Goal: Information Seeking & Learning: Learn about a topic

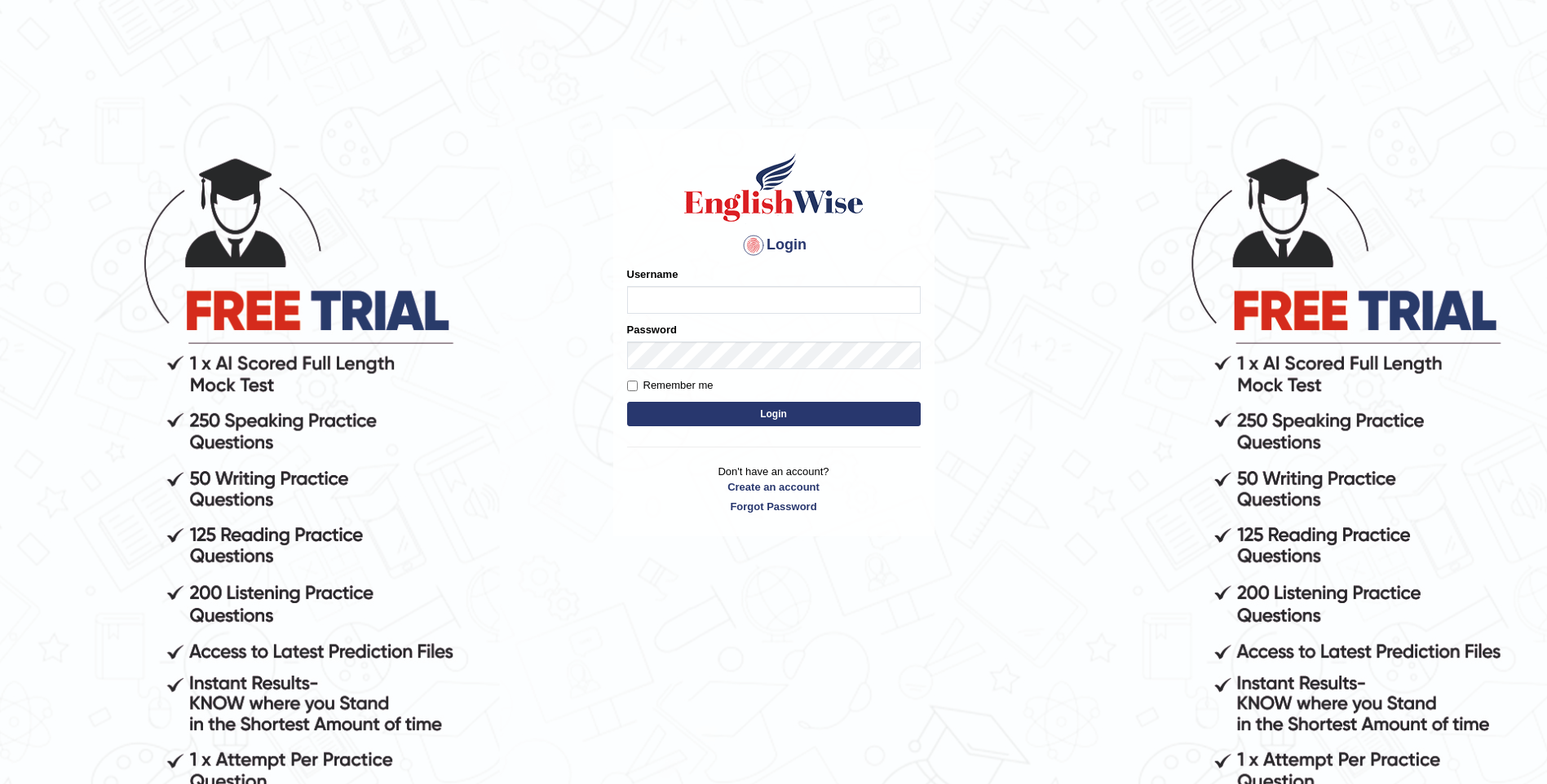
click at [658, 298] on input "Username" at bounding box center [774, 300] width 294 height 28
type input "somyang79"
click at [695, 416] on button "Login" at bounding box center [774, 414] width 294 height 24
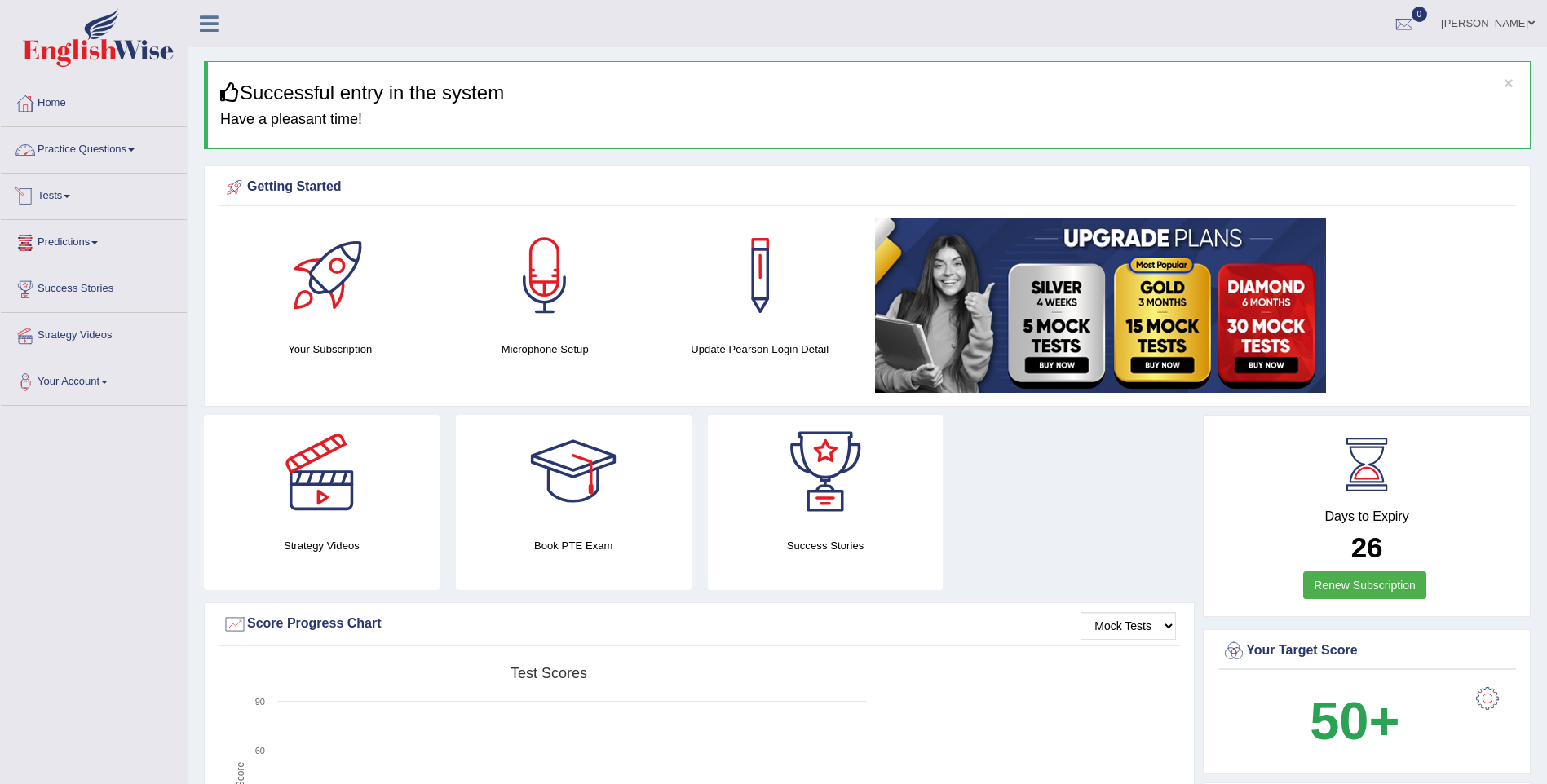
click at [83, 146] on link "Practice Questions" at bounding box center [93, 147] width 186 height 41
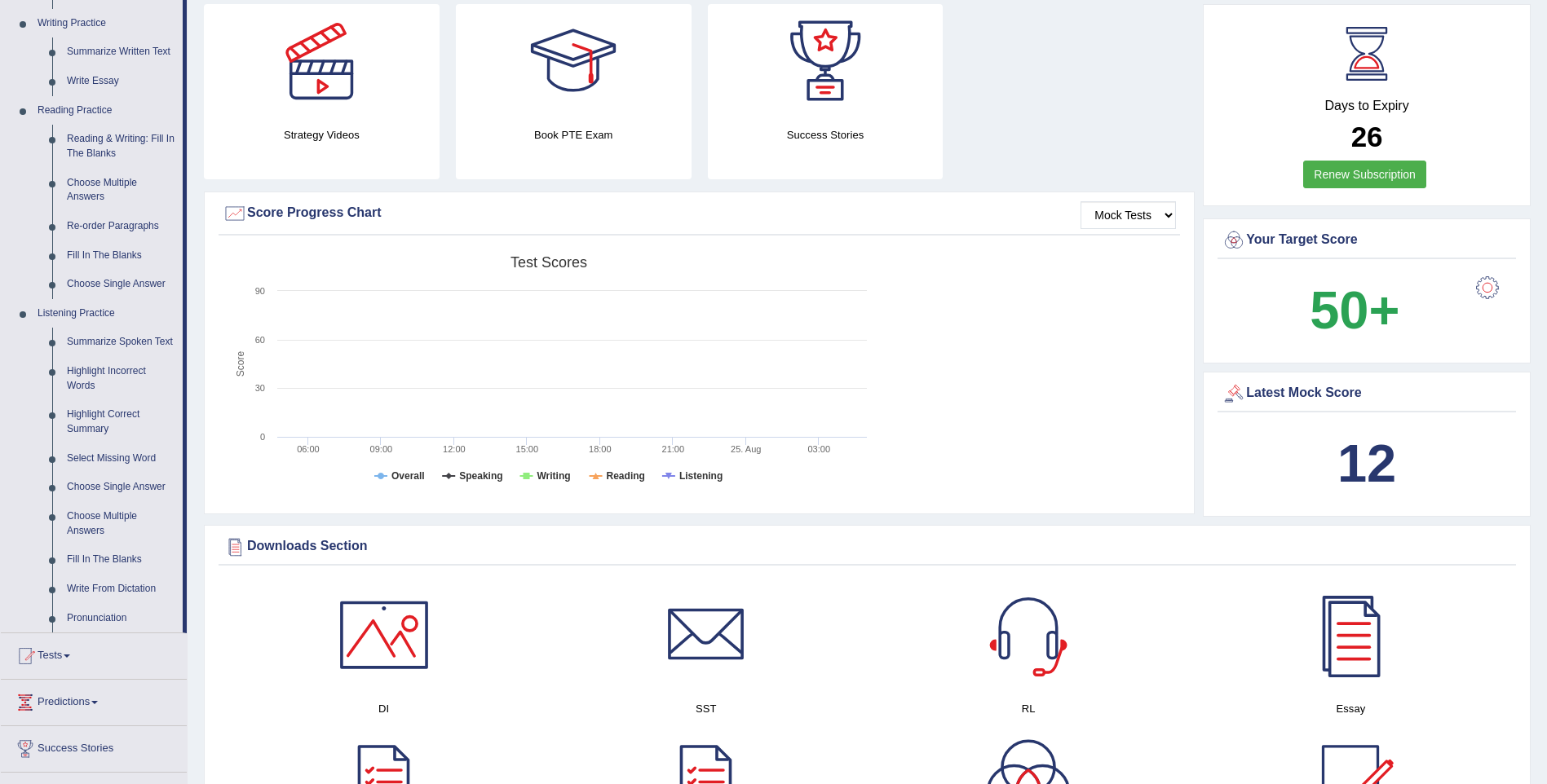
scroll to position [440, 0]
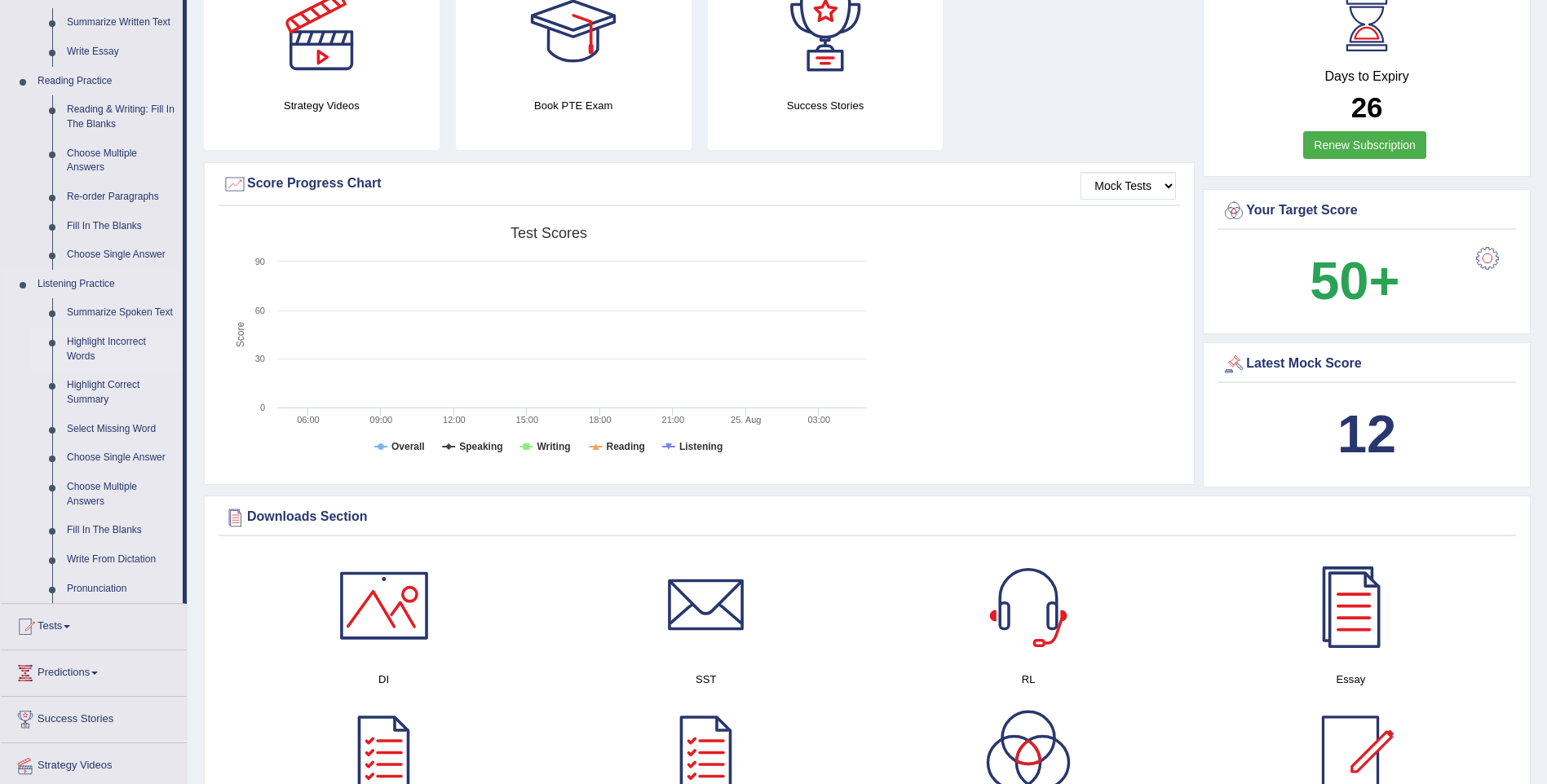
click at [110, 342] on link "Highlight Incorrect Words" at bounding box center [121, 348] width 123 height 43
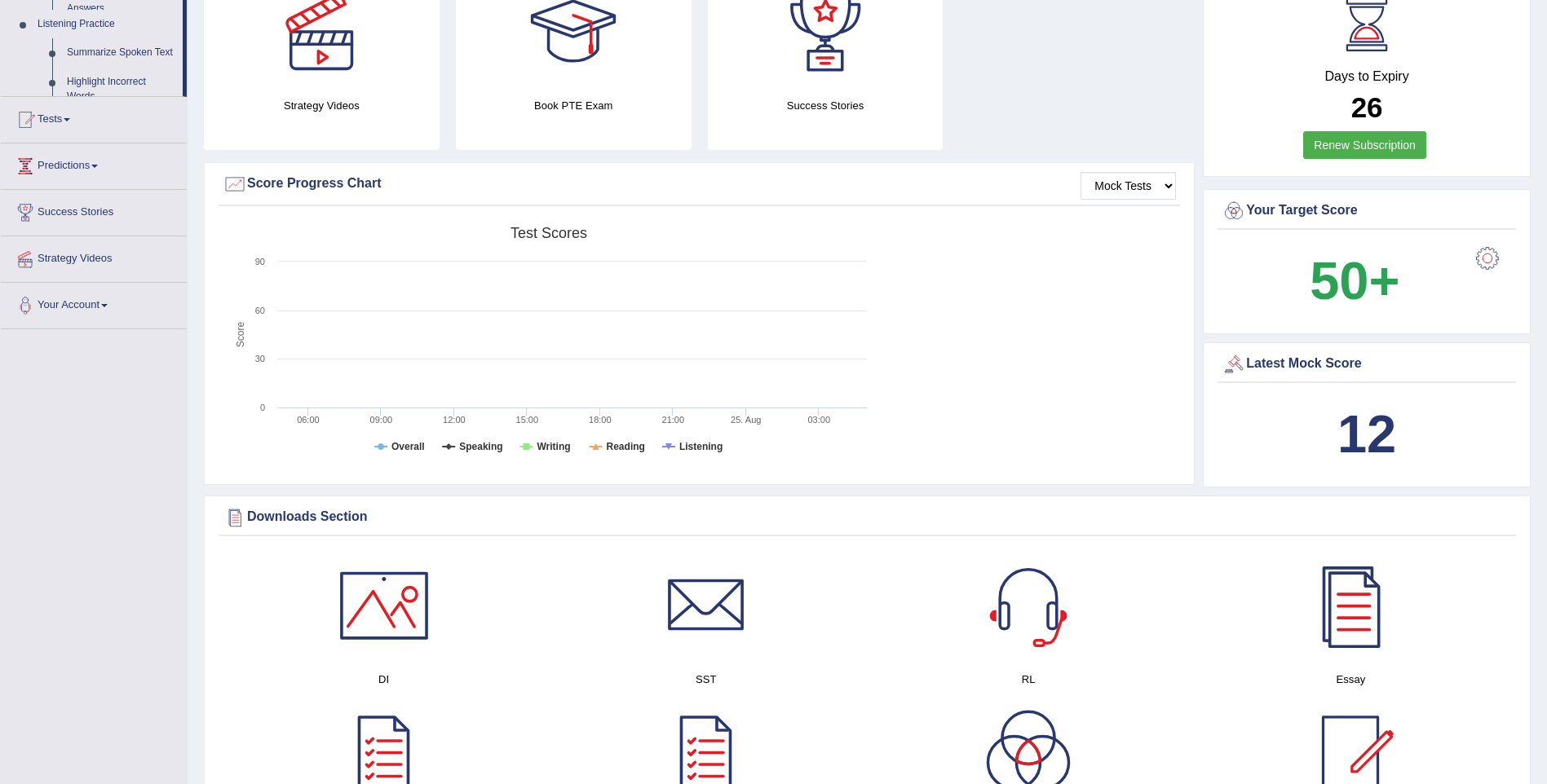
click at [110, 342] on div "Toggle navigation Home Practice Questions Speaking Practice Read Aloud Repeat S…" at bounding box center [774, 793] width 1547 height 2467
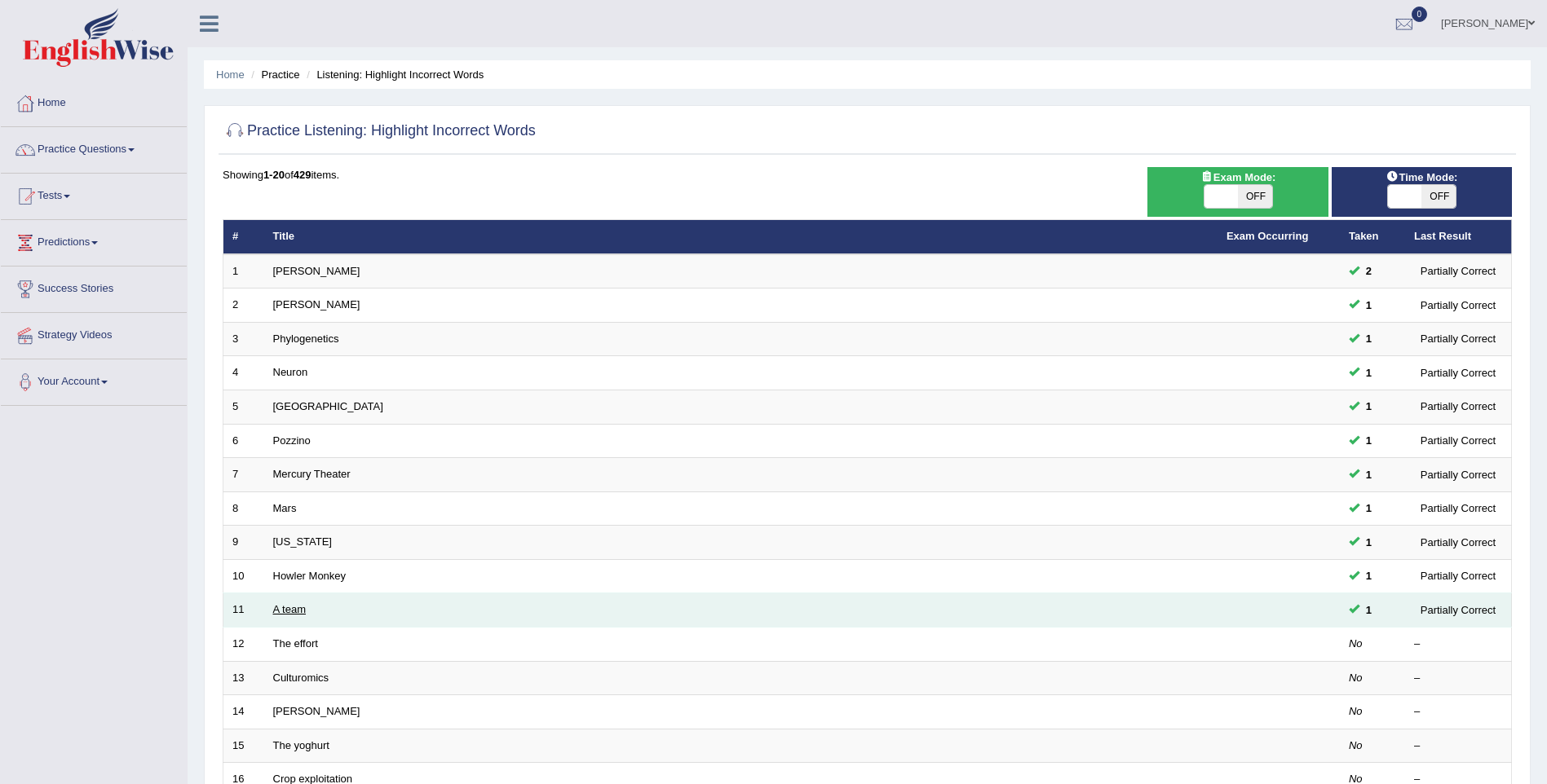
click at [287, 606] on link "A team" at bounding box center [289, 609] width 33 height 13
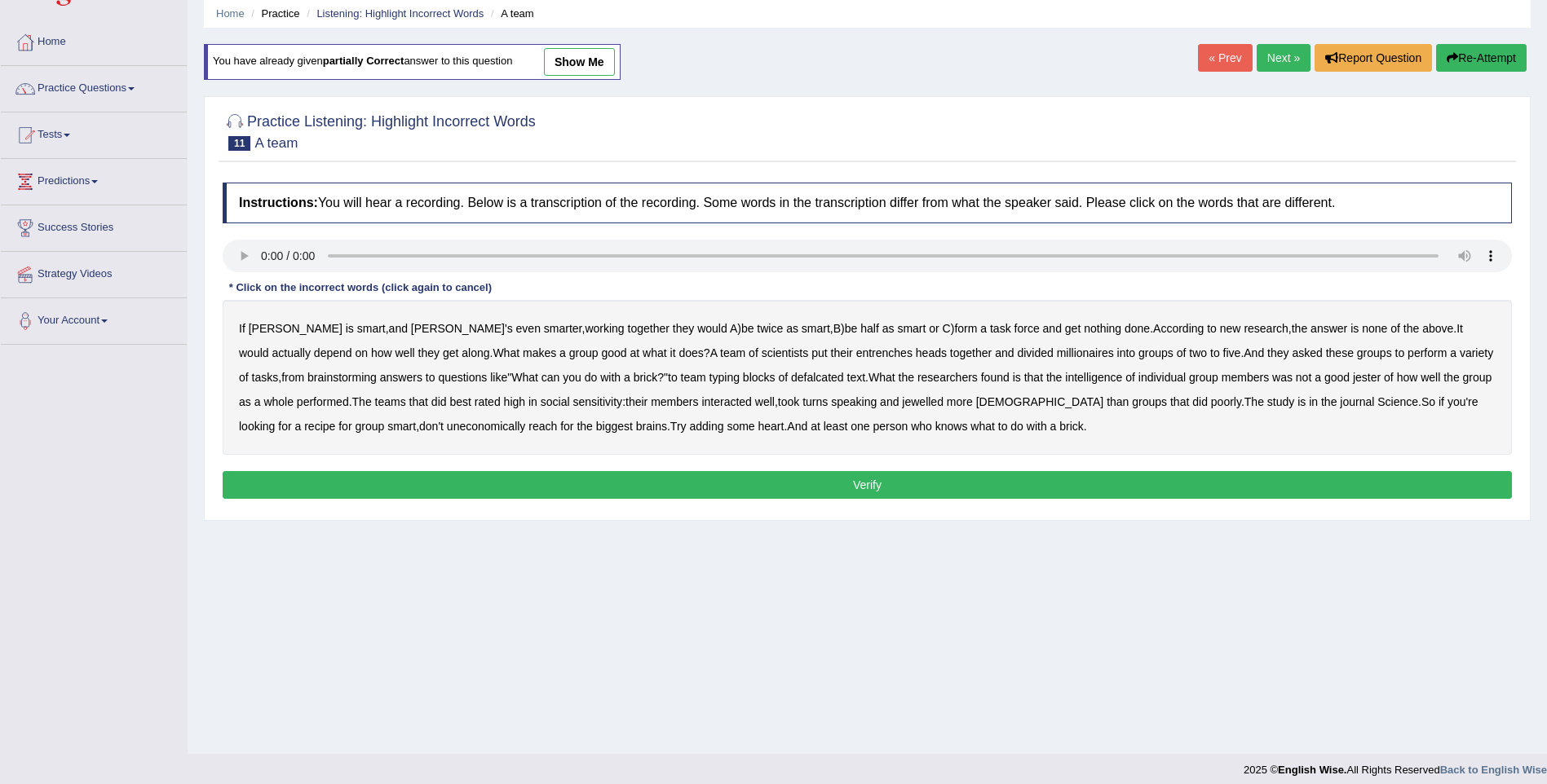
scroll to position [71, 0]
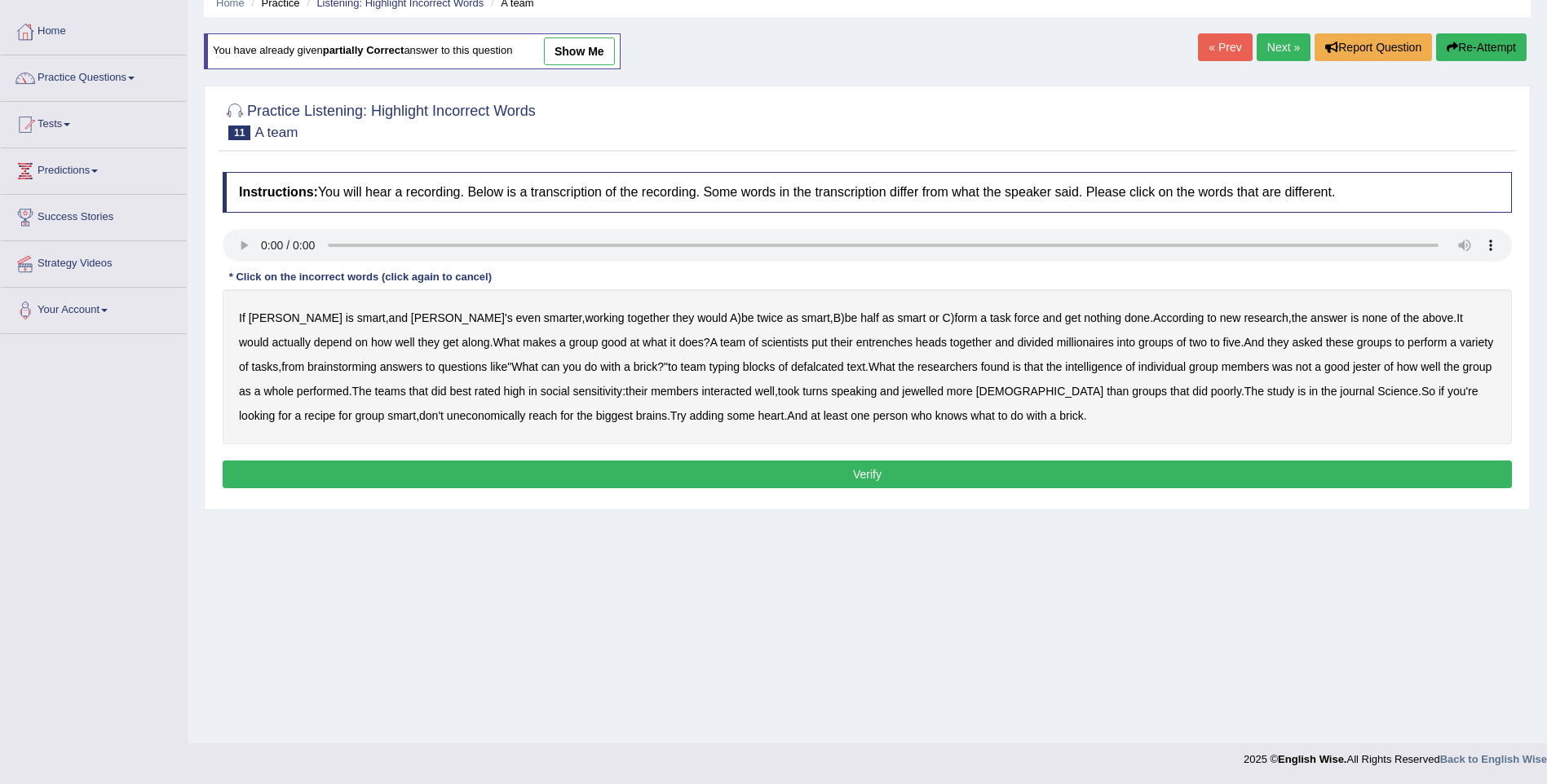
click at [857, 344] on b "entrenches" at bounding box center [884, 342] width 56 height 13
click at [791, 371] on b "defalcated" at bounding box center [817, 367] width 53 height 13
click at [1353, 373] on b "jester" at bounding box center [1366, 367] width 28 height 13
click at [902, 395] on b "jewelled" at bounding box center [923, 391] width 42 height 13
click at [857, 482] on button "Verify" at bounding box center [867, 474] width 1289 height 28
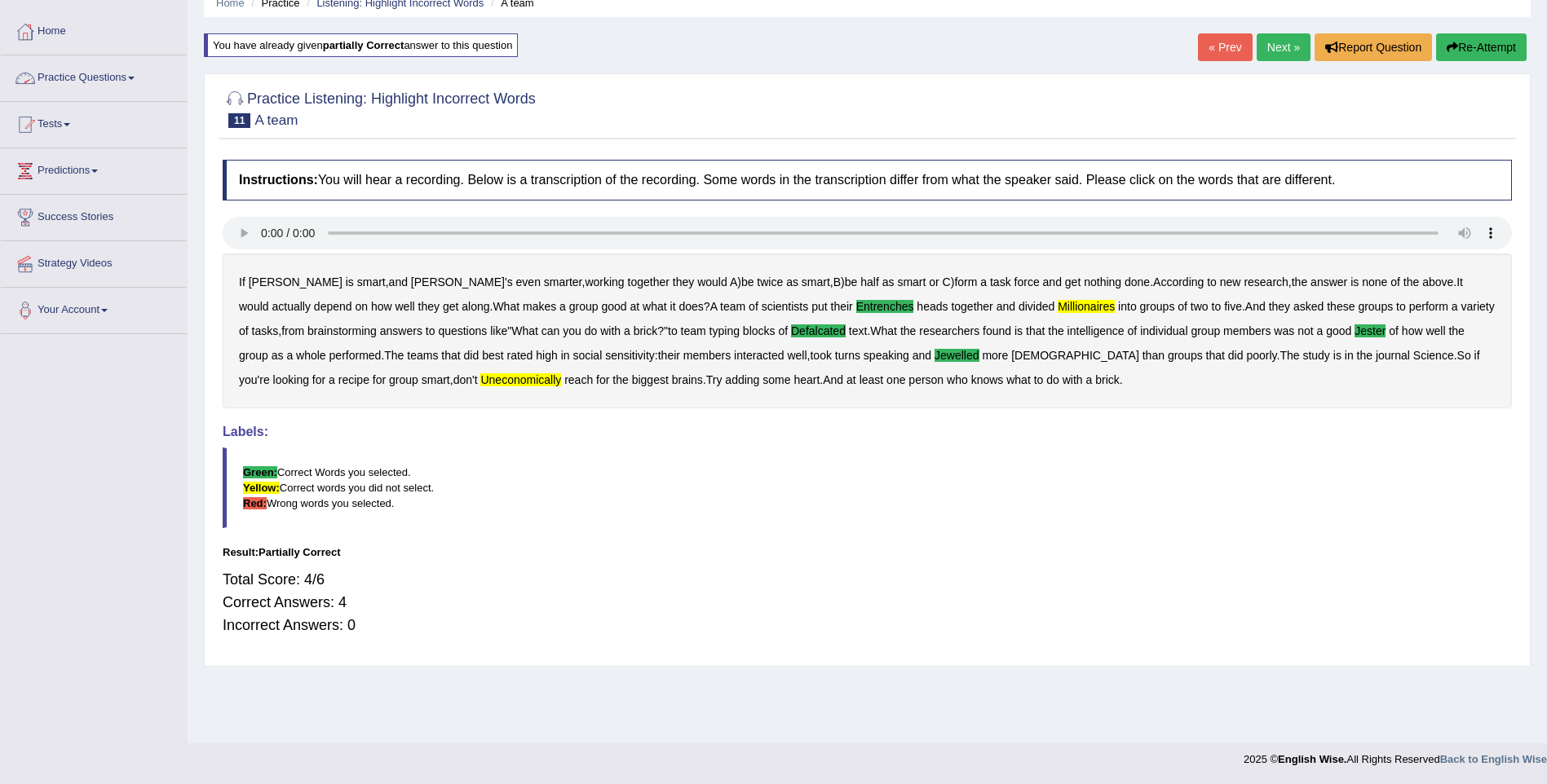
click at [1277, 44] on link "Next »" at bounding box center [1283, 47] width 54 height 28
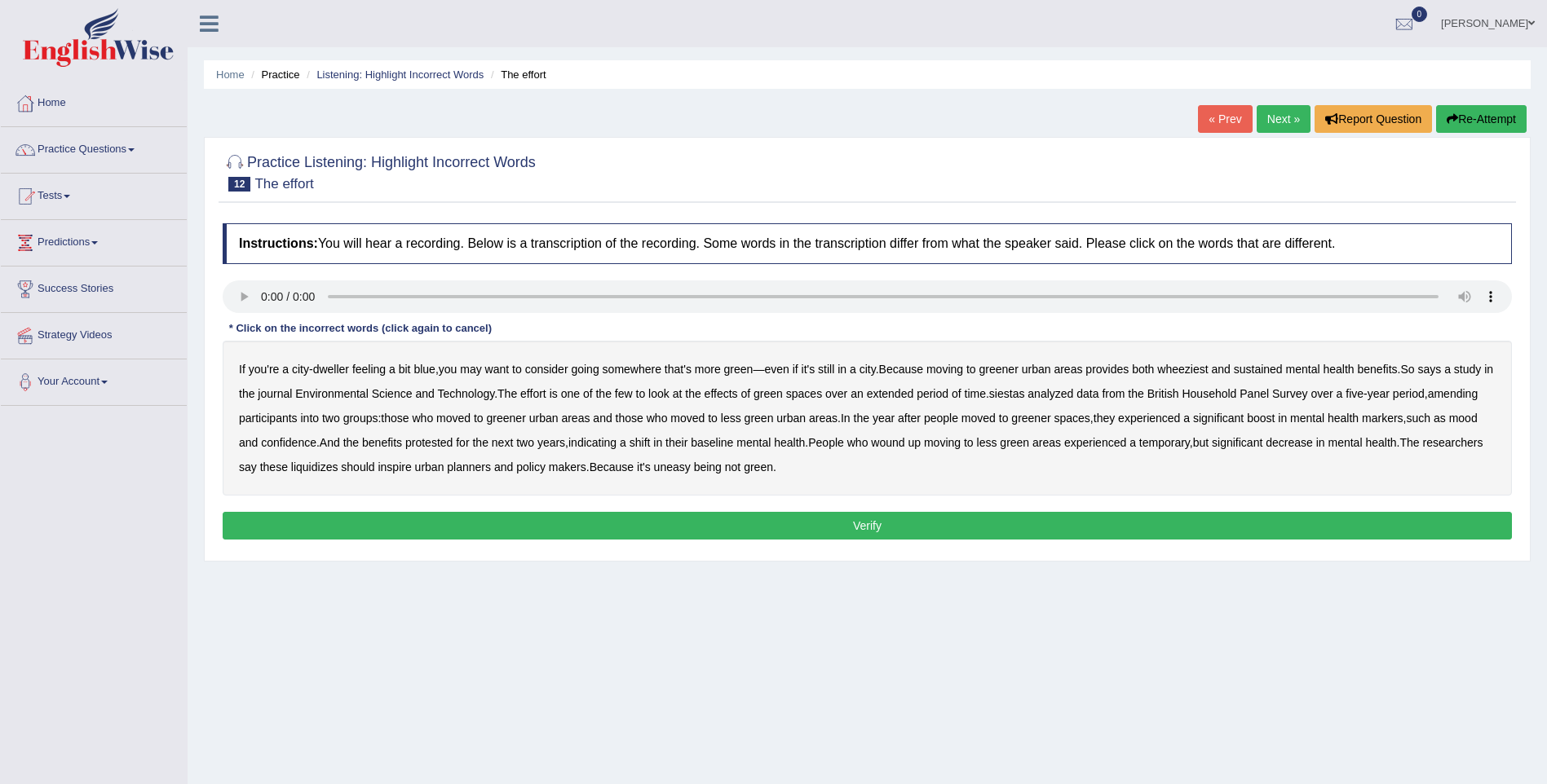
click at [1175, 377] on div "If you're a city - dweller feeling a bit blue , you may want to consider going …" at bounding box center [867, 418] width 1289 height 154
click at [1175, 374] on b "wheeziest" at bounding box center [1183, 369] width 50 height 13
click at [1013, 397] on b "siestas" at bounding box center [1007, 394] width 36 height 13
click at [1464, 395] on b "amending" at bounding box center [1453, 394] width 50 height 13
click at [303, 468] on b "liquidizes" at bounding box center [315, 468] width 47 height 13
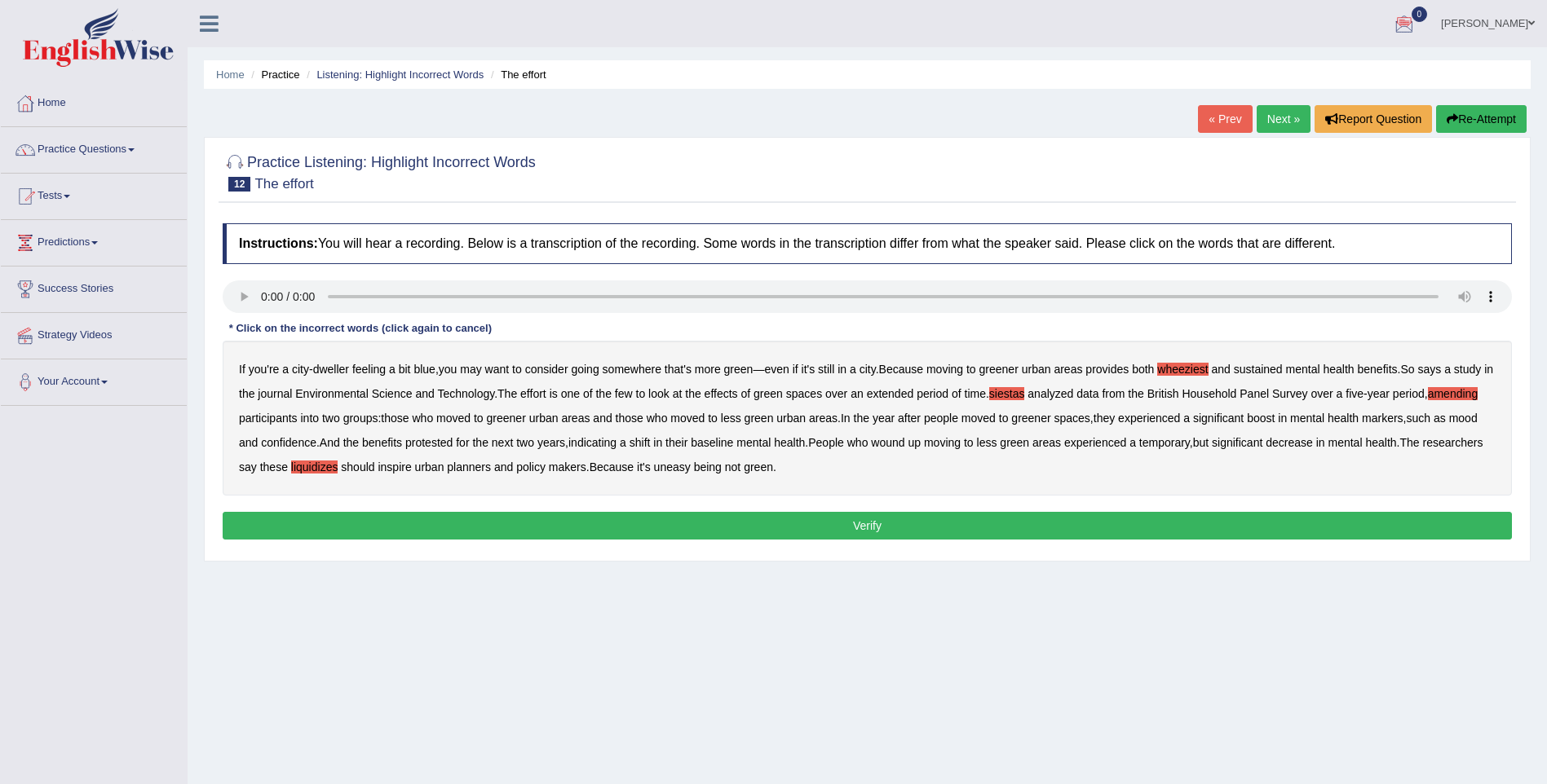
click at [862, 536] on button "Verify" at bounding box center [867, 525] width 1289 height 28
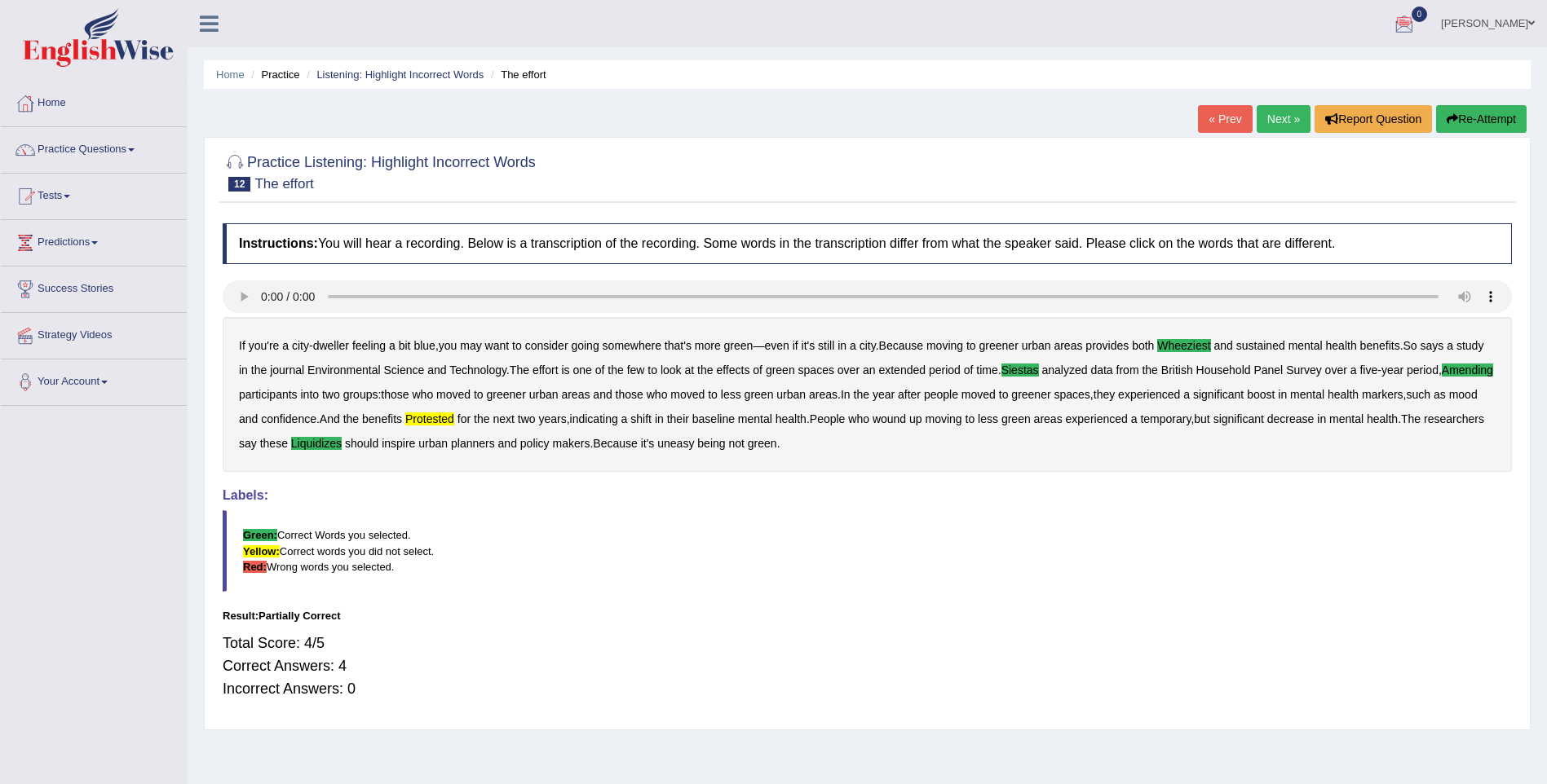
click at [1269, 128] on link "Next »" at bounding box center [1283, 118] width 54 height 28
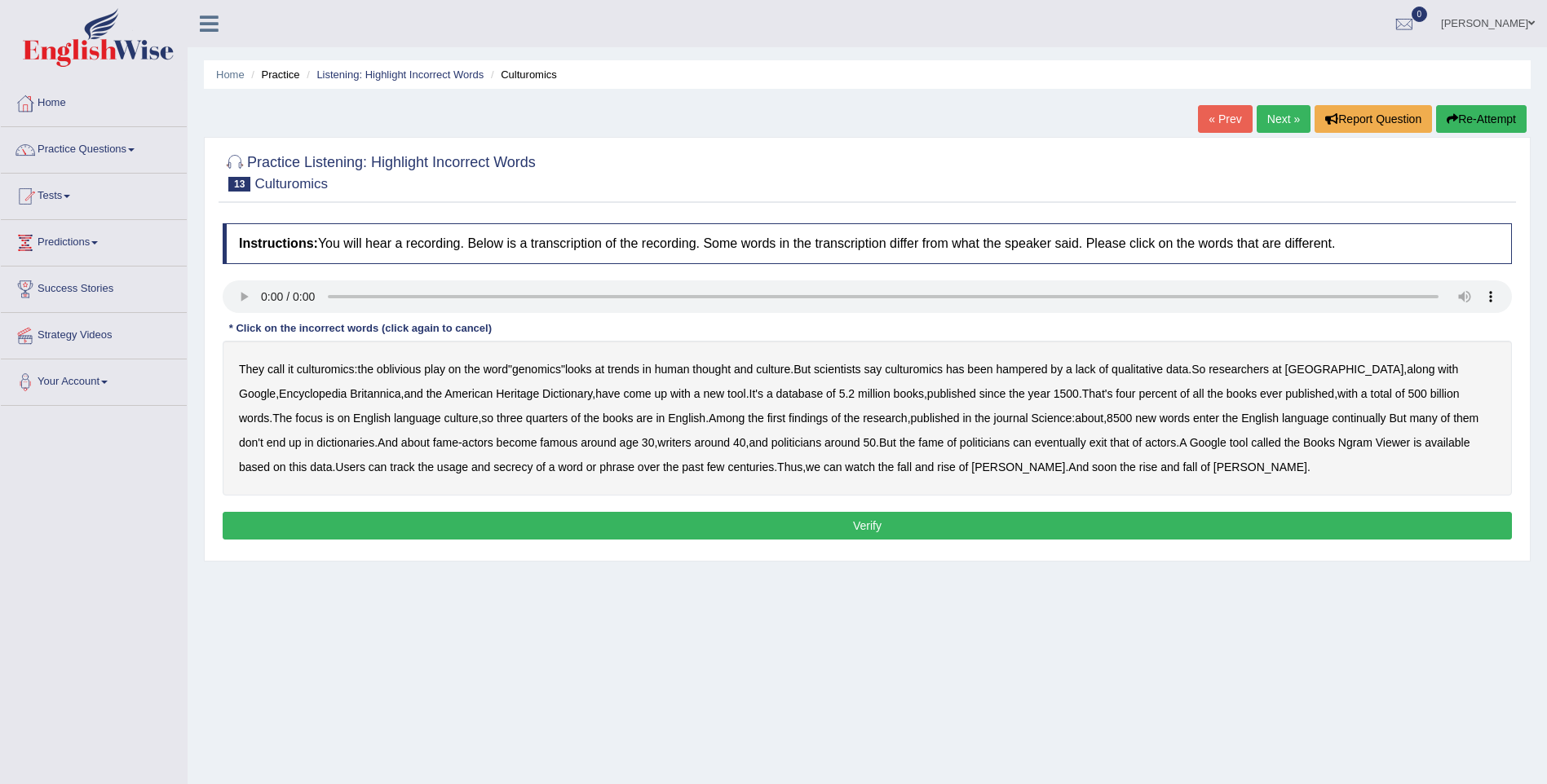
click at [1332, 424] on b "continually" at bounding box center [1359, 418] width 54 height 13
click at [493, 471] on b "secrecy" at bounding box center [512, 468] width 39 height 13
click at [270, 375] on b "call" at bounding box center [275, 369] width 17 height 13
click at [1160, 372] on b "qualitative" at bounding box center [1136, 369] width 51 height 13
click at [600, 469] on b "phrase" at bounding box center [617, 468] width 35 height 13
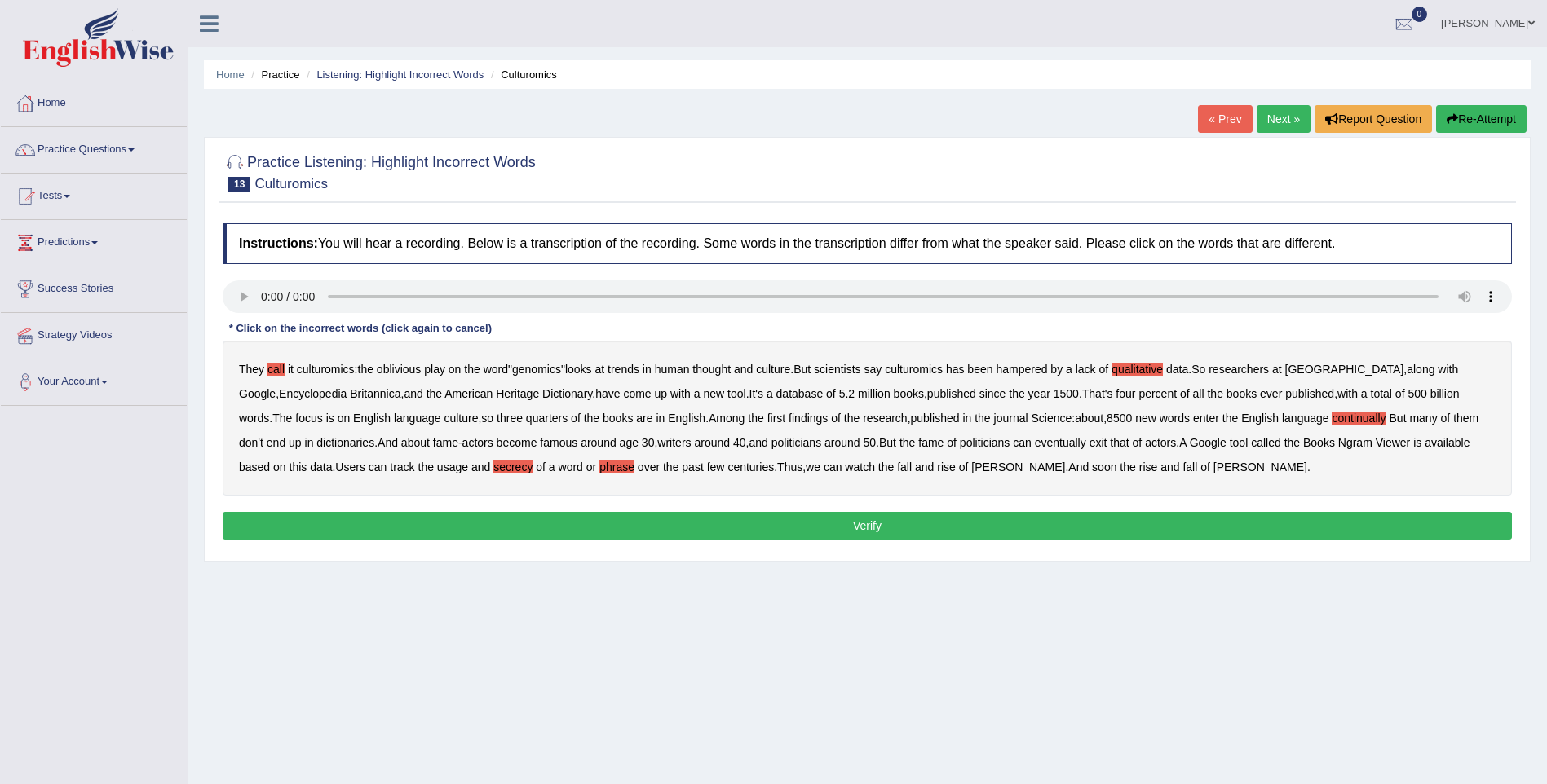
click at [857, 522] on button "Verify" at bounding box center [867, 525] width 1289 height 28
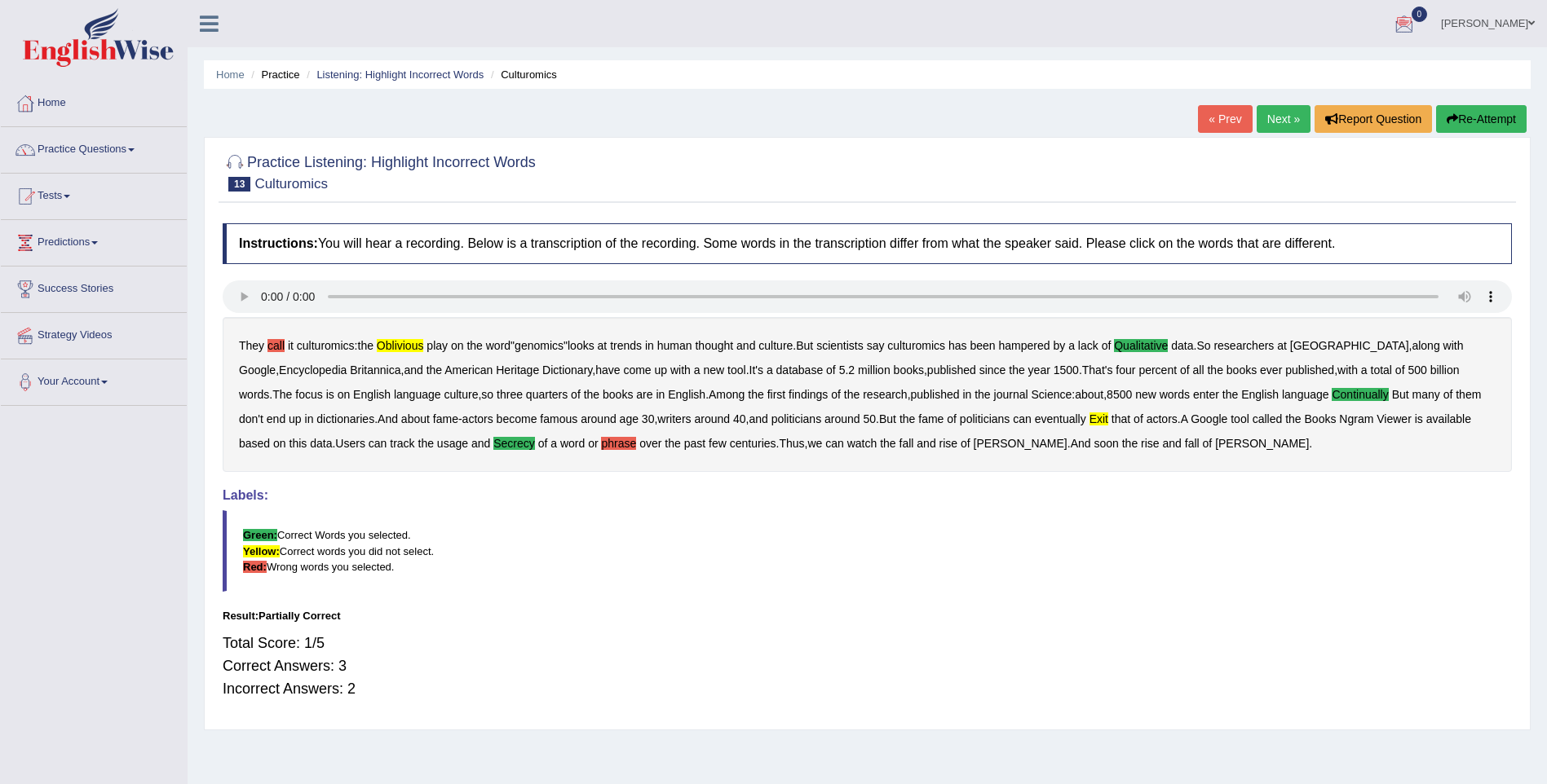
click at [1288, 119] on link "Next »" at bounding box center [1283, 118] width 54 height 28
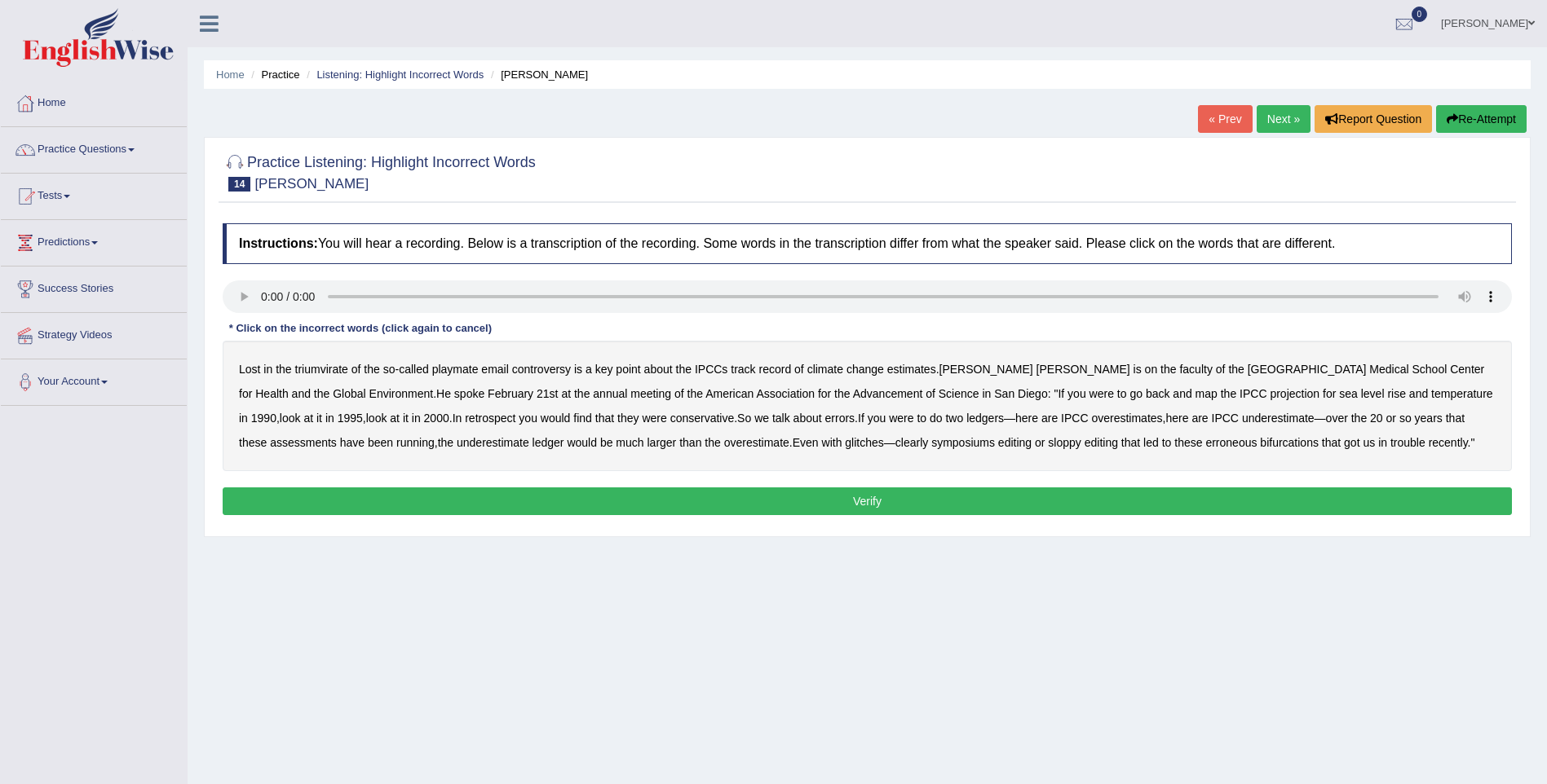
click at [464, 373] on b "playmate" at bounding box center [455, 369] width 46 height 13
click at [464, 425] on b "retrospect" at bounding box center [490, 418] width 50 height 13
click at [931, 449] on b "symposiums" at bounding box center [963, 442] width 64 height 13
click at [1151, 492] on button "Verify" at bounding box center [867, 501] width 1289 height 28
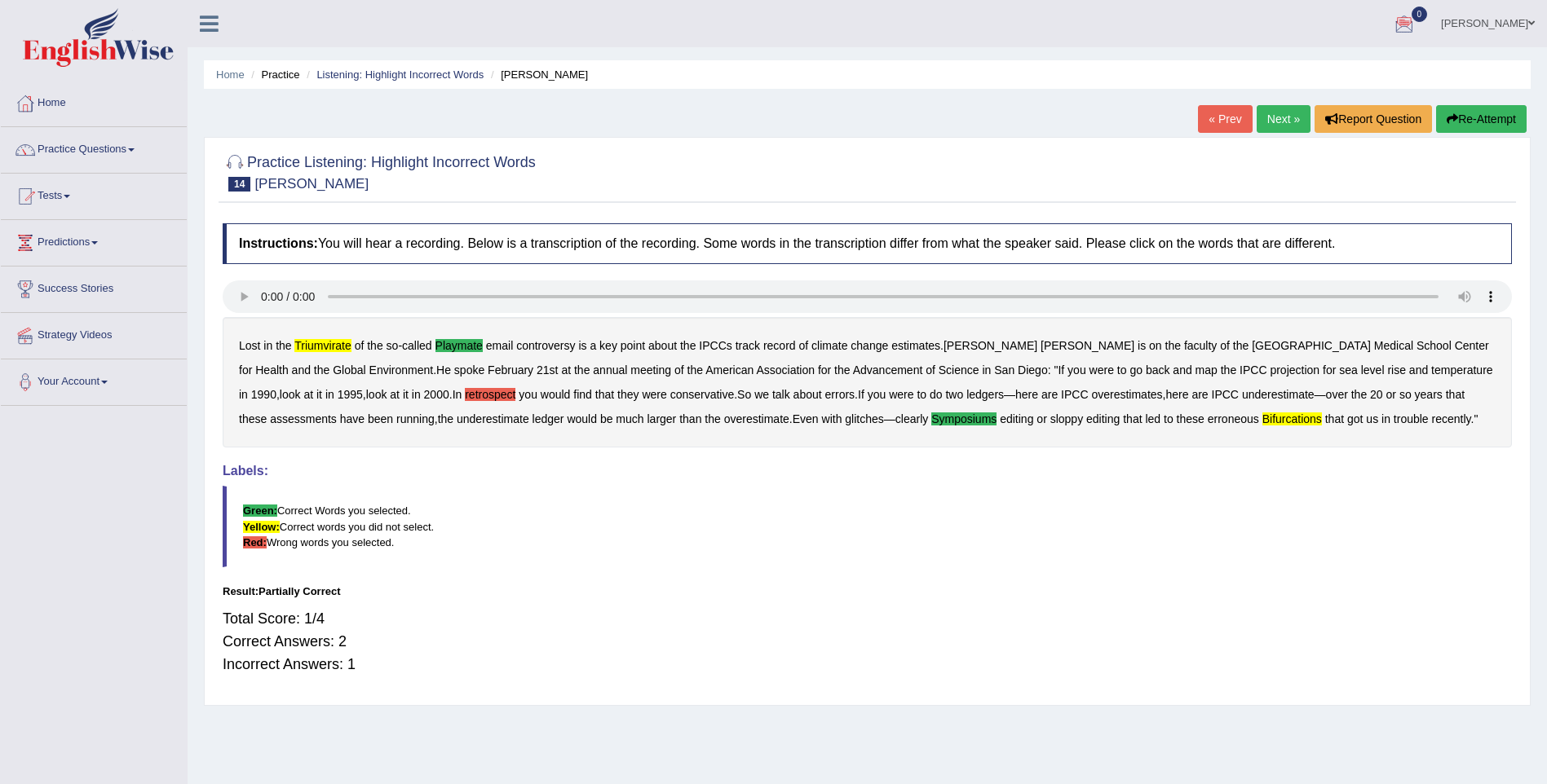
click at [1278, 128] on link "Next »" at bounding box center [1283, 118] width 54 height 28
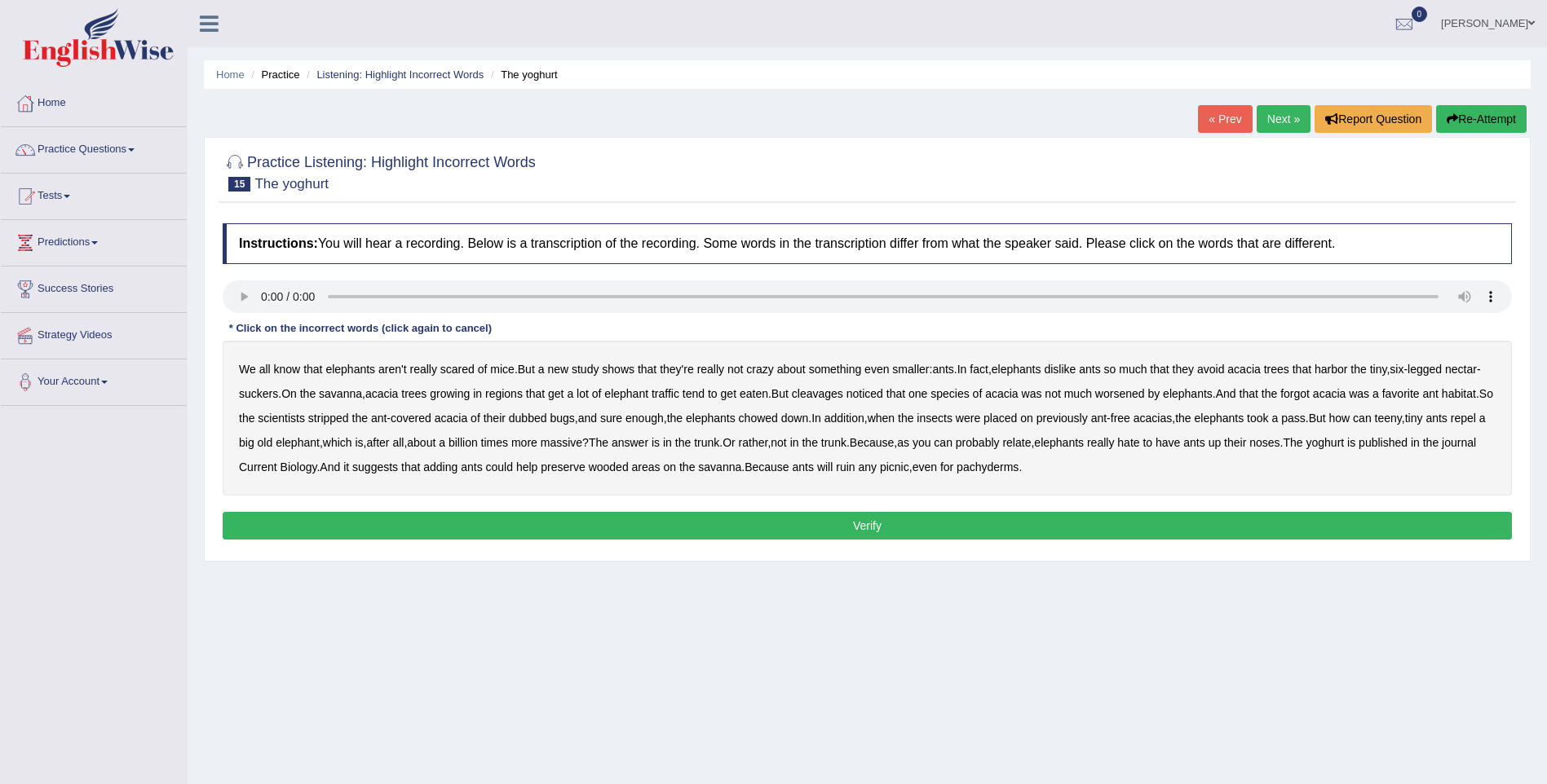
click at [1245, 379] on div "We all know that elephants aren't really scared of mice . But a new study shows…" at bounding box center [867, 418] width 1289 height 154
click at [343, 394] on b "savanna" at bounding box center [340, 394] width 43 height 13
click at [318, 392] on div "We all know that elephants aren't really scared of mice . But a new study shows…" at bounding box center [867, 418] width 1289 height 154
click at [328, 392] on b "savanna" at bounding box center [340, 394] width 43 height 13
click at [1137, 394] on b "worsened" at bounding box center [1120, 394] width 50 height 13
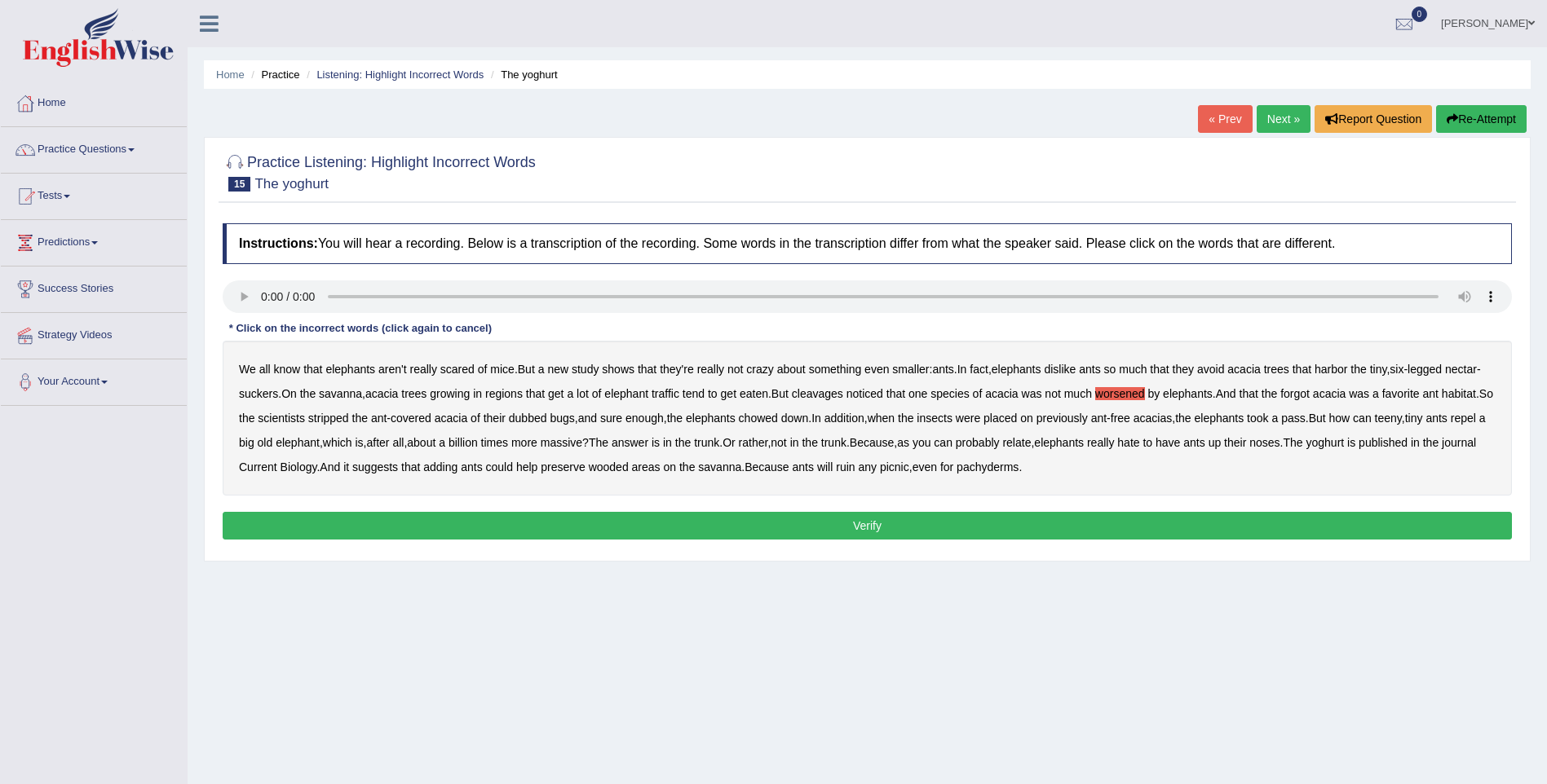
click at [1345, 444] on b "yoghurt" at bounding box center [1326, 442] width 39 height 13
click at [884, 517] on button "Verify" at bounding box center [867, 525] width 1289 height 28
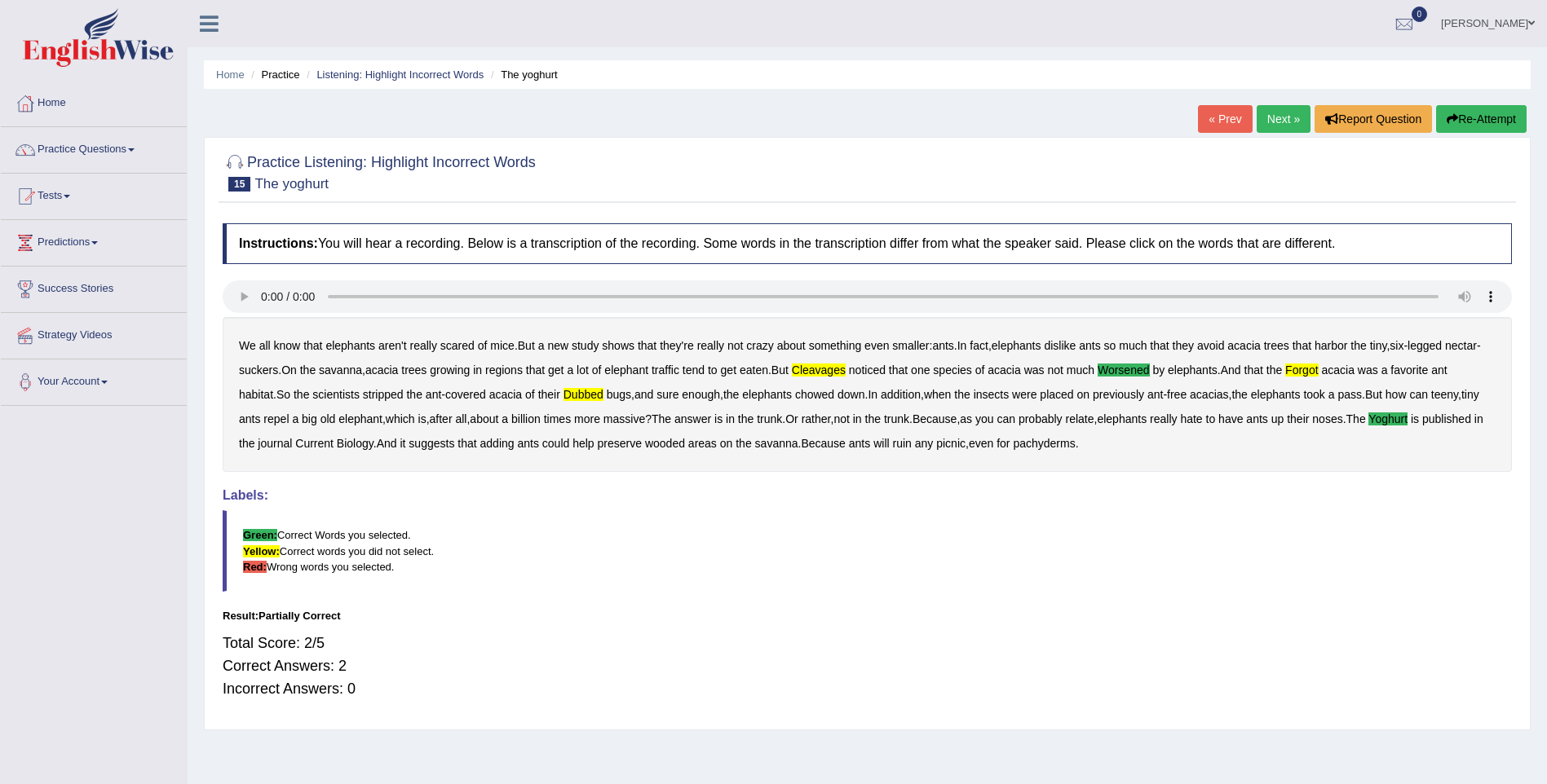
click at [1280, 116] on link "Next »" at bounding box center [1283, 118] width 54 height 28
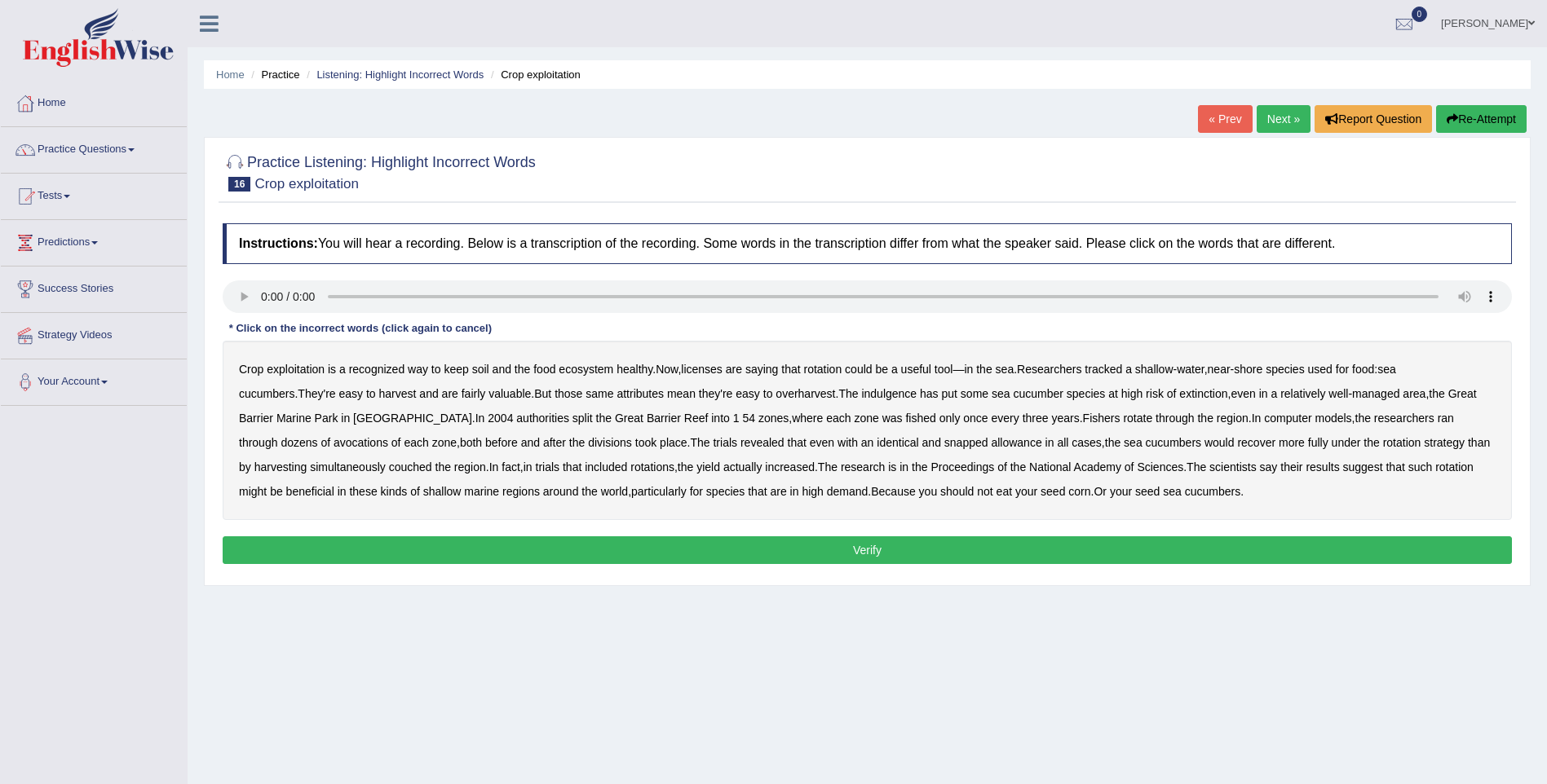
click at [388, 436] on b "avocations" at bounding box center [360, 442] width 55 height 13
click at [389, 470] on b "couched" at bounding box center [410, 468] width 43 height 13
click at [944, 445] on b "snapped" at bounding box center [966, 442] width 44 height 13
click at [574, 544] on button "Verify" at bounding box center [867, 550] width 1289 height 28
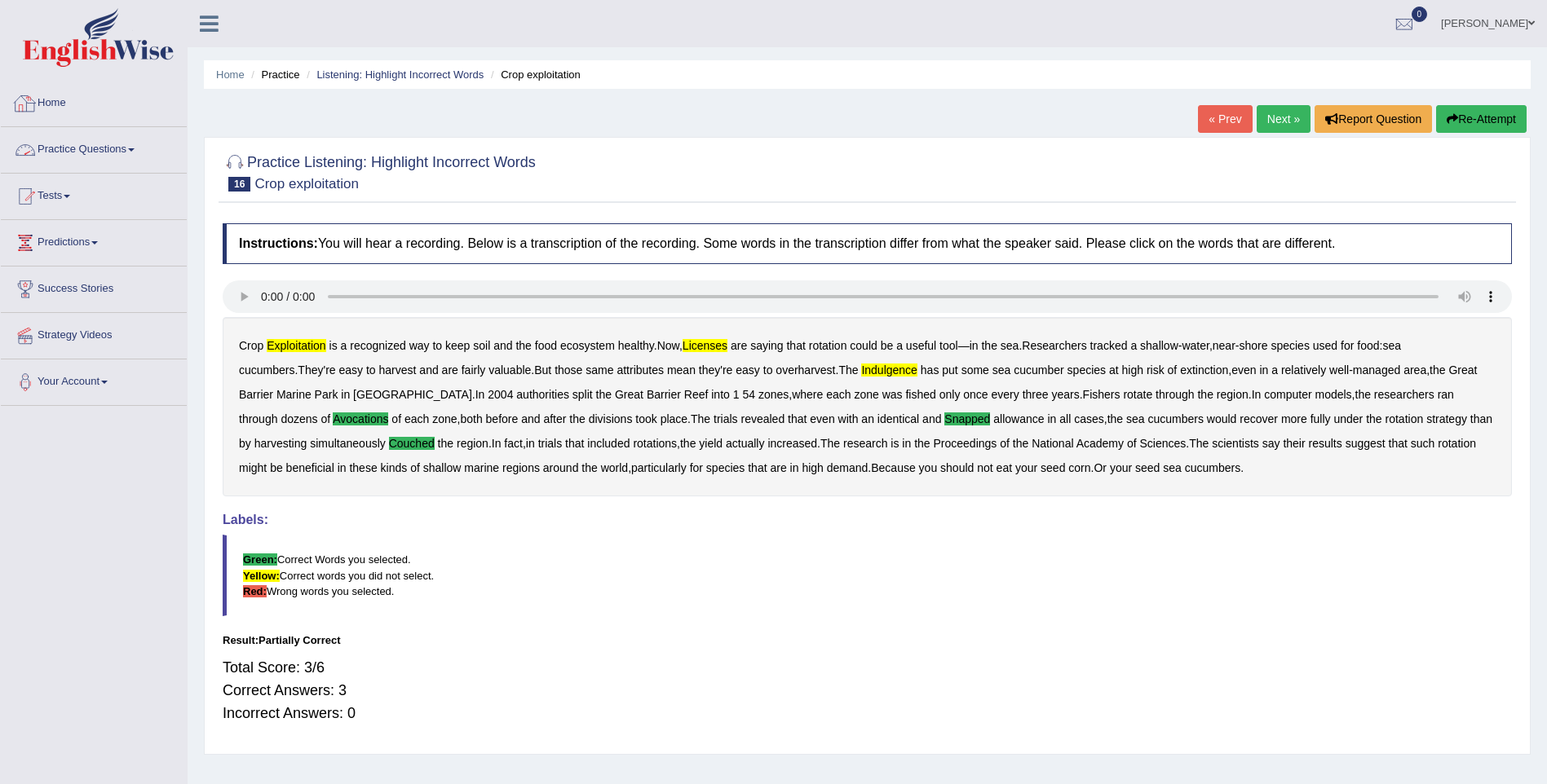
click at [109, 153] on link "Practice Questions" at bounding box center [93, 147] width 186 height 41
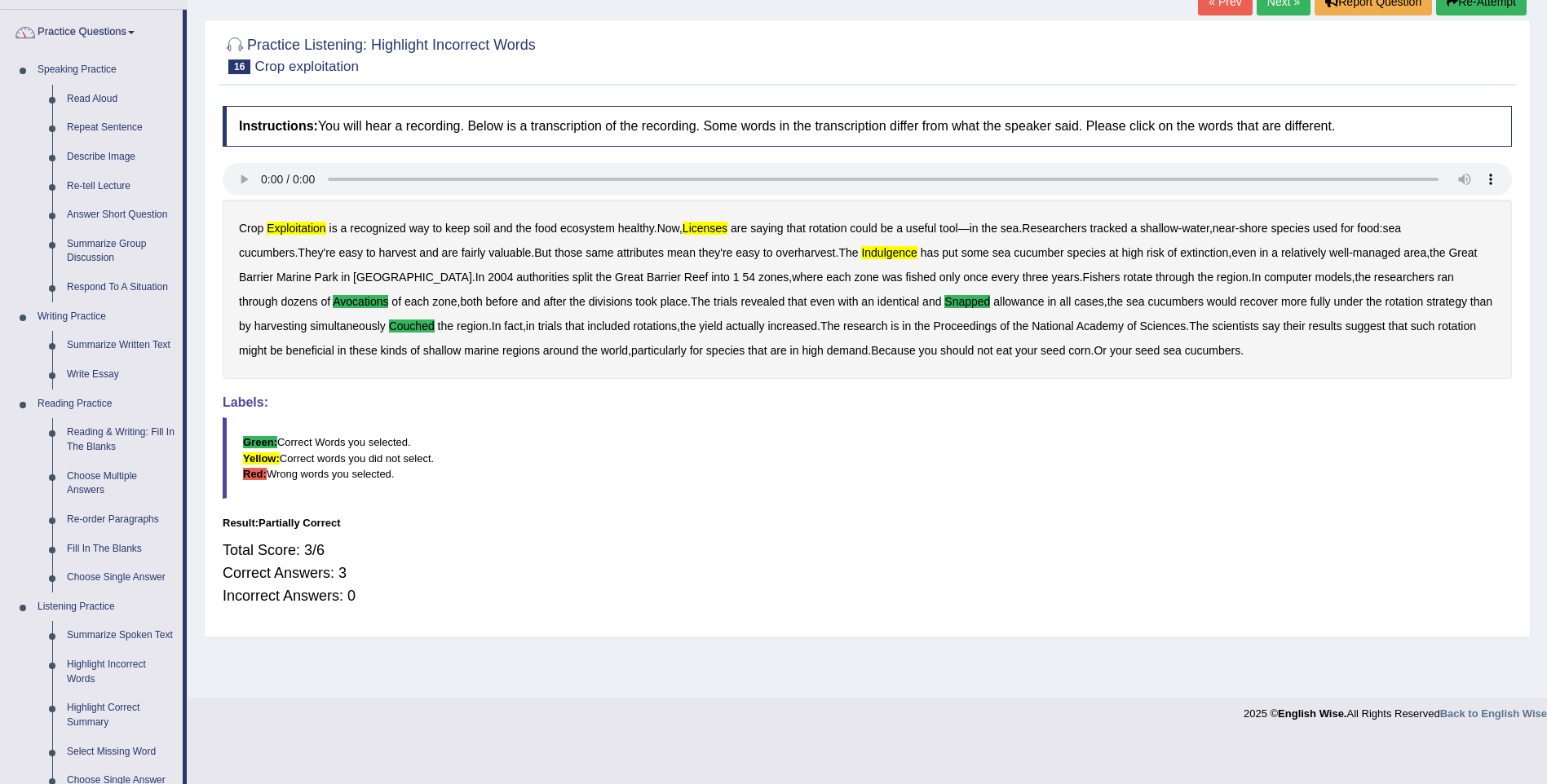
scroll to position [170, 0]
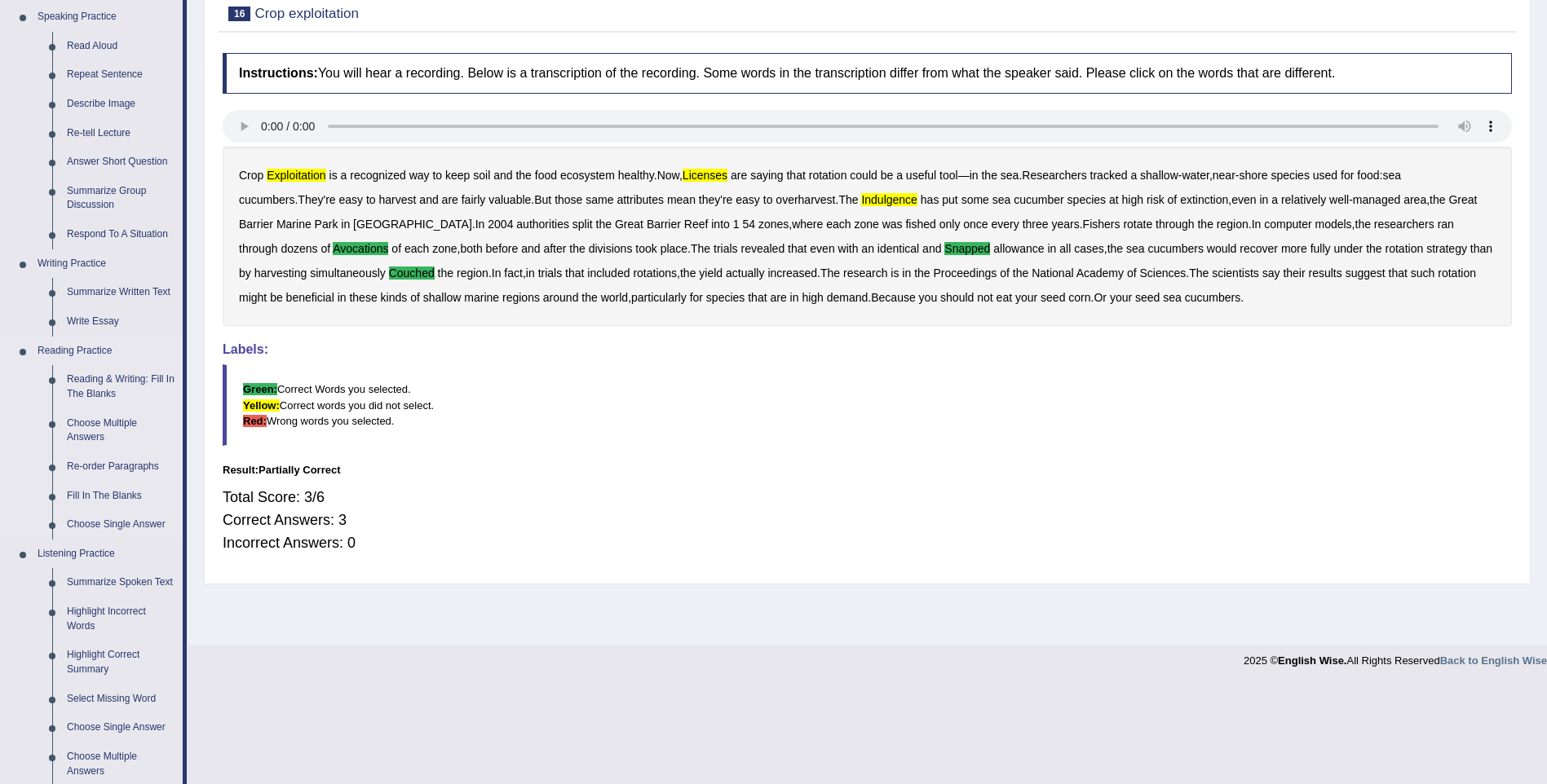
click at [78, 351] on link "Reading Practice" at bounding box center [107, 351] width 153 height 29
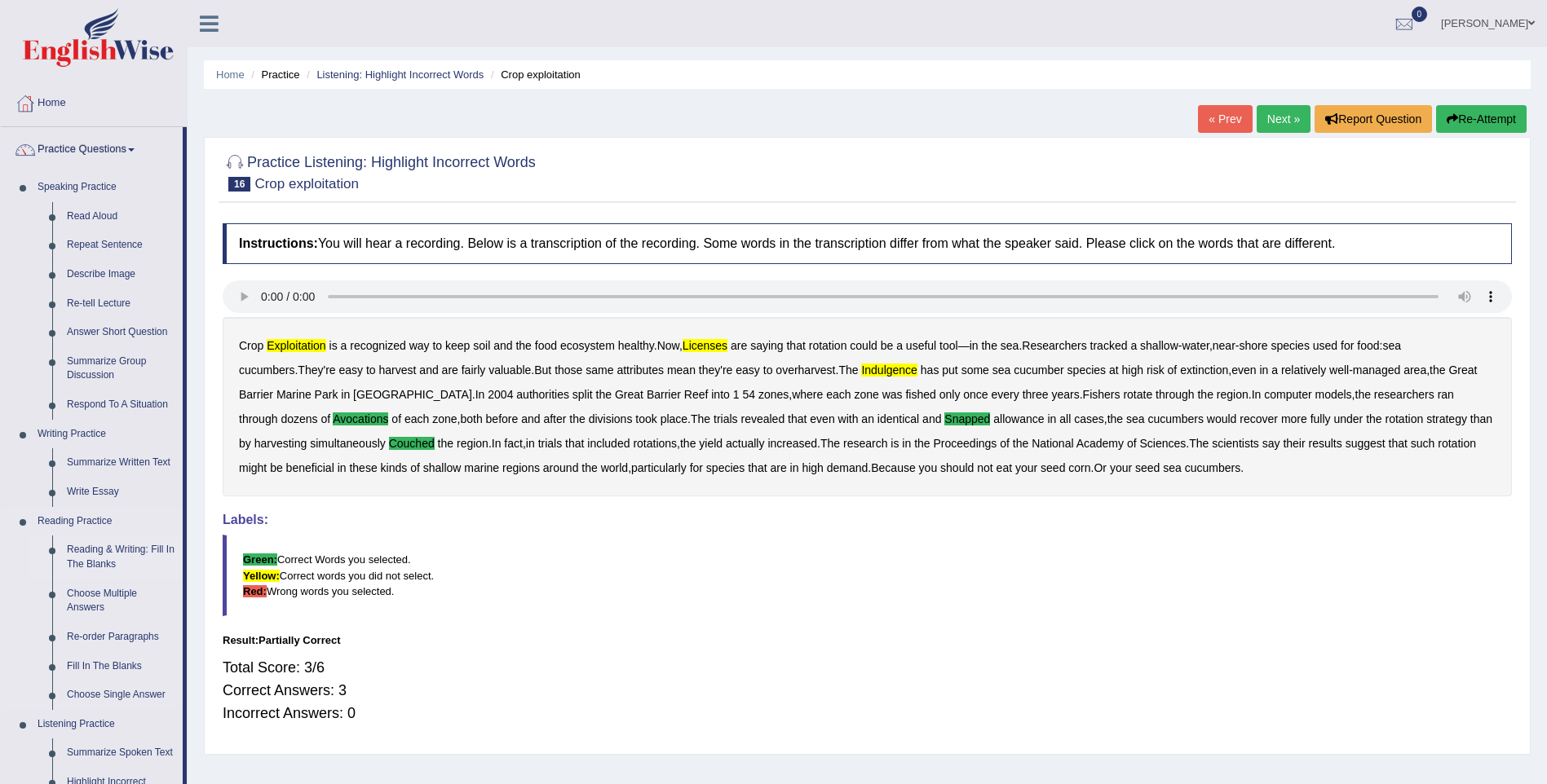
click at [88, 547] on link "Reading & Writing: Fill In The Blanks" at bounding box center [121, 557] width 123 height 43
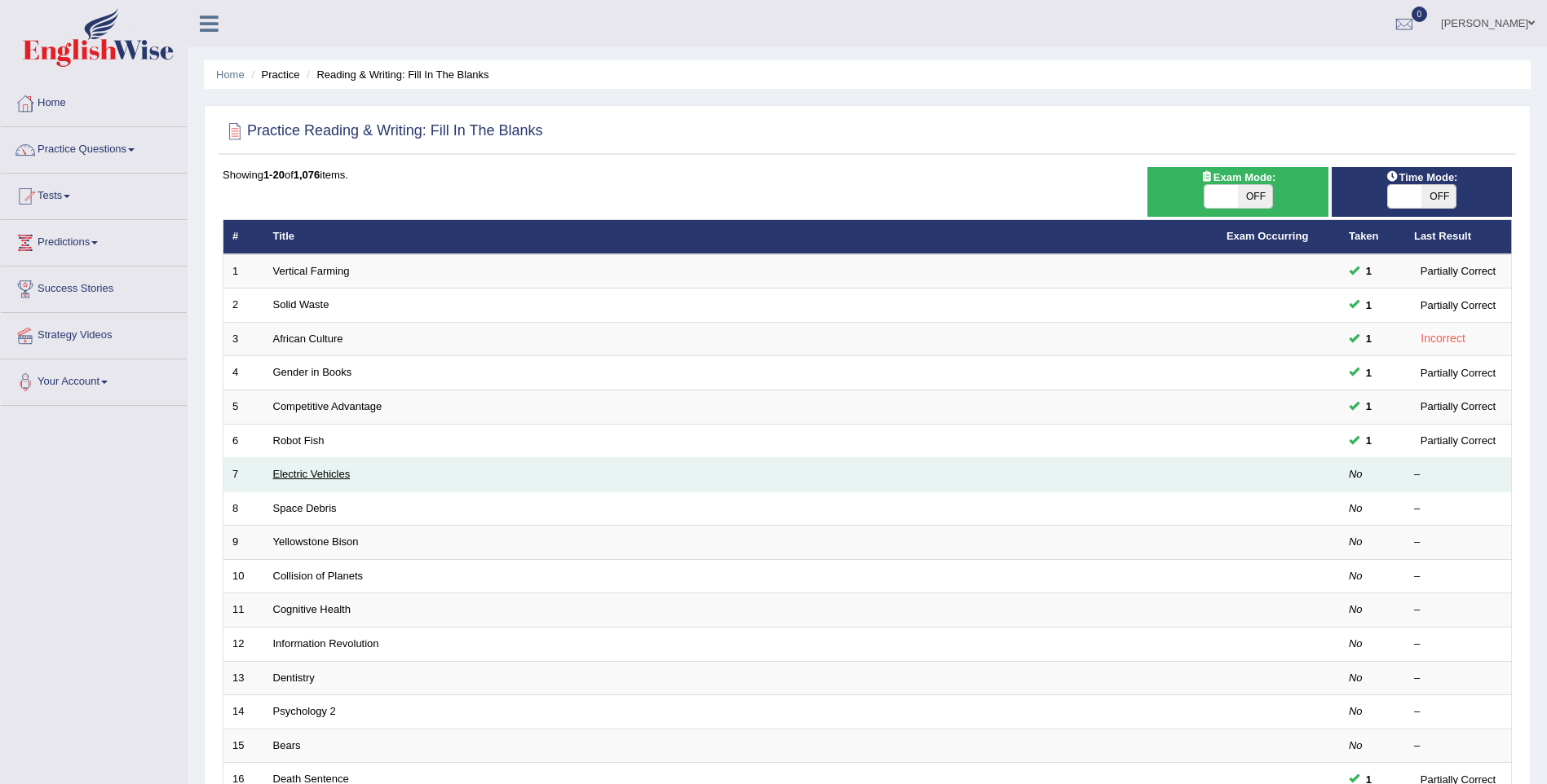
click at [334, 478] on link "Electric Vehicles" at bounding box center [312, 473] width 77 height 13
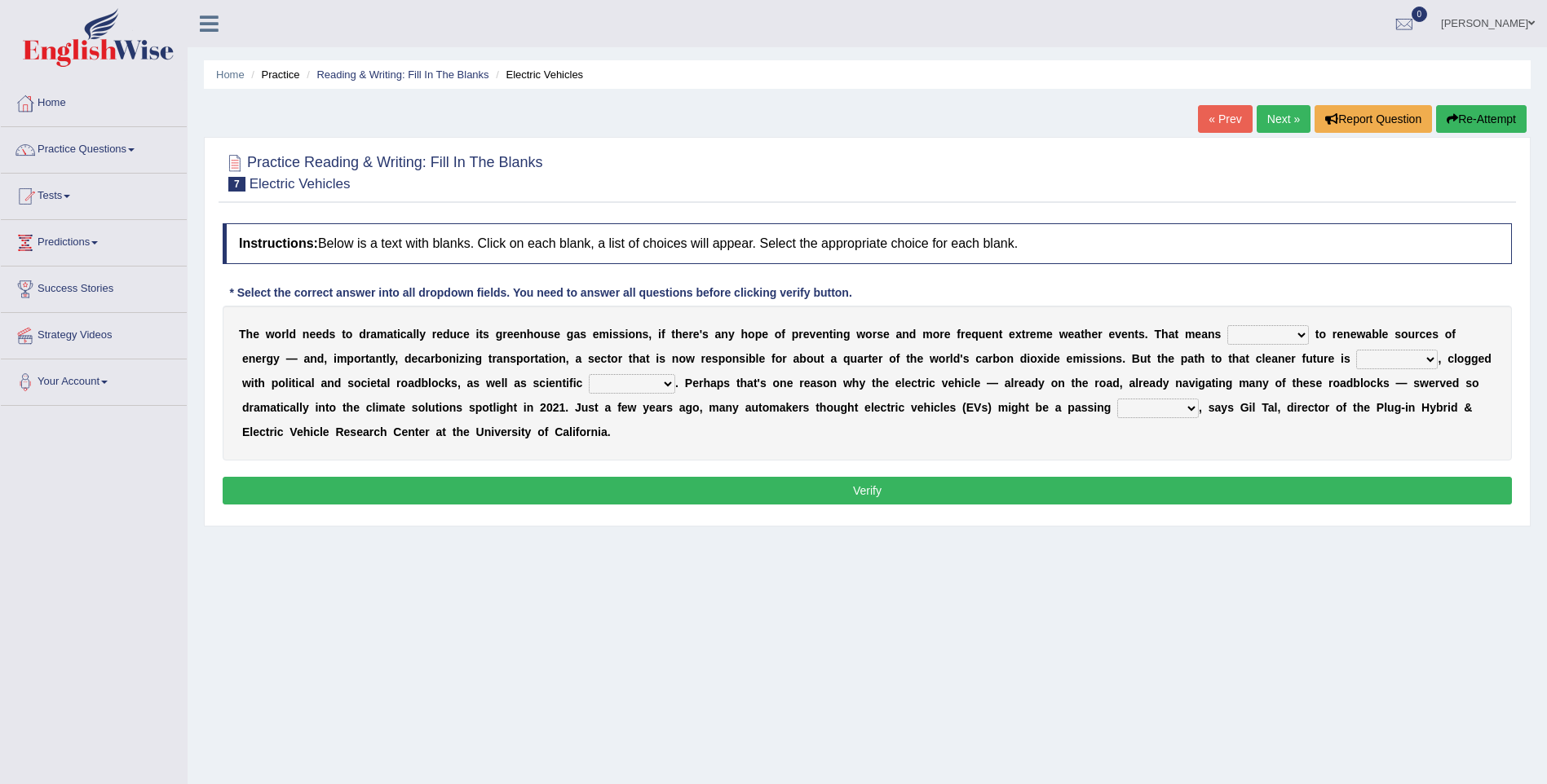
click at [1227, 338] on select "grafting drafting crafting shifting" at bounding box center [1267, 334] width 81 height 19
select select "shifting"
click at [1227, 325] on select "grafting drafting crafting shifting" at bounding box center [1267, 334] width 81 height 19
click at [1356, 359] on select "daunting daunted daunt dauntless" at bounding box center [1397, 359] width 81 height 19
click at [1356, 350] on select "daunting daunted daunt dauntless" at bounding box center [1397, 359] width 81 height 19
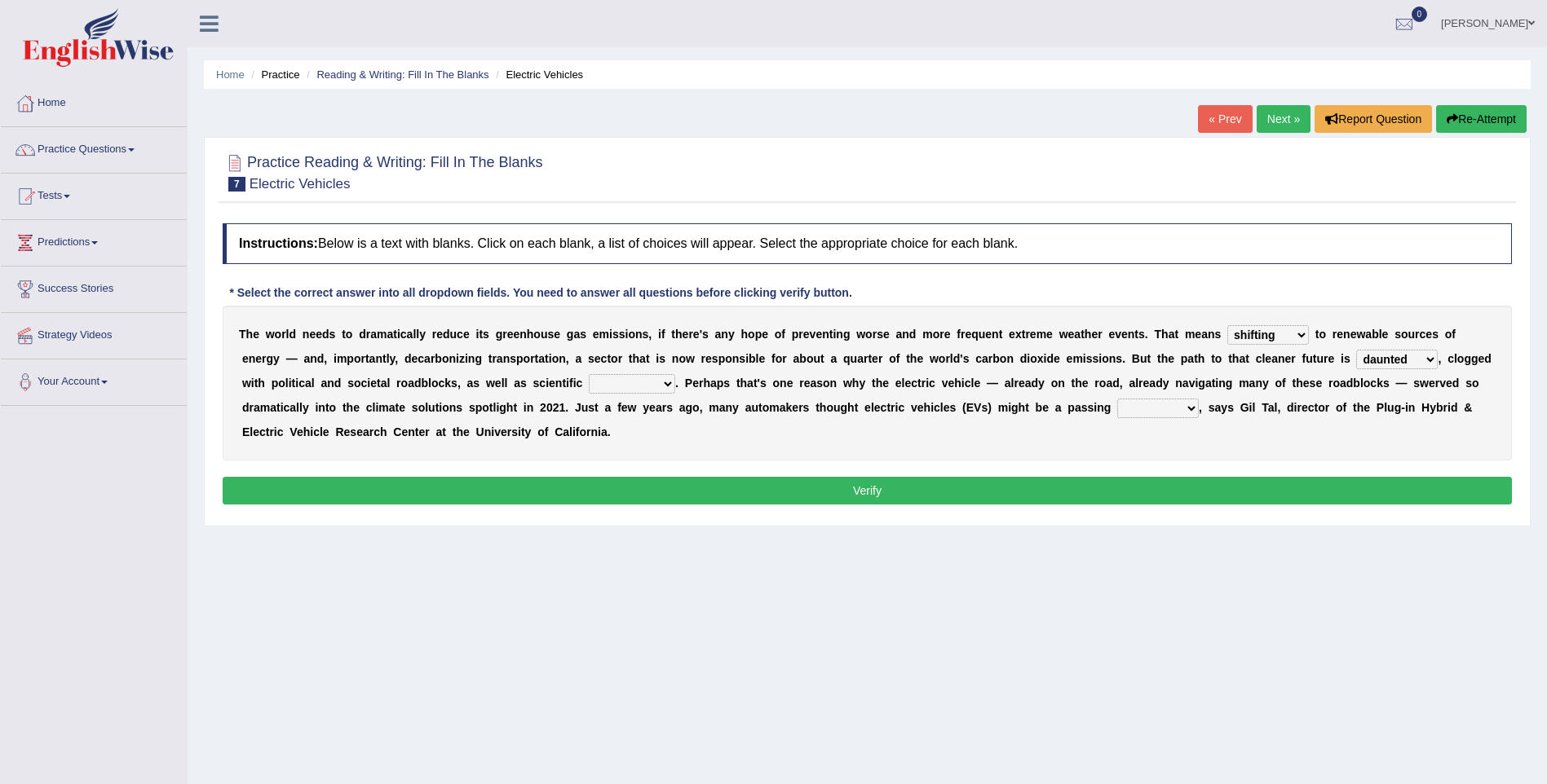
click at [1356, 358] on select "daunting daunted daunt dauntless" at bounding box center [1397, 359] width 81 height 19
select select "dauntless"
click at [1356, 350] on select "daunting daunted daunt dauntless" at bounding box center [1397, 359] width 81 height 19
click at [589, 389] on select "spectacles obstacles tentacles receptacles" at bounding box center [632, 384] width 87 height 19
select select "obstacles"
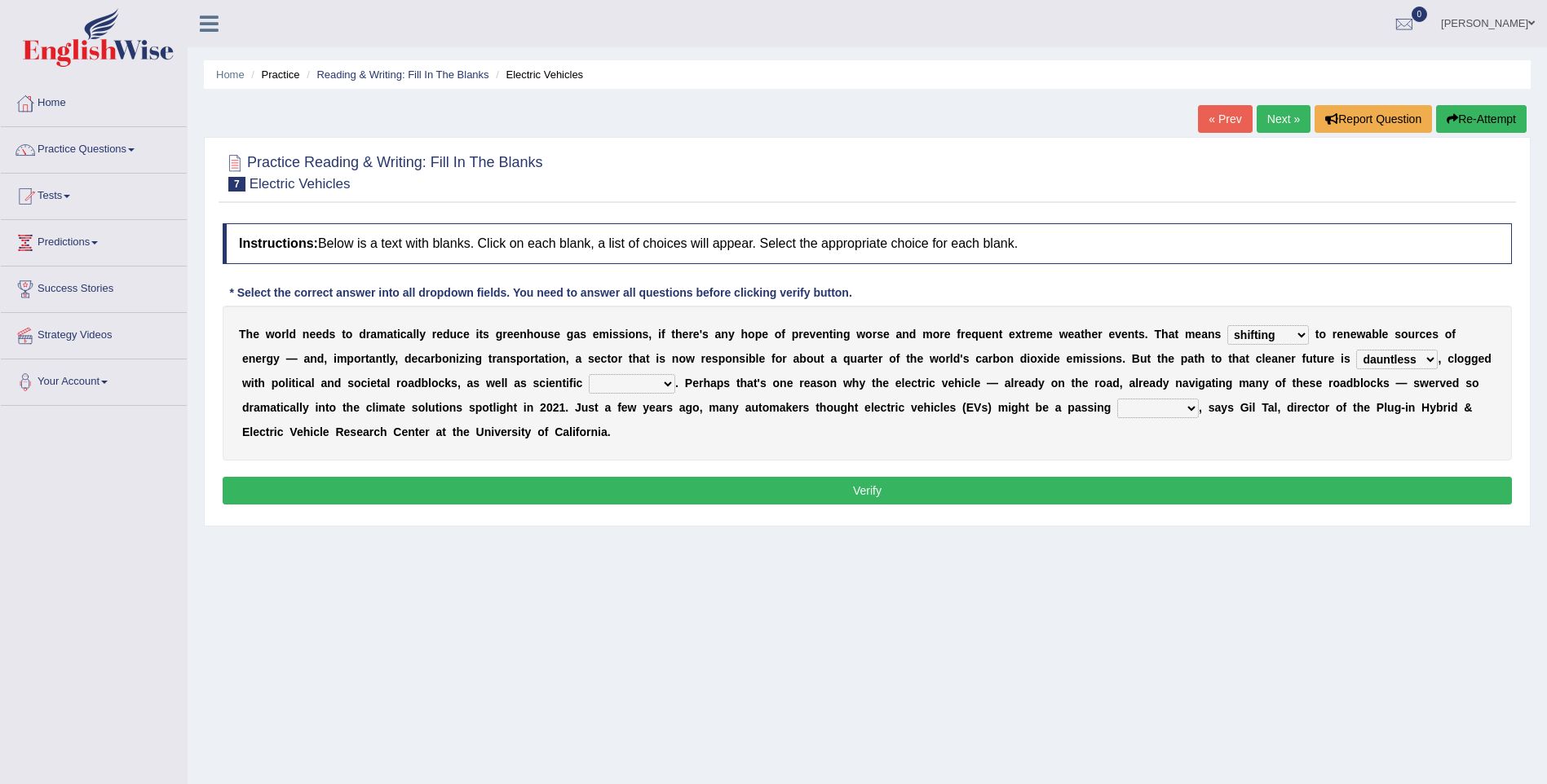
click at [589, 374] on select "spectacles obstacles tentacles receptacles" at bounding box center [632, 384] width 87 height 19
click at [1117, 407] on select "fad gad tad lad" at bounding box center [1157, 408] width 81 height 19
select select "tad"
click at [1117, 399] on select "fad gad tad lad" at bounding box center [1157, 408] width 81 height 19
click at [917, 485] on button "Verify" at bounding box center [867, 490] width 1289 height 28
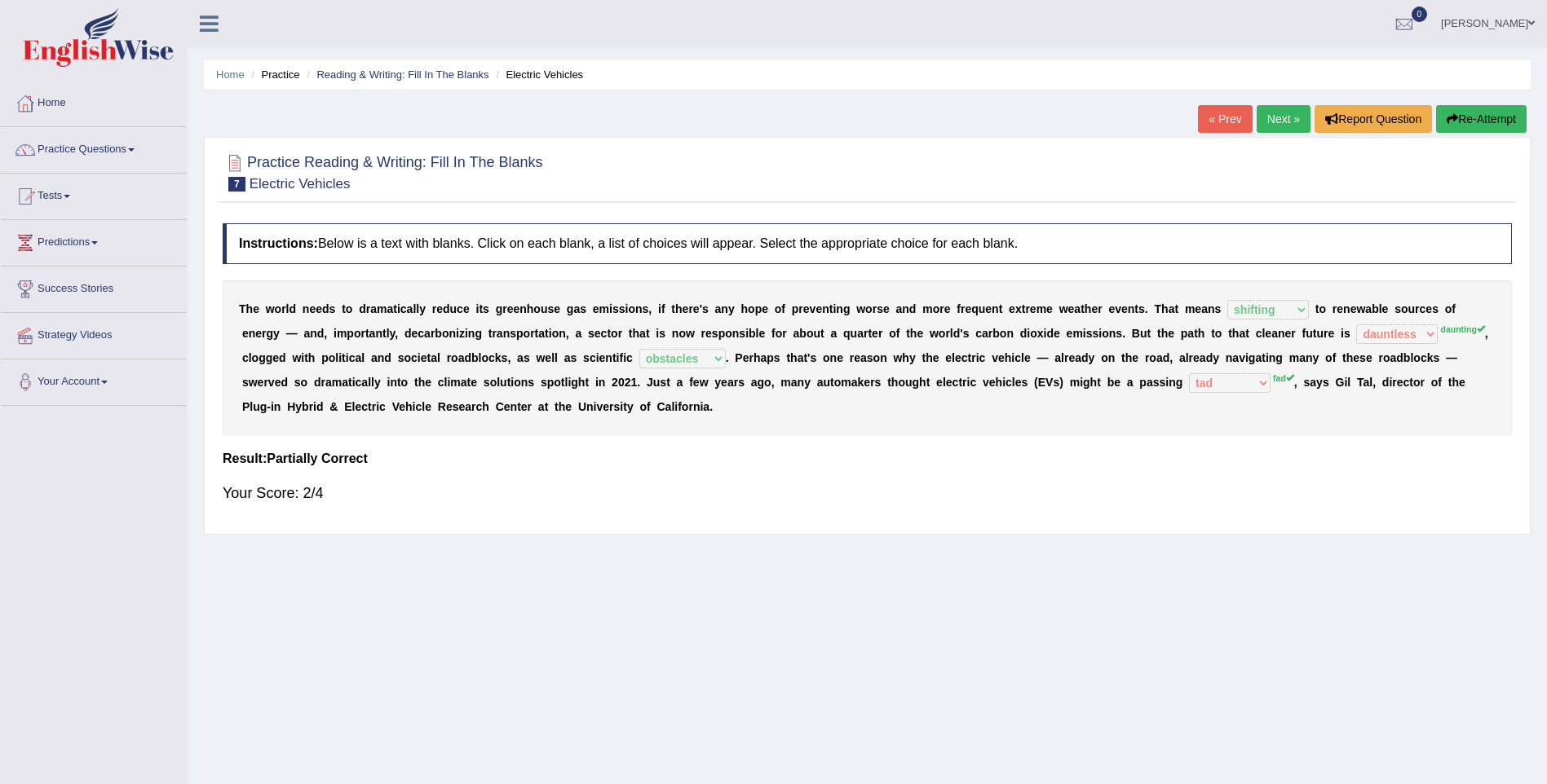
click at [1266, 118] on link "Next »" at bounding box center [1283, 118] width 54 height 28
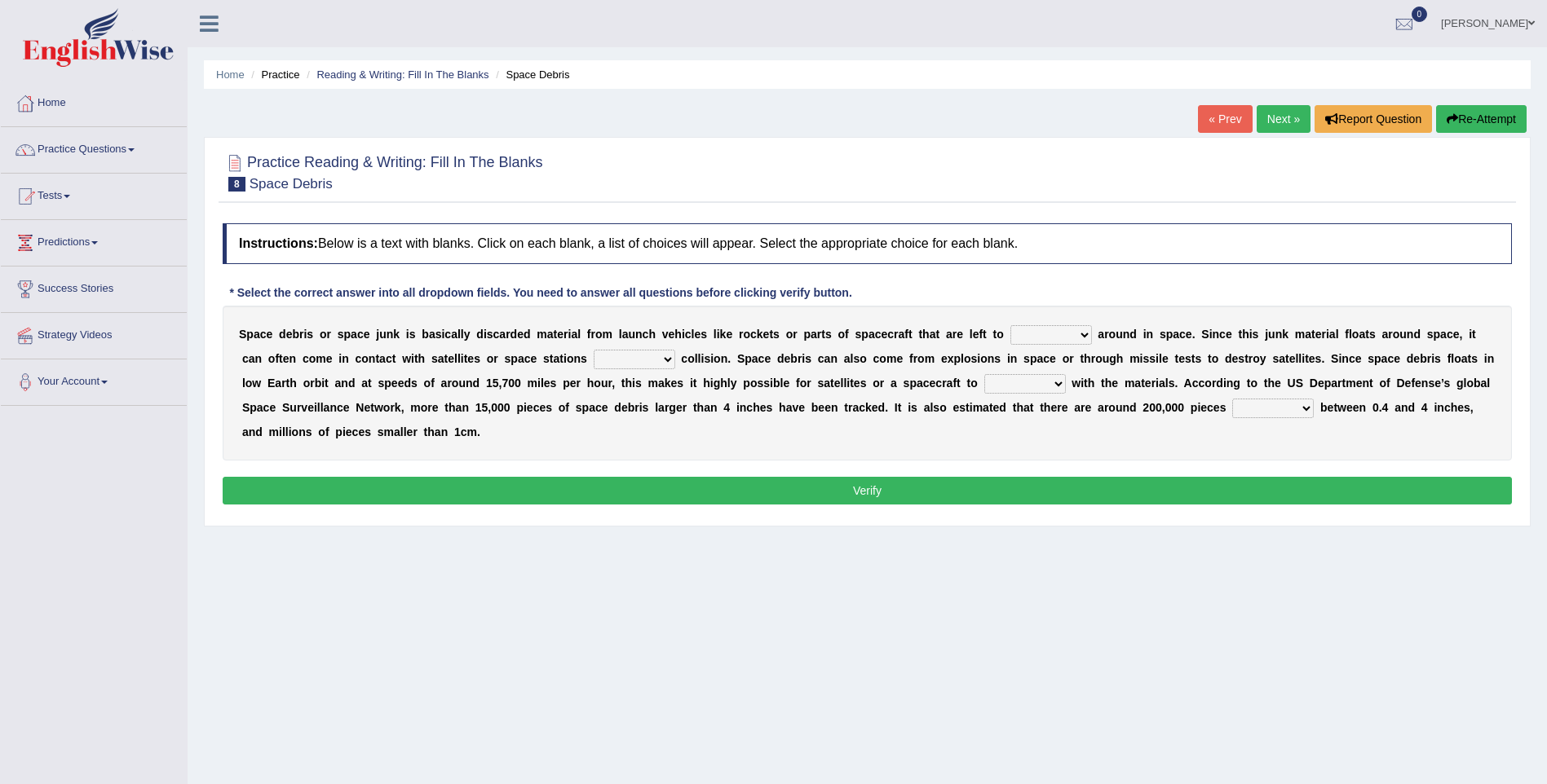
click at [1019, 335] on select "twist center roam loll" at bounding box center [1051, 334] width 81 height 19
select select "center"
click at [1010, 325] on select "twist center roam loll" at bounding box center [1051, 334] width 81 height 19
click at [1023, 328] on select "twist center roam loll" at bounding box center [1051, 334] width 81 height 19
click at [1047, 191] on div at bounding box center [867, 171] width 1289 height 50
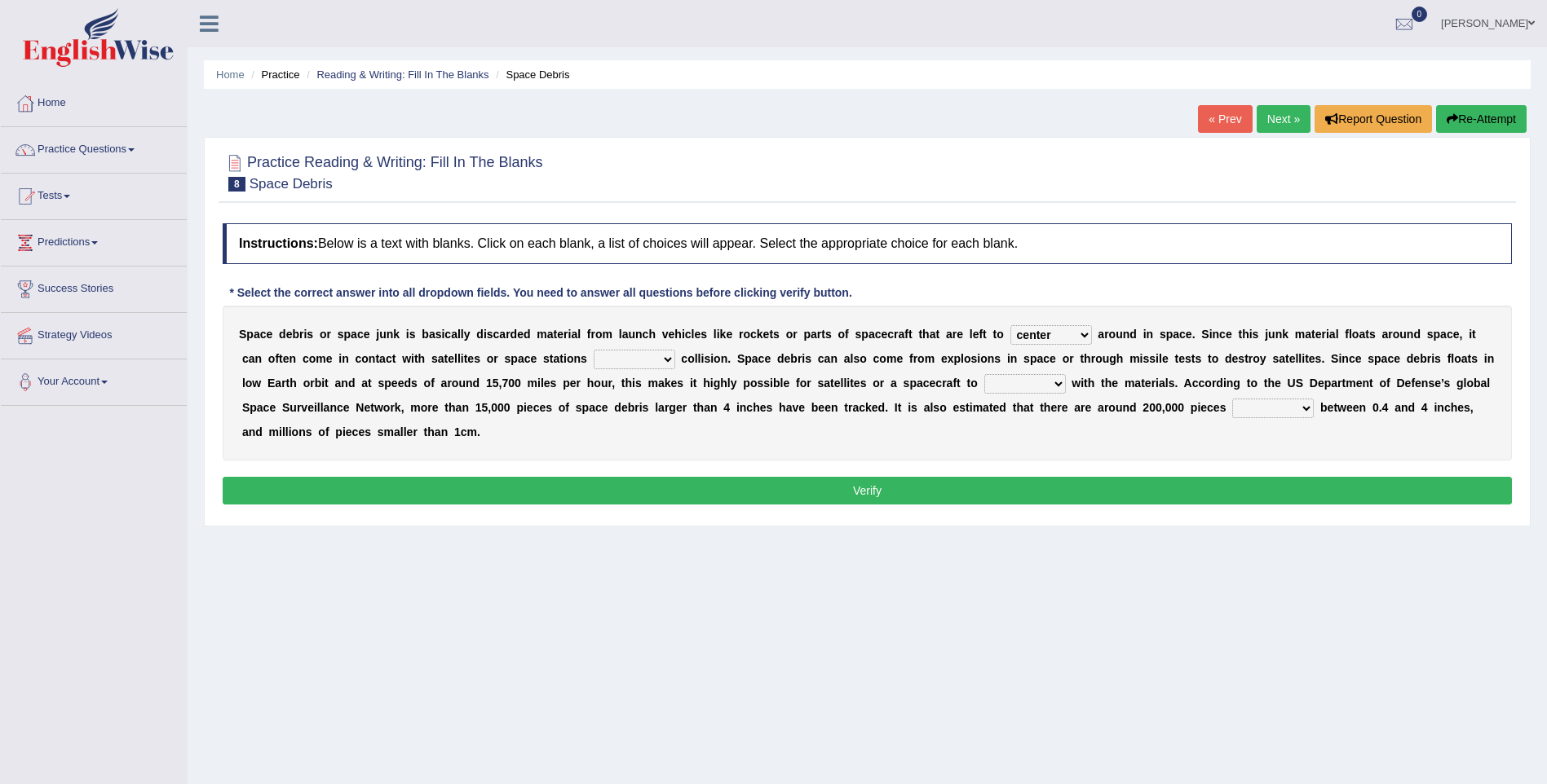
click at [594, 358] on select "risks risk risked risking" at bounding box center [634, 359] width 81 height 19
click at [594, 350] on select "risks risk risked risking" at bounding box center [634, 359] width 81 height 19
click at [594, 356] on select "risks risk risked risking" at bounding box center [634, 359] width 81 height 19
select select "risking"
click at [594, 350] on select "risks risk risked risking" at bounding box center [634, 359] width 81 height 19
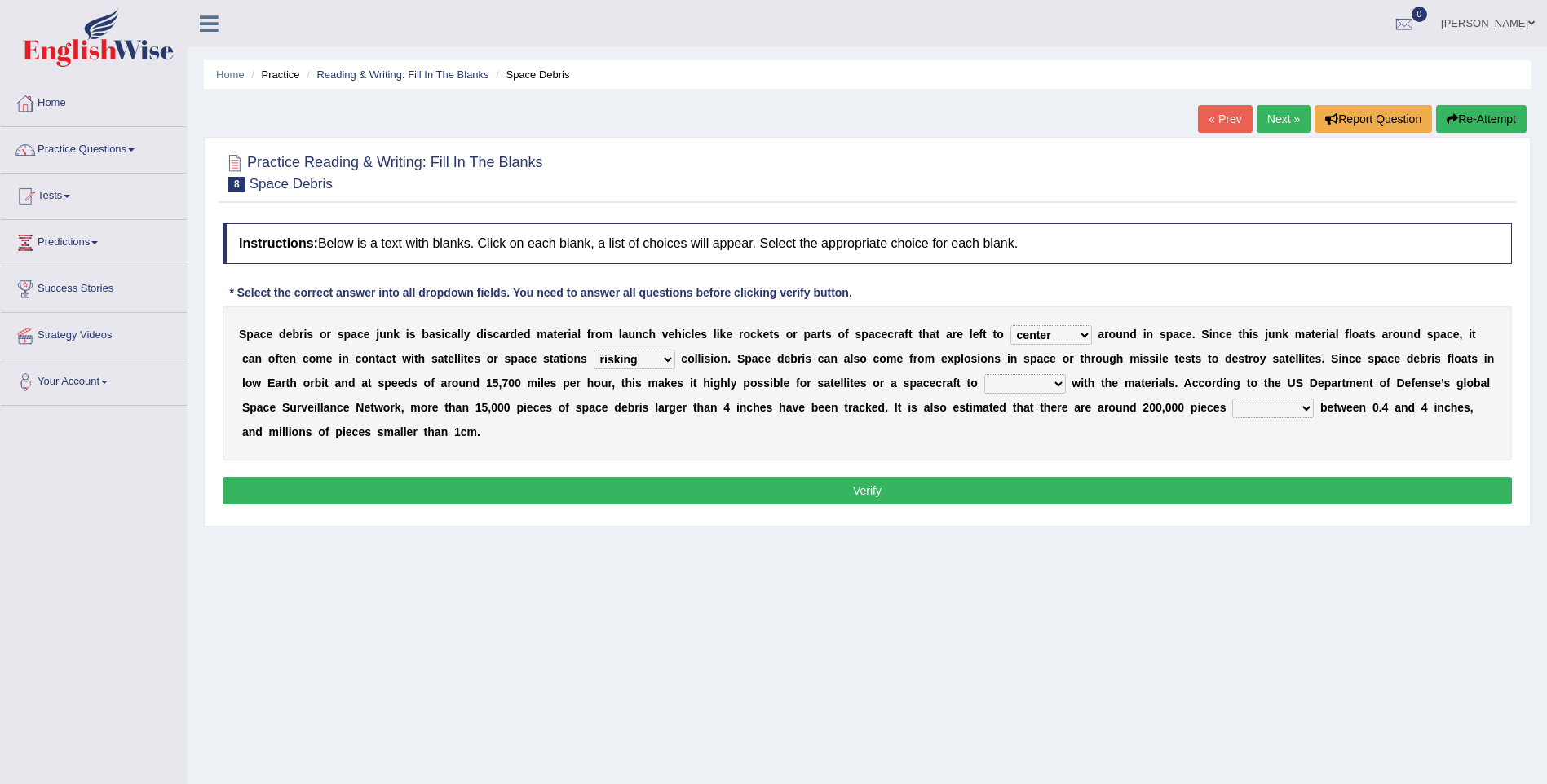
click at [984, 389] on select "collect collate collide collocate" at bounding box center [1025, 384] width 81 height 19
select select "collide"
click at [984, 374] on select "collect collate collide collocate" at bounding box center [1025, 384] width 81 height 19
click at [1232, 407] on select "sized sizing size sizes" at bounding box center [1272, 408] width 81 height 19
select select "sizes"
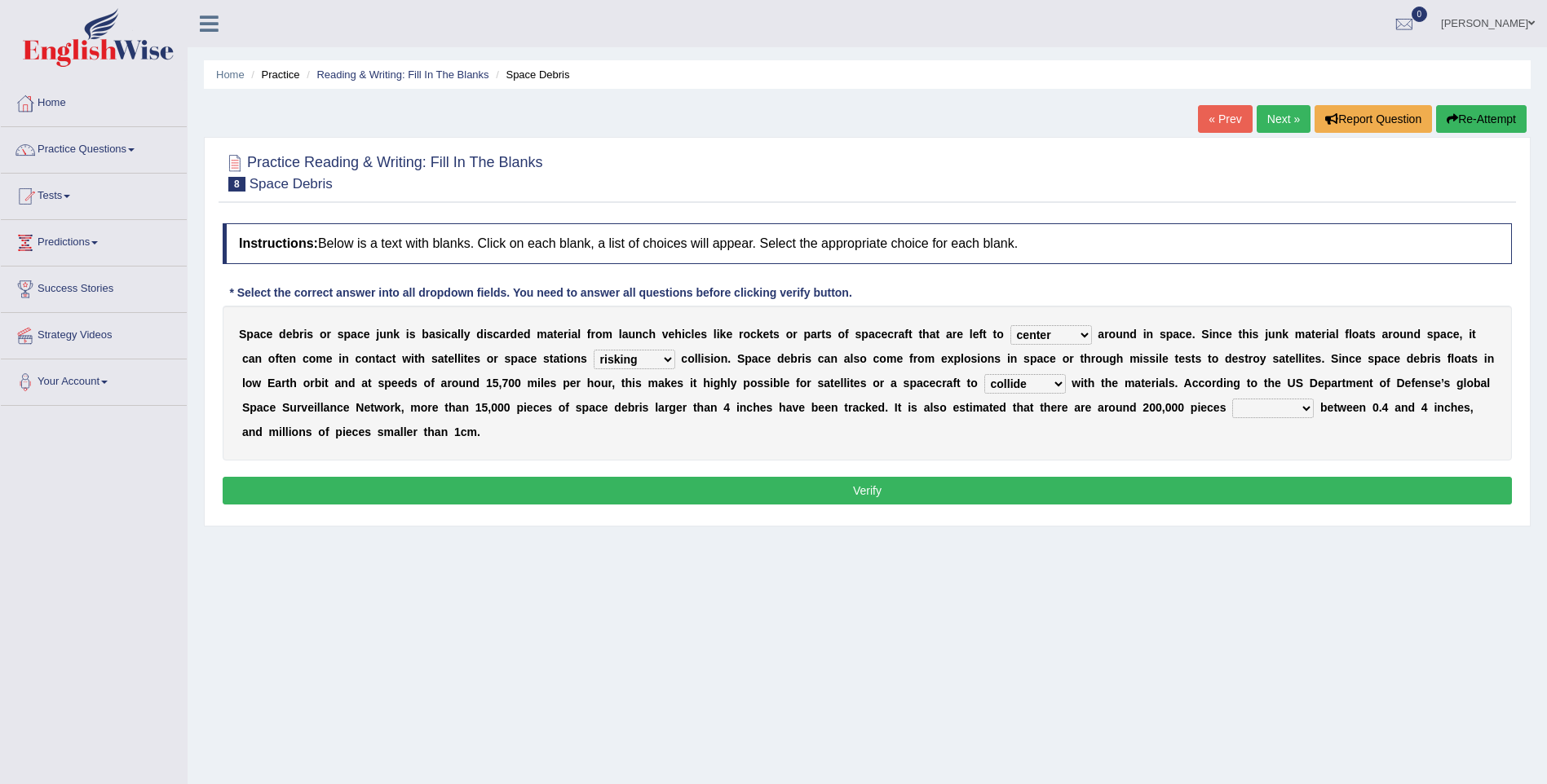
click at [1232, 399] on select "sized sizing size sizes" at bounding box center [1272, 408] width 81 height 19
click at [904, 477] on button "Verify" at bounding box center [867, 490] width 1289 height 28
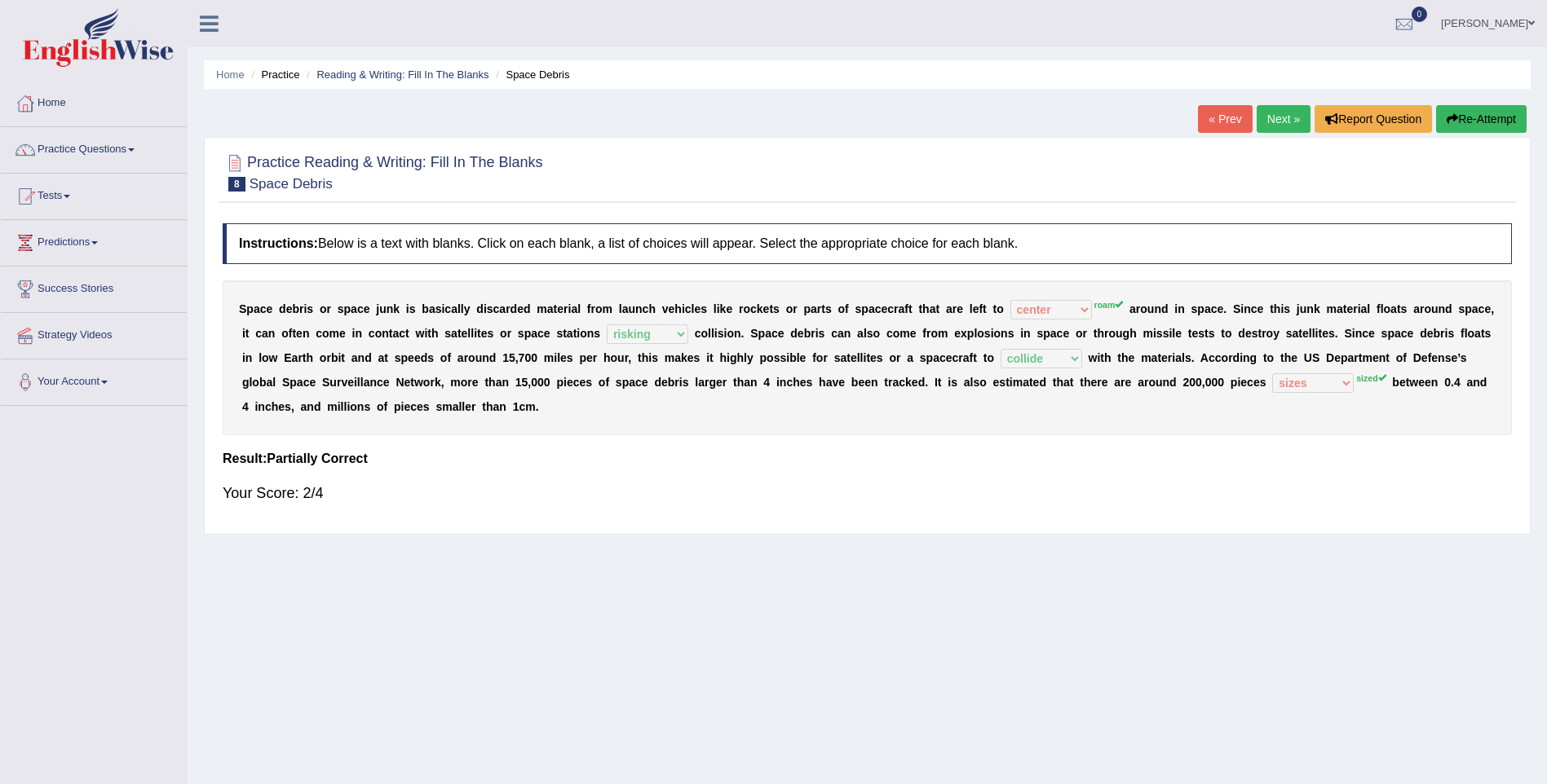
click at [1283, 123] on link "Next »" at bounding box center [1283, 118] width 54 height 28
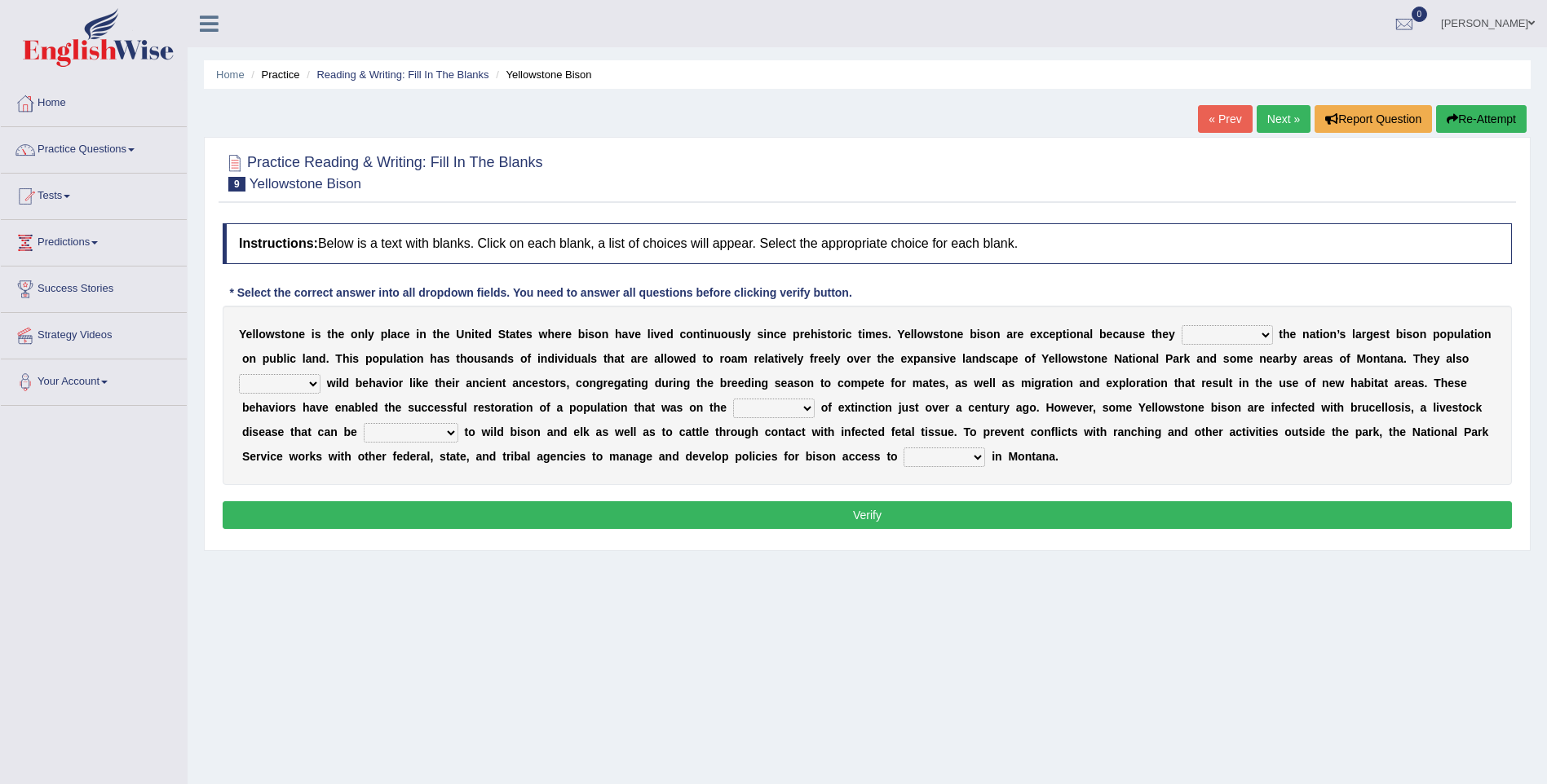
click at [1192, 334] on select "congregate comprise consist compromise" at bounding box center [1227, 334] width 92 height 19
select select "consist"
click at [1182, 325] on select "congregate comprise consist compromise" at bounding box center [1227, 334] width 92 height 19
click at [321, 374] on select "exhibit disregard resist encourage" at bounding box center [279, 384] width 81 height 19
select select "encourage"
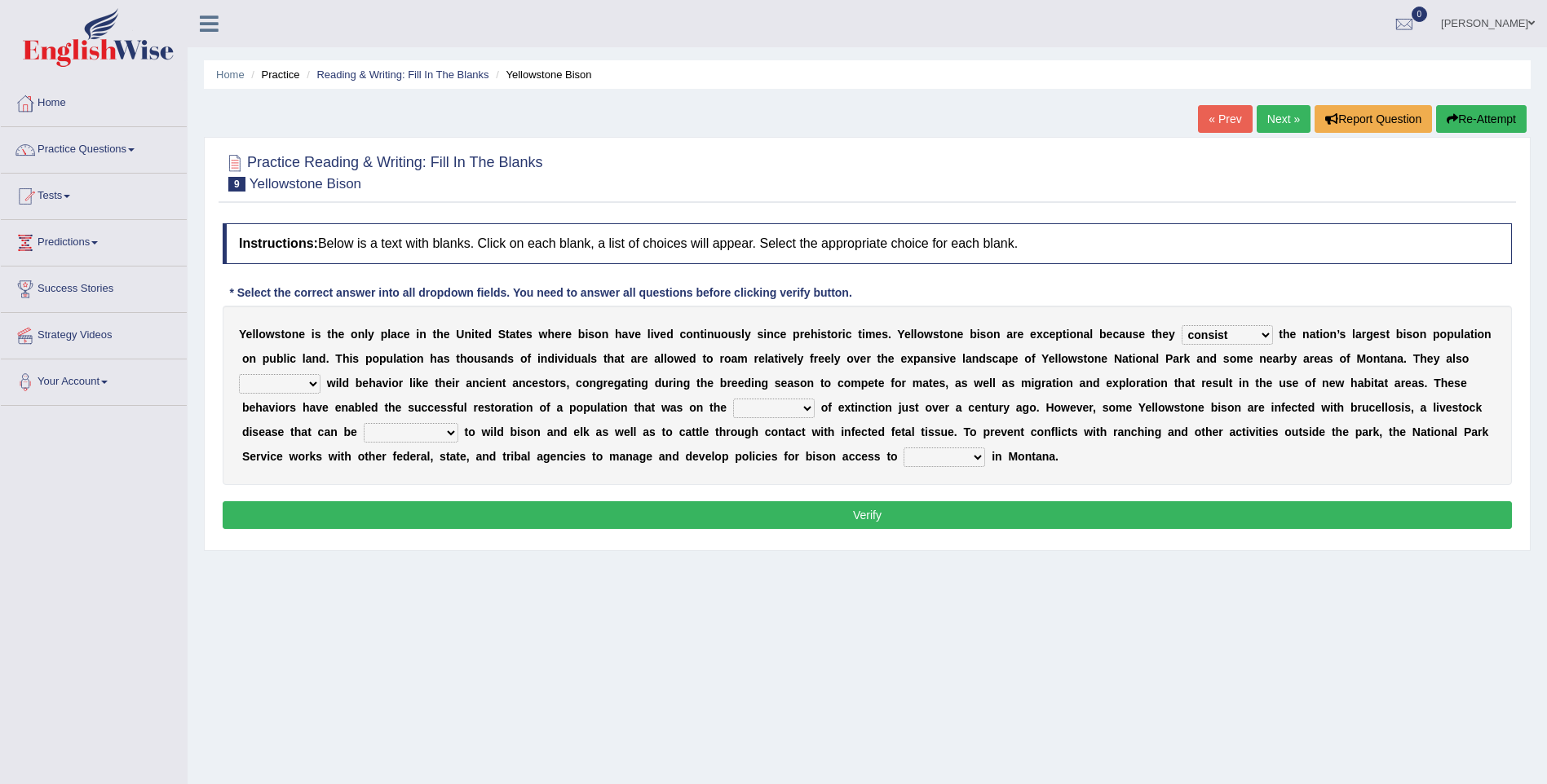
click at [321, 374] on select "exhibit disregard resist encourage" at bounding box center [279, 384] width 81 height 19
click at [733, 410] on select "brine brink danger brindle" at bounding box center [774, 408] width 81 height 19
select select "brink"
click at [733, 399] on select "brine brink danger brindle" at bounding box center [774, 408] width 81 height 19
click at [459, 423] on select "transplanted transported transgressed transmitted" at bounding box center [411, 432] width 95 height 19
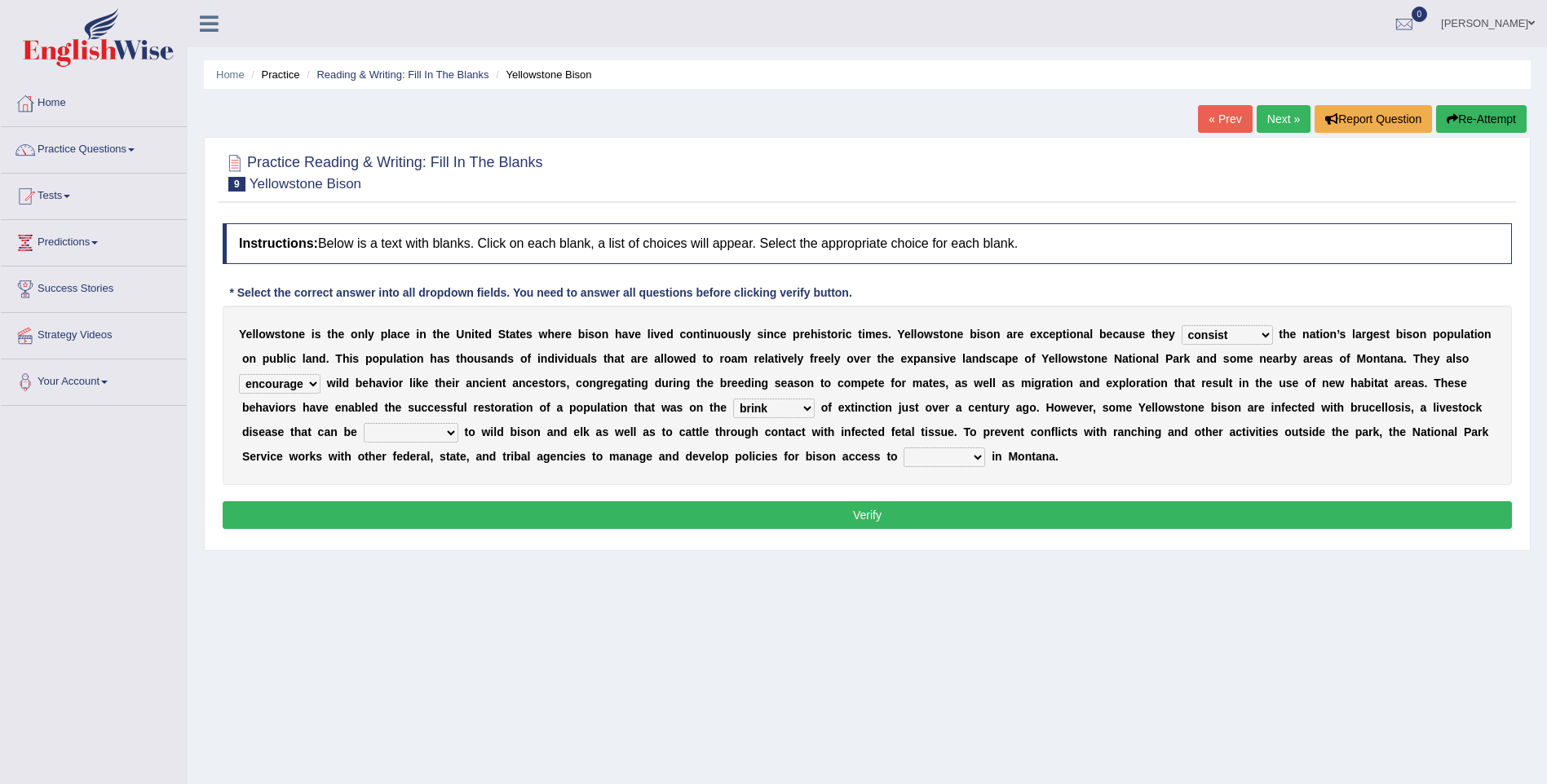
select select "transmitted"
click at [459, 423] on select "transplanted transported transgressed transmitted" at bounding box center [411, 432] width 95 height 19
click at [904, 455] on select "habitat habitat habitant food" at bounding box center [944, 457] width 81 height 19
select select "habitant"
click at [904, 447] on select "habitat habitat habitant food" at bounding box center [944, 457] width 81 height 19
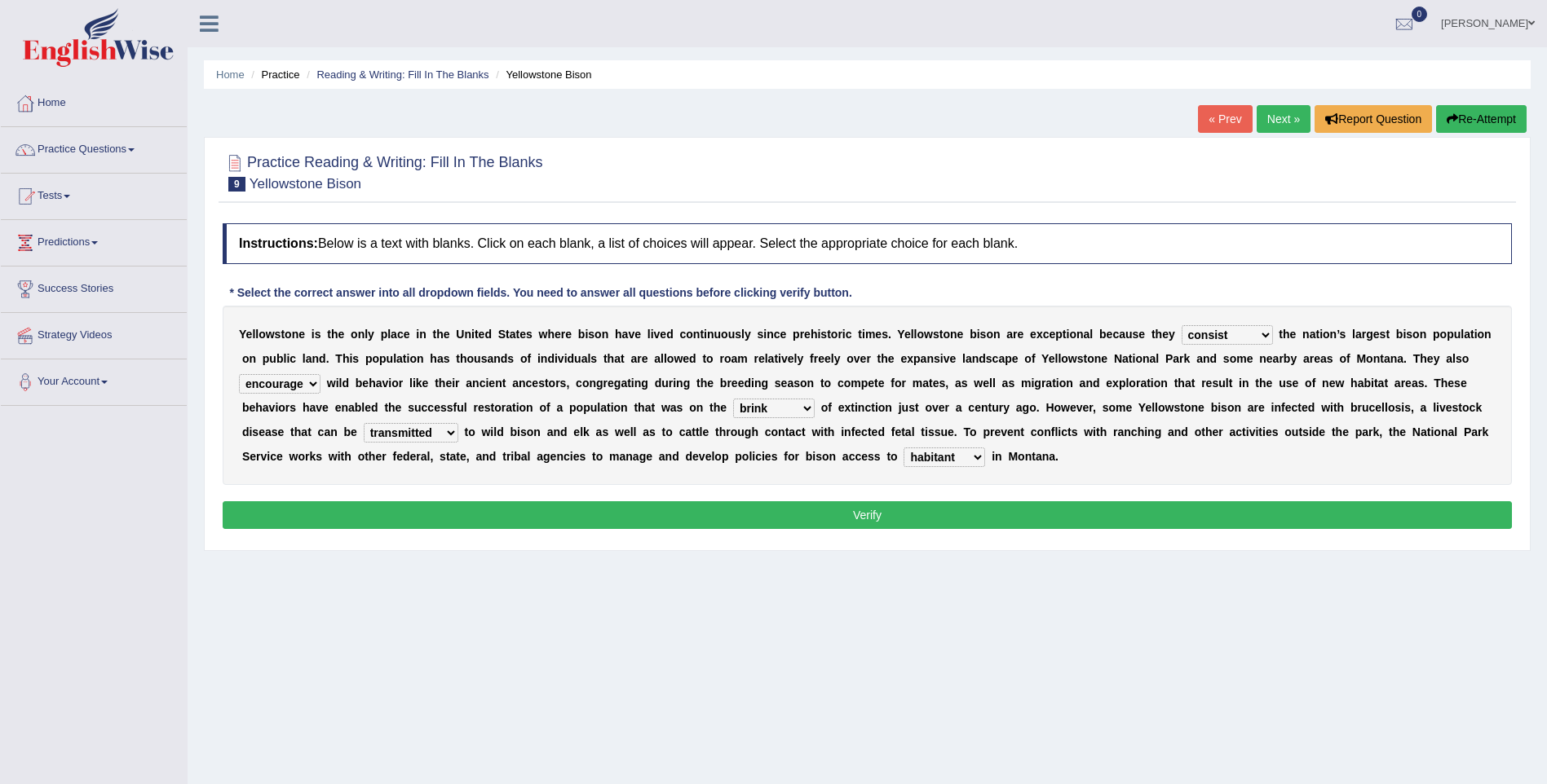
click at [709, 517] on button "Verify" at bounding box center [867, 515] width 1289 height 28
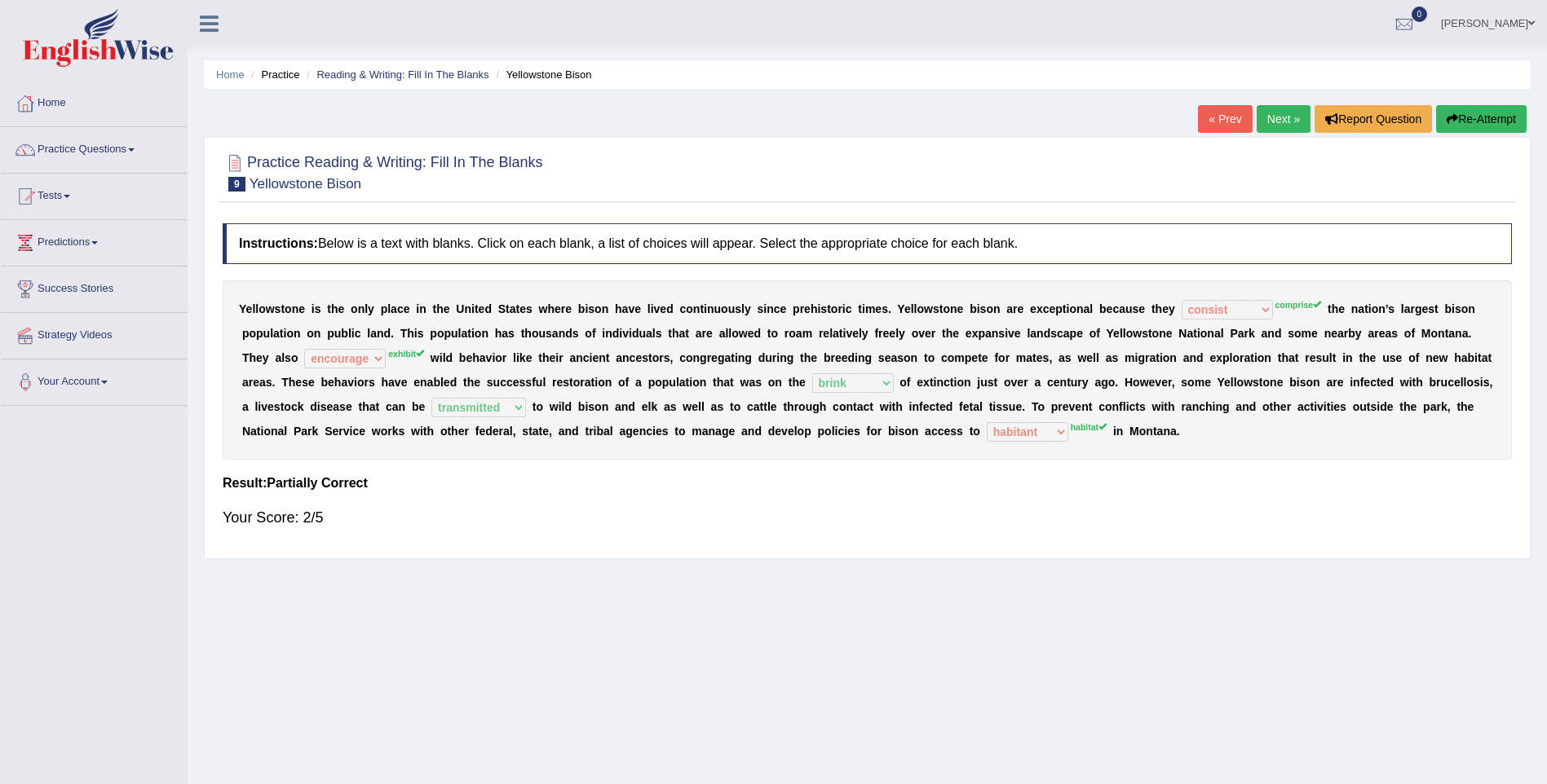
click at [1290, 122] on link "Next »" at bounding box center [1283, 118] width 54 height 28
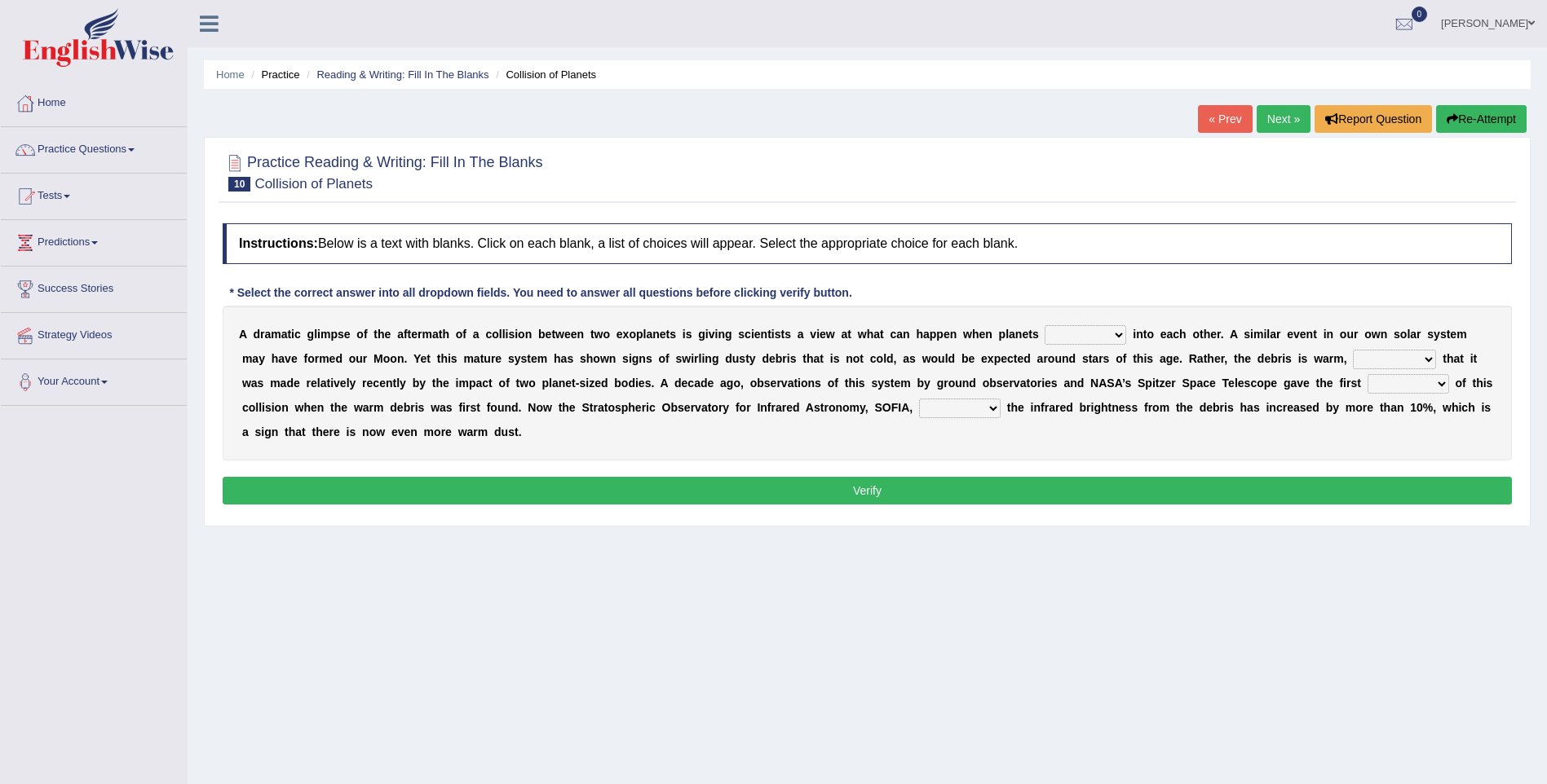
click at [1045, 332] on select "crash explore roam implode" at bounding box center [1085, 334] width 81 height 19
select select "crash"
click at [1045, 325] on select "crash explore roam implode" at bounding box center [1085, 334] width 81 height 19
click at [1353, 357] on select "reinforcing sentencing forging conducing" at bounding box center [1394, 359] width 83 height 19
select select "reinforcing"
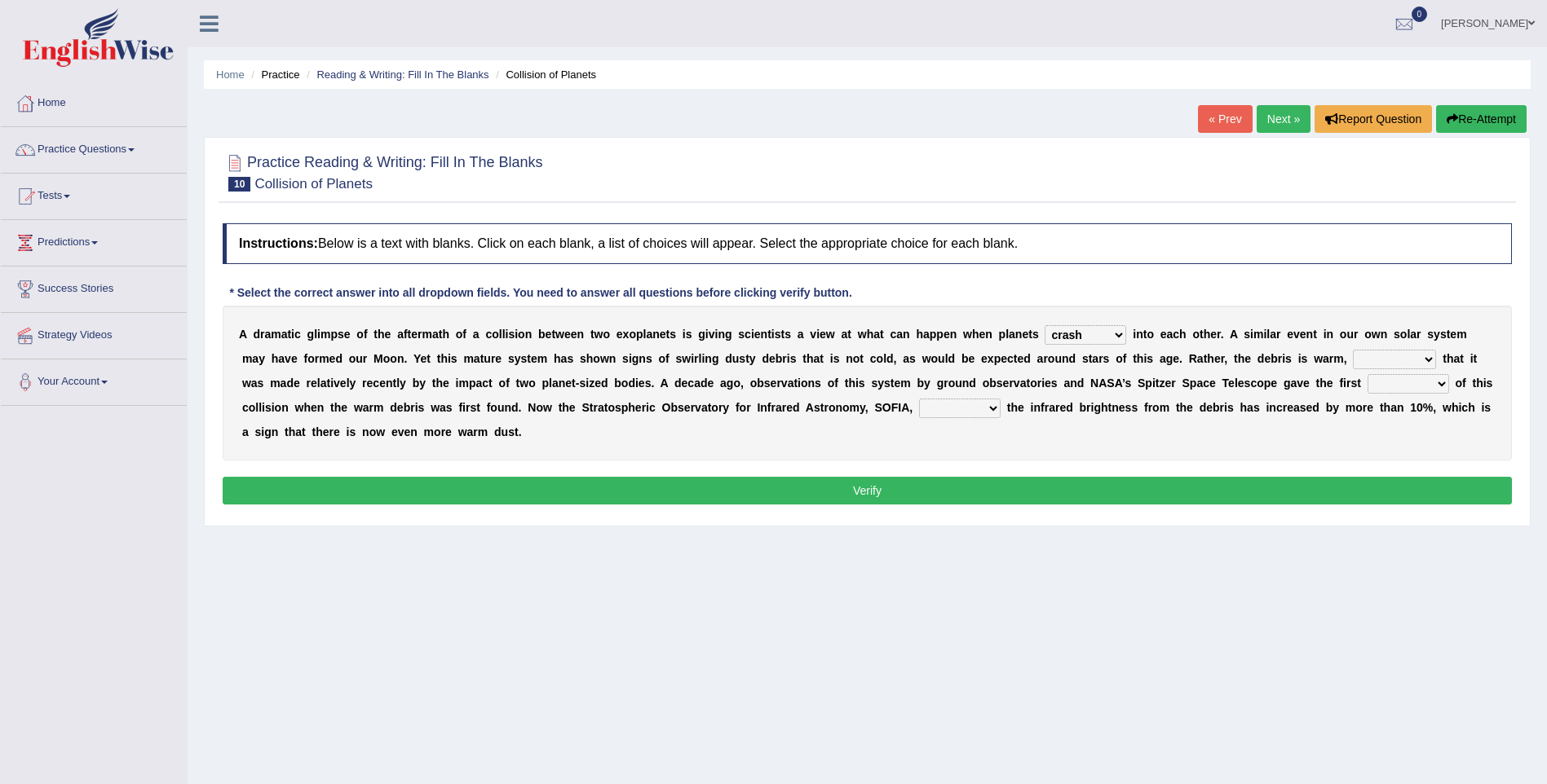
click at [1353, 350] on select "reinforcing sentencing forging conducing" at bounding box center [1394, 359] width 83 height 19
click at [1367, 380] on select "pints faints hints taints" at bounding box center [1408, 384] width 81 height 19
select select "hints"
click at [1367, 374] on select "pints faints hints taints" at bounding box center [1408, 384] width 81 height 19
click at [919, 408] on select "concealed revealed repealed unsealed" at bounding box center [959, 408] width 81 height 19
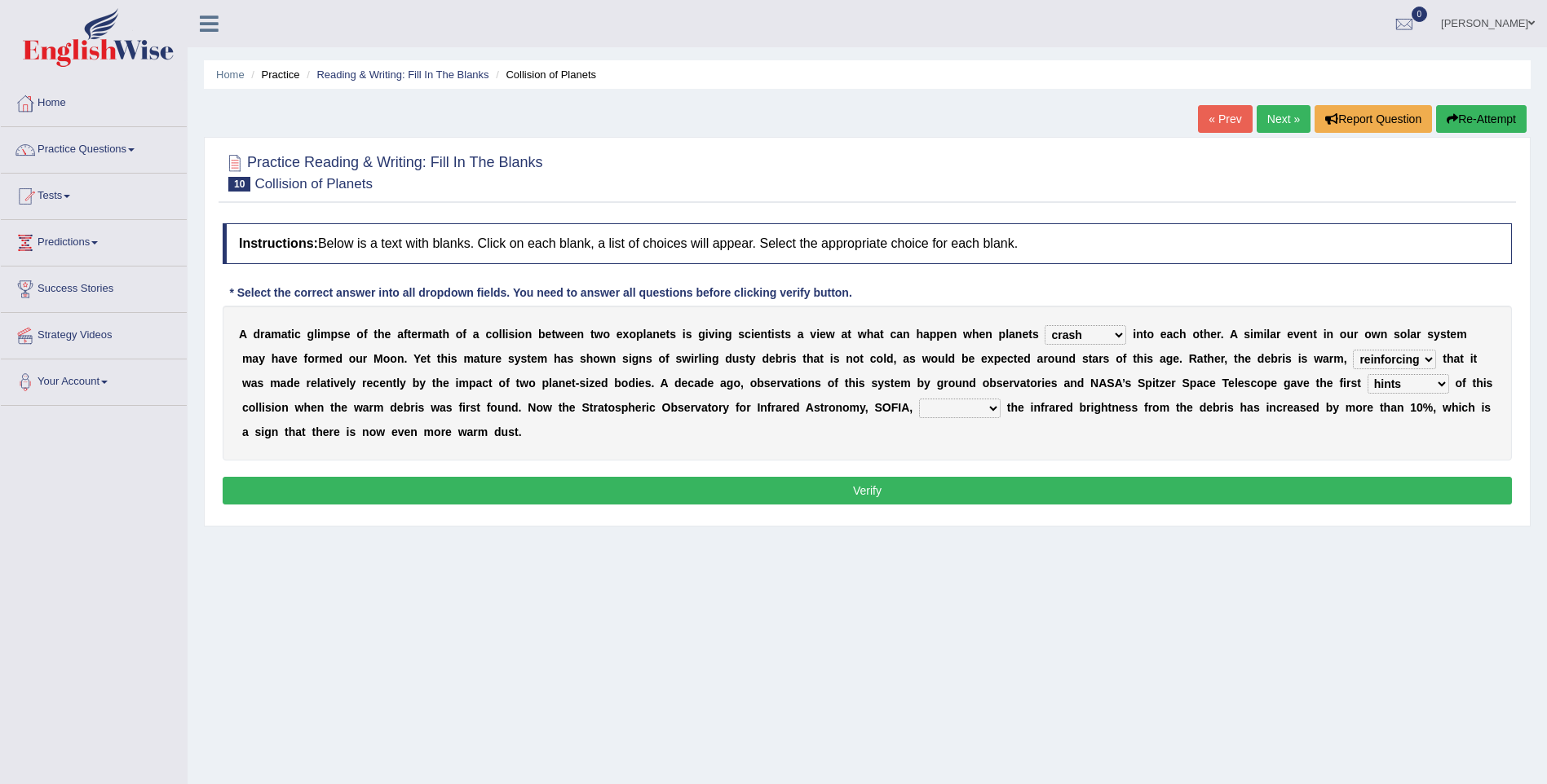
select select "revealed"
click at [919, 399] on select "concealed revealed repealed unsealed" at bounding box center [959, 408] width 81 height 19
click at [758, 483] on button "Verify" at bounding box center [867, 490] width 1289 height 28
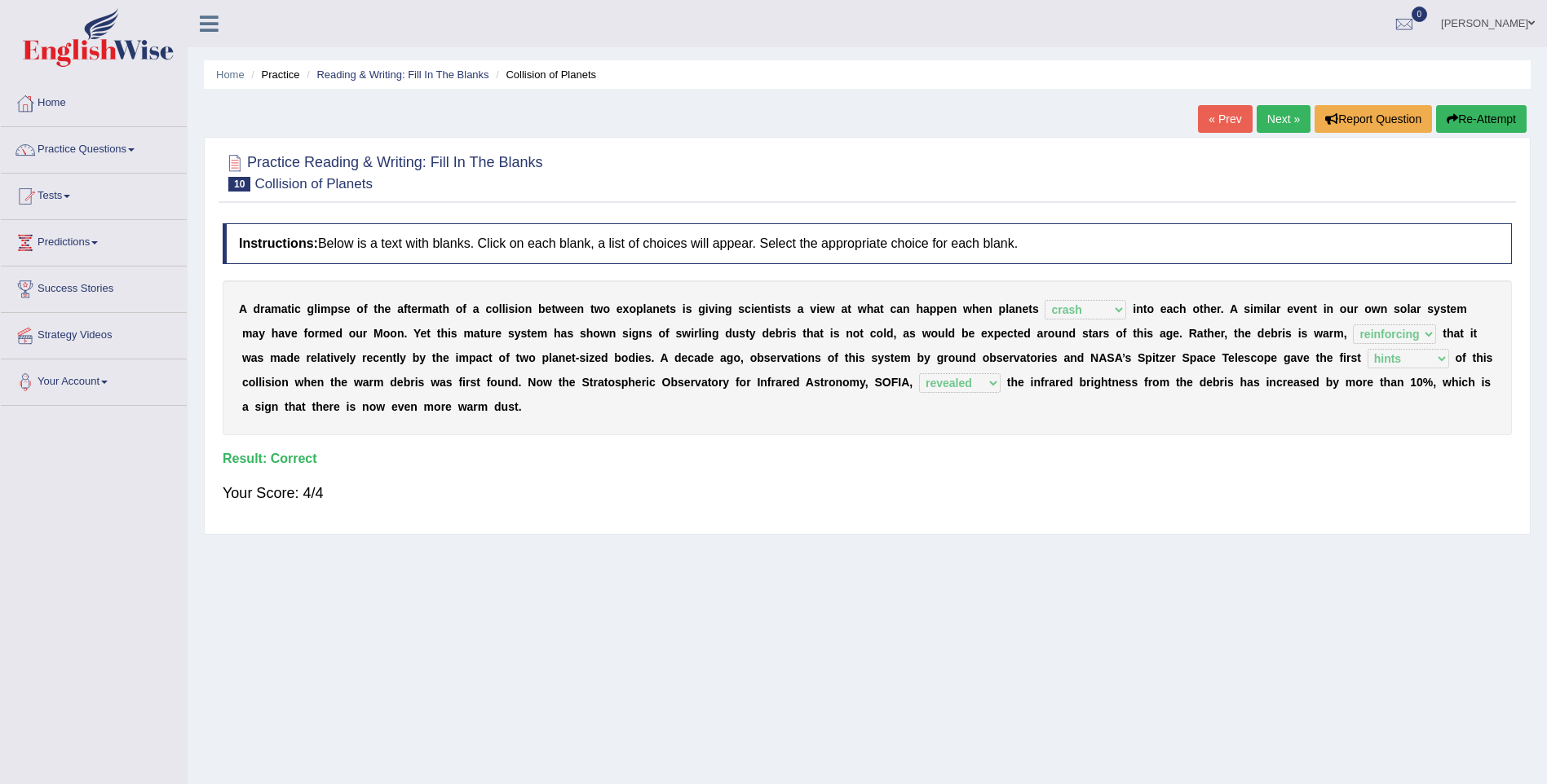
click at [1290, 117] on link "Next »" at bounding box center [1283, 118] width 54 height 28
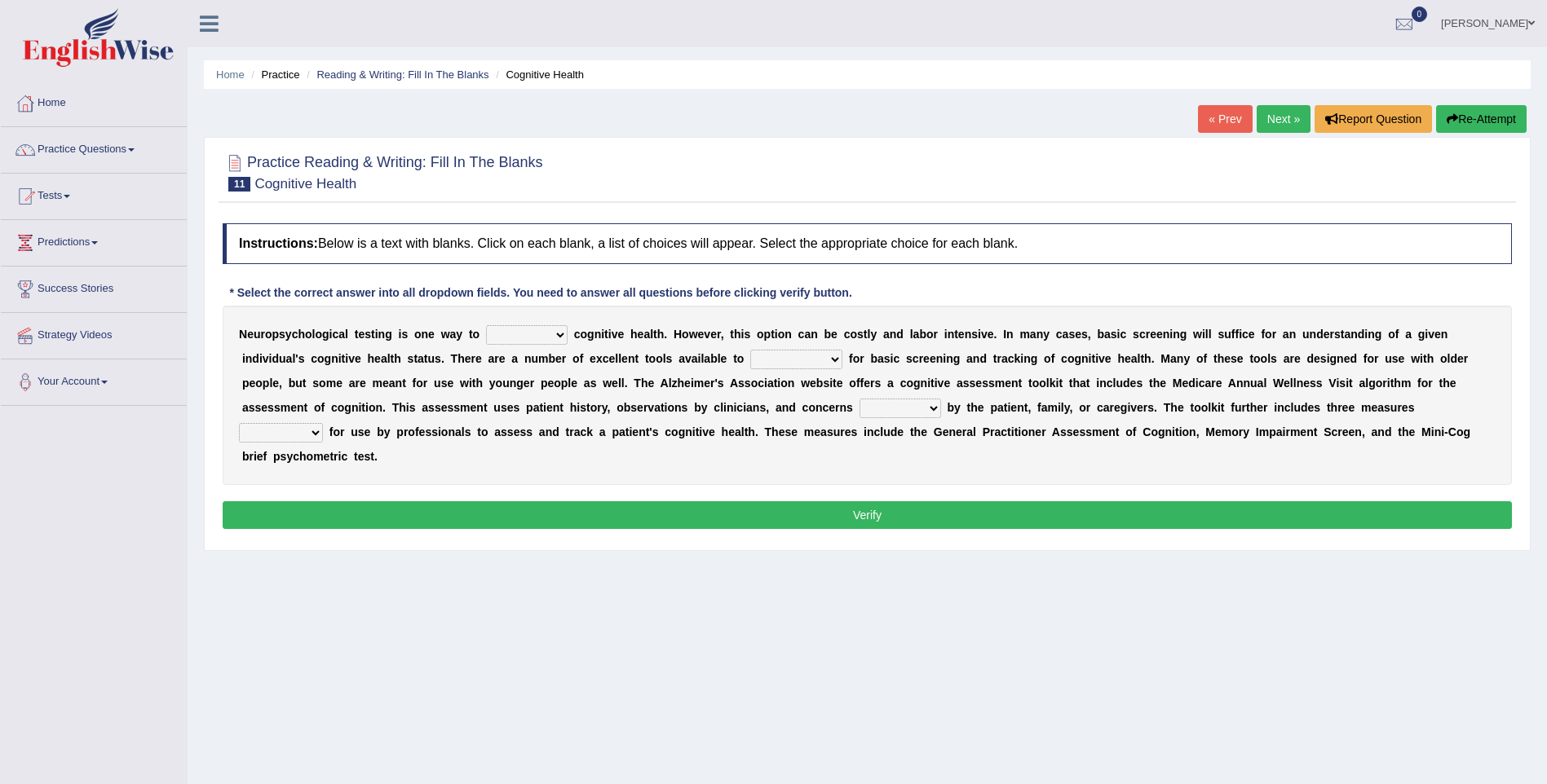
click at [527, 337] on select "obsess assess possess access" at bounding box center [527, 334] width 81 height 19
select select "assess"
click at [486, 325] on select "obsess assess possess access" at bounding box center [527, 334] width 81 height 19
click at [546, 329] on select "obsess assess possess access" at bounding box center [527, 334] width 81 height 19
click at [354, 368] on div "N e u r o p s y c h o l o g i c a l t e s t i n g i s o n e w a y t o obsess as…" at bounding box center [867, 395] width 1289 height 180
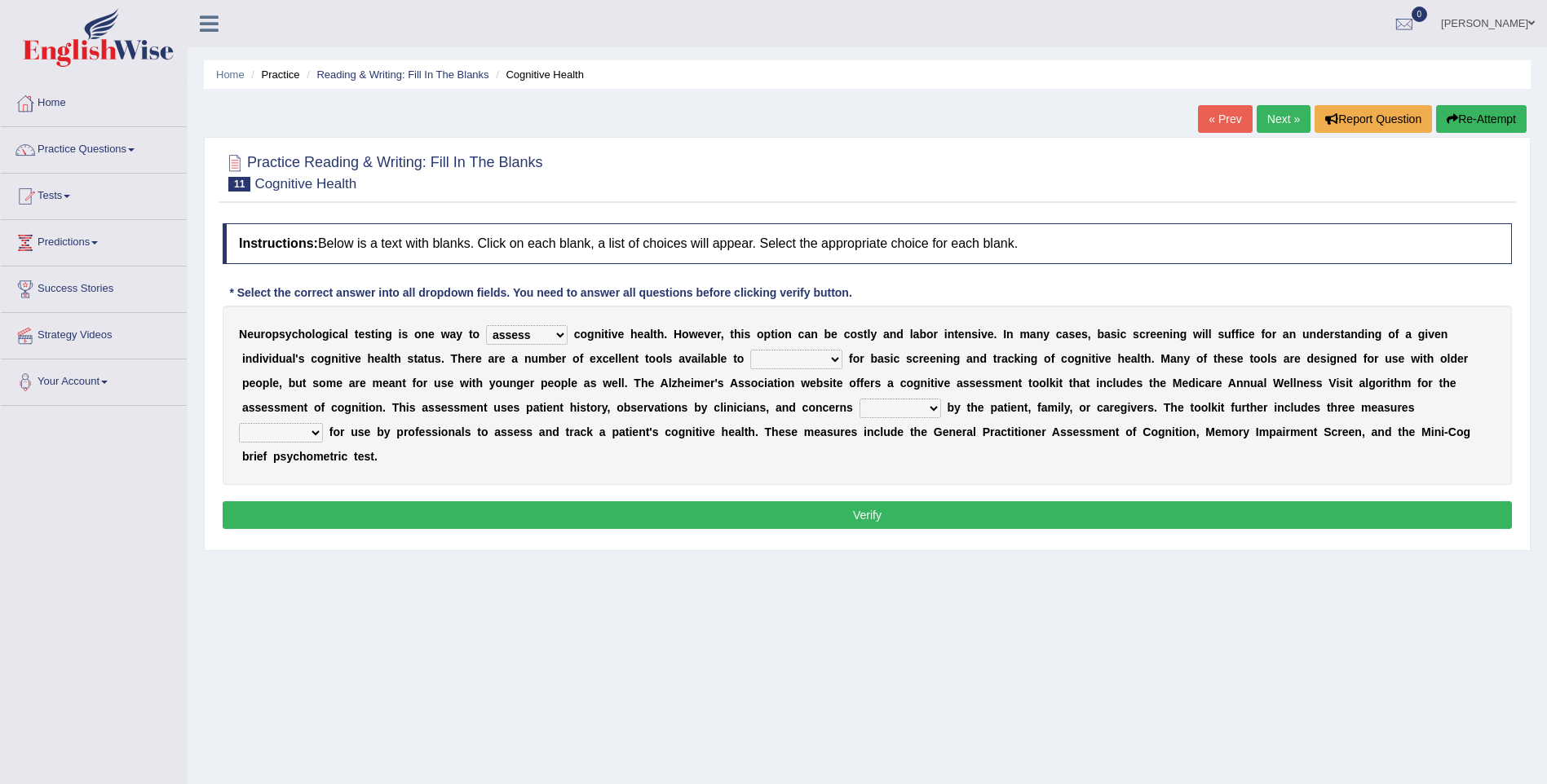
click at [750, 362] on select "stationers practitioners petitioners questioners" at bounding box center [796, 359] width 92 height 19
select select "practitioners"
click at [750, 350] on select "stationers practitioners petitioners questioners" at bounding box center [796, 359] width 92 height 19
click at [859, 414] on select "raised rising arising praised" at bounding box center [899, 408] width 81 height 19
select select "raised"
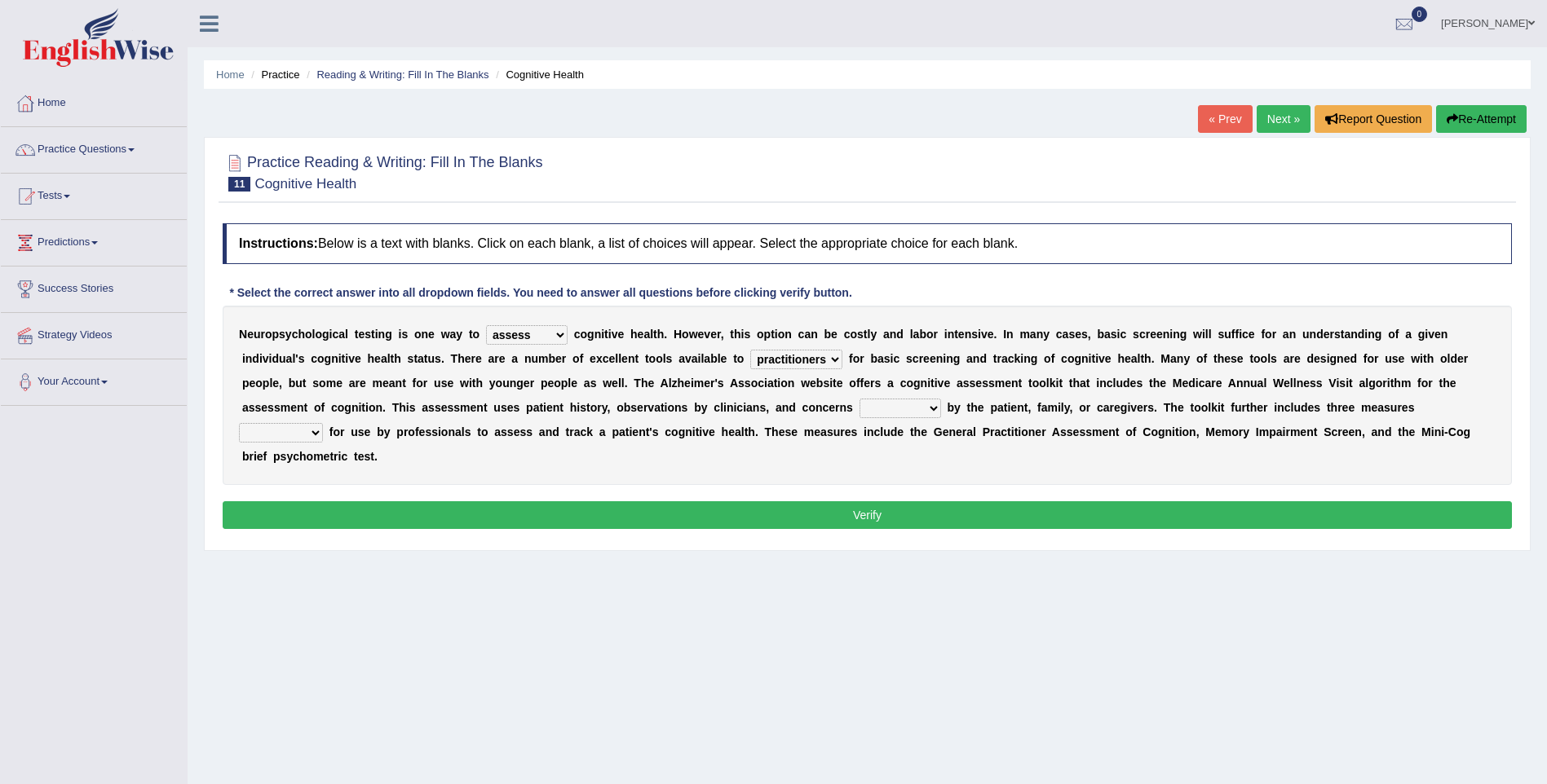
click at [859, 399] on select "raised rising arising praised" at bounding box center [899, 408] width 81 height 19
click at [323, 423] on select "validated intimidated dilapidated antedated" at bounding box center [281, 432] width 84 height 19
select select "intimidated"
click at [323, 423] on select "validated intimidated dilapidated antedated" at bounding box center [281, 432] width 84 height 19
click at [909, 501] on button "Verify" at bounding box center [867, 515] width 1289 height 28
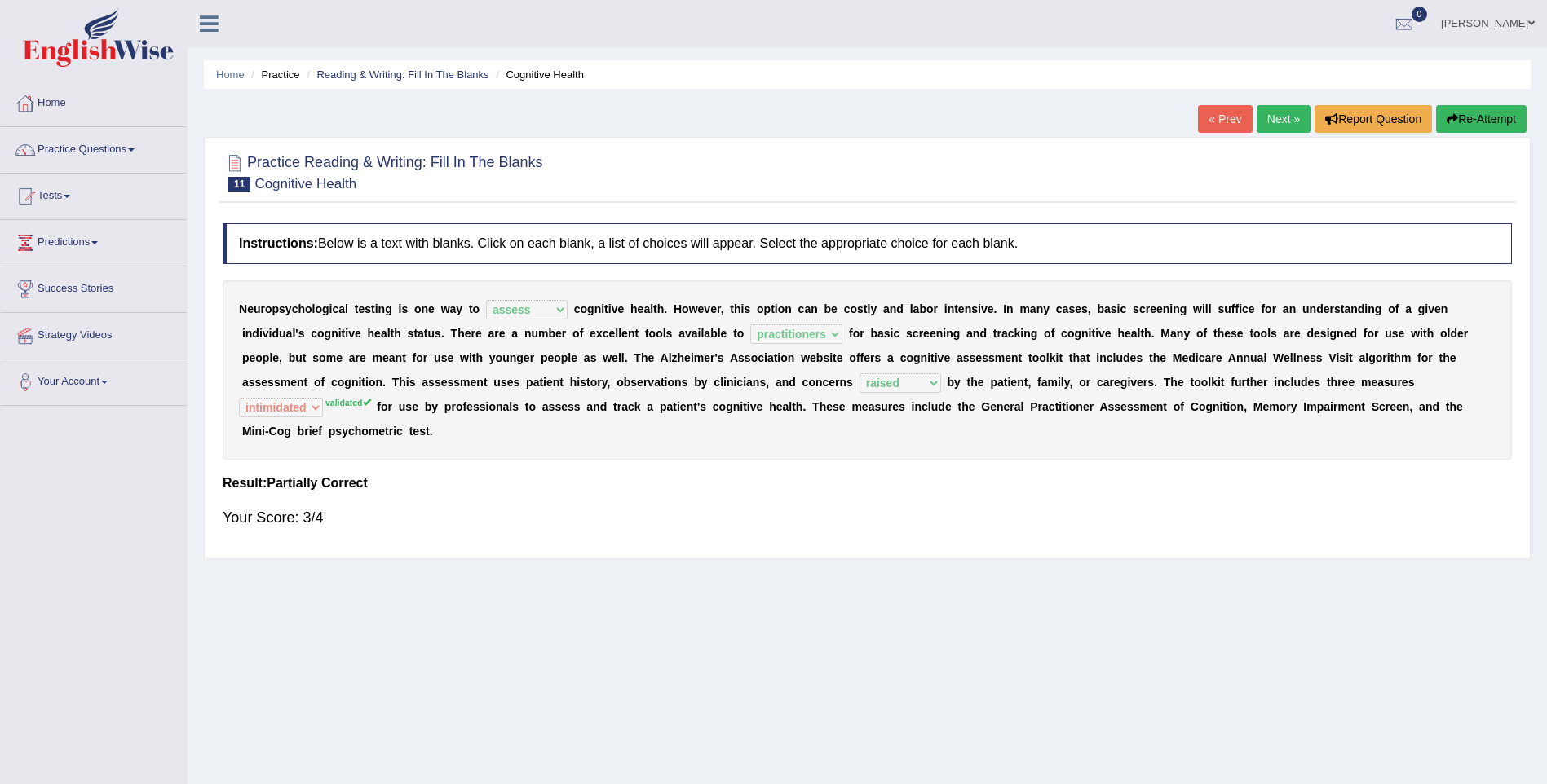
click at [1267, 127] on link "Next »" at bounding box center [1283, 118] width 54 height 28
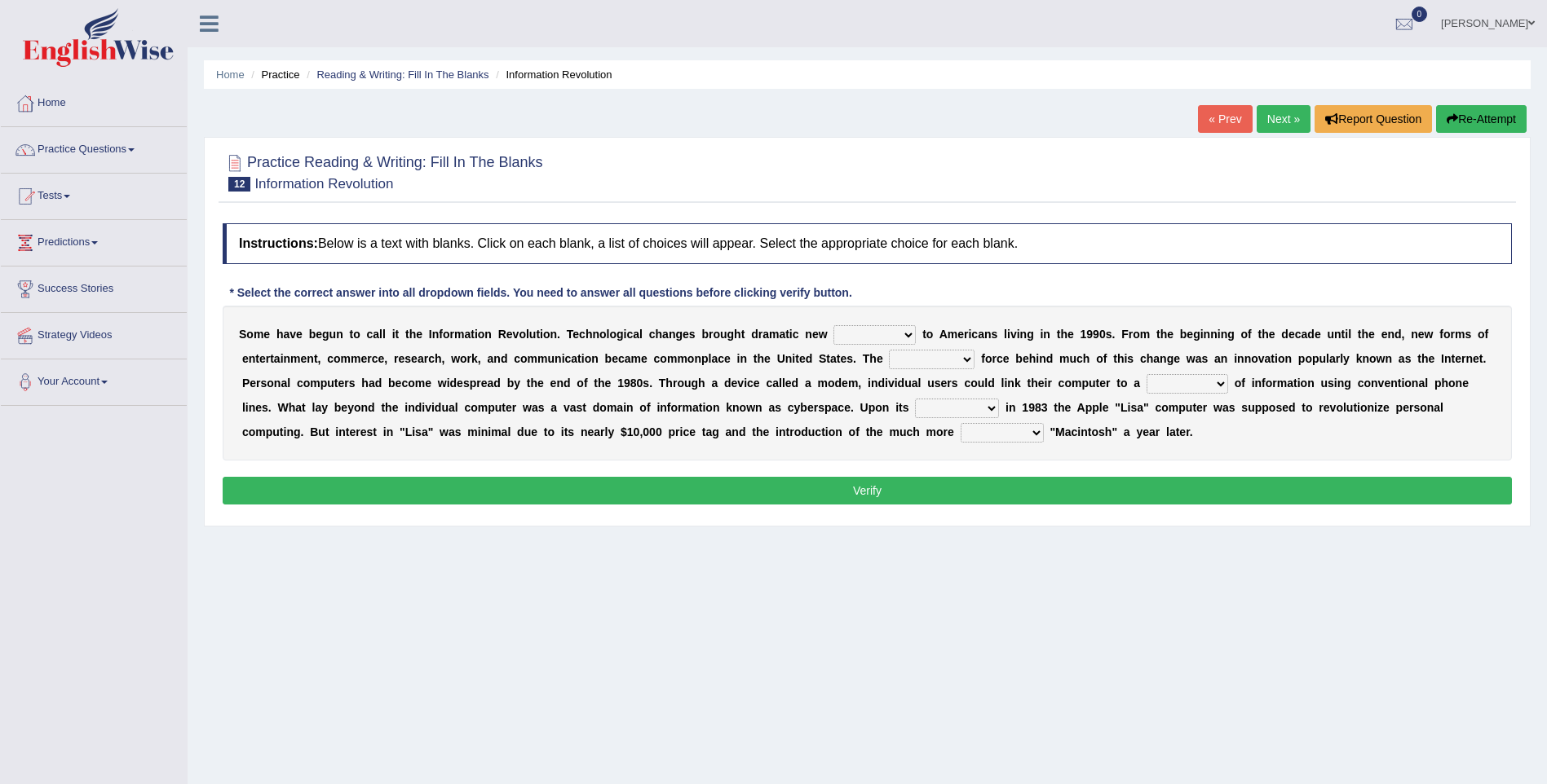
click at [865, 332] on select "challenges puzzles options confusion" at bounding box center [874, 334] width 82 height 19
select select "challenges"
click at [833, 325] on select "challenges puzzles options confusion" at bounding box center [874, 334] width 82 height 19
click at [925, 358] on select "unremitting uninspiring driving insinuating" at bounding box center [931, 359] width 86 height 19
select select "unremitting"
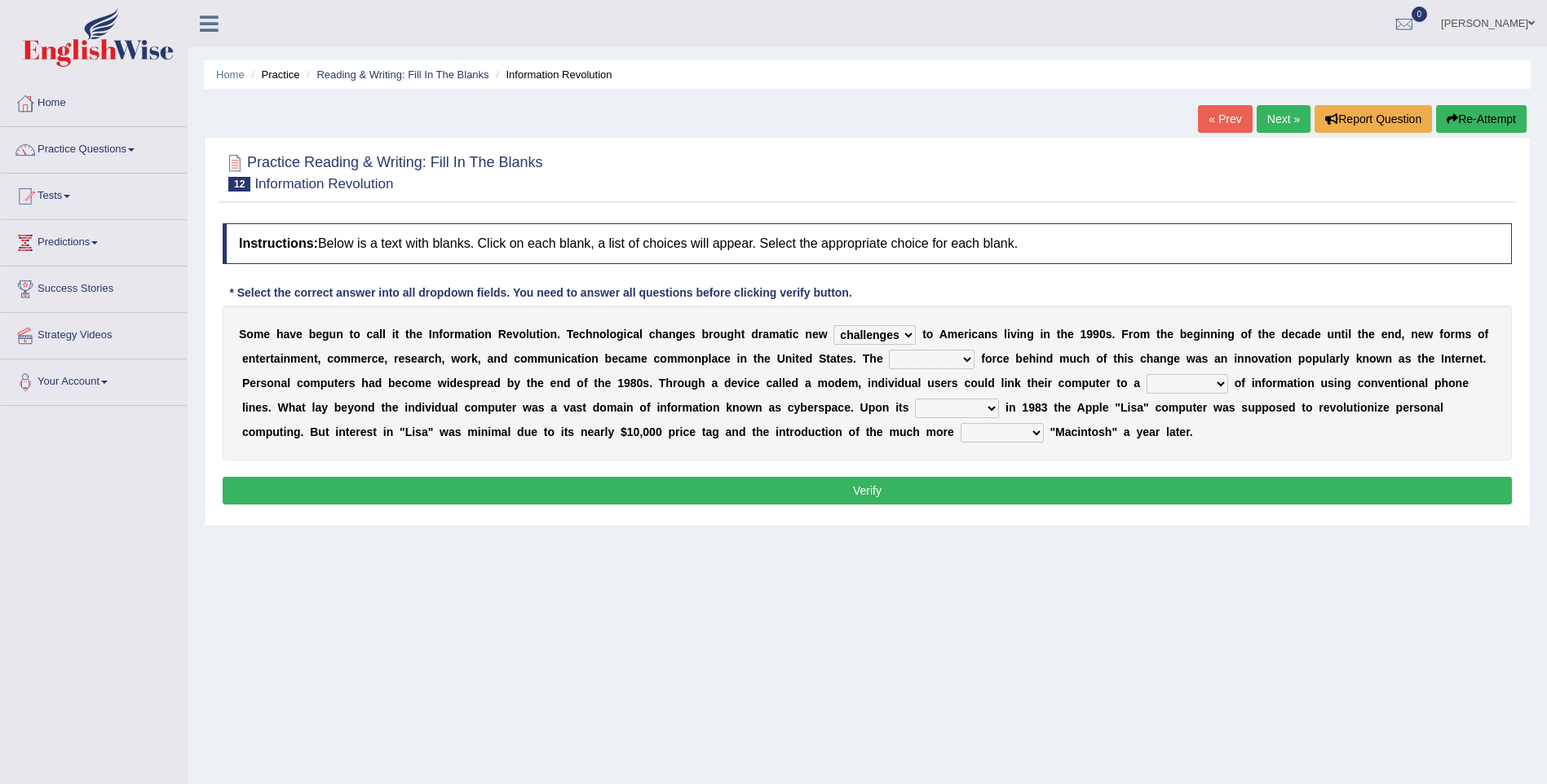
click at [889, 350] on select "unremitting uninspiring driving insinuating" at bounding box center [931, 359] width 86 height 19
click at [1146, 384] on select "magnitude bulk wealth volume" at bounding box center [1187, 384] width 81 height 19
select select "volume"
click at [1146, 374] on select "magnitude bulk wealth volume" at bounding box center [1187, 384] width 81 height 19
click at [915, 413] on select "relief release publication emission" at bounding box center [957, 408] width 84 height 19
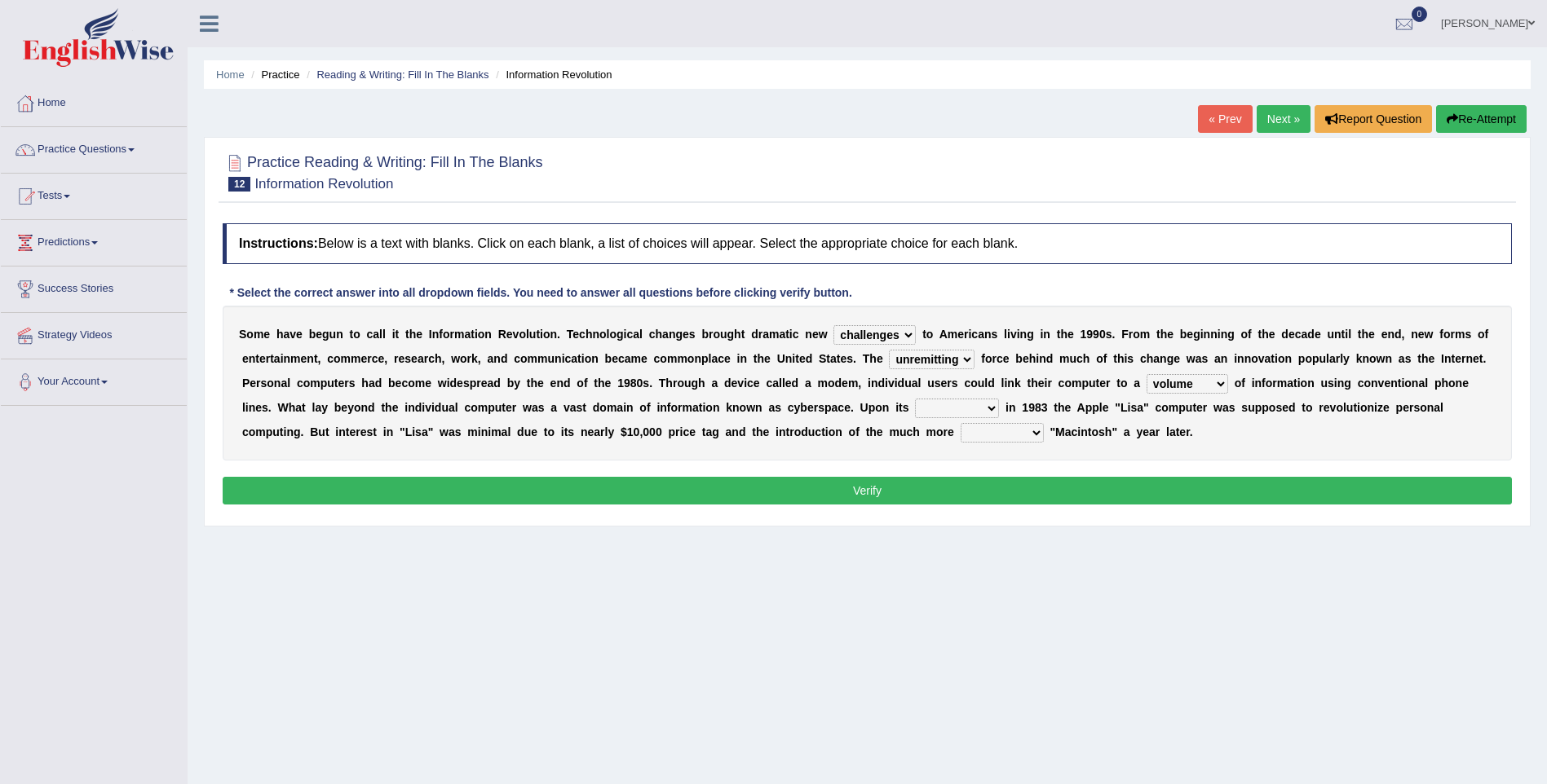
select select "publication"
click at [915, 399] on select "relief release publication emission" at bounding box center [957, 408] width 84 height 19
click at [961, 436] on select "convenient affordable advanced formidable" at bounding box center [1002, 432] width 83 height 19
select select "formidable"
click at [961, 423] on select "convenient affordable advanced formidable" at bounding box center [1002, 432] width 83 height 19
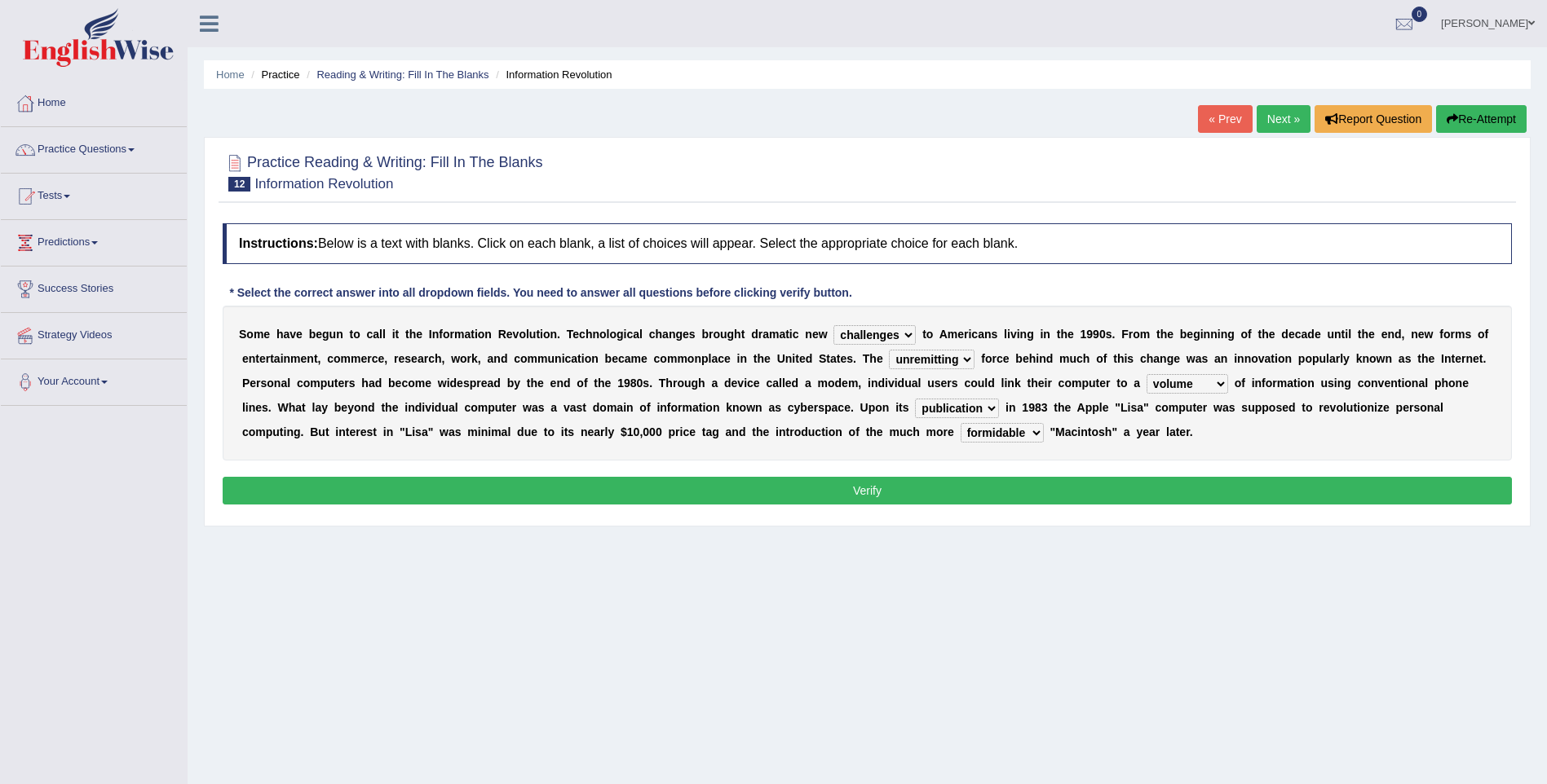
click at [771, 497] on button "Verify" at bounding box center [867, 490] width 1289 height 28
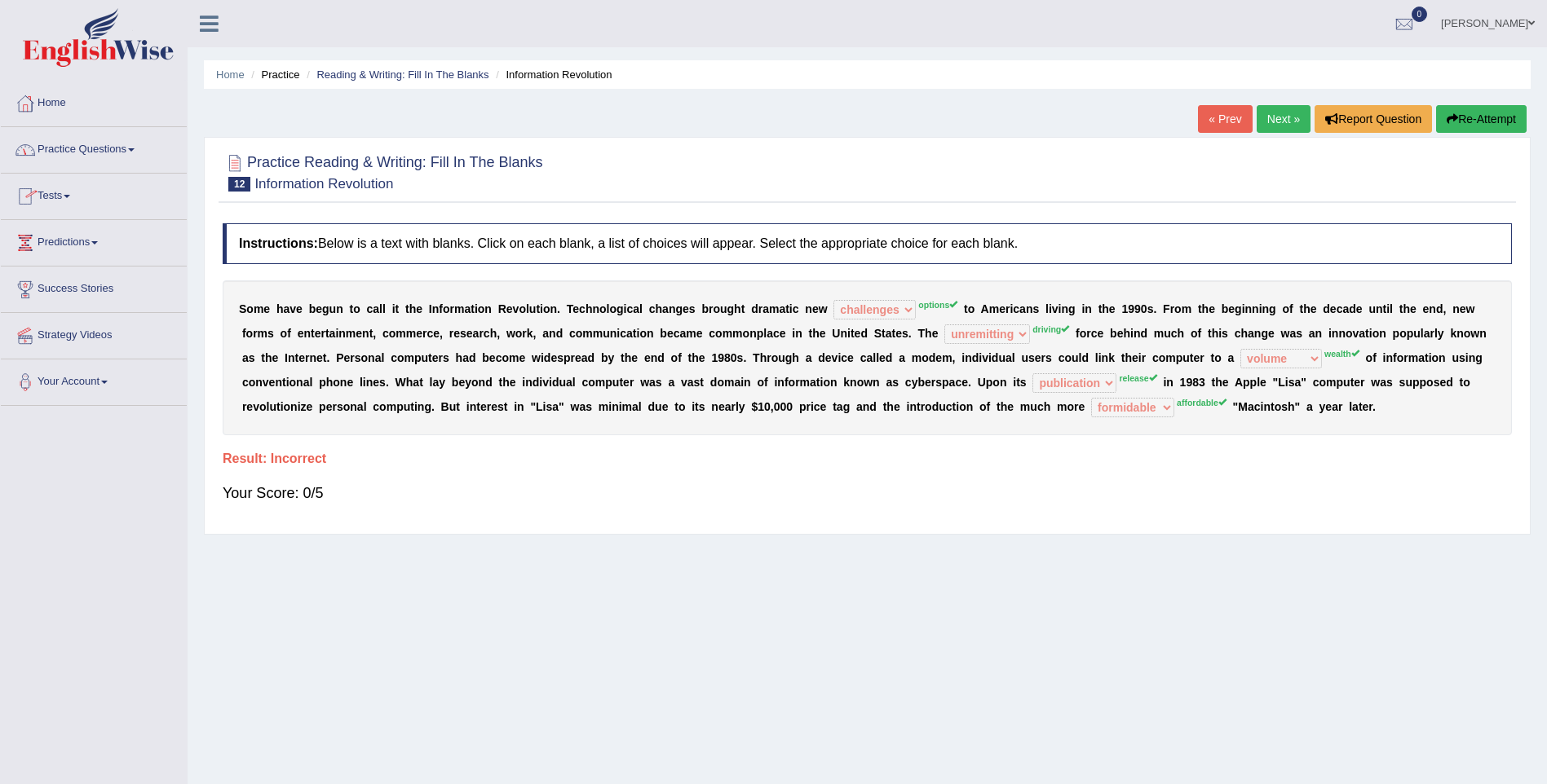
click at [1289, 108] on link "Next »" at bounding box center [1283, 118] width 54 height 28
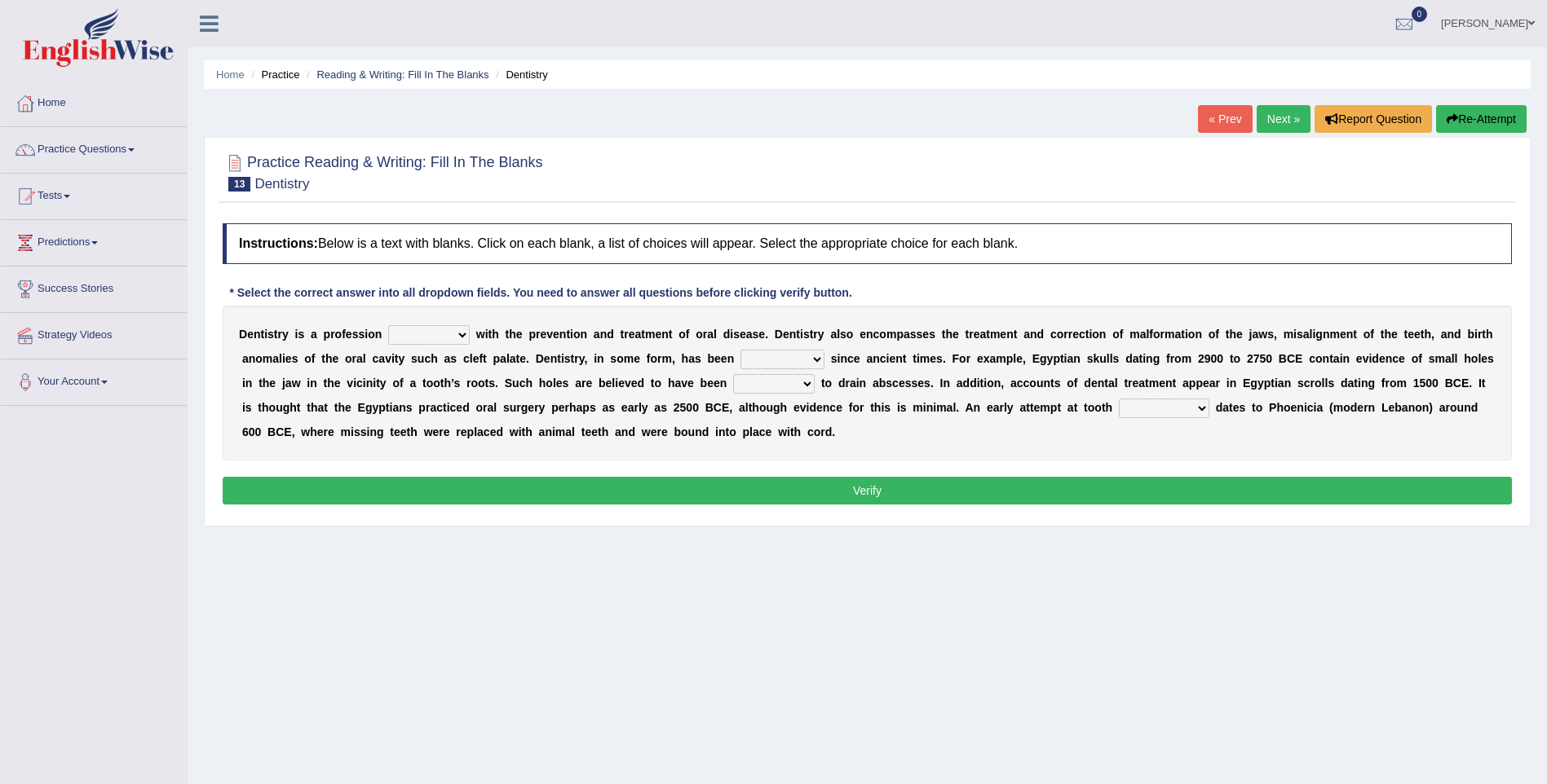
click at [453, 339] on select "agreed dealt concerned taken" at bounding box center [428, 334] width 81 height 19
select select "dealt"
click at [388, 325] on select "agreed dealt concerned taken" at bounding box center [428, 334] width 81 height 19
click at [741, 358] on select "criticized replaced practiced abandoned" at bounding box center [783, 359] width 84 height 19
select select "practiced"
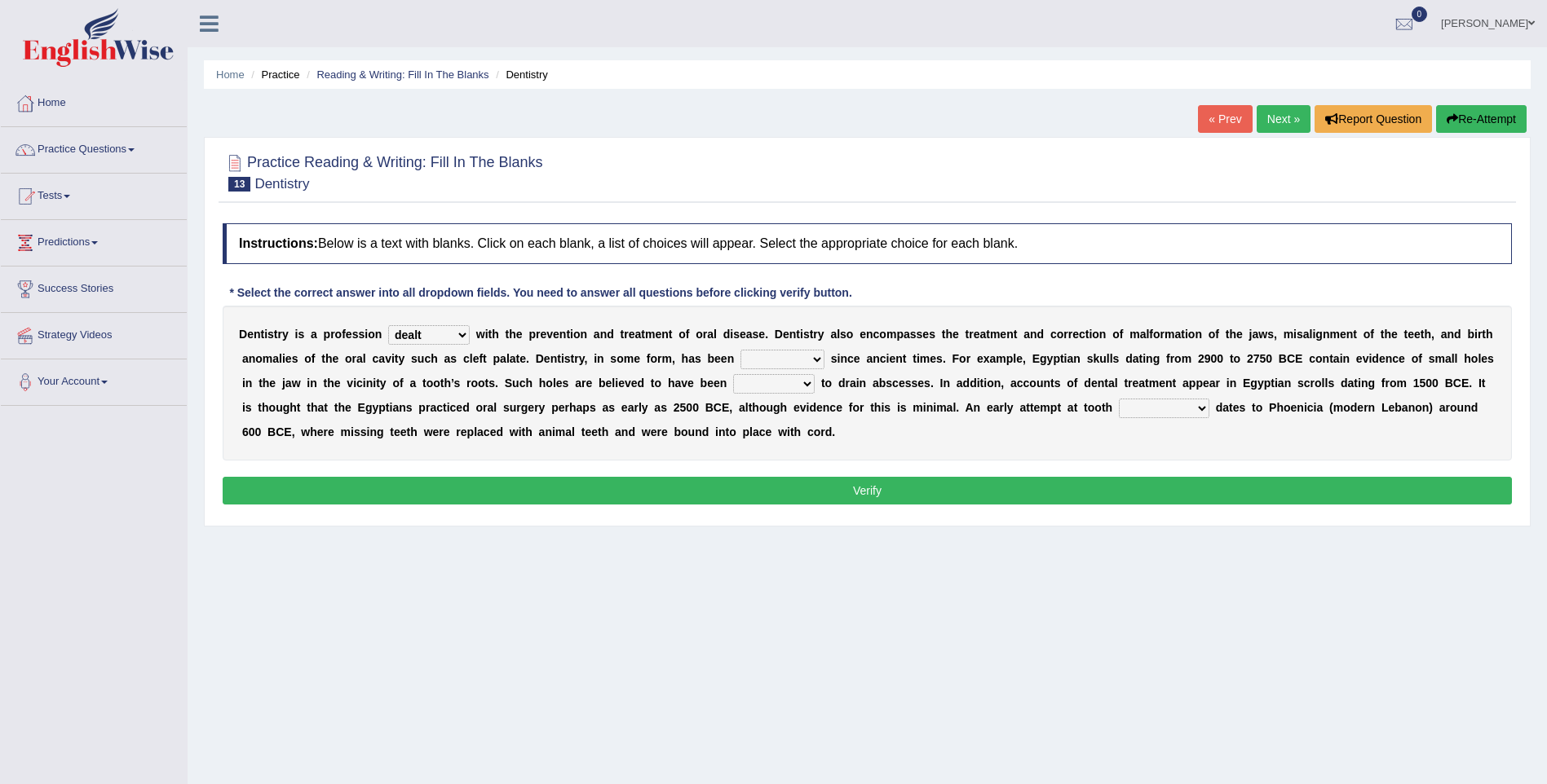
click at [741, 350] on select "criticized replaced practiced abandoned" at bounding box center [783, 359] width 84 height 19
click at [733, 383] on select "fluctuated laminated drilled sealed" at bounding box center [774, 384] width 81 height 19
select select "sealed"
click at [733, 374] on select "fluctuated laminated drilled sealed" at bounding box center [774, 384] width 81 height 19
click at [733, 386] on select "fluctuated laminated drilled sealed" at bounding box center [774, 384] width 81 height 19
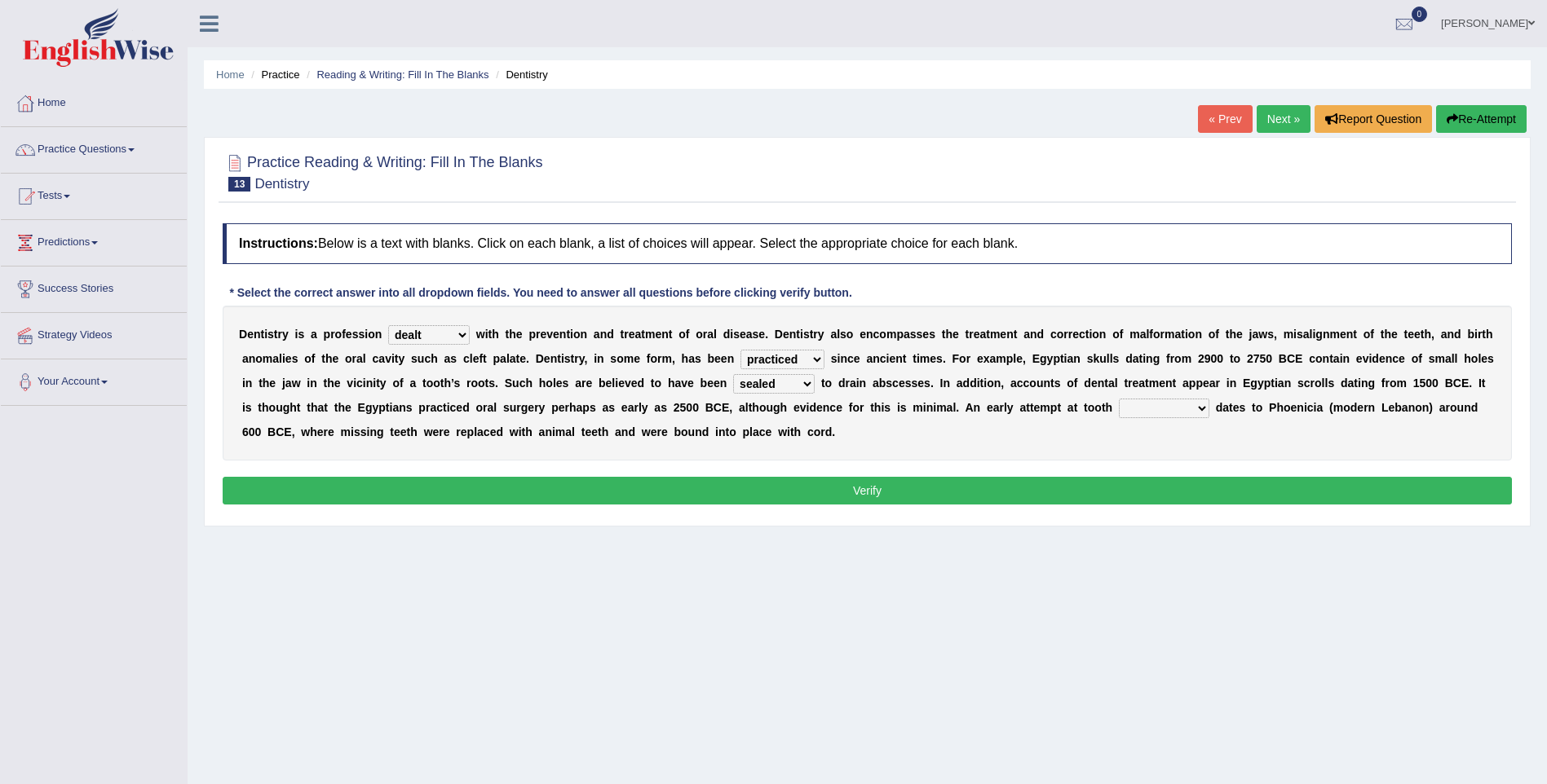
click at [1136, 548] on div "Home Practice Reading & Writing: Fill In The Blanks Dentistry « Prev Next » Rep…" at bounding box center [867, 407] width 1360 height 815
click at [1119, 407] on select "reparation sacrament restitution replacement" at bounding box center [1164, 408] width 91 height 19
select select "replacement"
click at [1119, 399] on select "reparation sacrament restitution replacement" at bounding box center [1164, 408] width 91 height 19
click at [877, 485] on button "Verify" at bounding box center [867, 490] width 1289 height 28
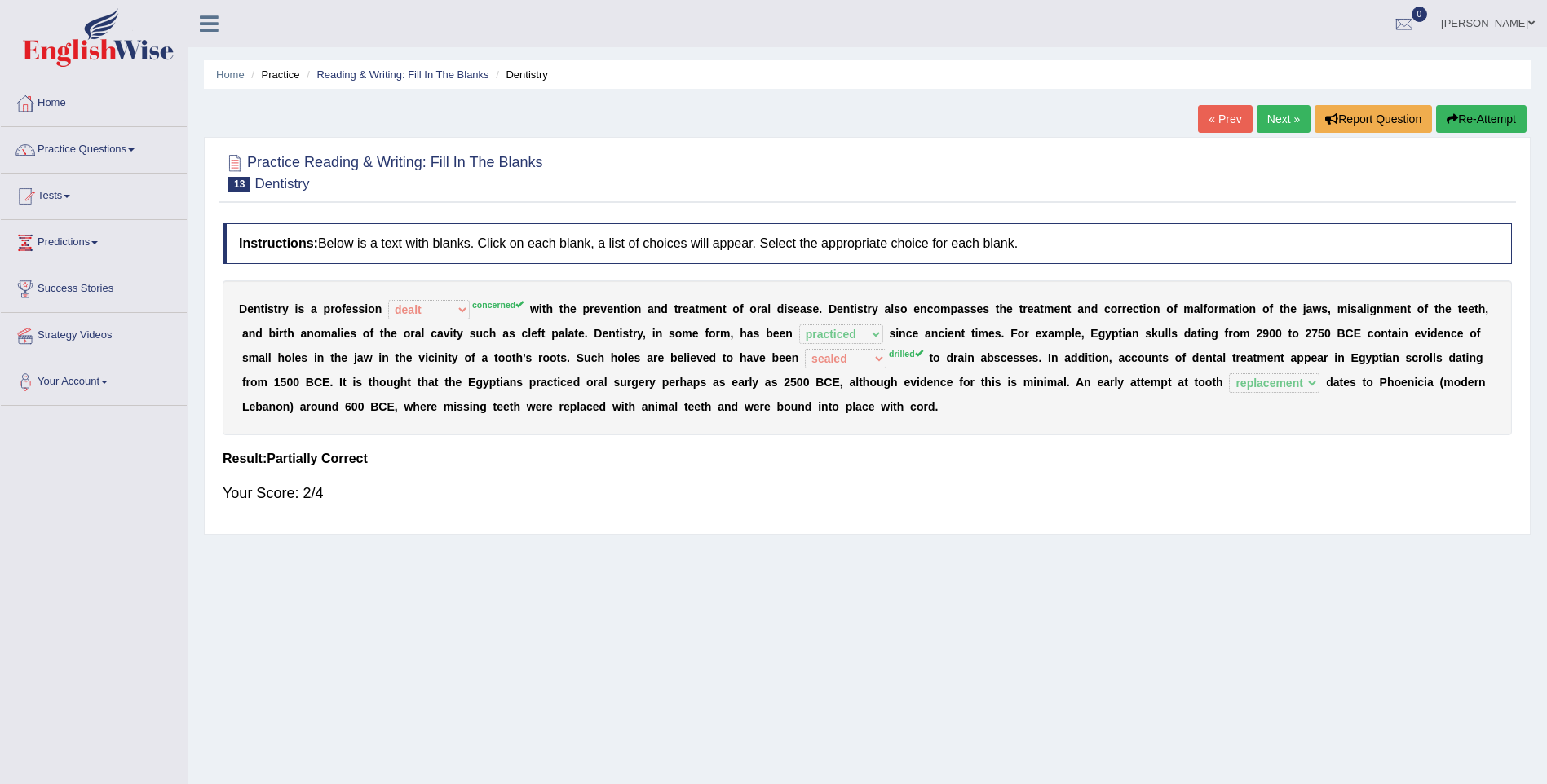
click at [1270, 109] on link "Next »" at bounding box center [1283, 118] width 54 height 28
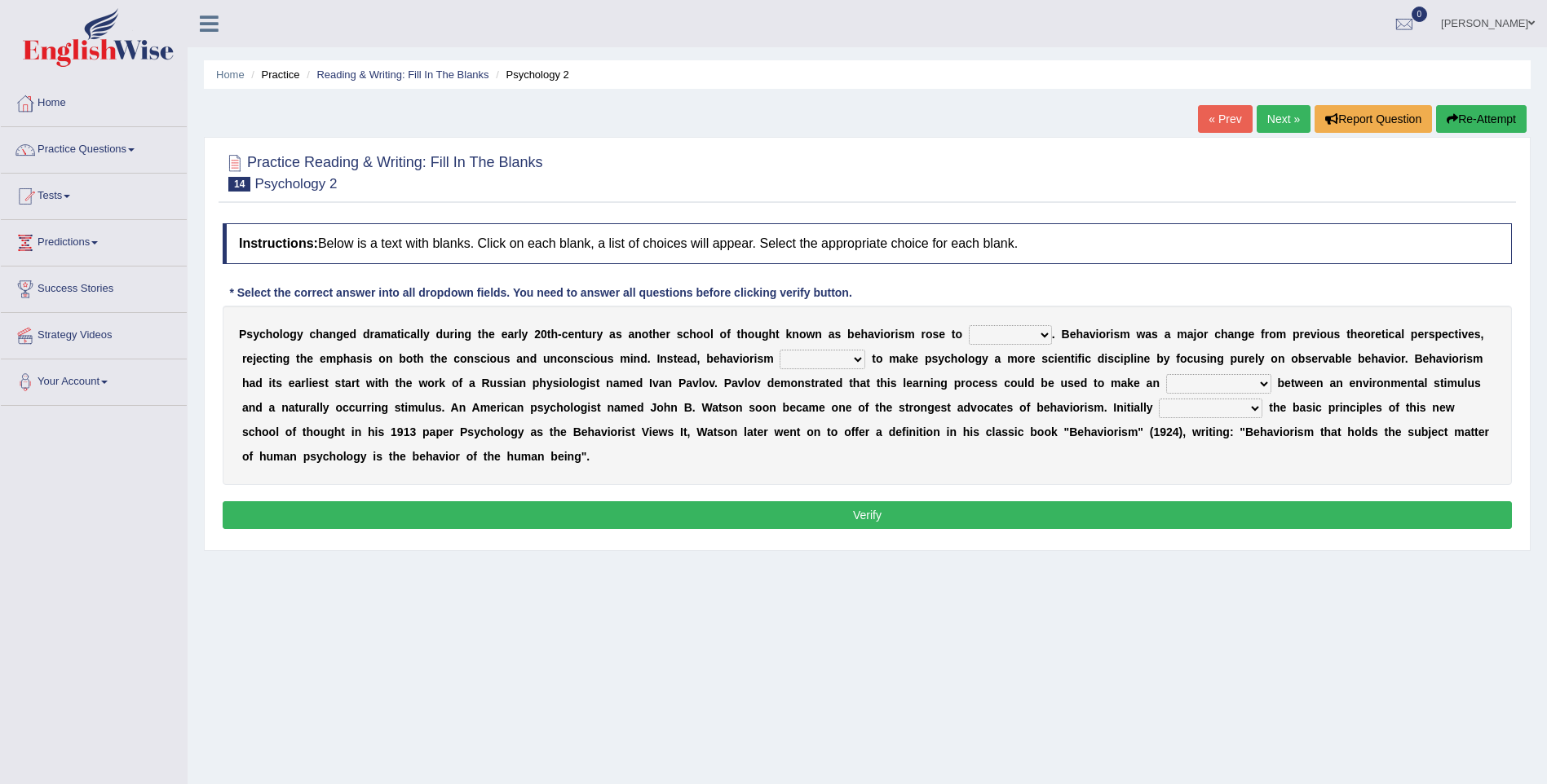
click at [999, 337] on select "dominance temptation challenge temper" at bounding box center [1010, 334] width 83 height 19
select select "challenge"
click at [969, 325] on select "dominance temptation challenge temper" at bounding box center [1010, 334] width 83 height 19
click at [779, 363] on select "reproached reproved strove rewove" at bounding box center [822, 359] width 86 height 19
select select "rewove"
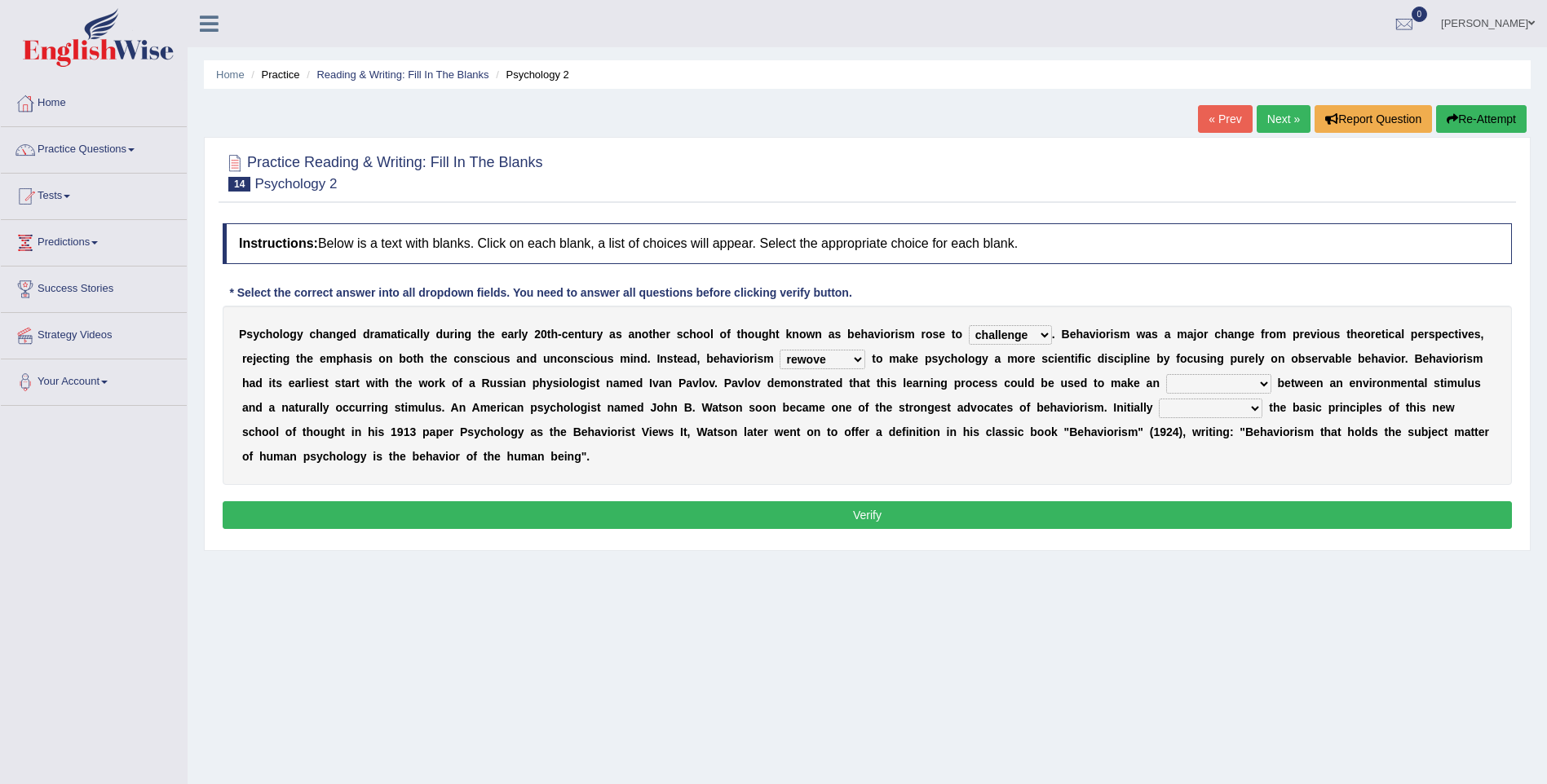
click at [779, 350] on select "reproached reproved strove rewove" at bounding box center [822, 359] width 86 height 19
click at [1166, 387] on select "acclimatization association union combination" at bounding box center [1218, 384] width 105 height 19
select select "combination"
click at [1166, 374] on select "acclimatization association union combination" at bounding box center [1218, 384] width 105 height 19
click at [1159, 410] on select "questioning foreshortening unburdening outlining" at bounding box center [1210, 408] width 103 height 19
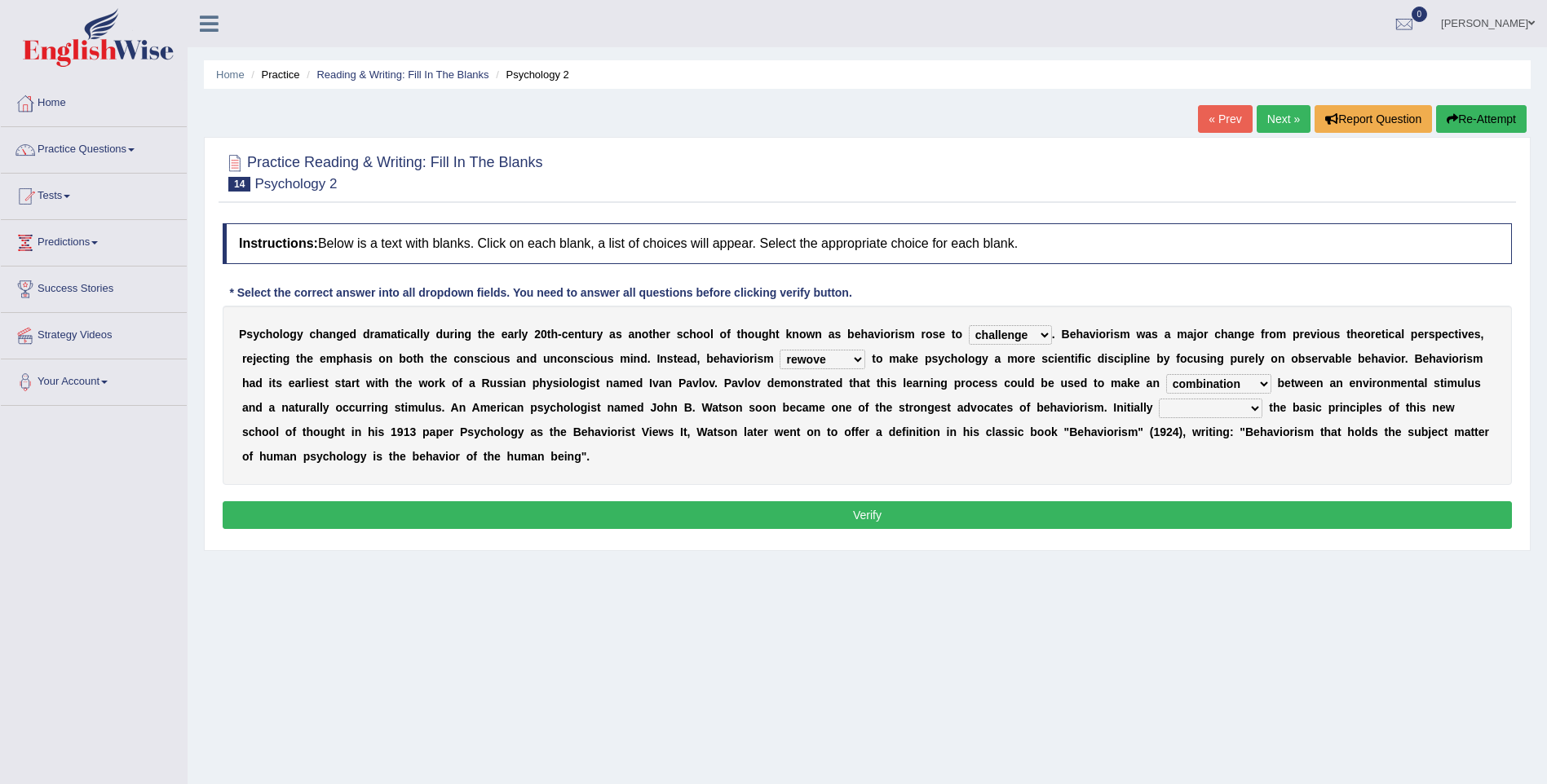
select select "outlining"
click at [1159, 399] on select "questioning foreshortening unburdening outlining" at bounding box center [1210, 408] width 103 height 19
click at [857, 501] on button "Verify" at bounding box center [867, 515] width 1289 height 28
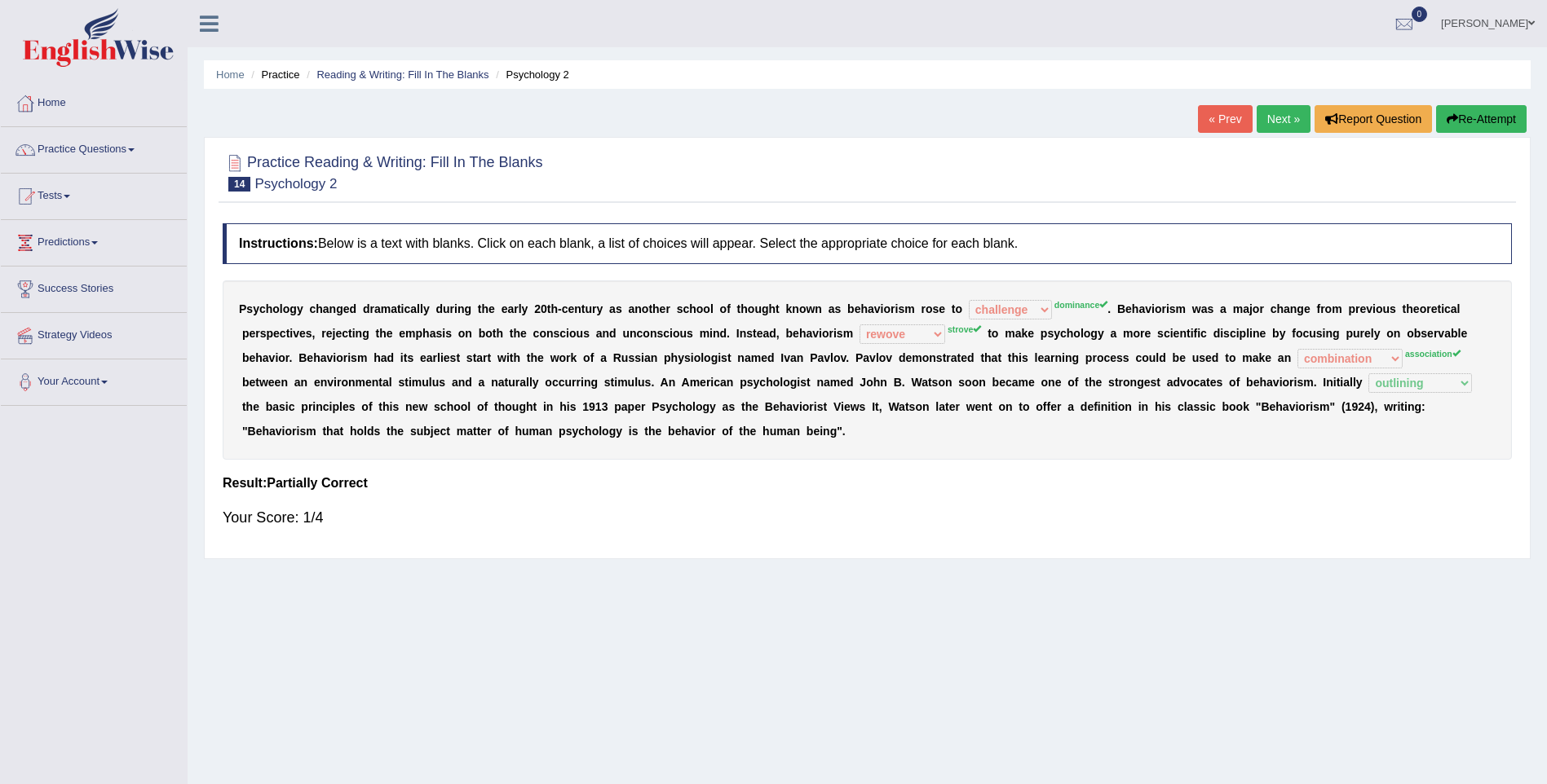
click at [1287, 111] on link "Next »" at bounding box center [1283, 118] width 54 height 28
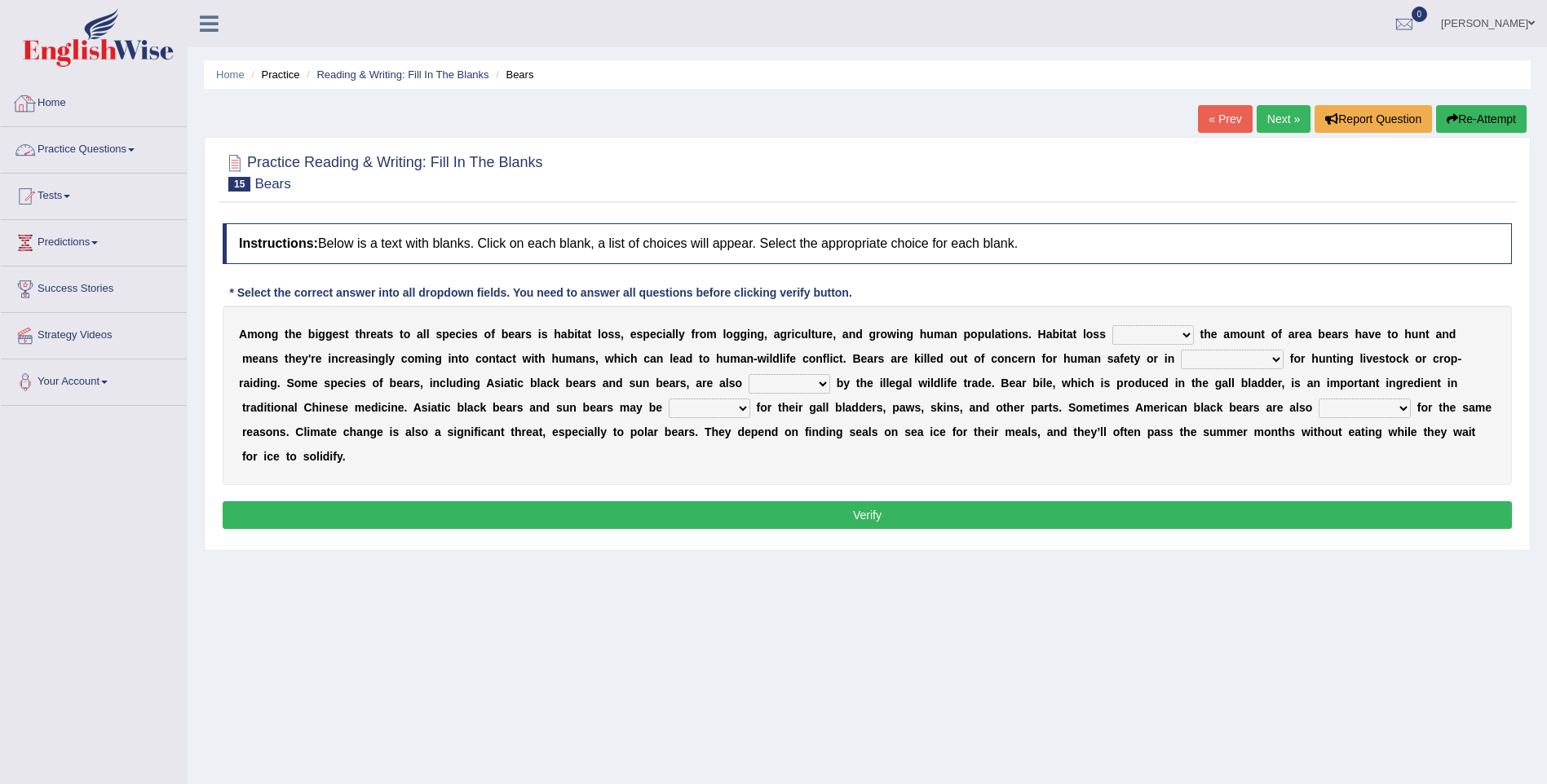
click at [72, 147] on link "Practice Questions" at bounding box center [93, 147] width 186 height 41
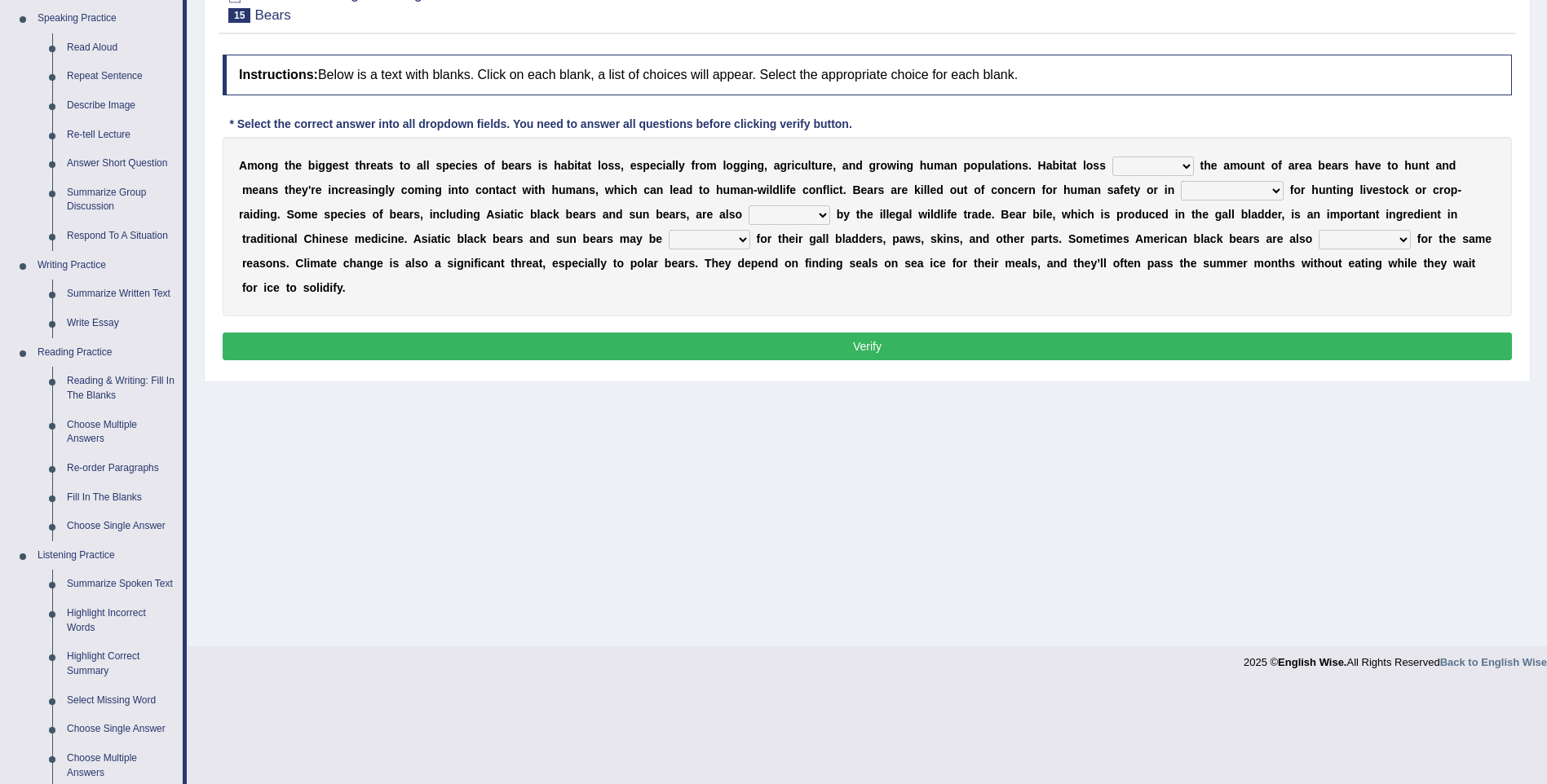
scroll to position [177, 0]
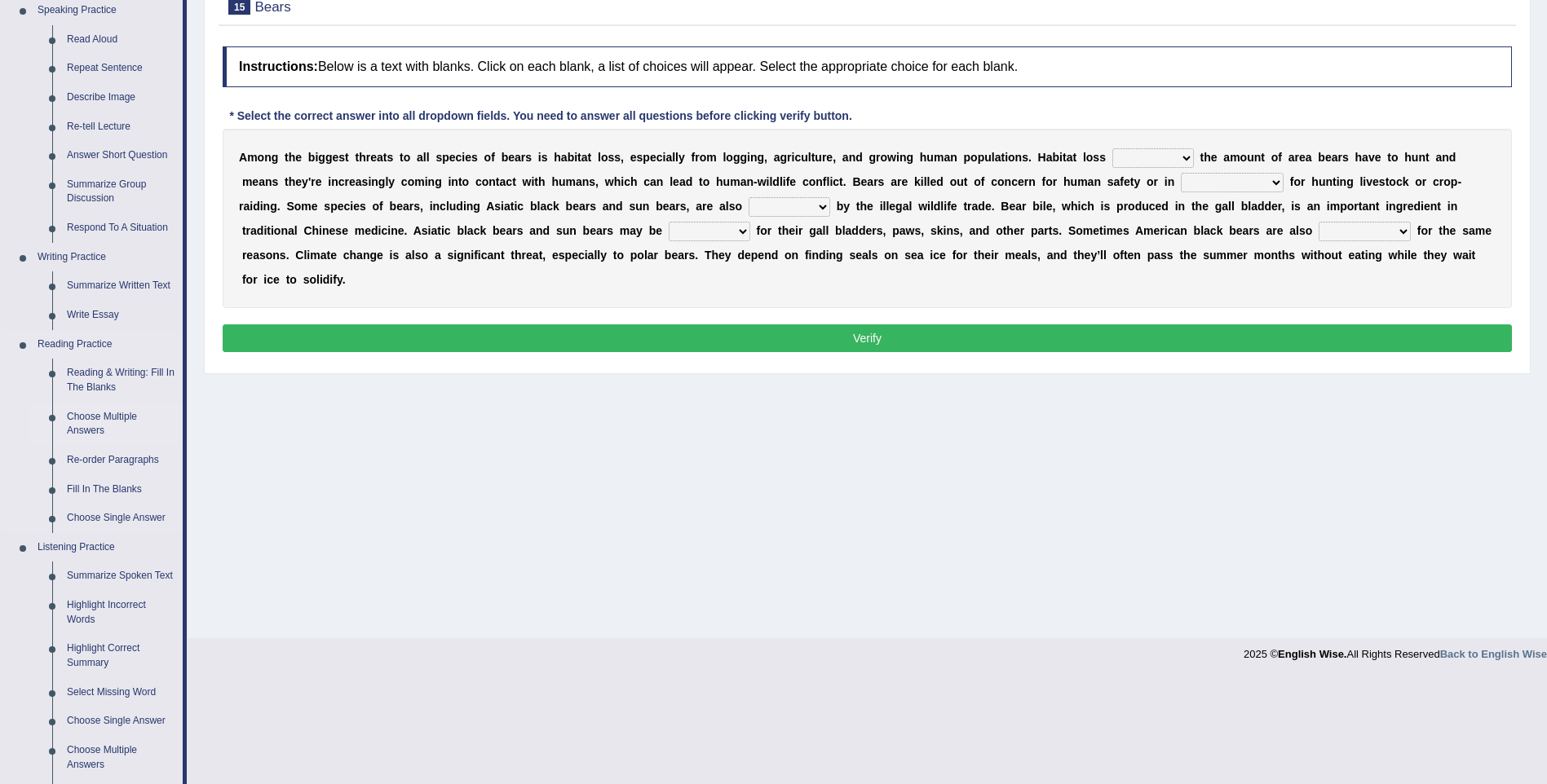
click at [60, 416] on link "Choose Multiple Answers" at bounding box center [121, 424] width 123 height 43
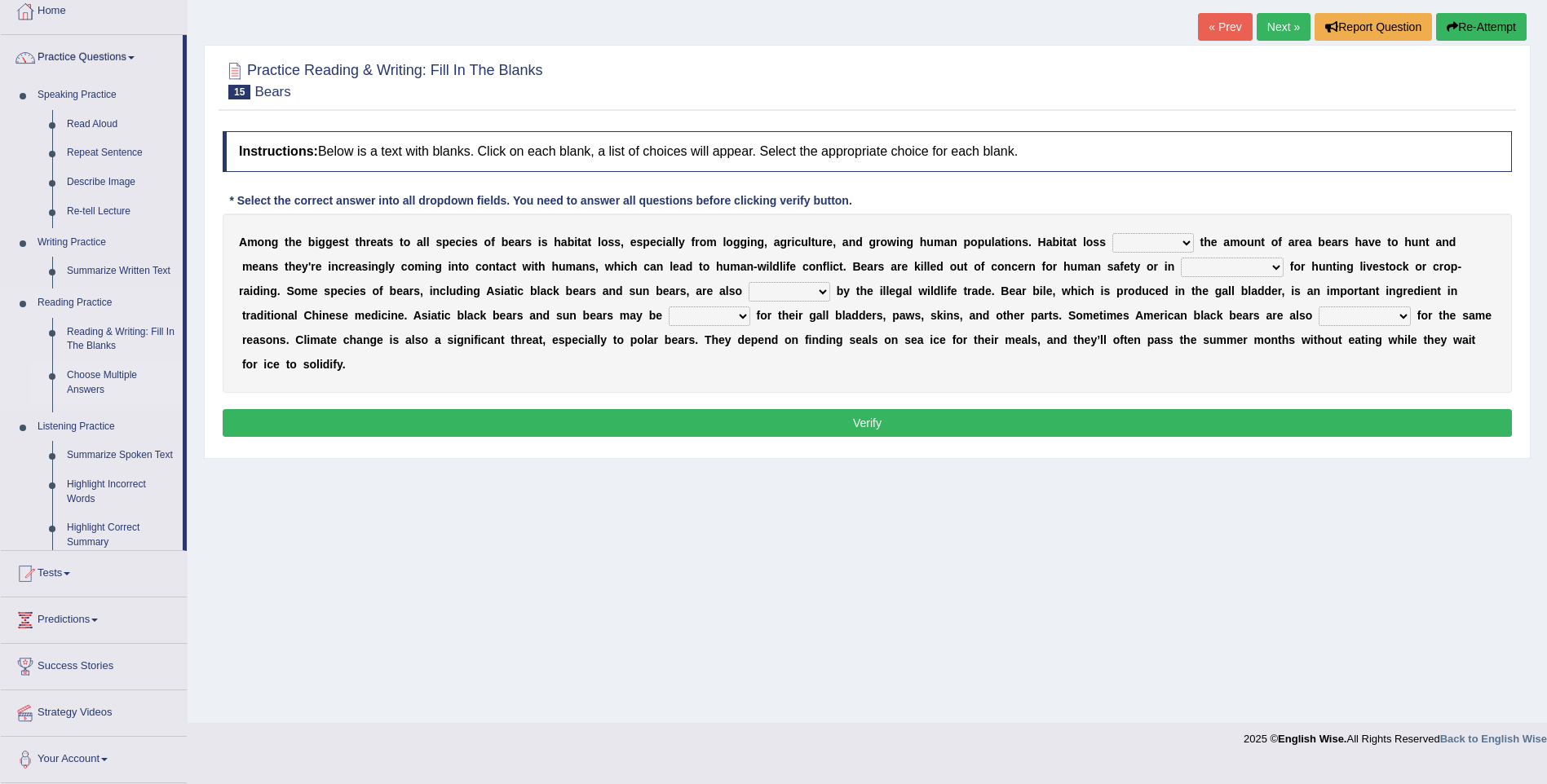
scroll to position [71, 0]
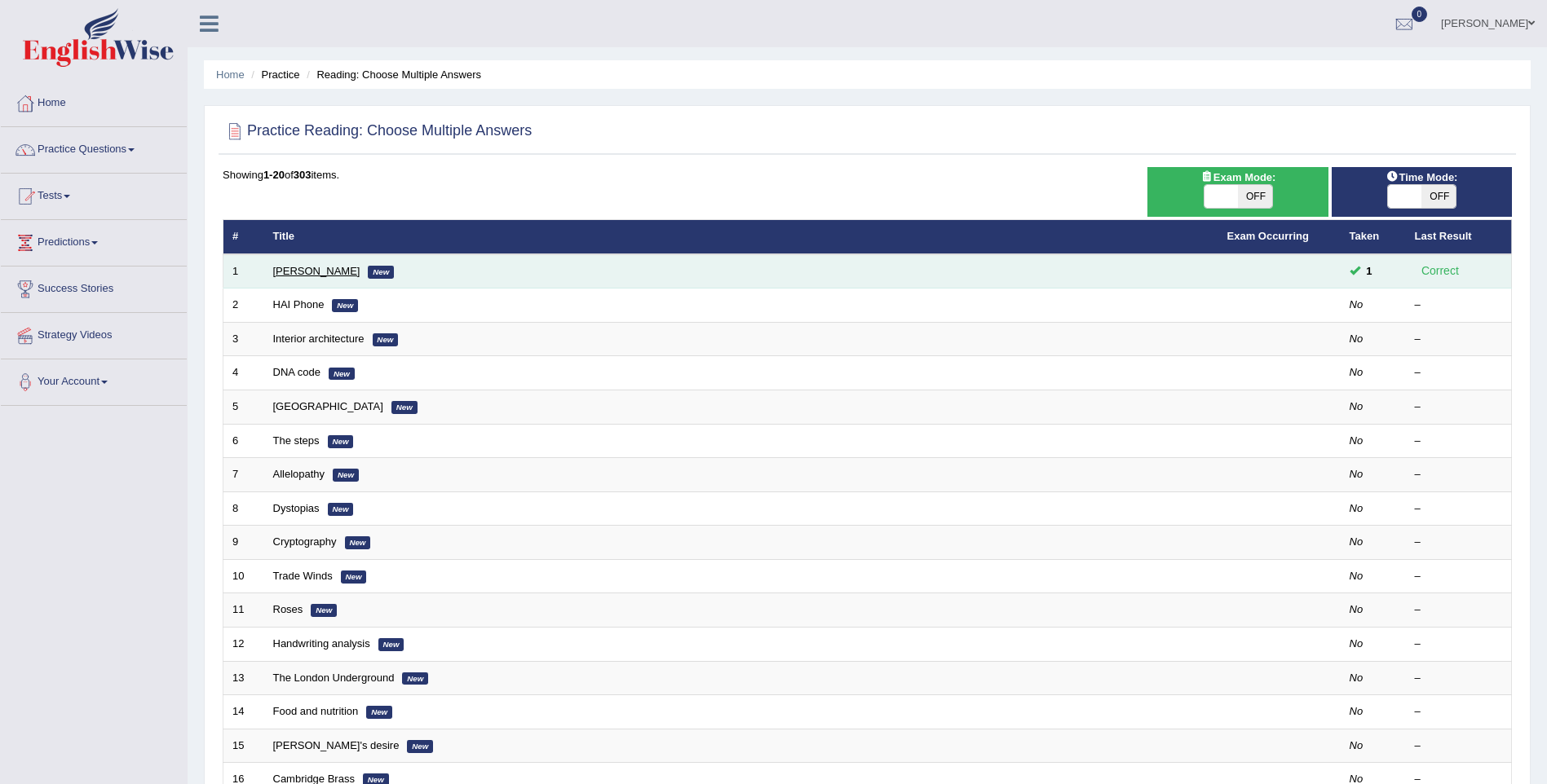
click at [285, 269] on link "[PERSON_NAME]" at bounding box center [317, 271] width 87 height 13
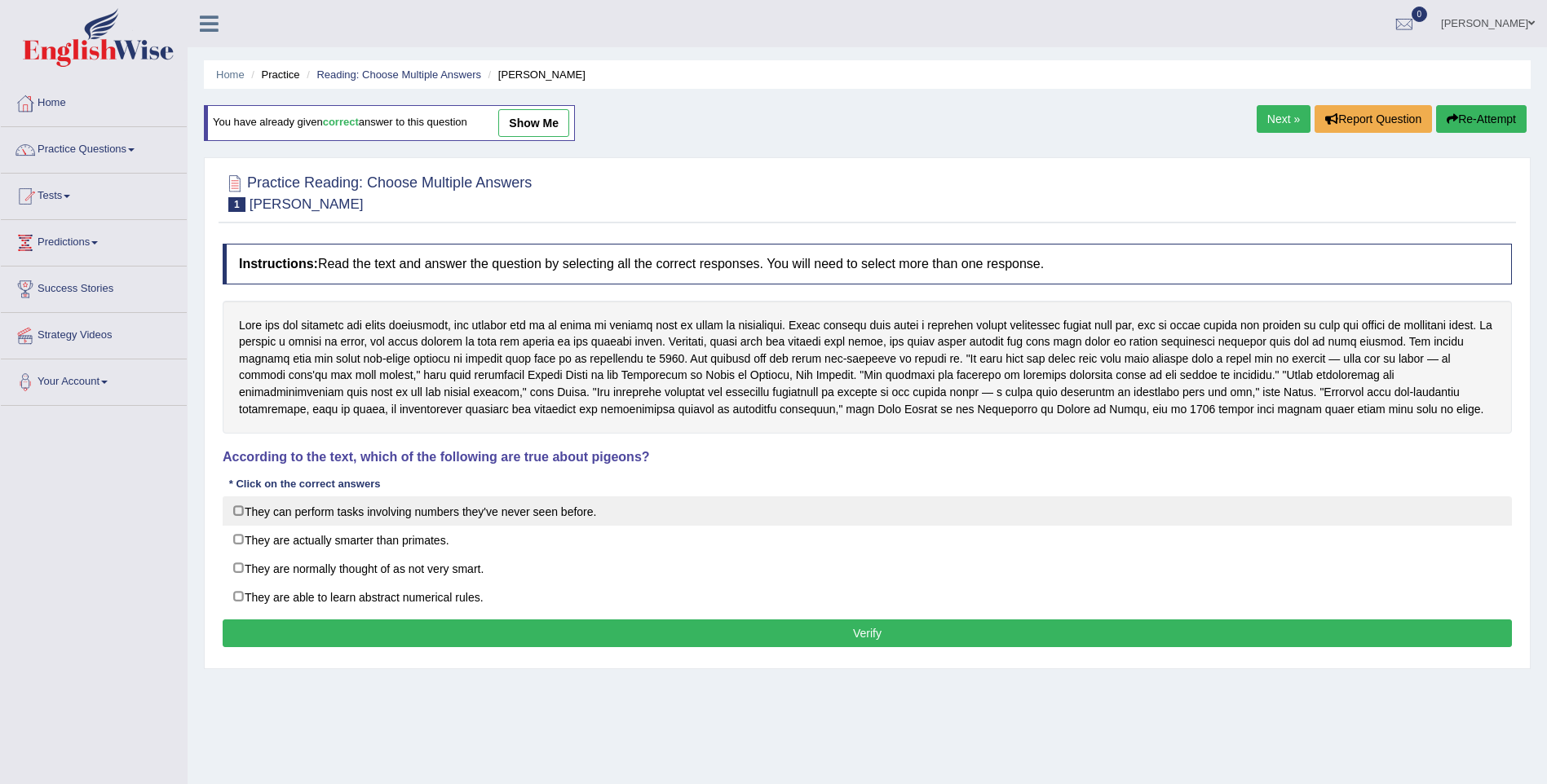
click at [233, 507] on label "They can perform tasks involving numbers they've never seen before." at bounding box center [867, 510] width 1289 height 29
checkbox input "true"
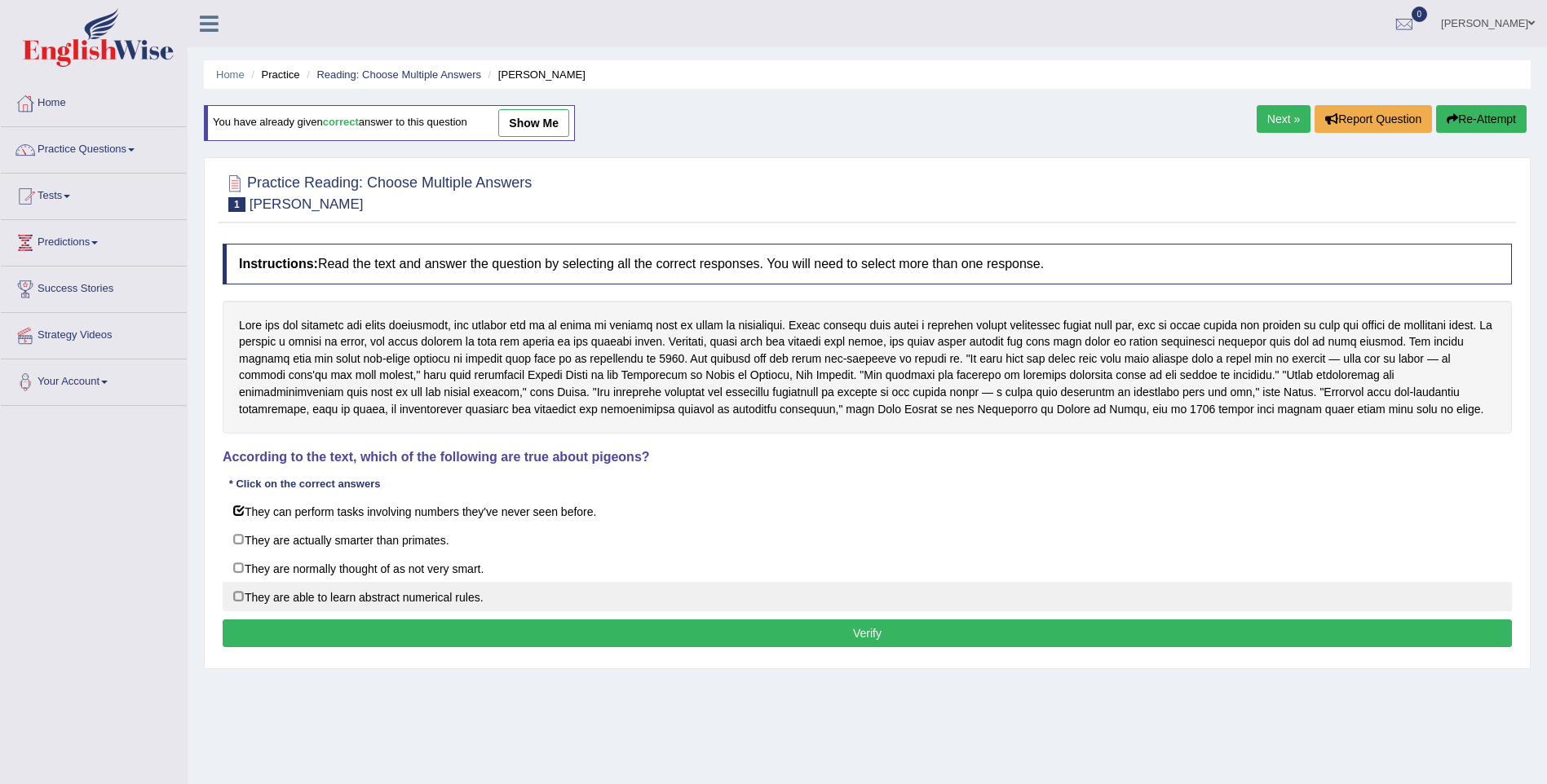
click at [238, 597] on label "They are able to learn abstract numerical rules." at bounding box center [867, 596] width 1289 height 29
checkbox input "true"
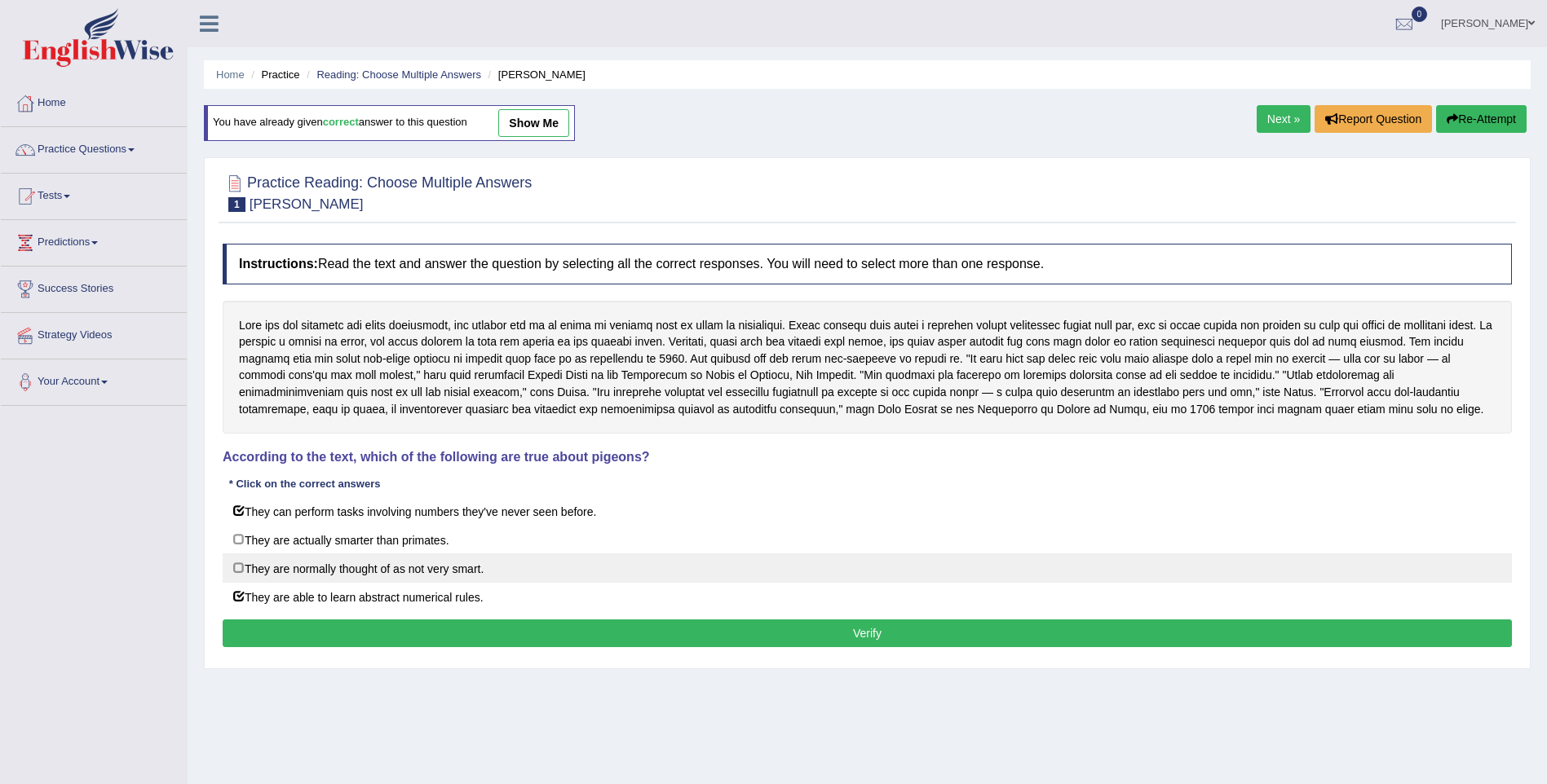
click at [242, 572] on label "They are normally thought of as not very smart." at bounding box center [867, 567] width 1289 height 29
checkbox input "true"
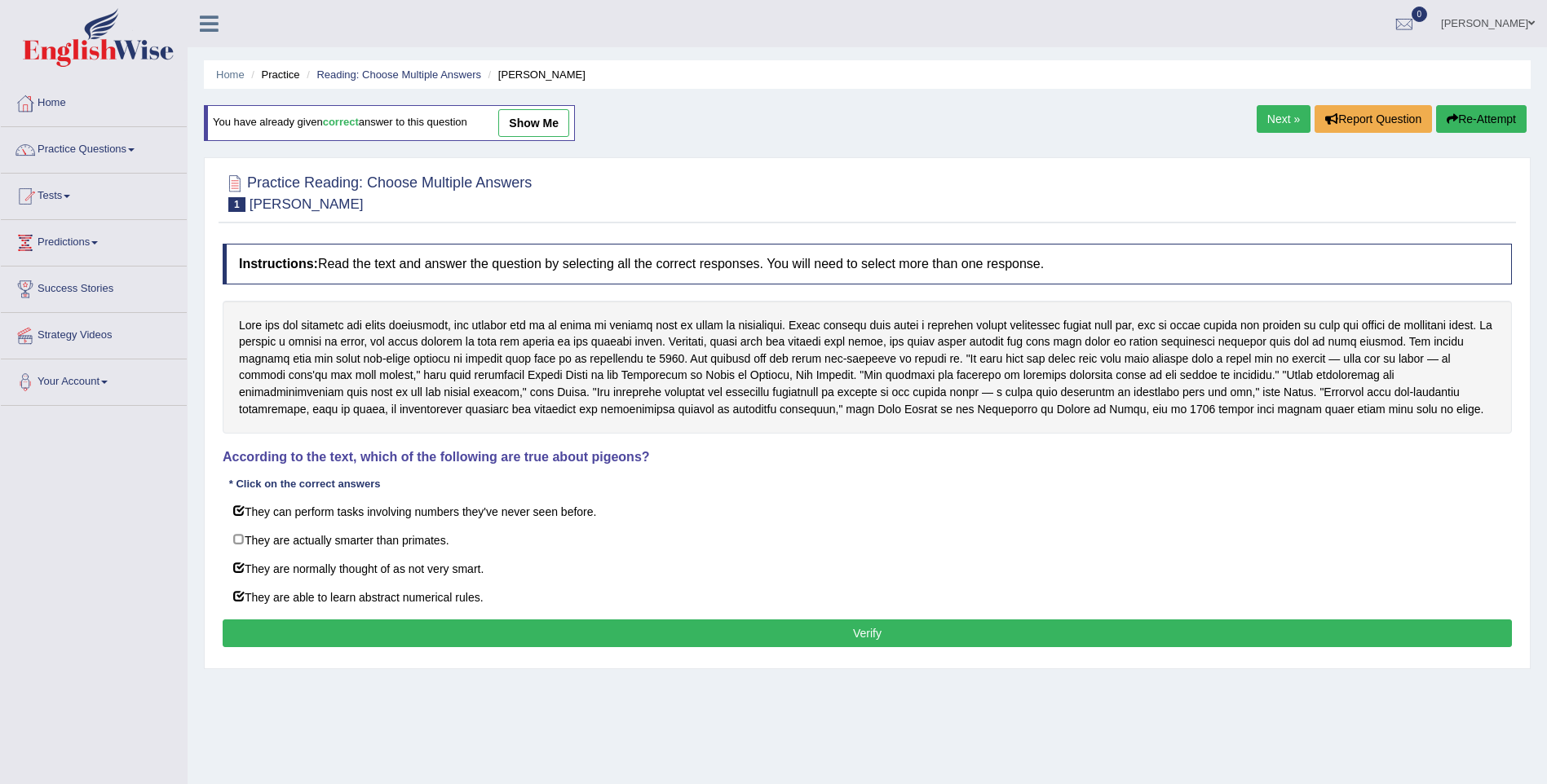
click at [323, 637] on button "Verify" at bounding box center [867, 633] width 1289 height 28
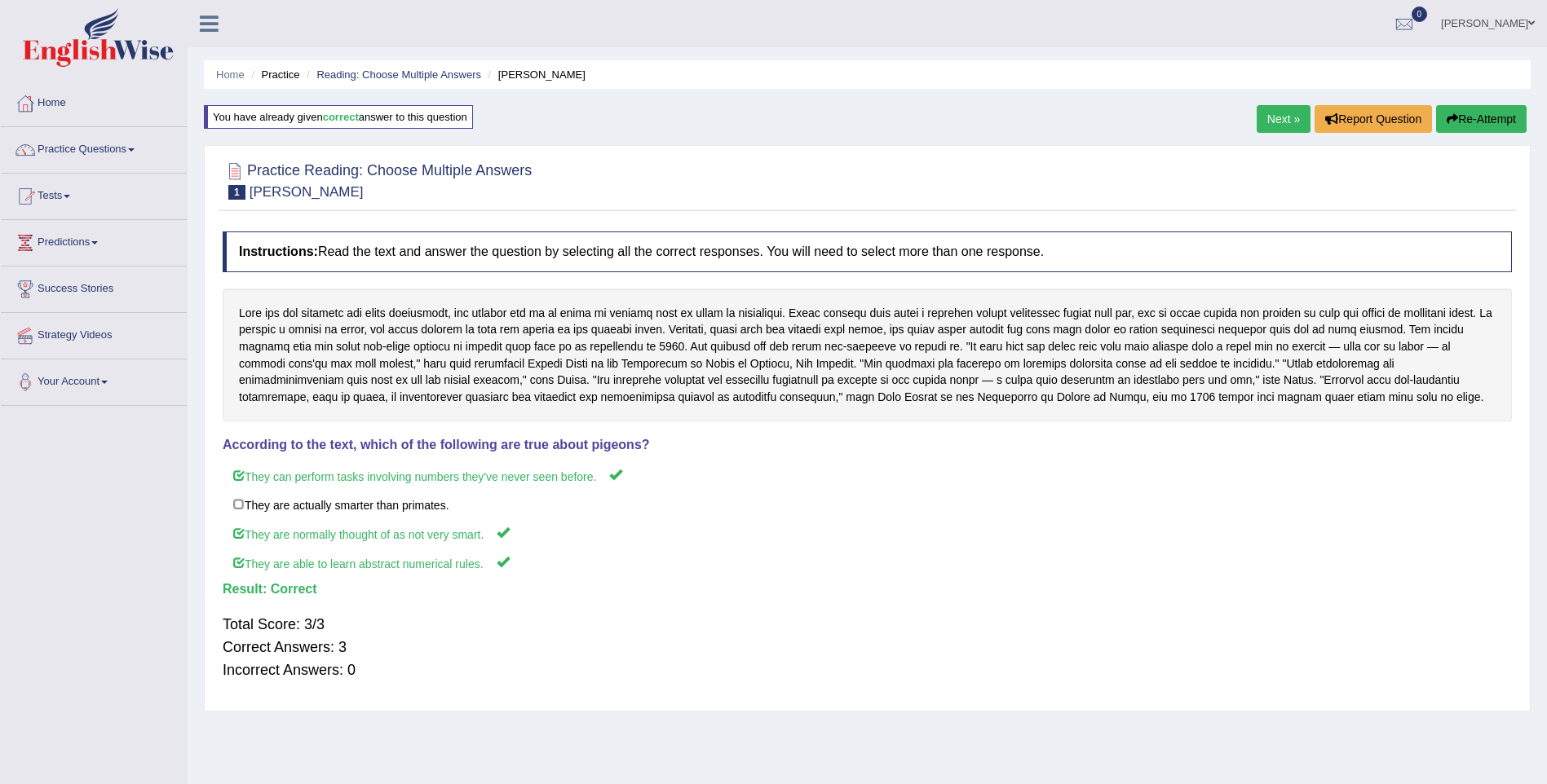
click at [1278, 119] on link "Next »" at bounding box center [1283, 118] width 54 height 28
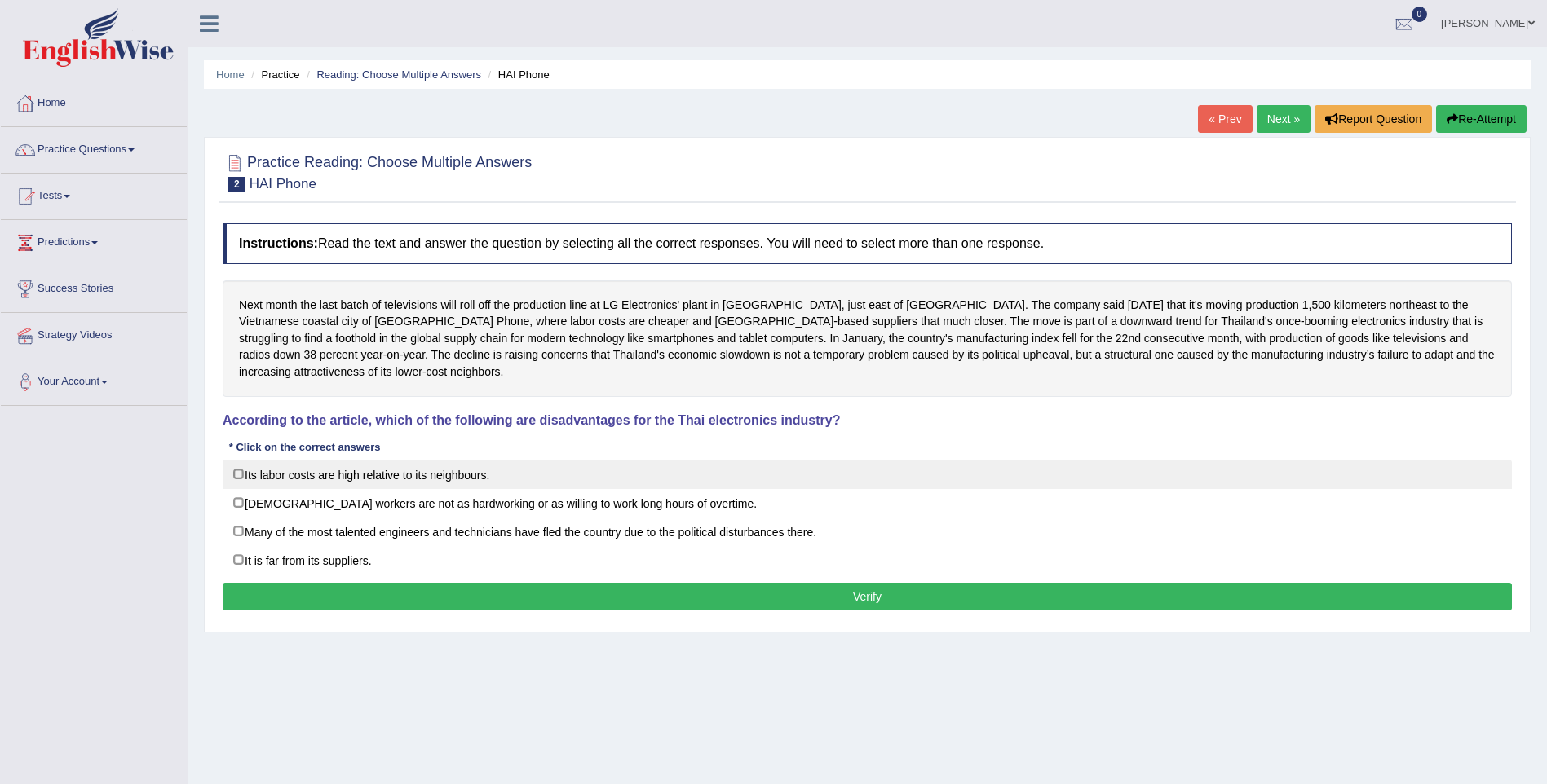
click at [238, 467] on label "Its labor costs are high relative to its neighbours." at bounding box center [867, 474] width 1289 height 29
checkbox input "true"
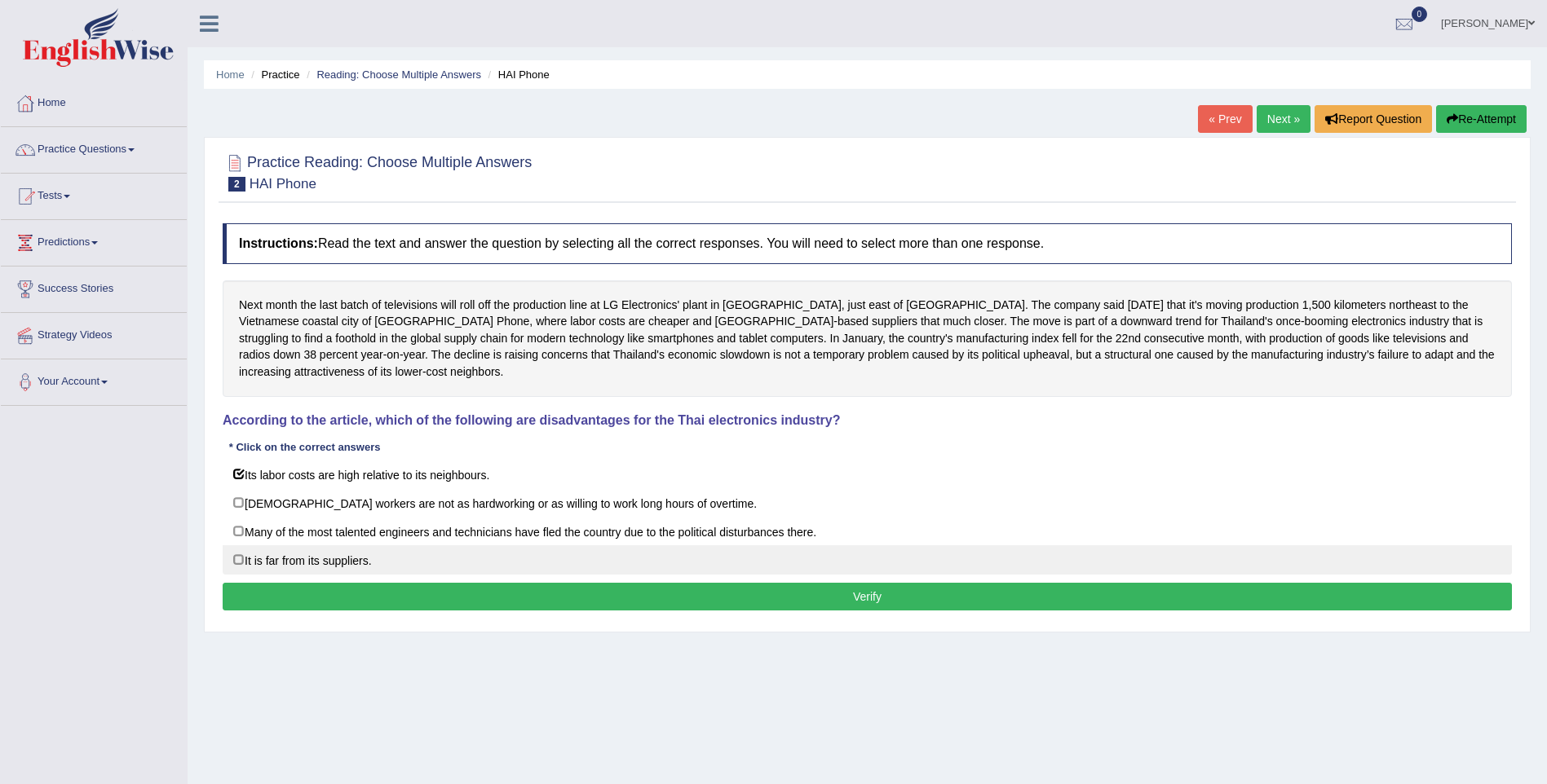
click at [238, 563] on label "It is far from its suppliers." at bounding box center [867, 560] width 1289 height 29
checkbox input "true"
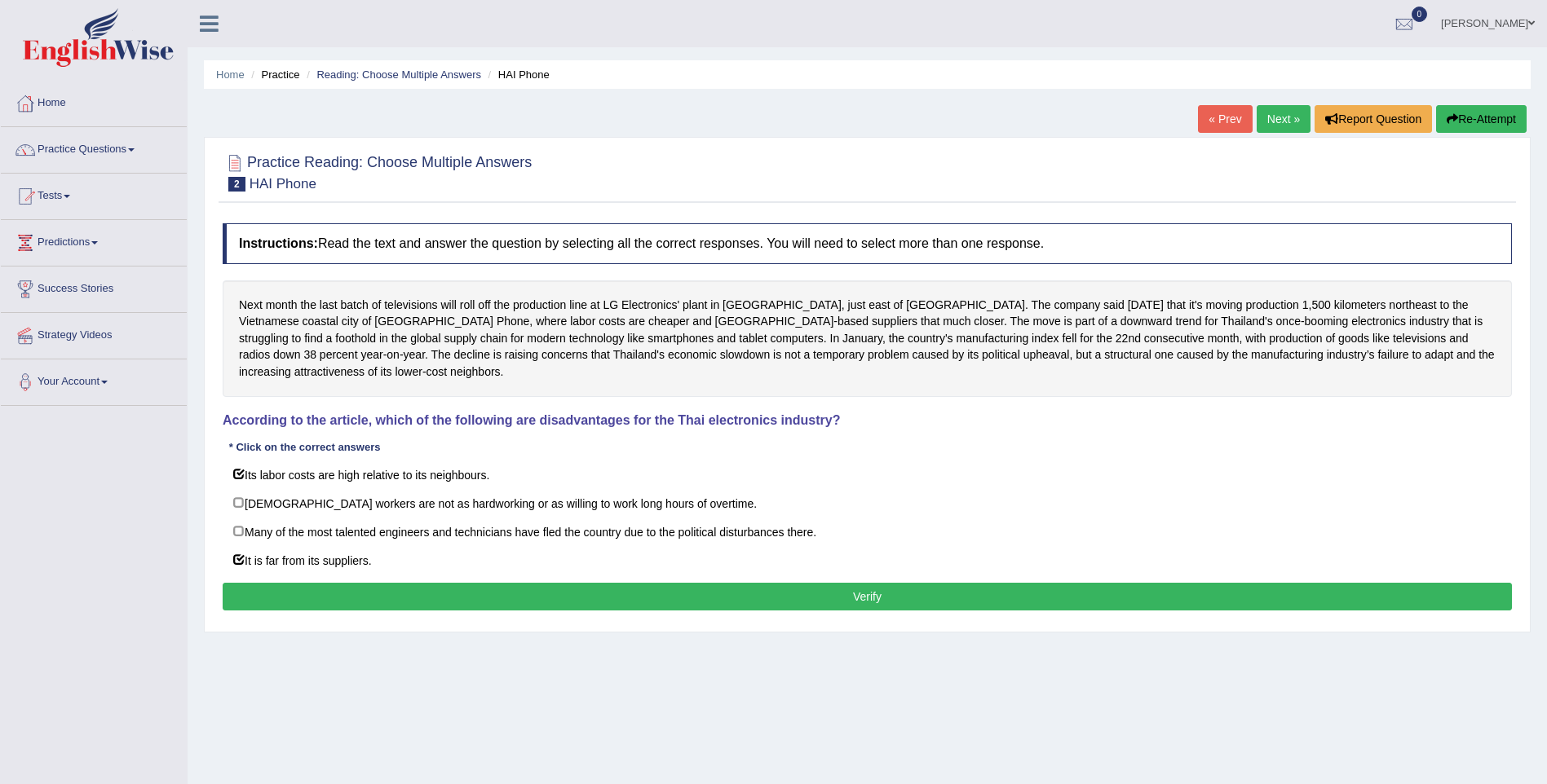
click at [322, 592] on button "Verify" at bounding box center [867, 596] width 1289 height 28
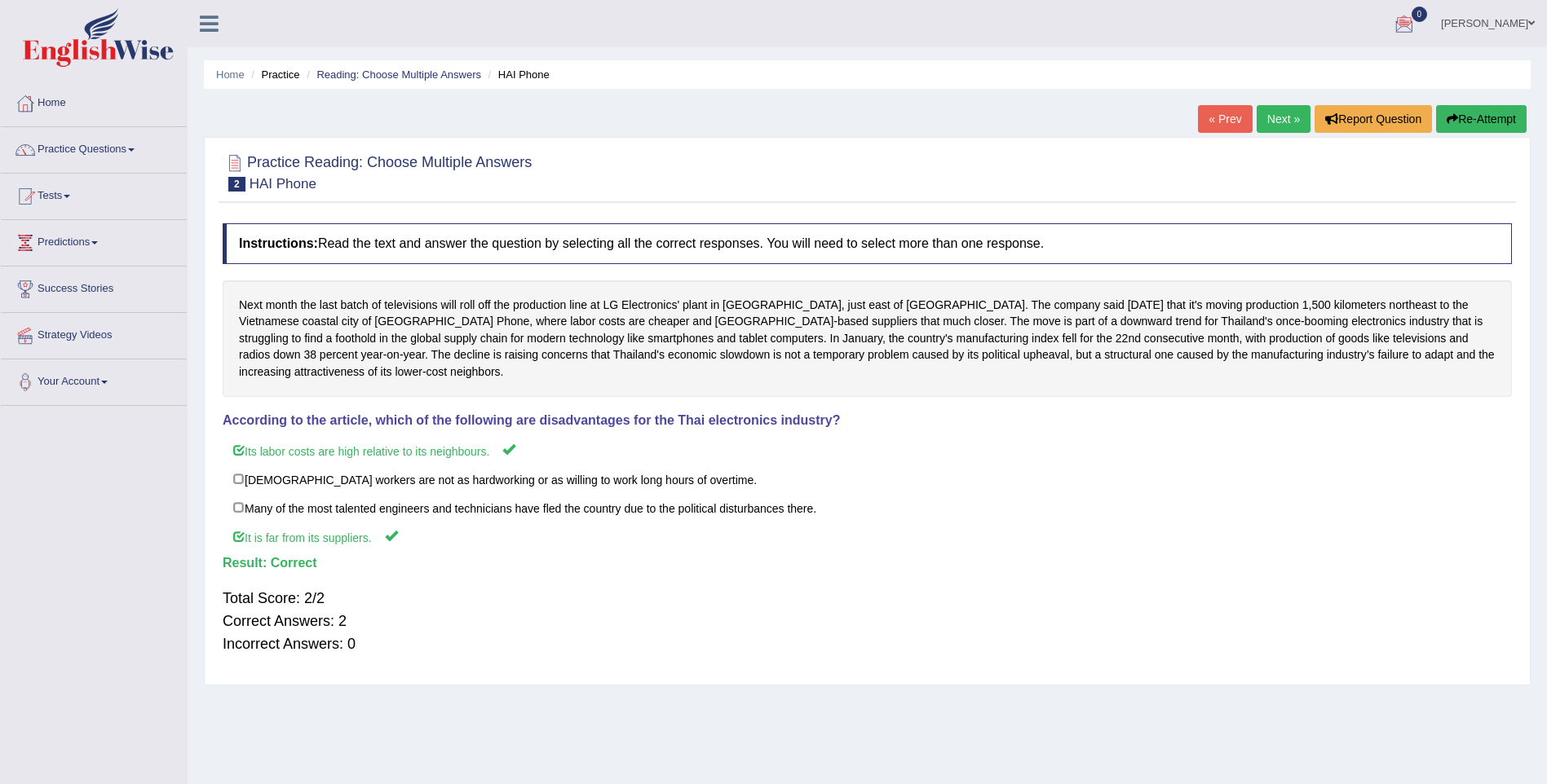
click at [1284, 114] on link "Next »" at bounding box center [1283, 118] width 54 height 28
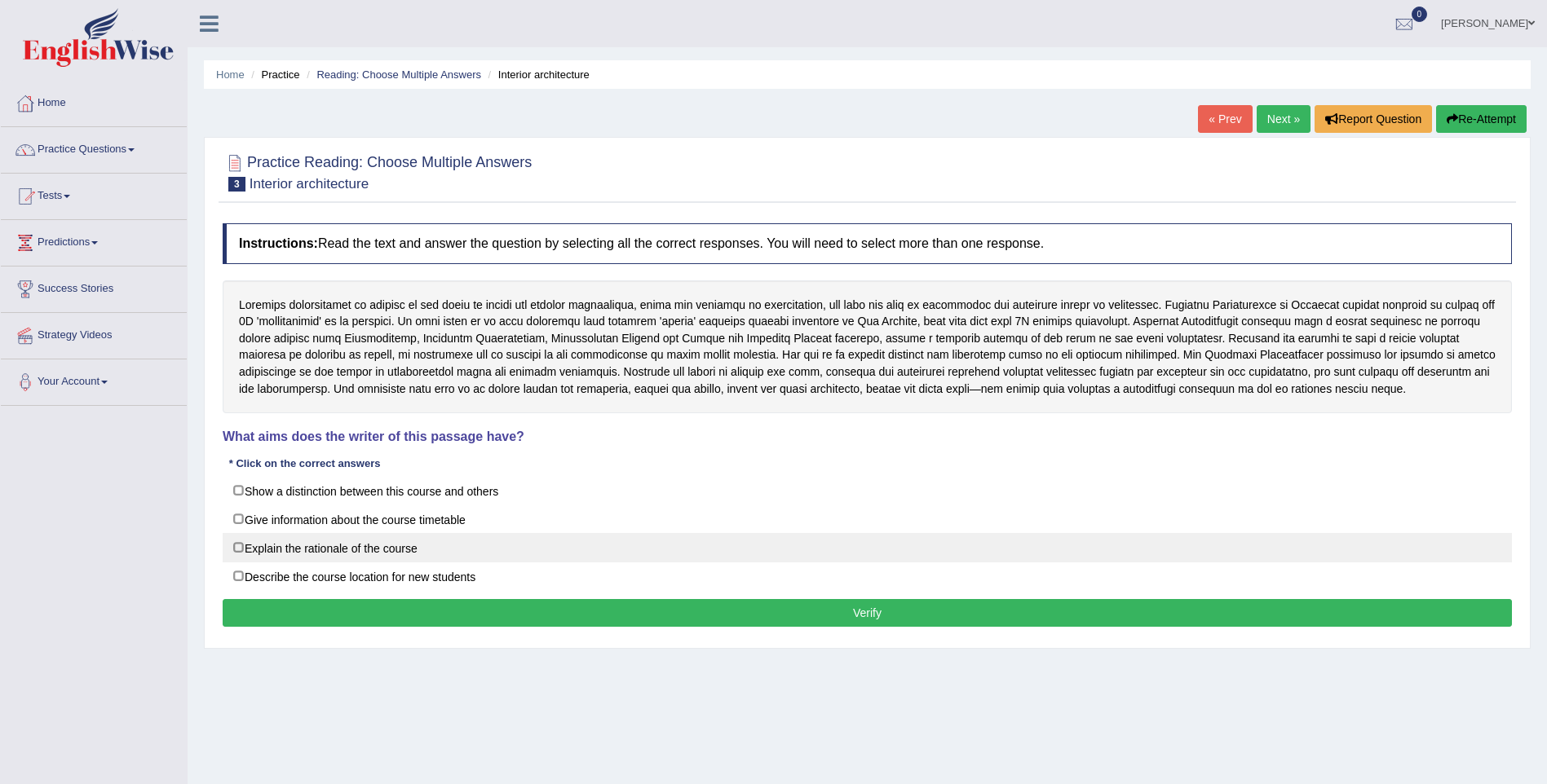
click at [236, 543] on label "Explain the rationale of the course" at bounding box center [867, 547] width 1289 height 29
checkbox input "true"
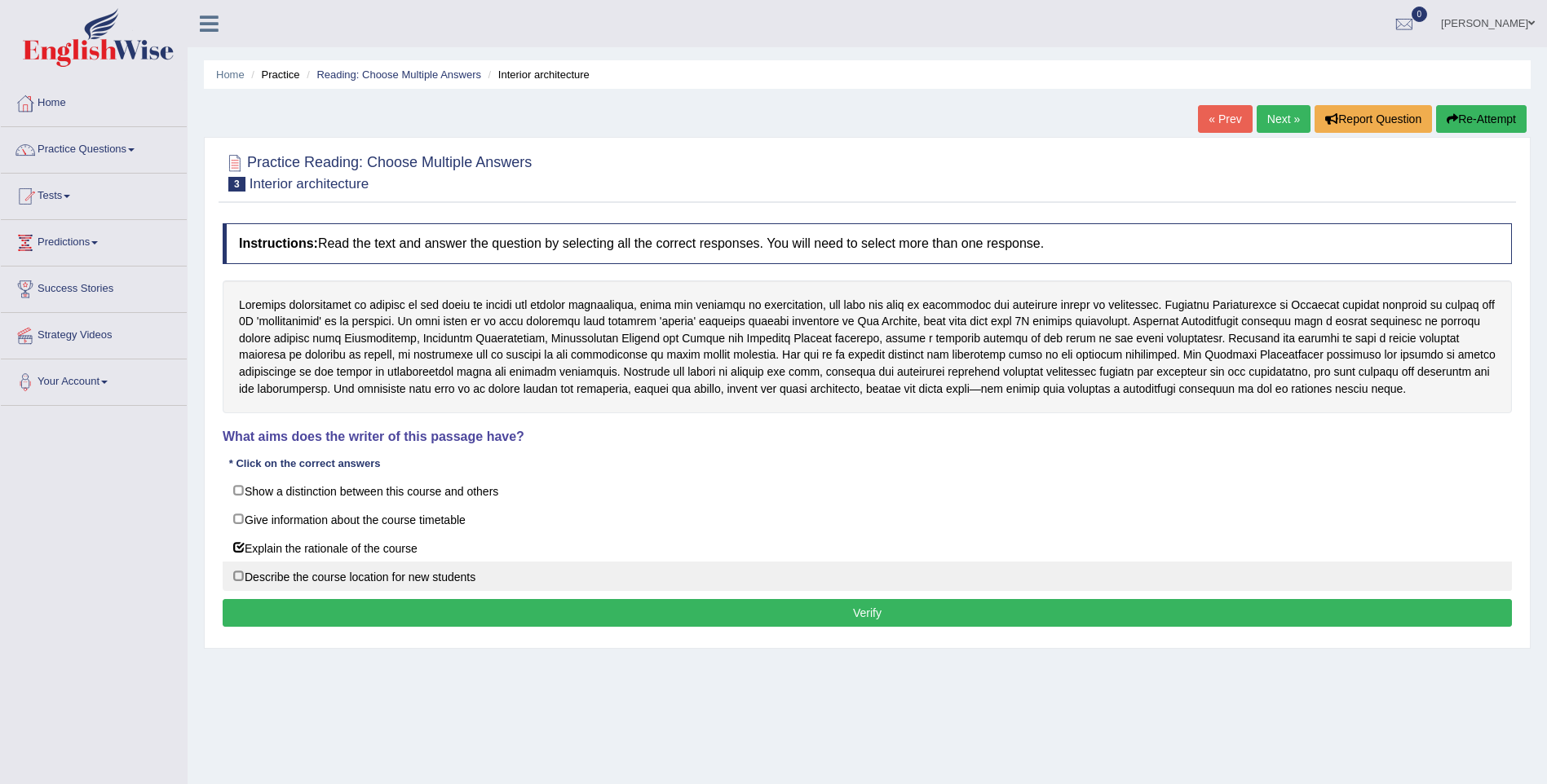
click at [238, 576] on label "Describe the course location for new students" at bounding box center [867, 576] width 1289 height 29
checkbox input "true"
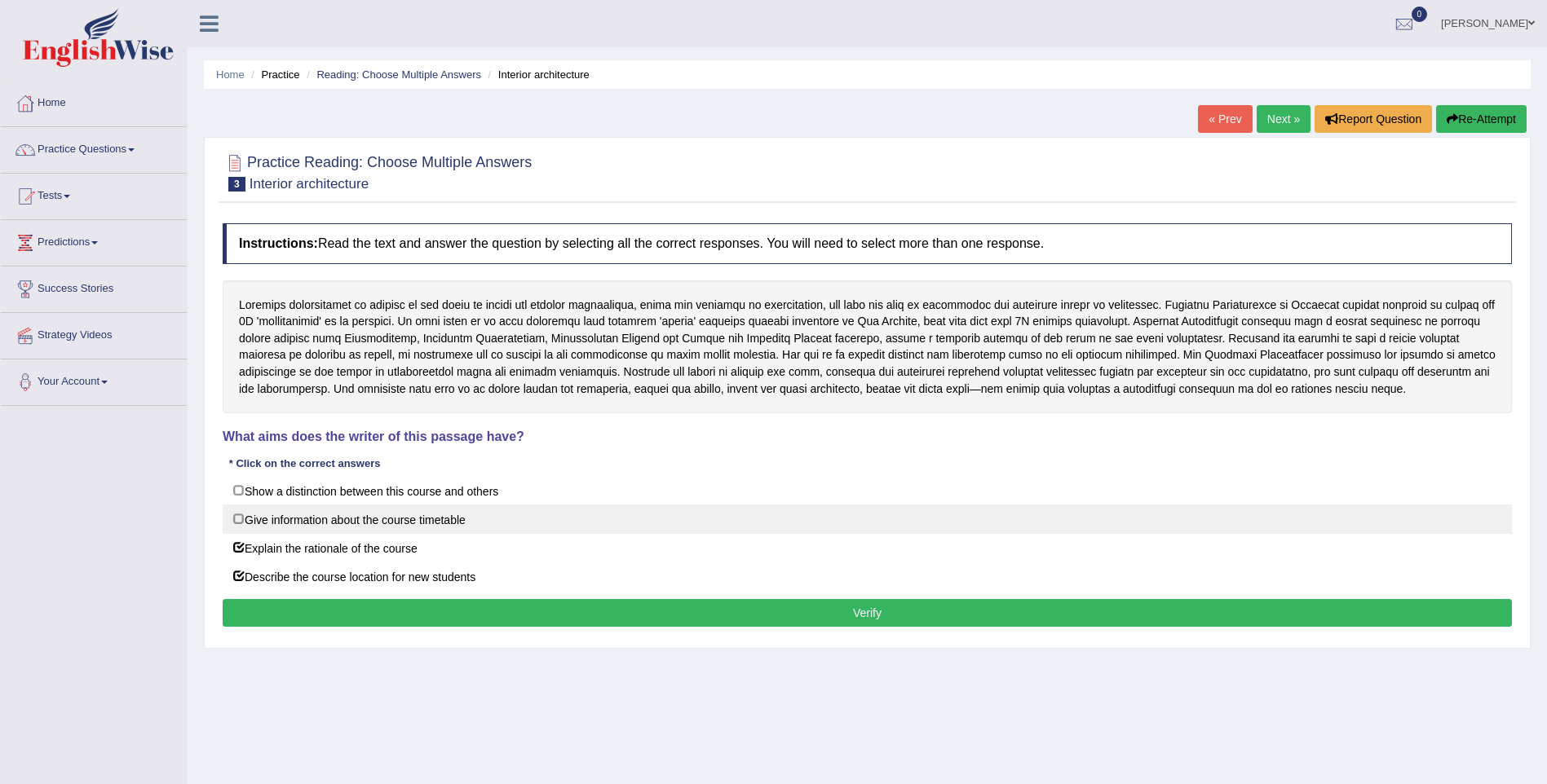
click at [239, 520] on label "Give information about the course timetable" at bounding box center [867, 519] width 1289 height 29
checkbox input "true"
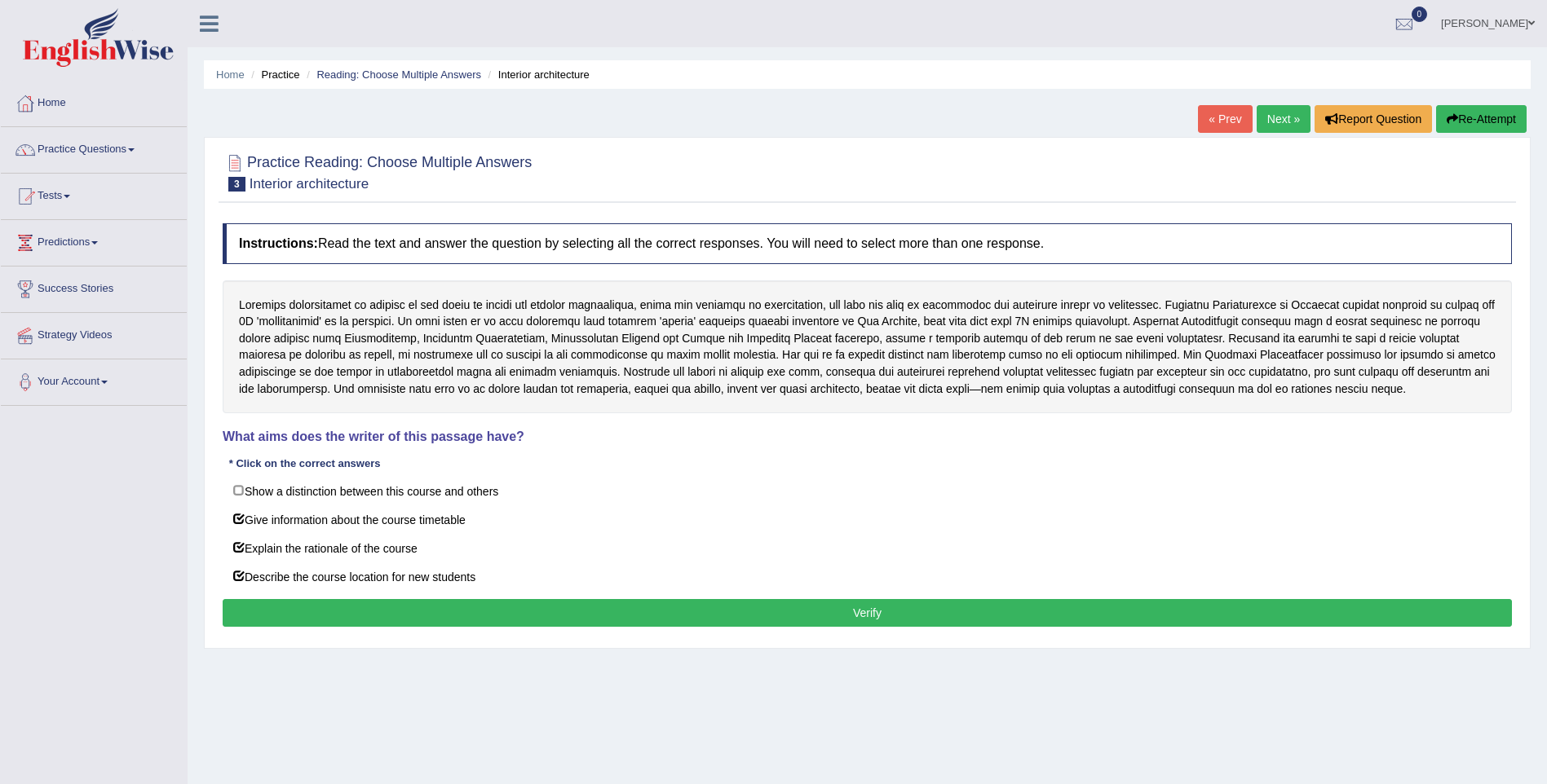
click at [306, 609] on button "Verify" at bounding box center [867, 613] width 1289 height 28
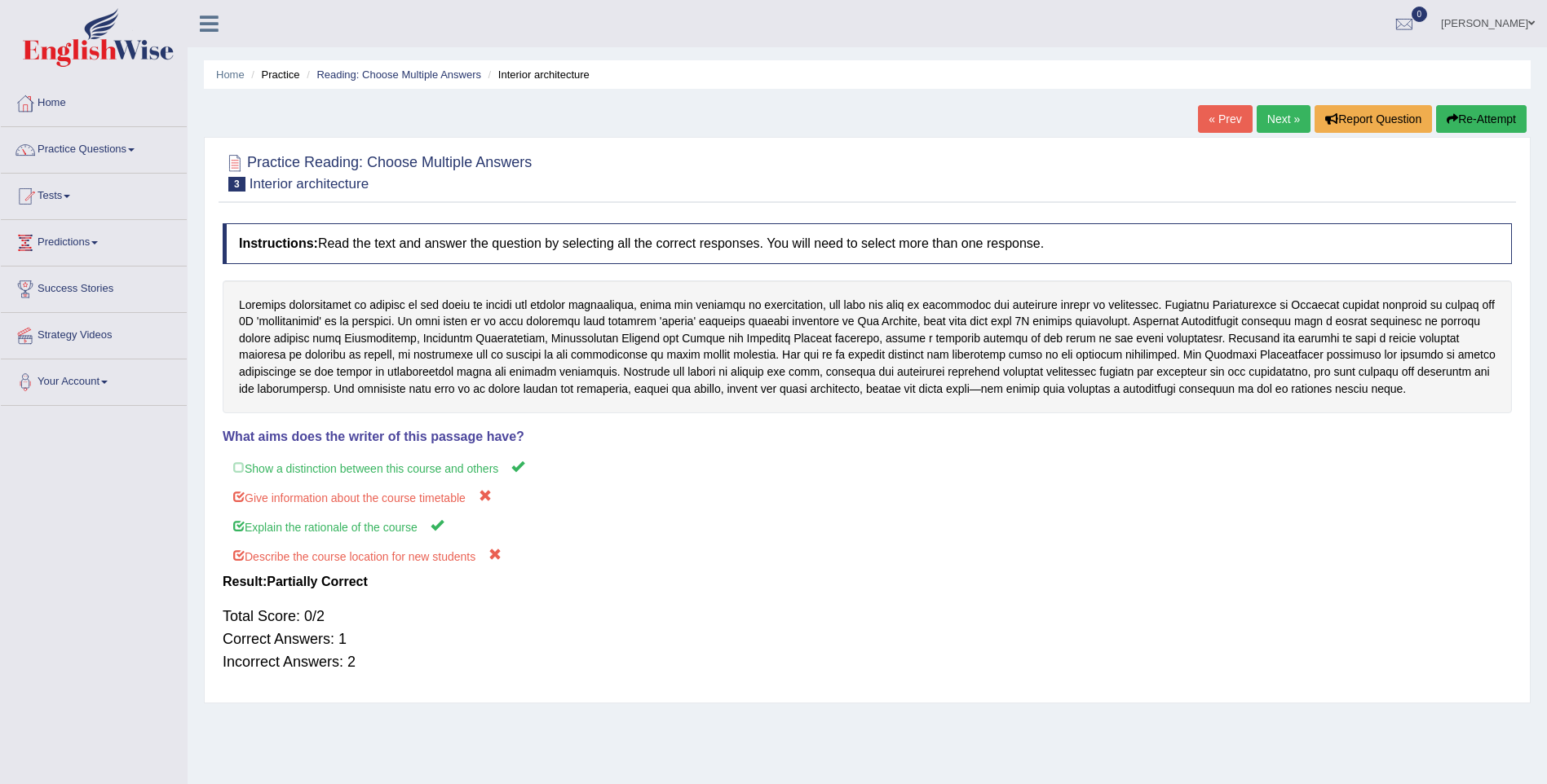
click at [1265, 127] on link "Next »" at bounding box center [1283, 118] width 54 height 28
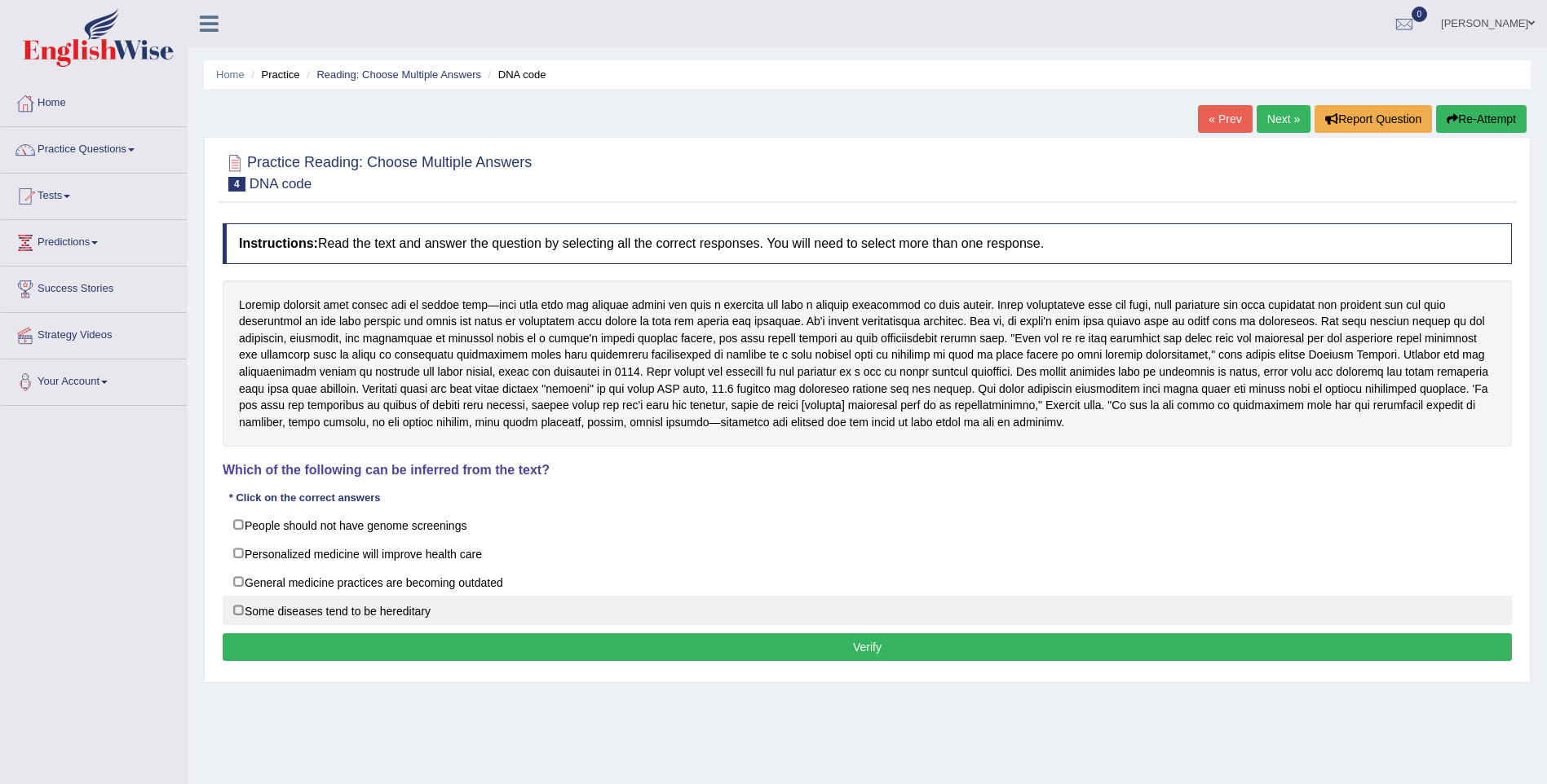
click at [238, 611] on label "Some diseases tend to be hereditary" at bounding box center [867, 610] width 1289 height 29
checkbox input "true"
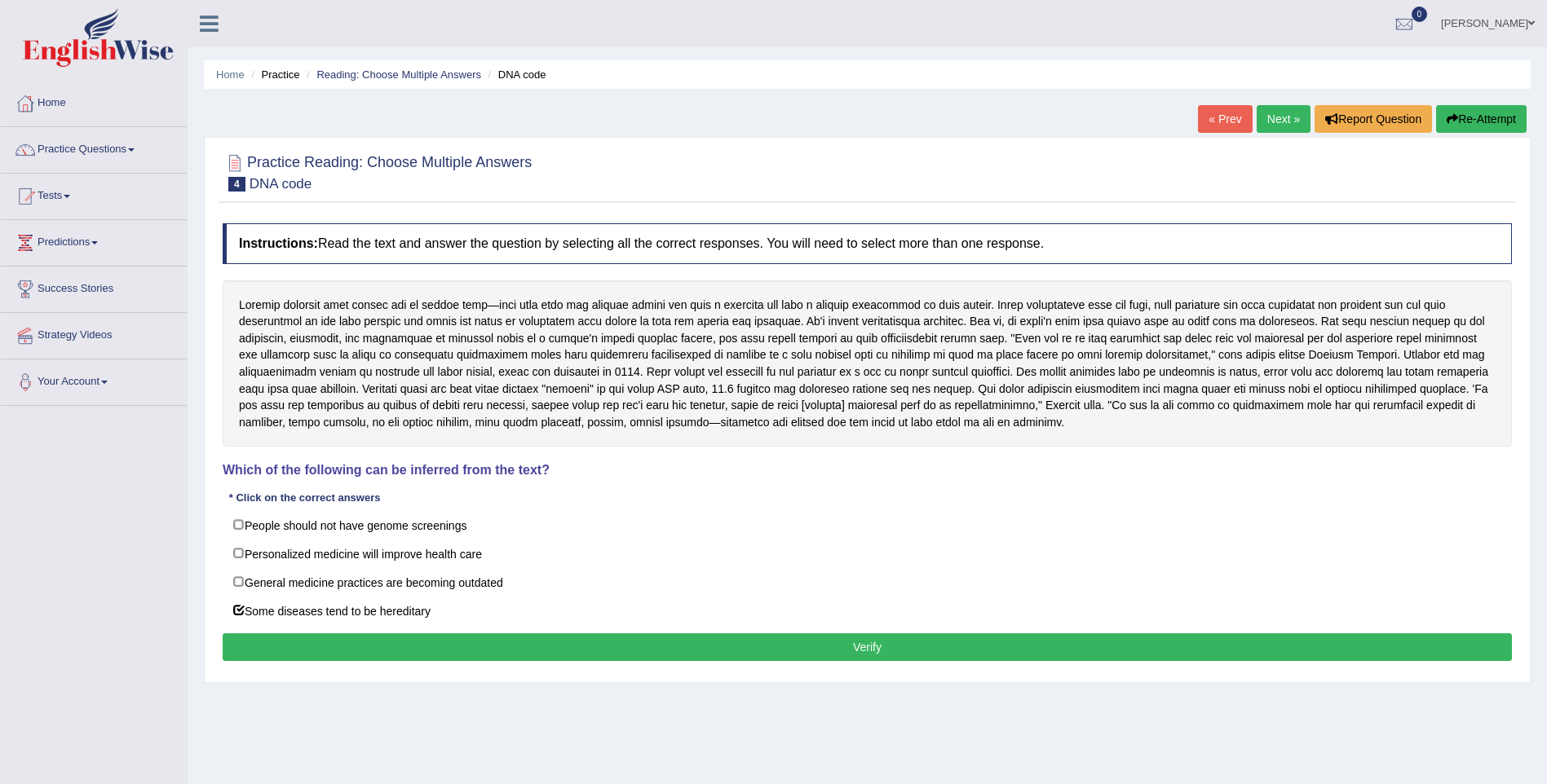
click at [276, 640] on button "Verify" at bounding box center [867, 646] width 1289 height 28
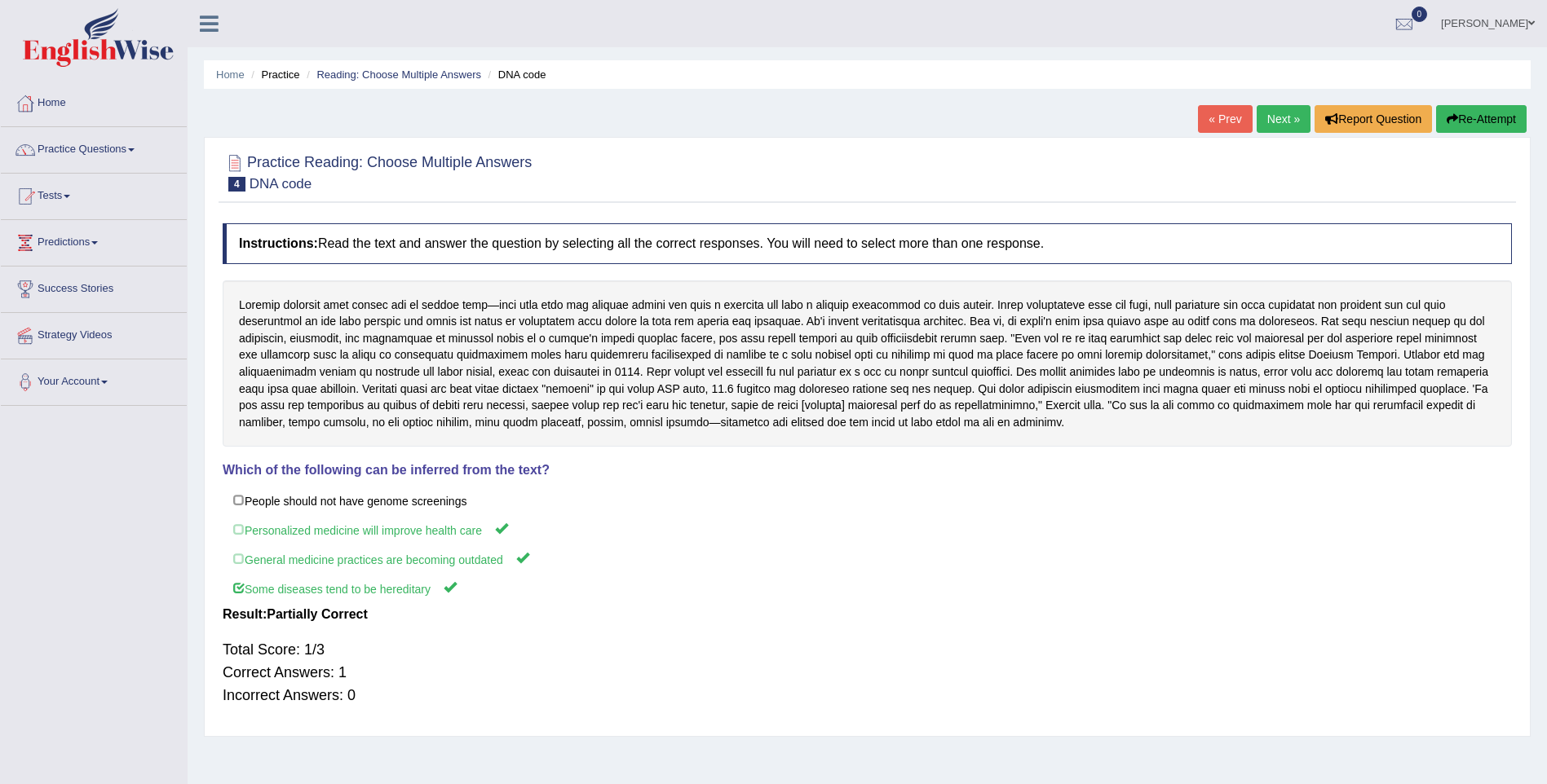
click at [1292, 118] on link "Next »" at bounding box center [1283, 118] width 54 height 28
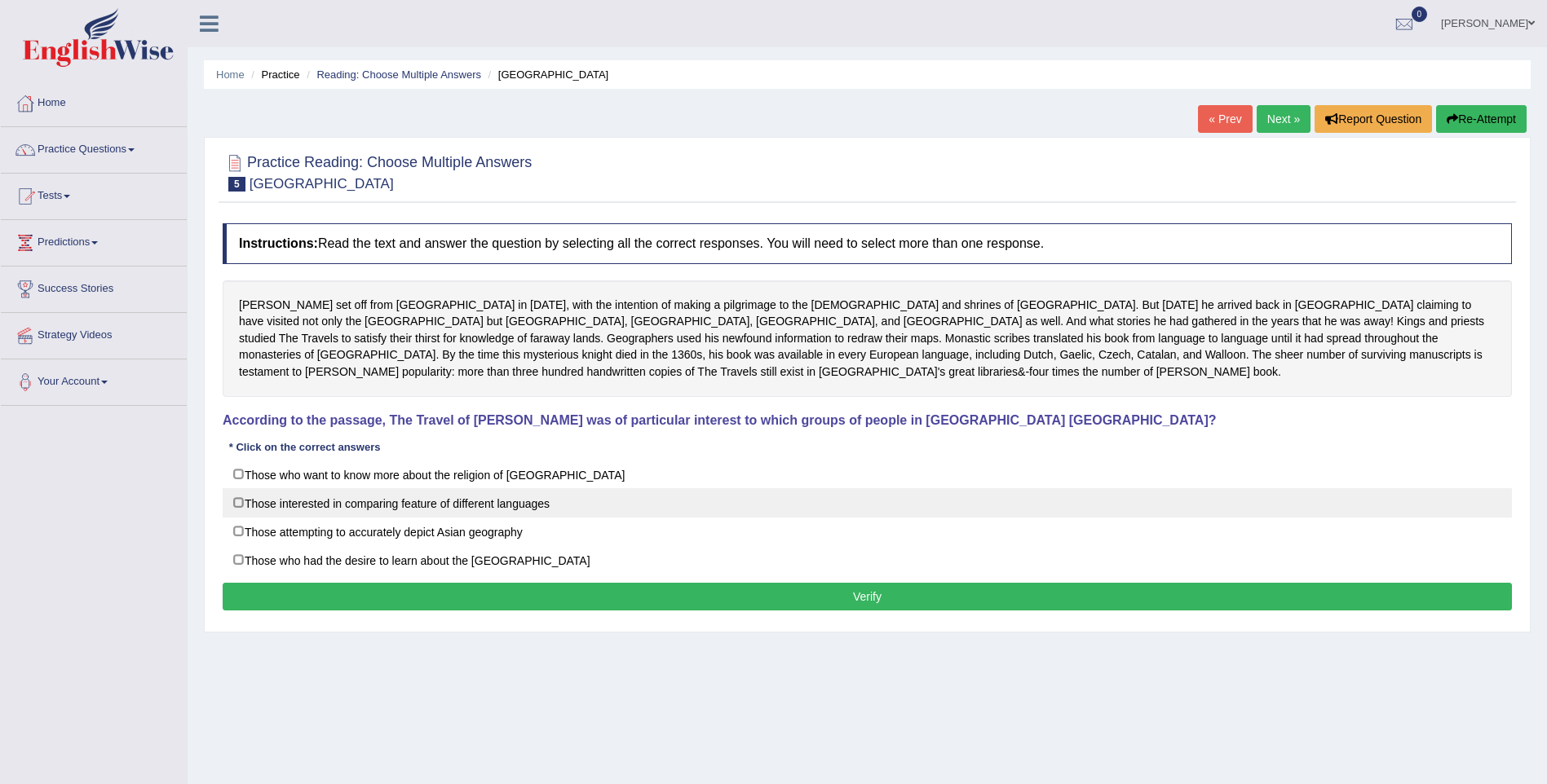
click at [239, 505] on label "Those interested in comparing feature of different languages" at bounding box center [867, 503] width 1289 height 29
checkbox input "true"
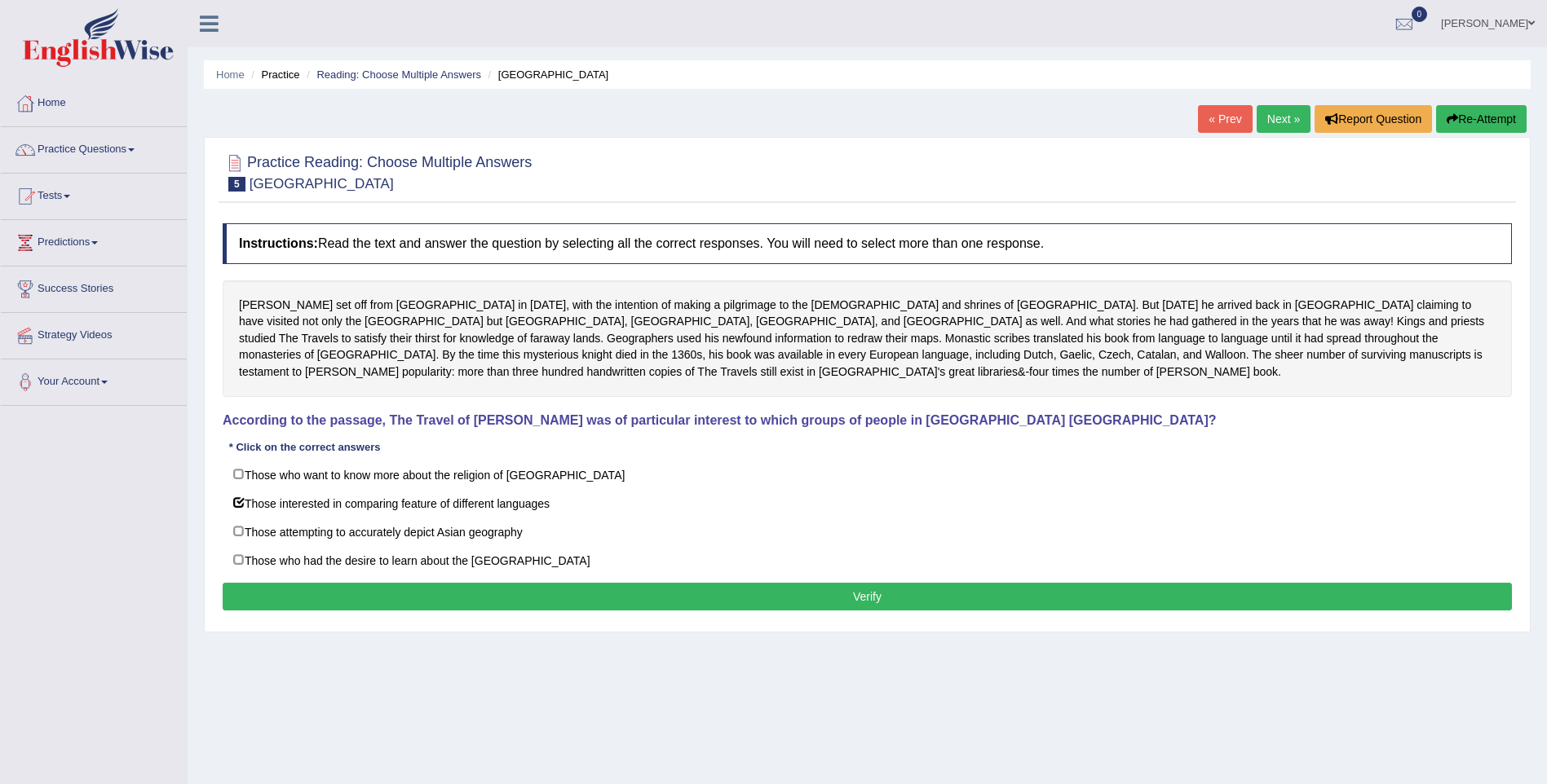
click at [293, 589] on button "Verify" at bounding box center [867, 596] width 1289 height 28
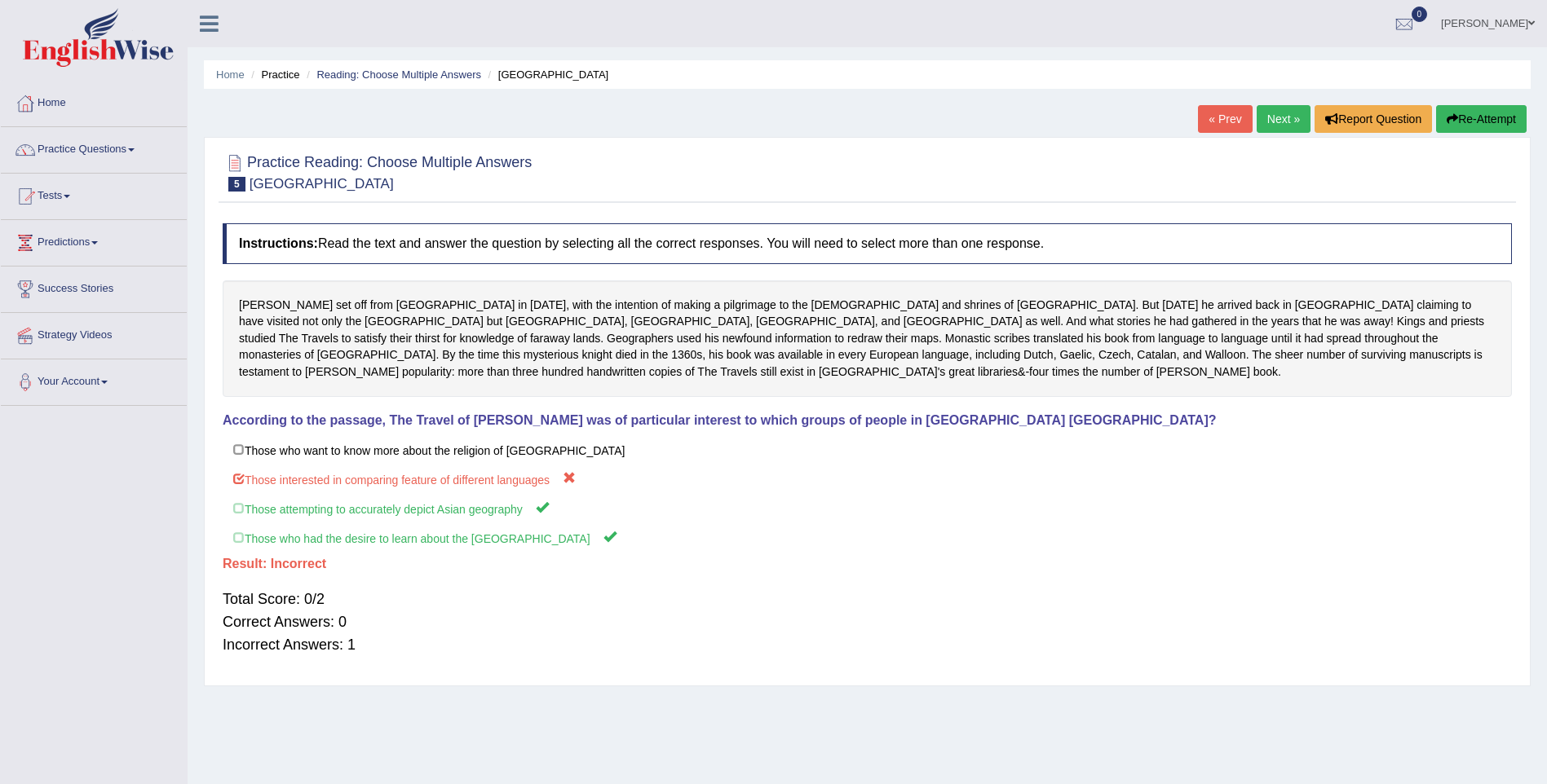
click at [1283, 122] on link "Next »" at bounding box center [1283, 118] width 54 height 28
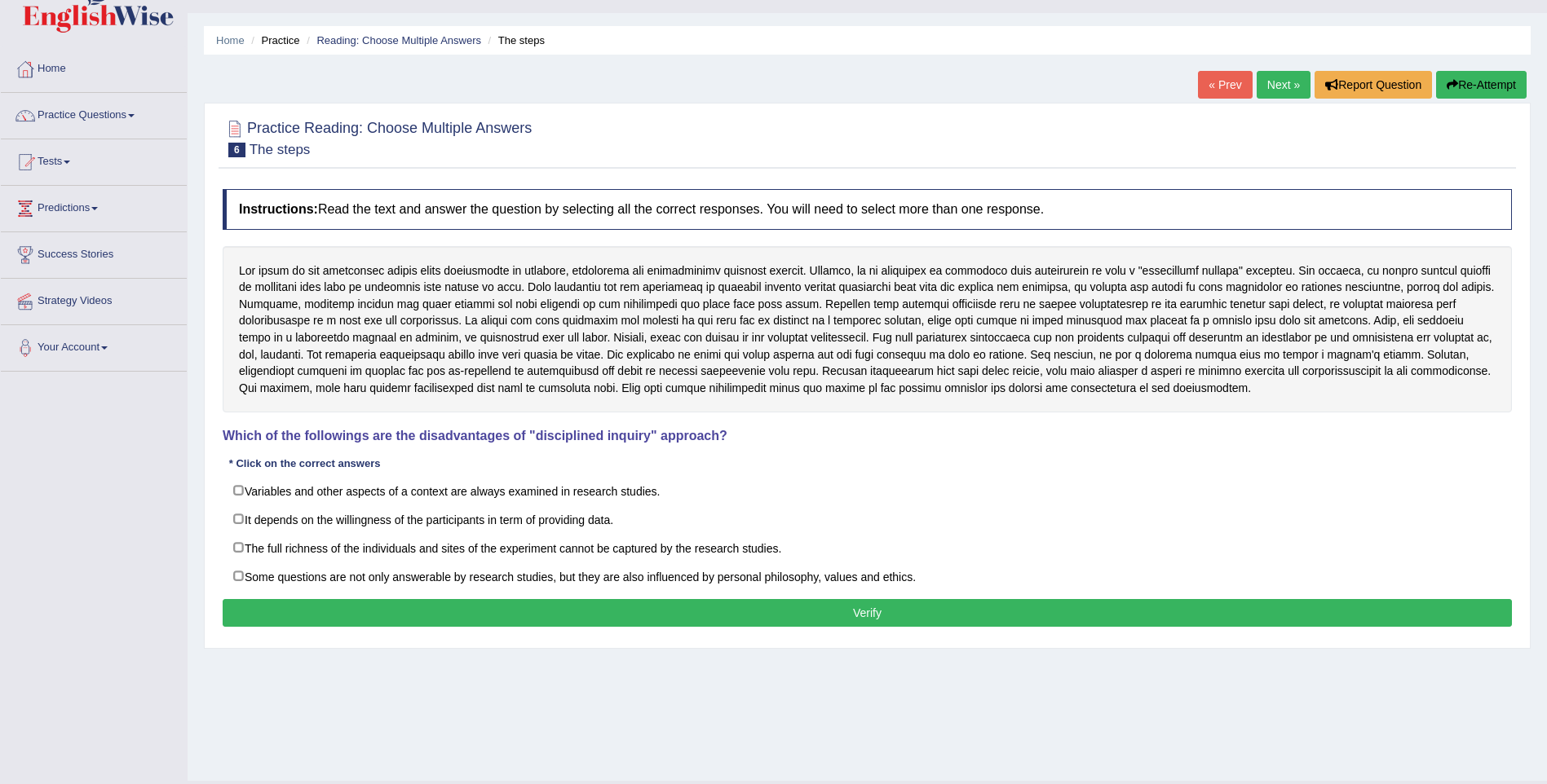
scroll to position [50, 0]
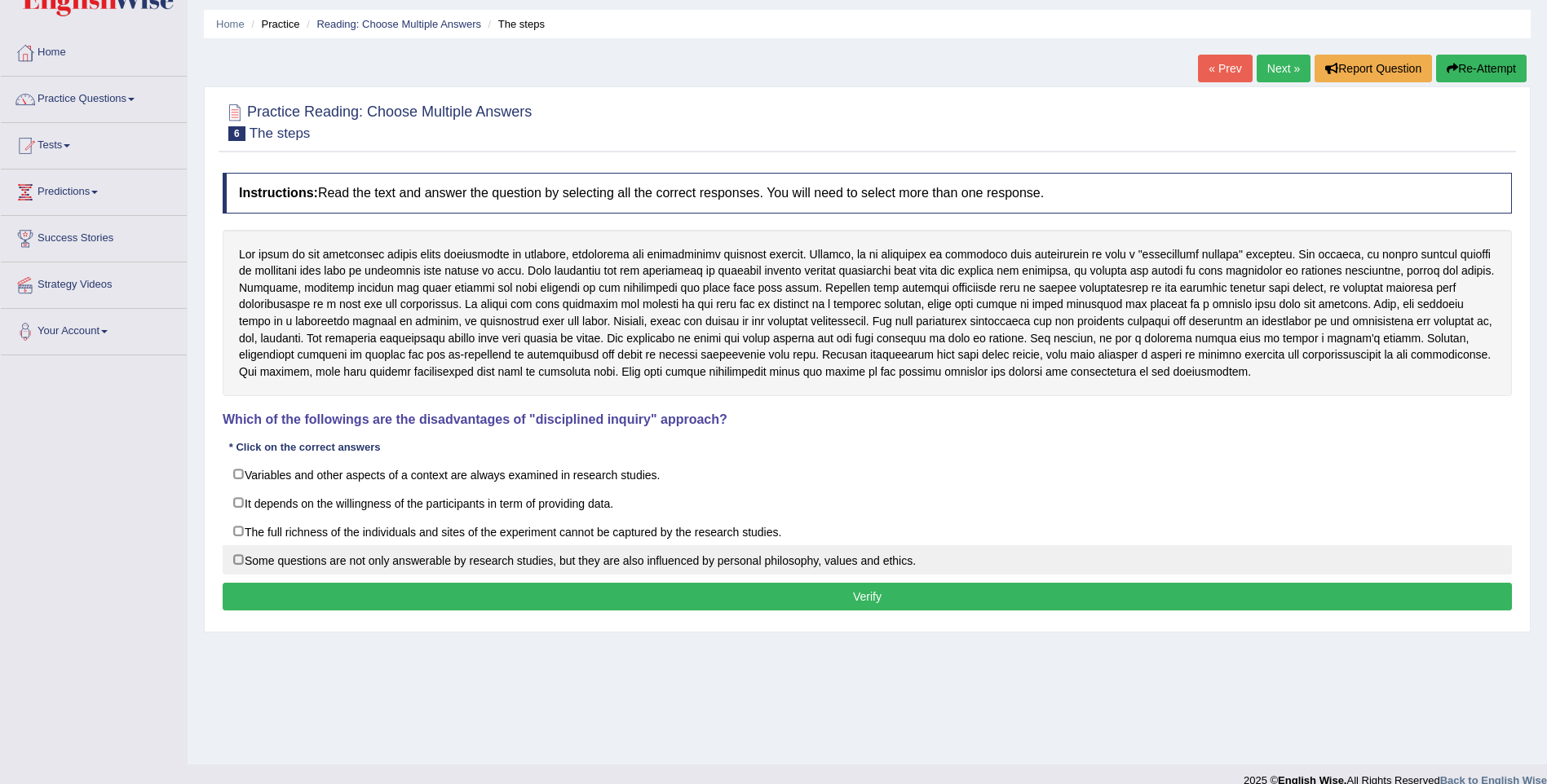
click at [237, 563] on label "Some questions are not only answerable by research studies, but they are also i…" at bounding box center [867, 560] width 1289 height 29
click at [239, 557] on label "Some questions are not only answerable by research studies, but they are also i…" at bounding box center [867, 560] width 1289 height 29
checkbox input "false"
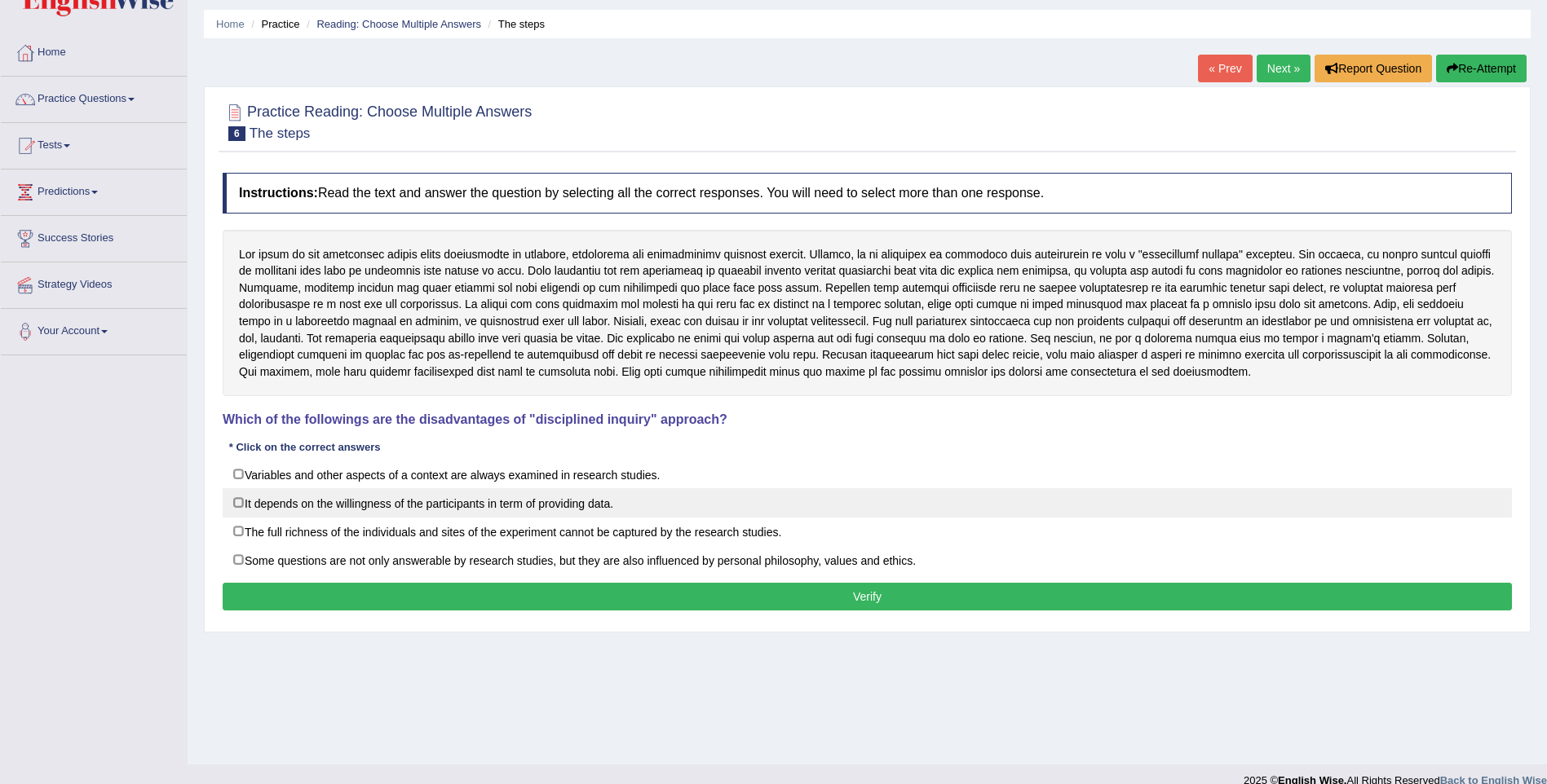
click at [236, 501] on label "It depends on the willingness of the participants in term of providing data." at bounding box center [867, 503] width 1289 height 29
checkbox input "true"
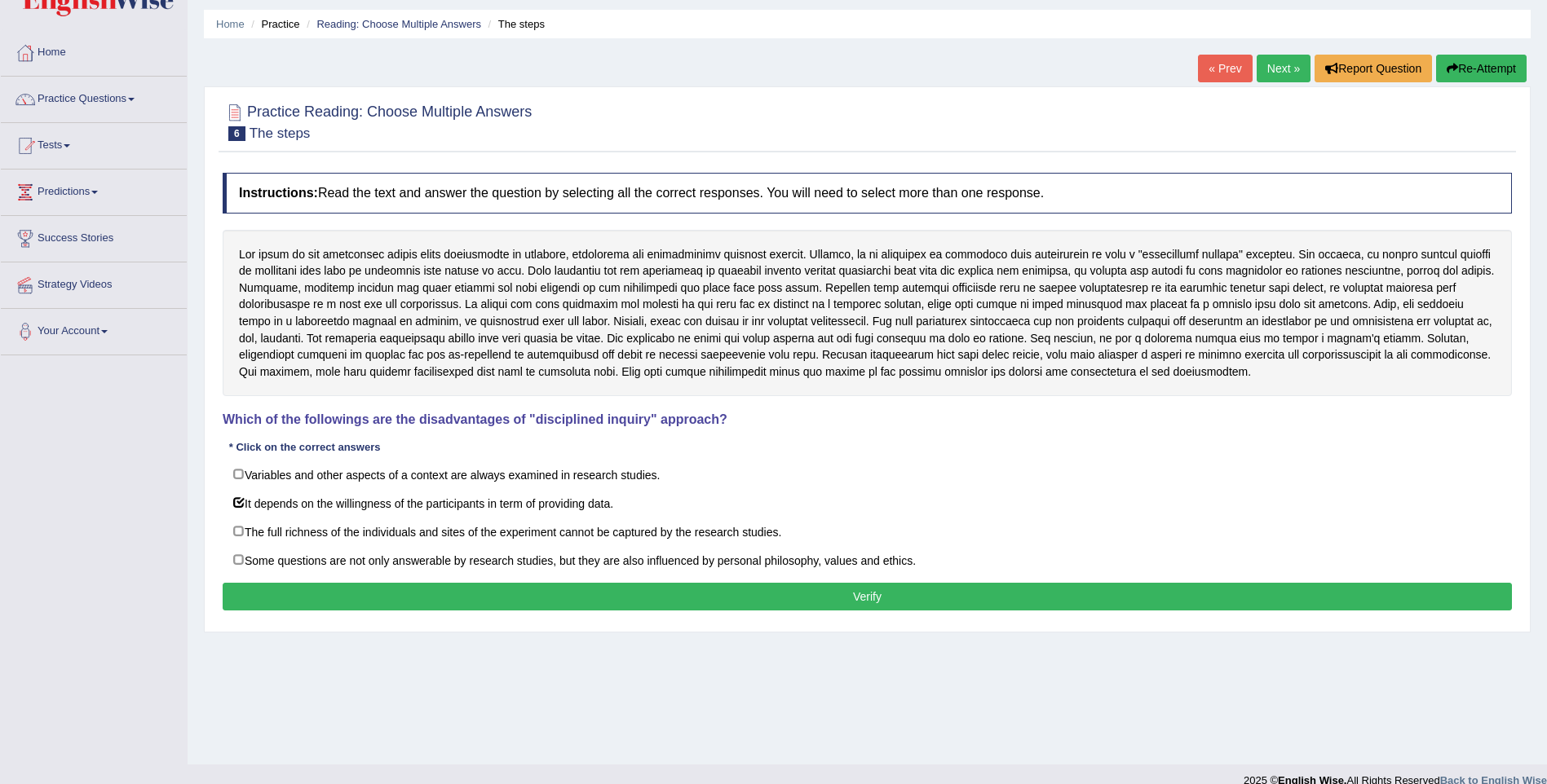
click at [308, 598] on button "Verify" at bounding box center [867, 596] width 1289 height 28
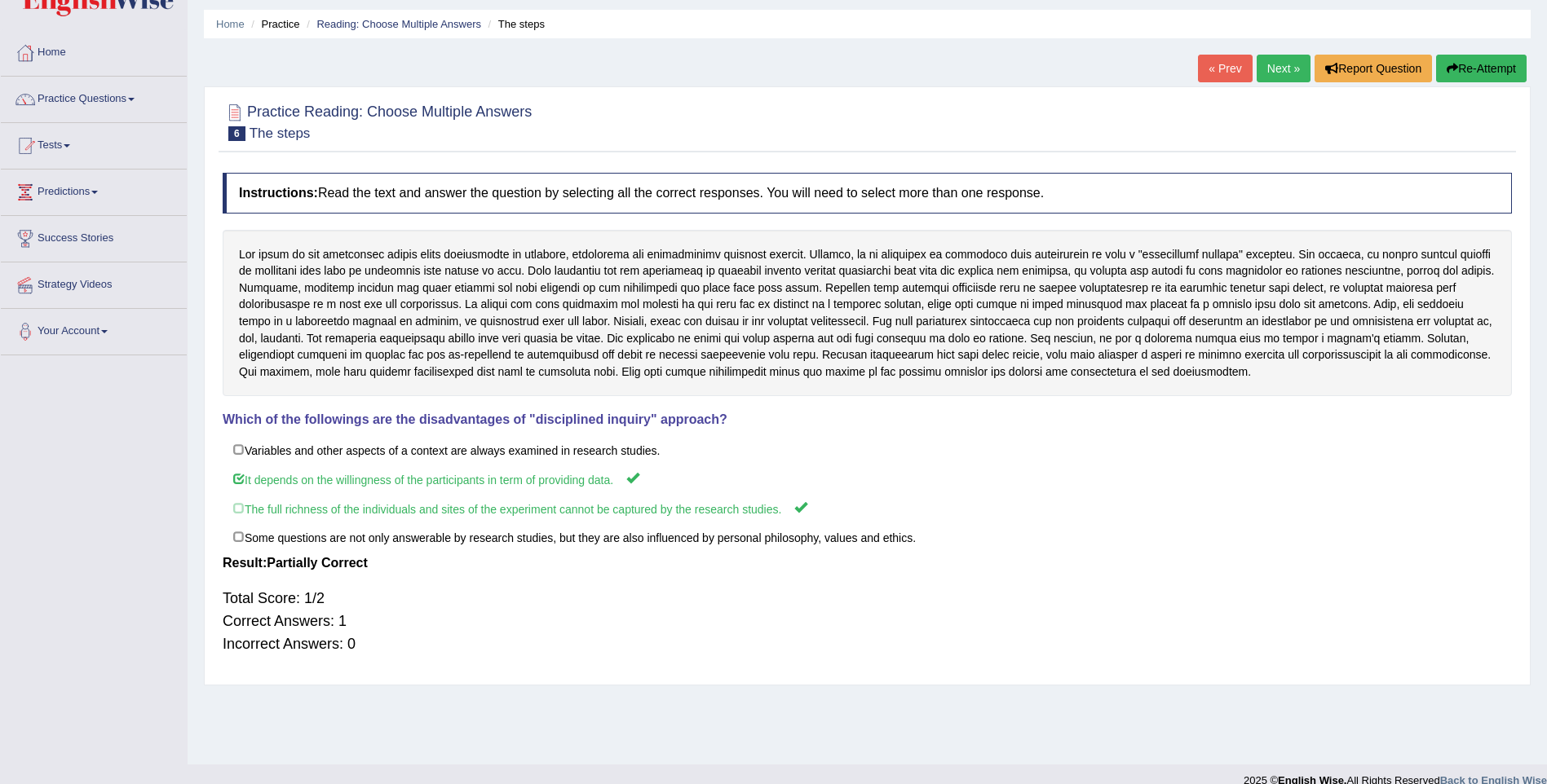
click at [1267, 74] on link "Next »" at bounding box center [1283, 68] width 54 height 28
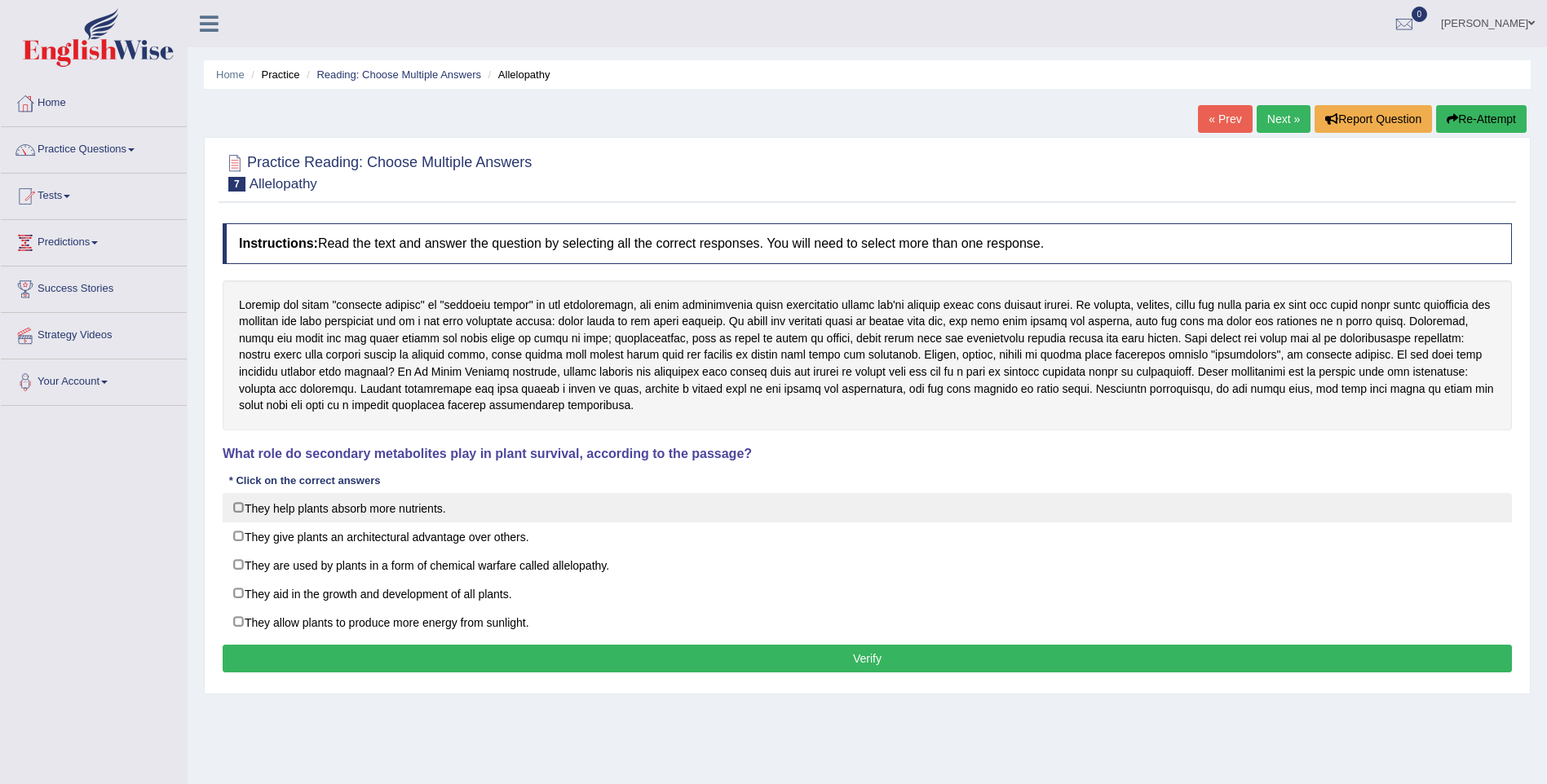
click at [233, 508] on label "They help plants absorb more nutrients." at bounding box center [867, 507] width 1289 height 29
checkbox input "true"
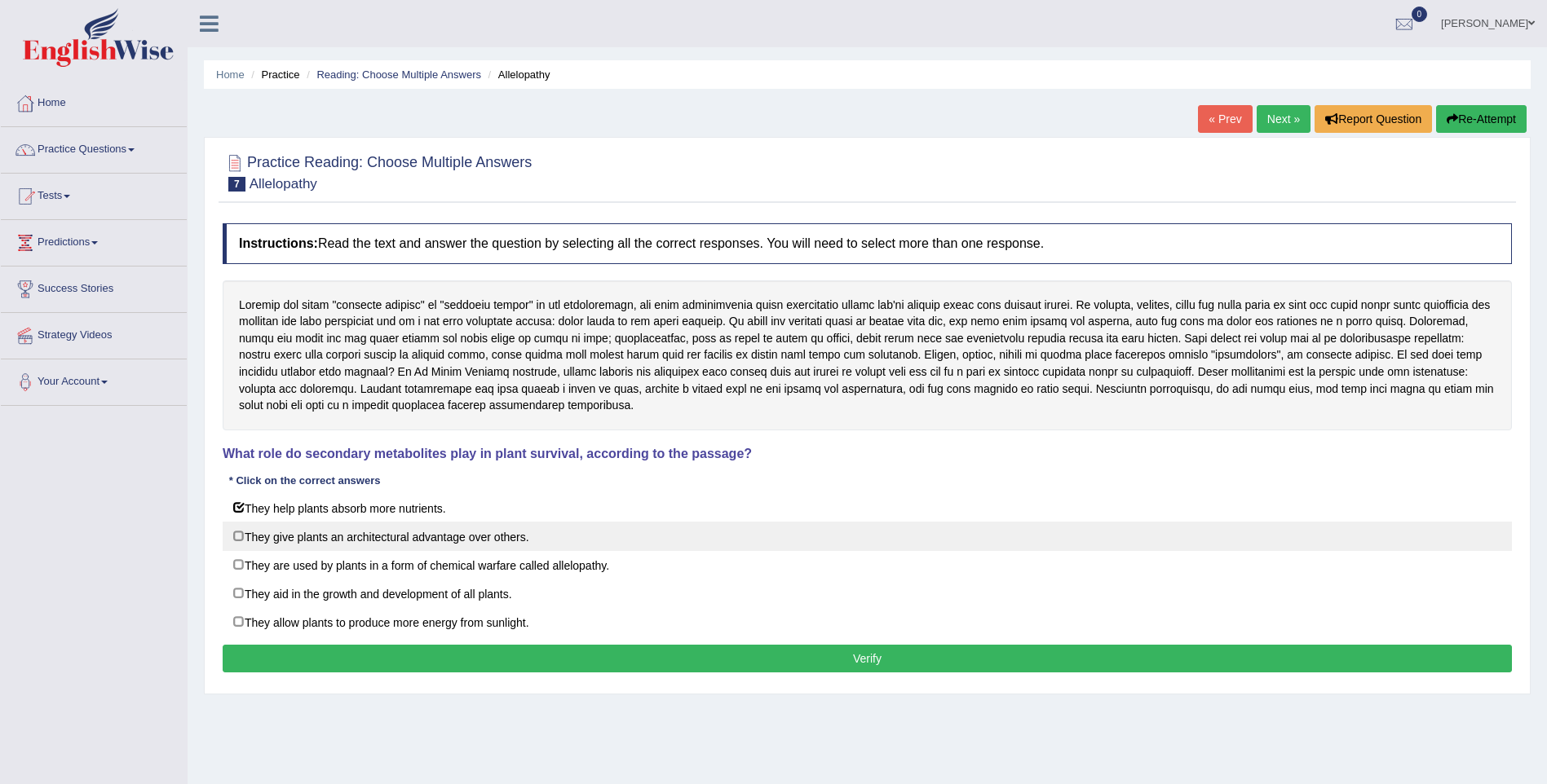
click at [236, 530] on label "They give plants an architectural advantage over others." at bounding box center [867, 536] width 1289 height 29
checkbox input "true"
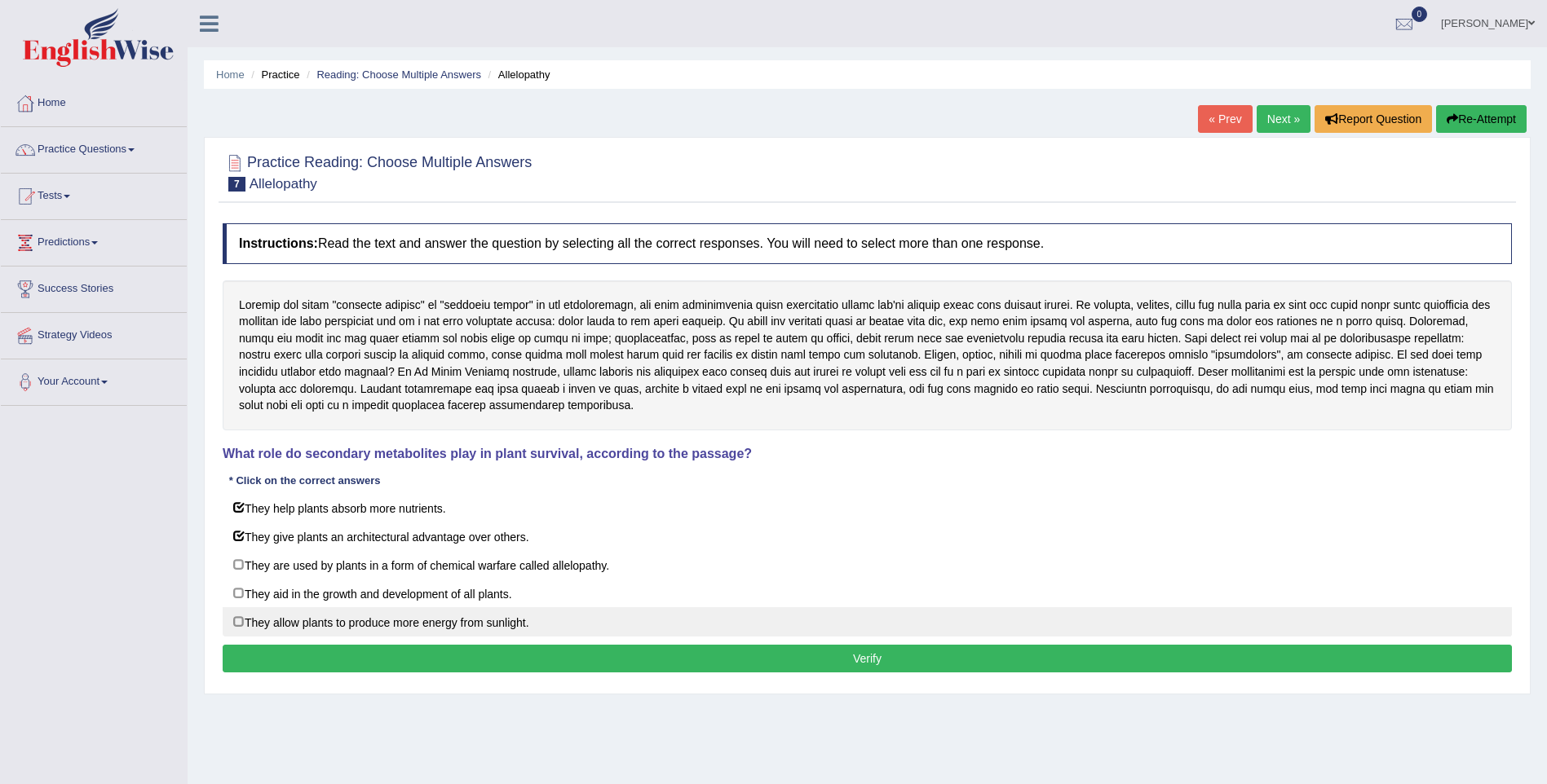
click at [230, 625] on label "They allow plants to produce more energy from sunlight." at bounding box center [867, 621] width 1289 height 29
checkbox input "true"
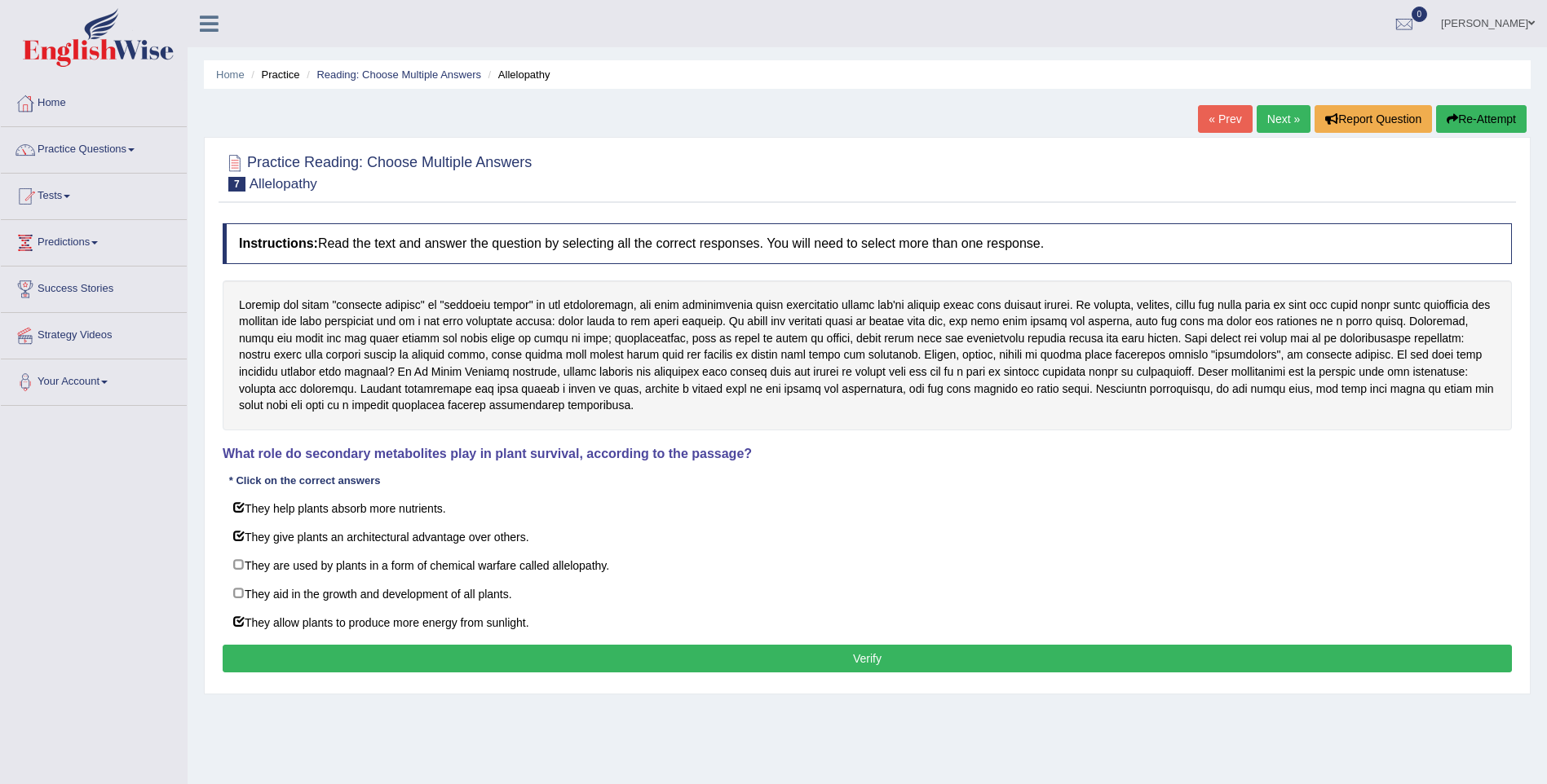
click at [328, 671] on button "Verify" at bounding box center [867, 658] width 1289 height 28
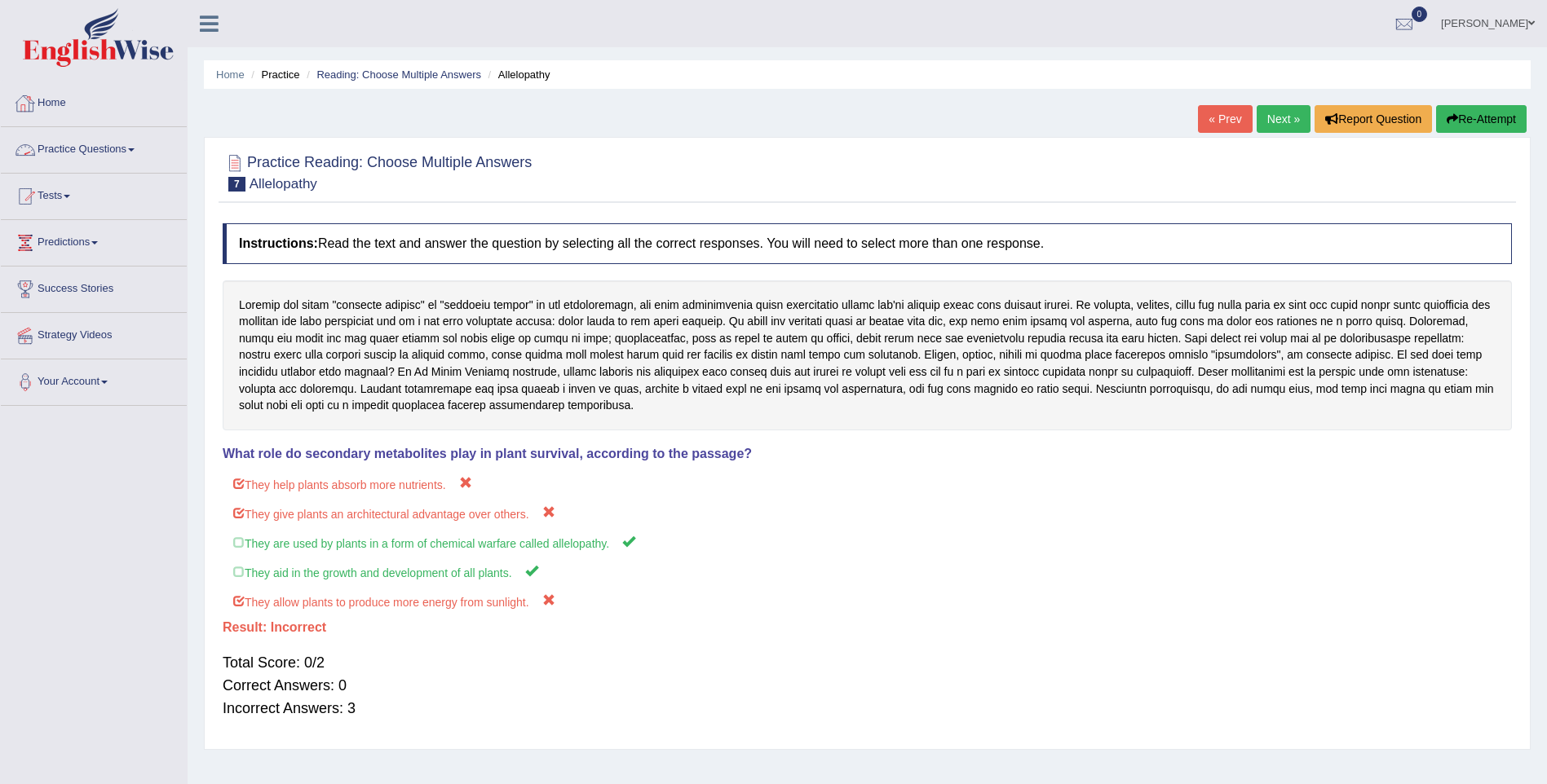
click at [33, 147] on div at bounding box center [25, 149] width 24 height 24
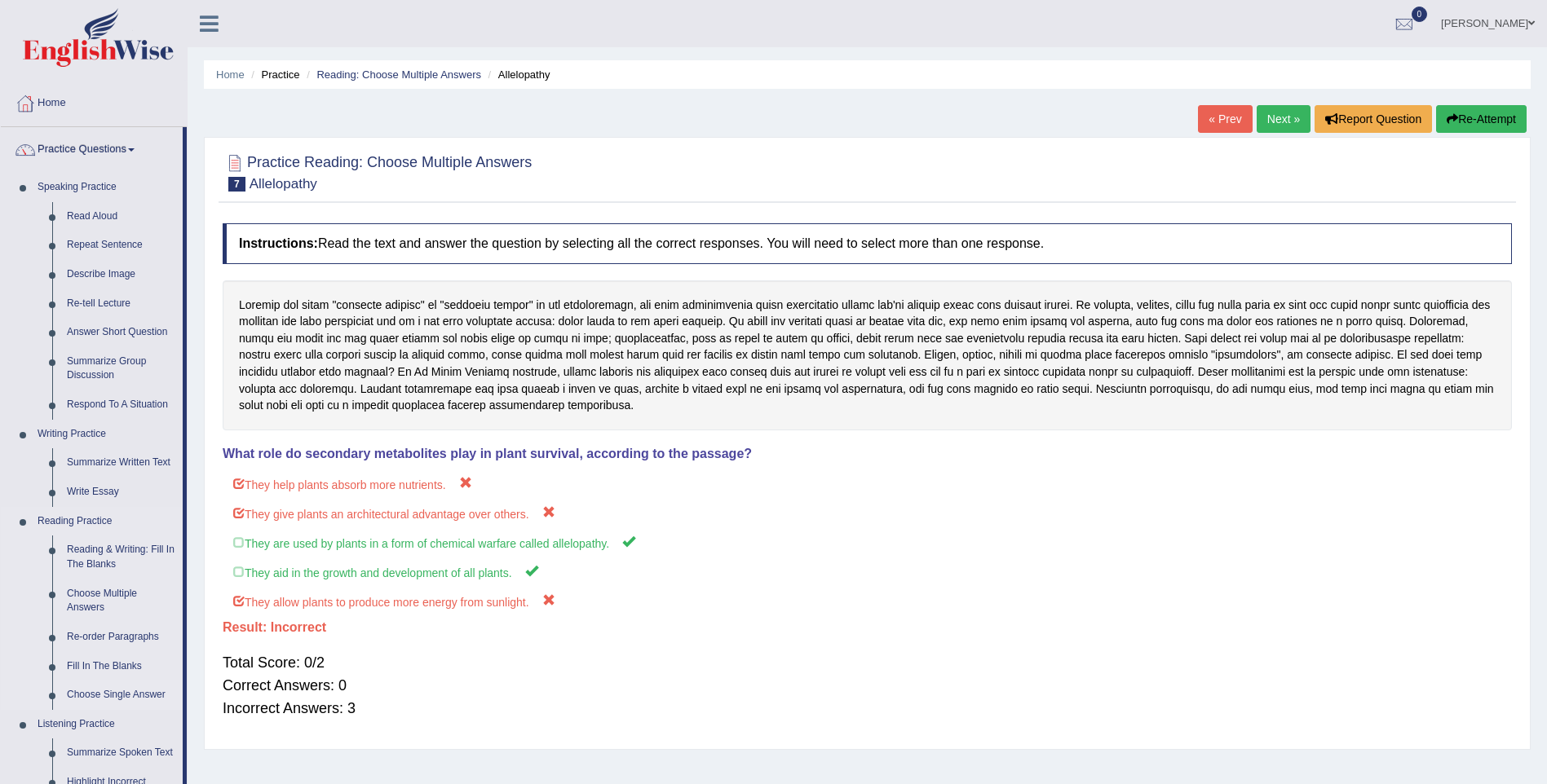
click at [86, 690] on link "Choose Single Answer" at bounding box center [121, 695] width 123 height 29
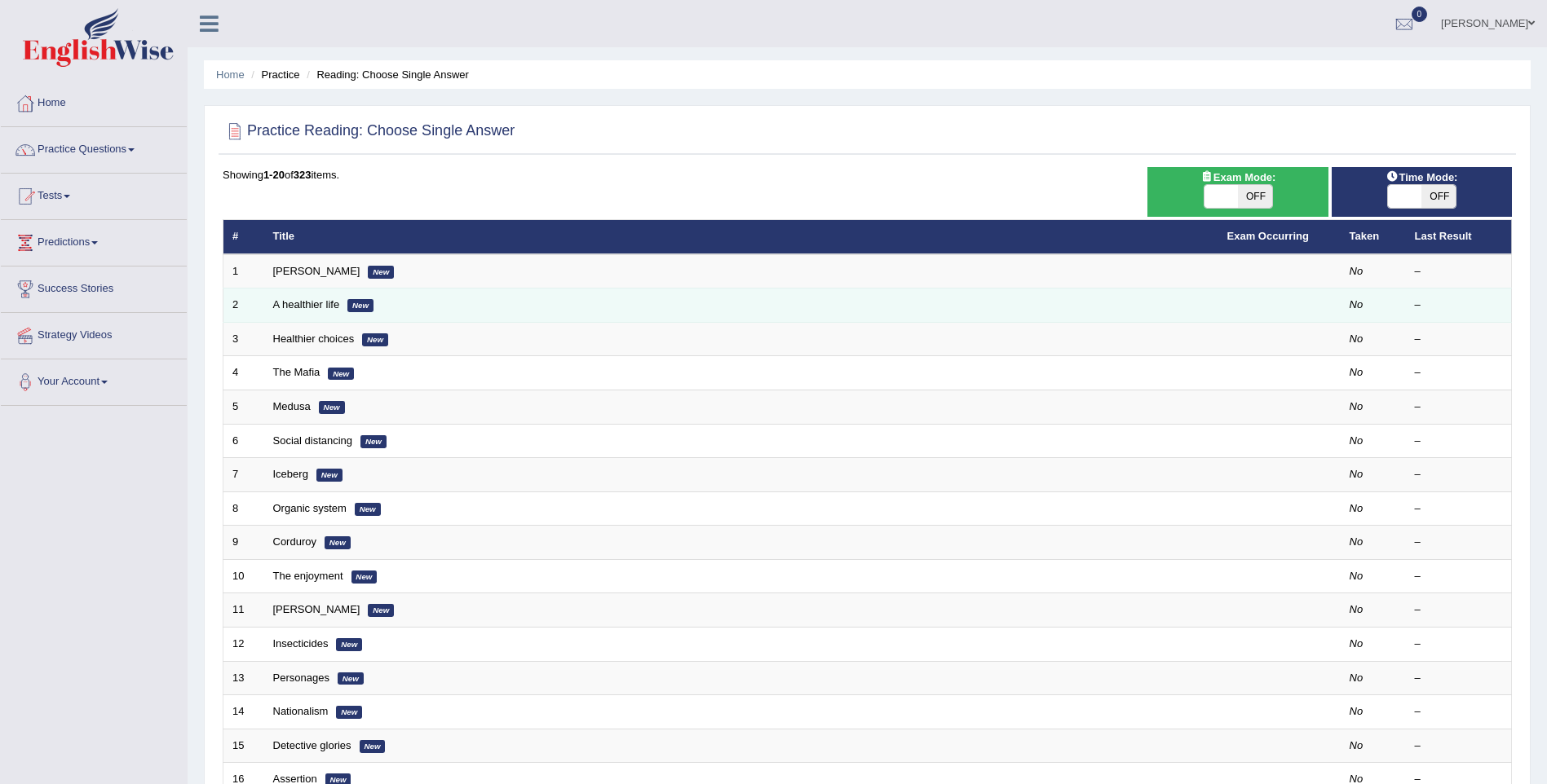
click at [300, 315] on td "A healthier life New" at bounding box center [742, 306] width 954 height 34
click at [435, 312] on td "A healthier life New" at bounding box center [742, 306] width 954 height 34
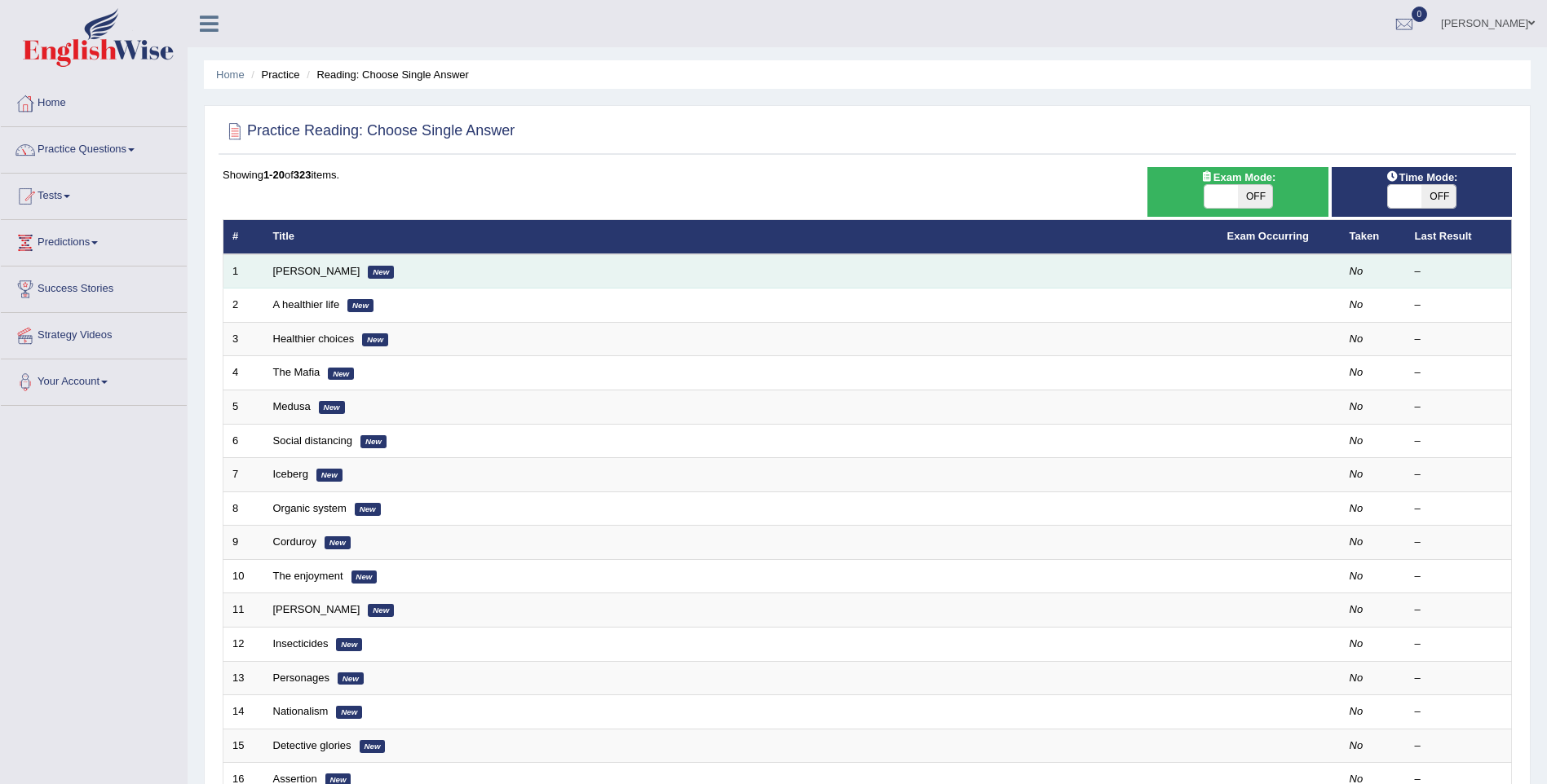
click at [368, 269] on em "New" at bounding box center [380, 273] width 26 height 13
click at [283, 271] on link "[PERSON_NAME]" at bounding box center [317, 271] width 87 height 13
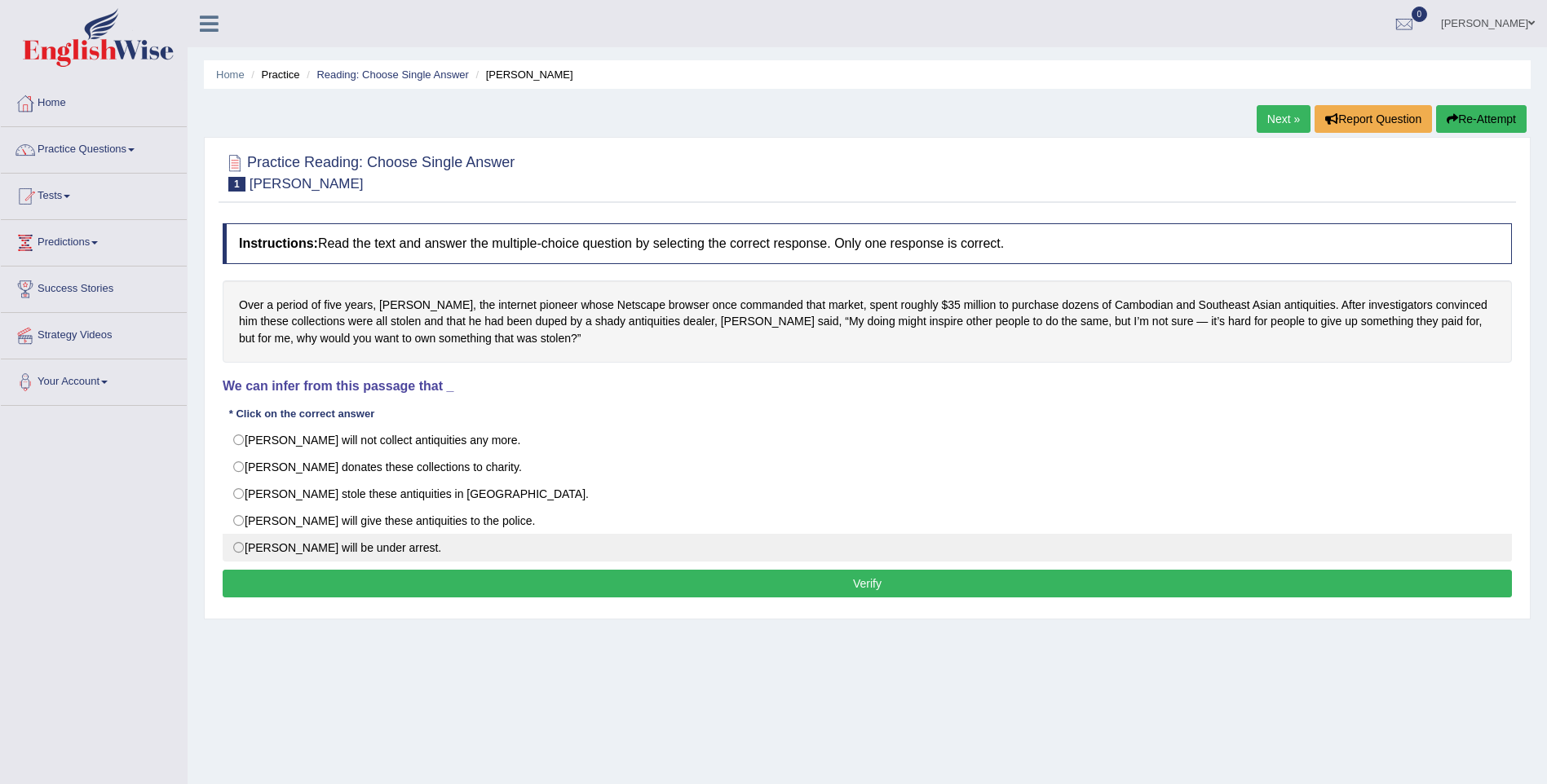
click at [236, 560] on label "[PERSON_NAME] will be under arrest." at bounding box center [867, 547] width 1289 height 28
radio input "true"
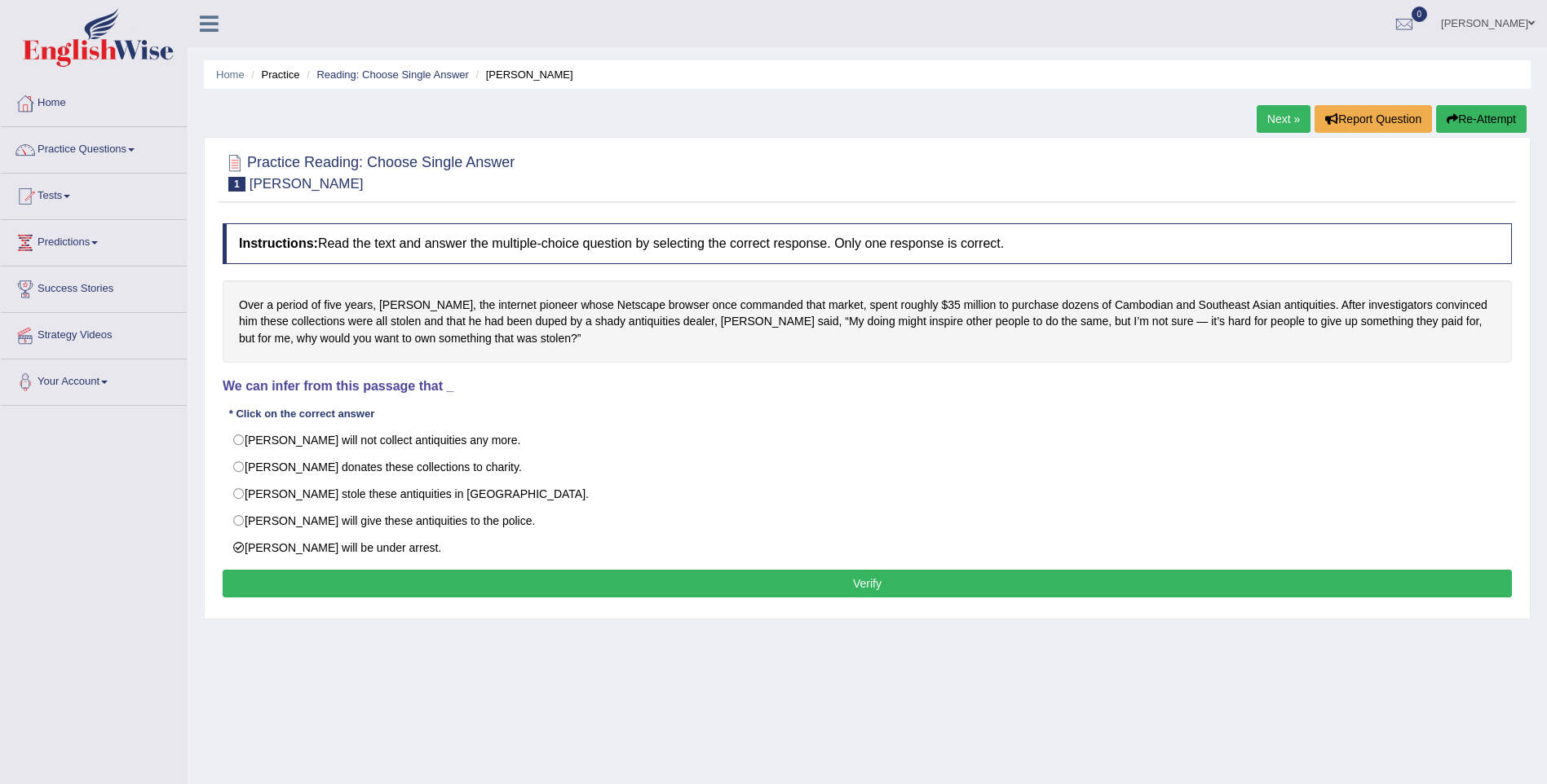
click at [267, 575] on button "Verify" at bounding box center [867, 583] width 1289 height 28
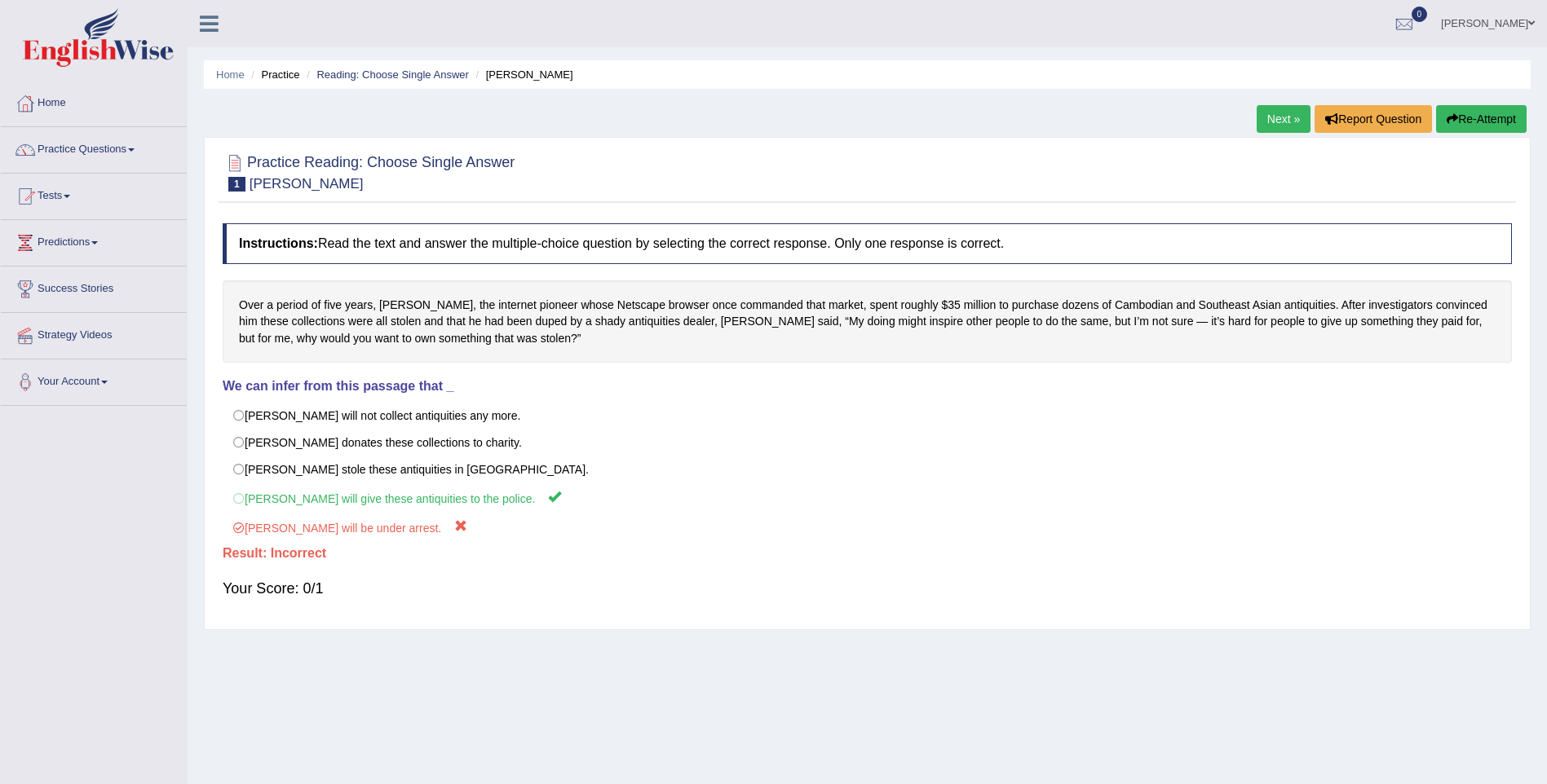
click at [1274, 120] on link "Next »" at bounding box center [1283, 118] width 54 height 28
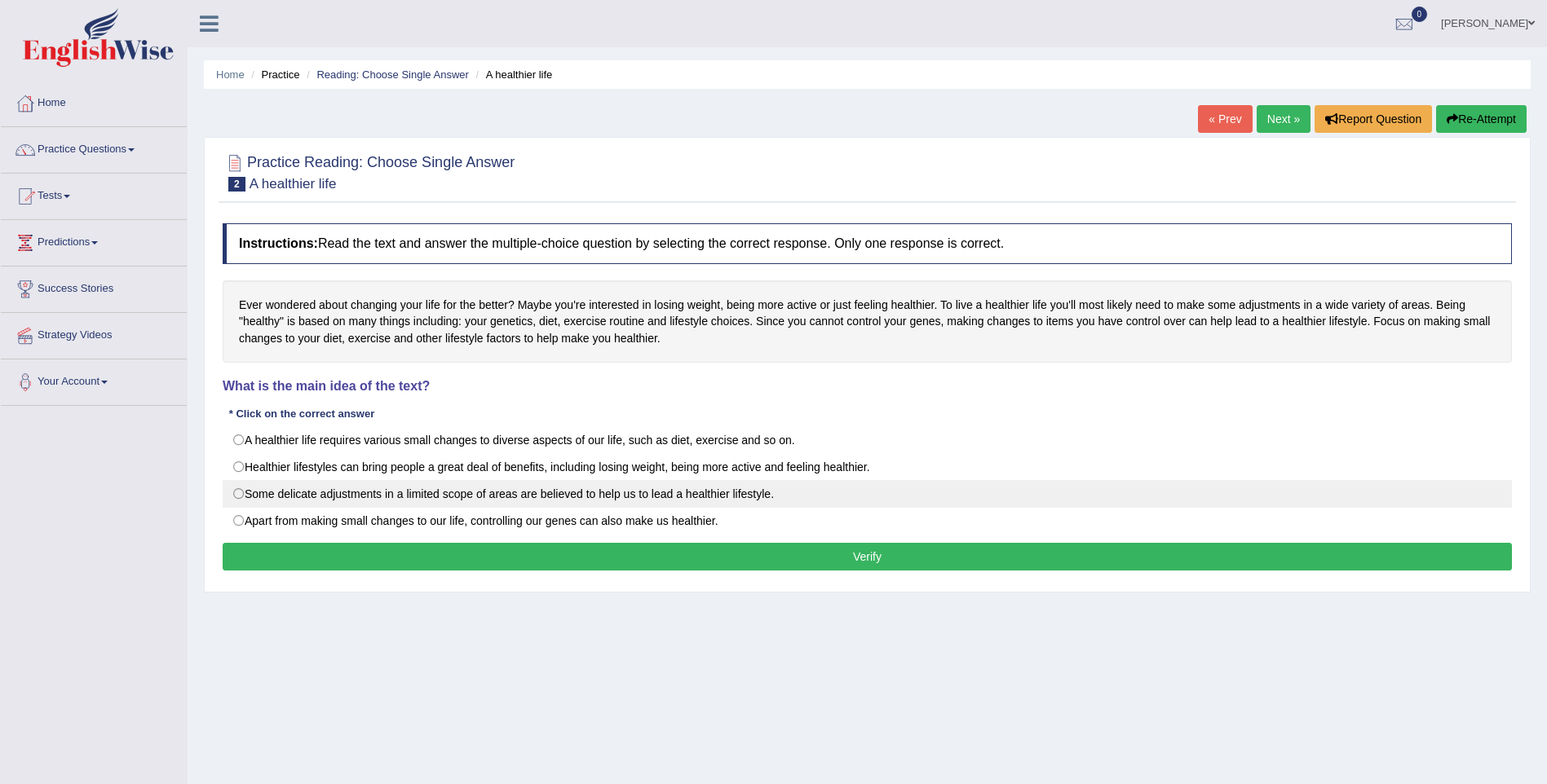
click at [254, 491] on label "Some delicate adjustments in a limited scope of areas are believed to help us t…" at bounding box center [867, 494] width 1289 height 28
radio input "true"
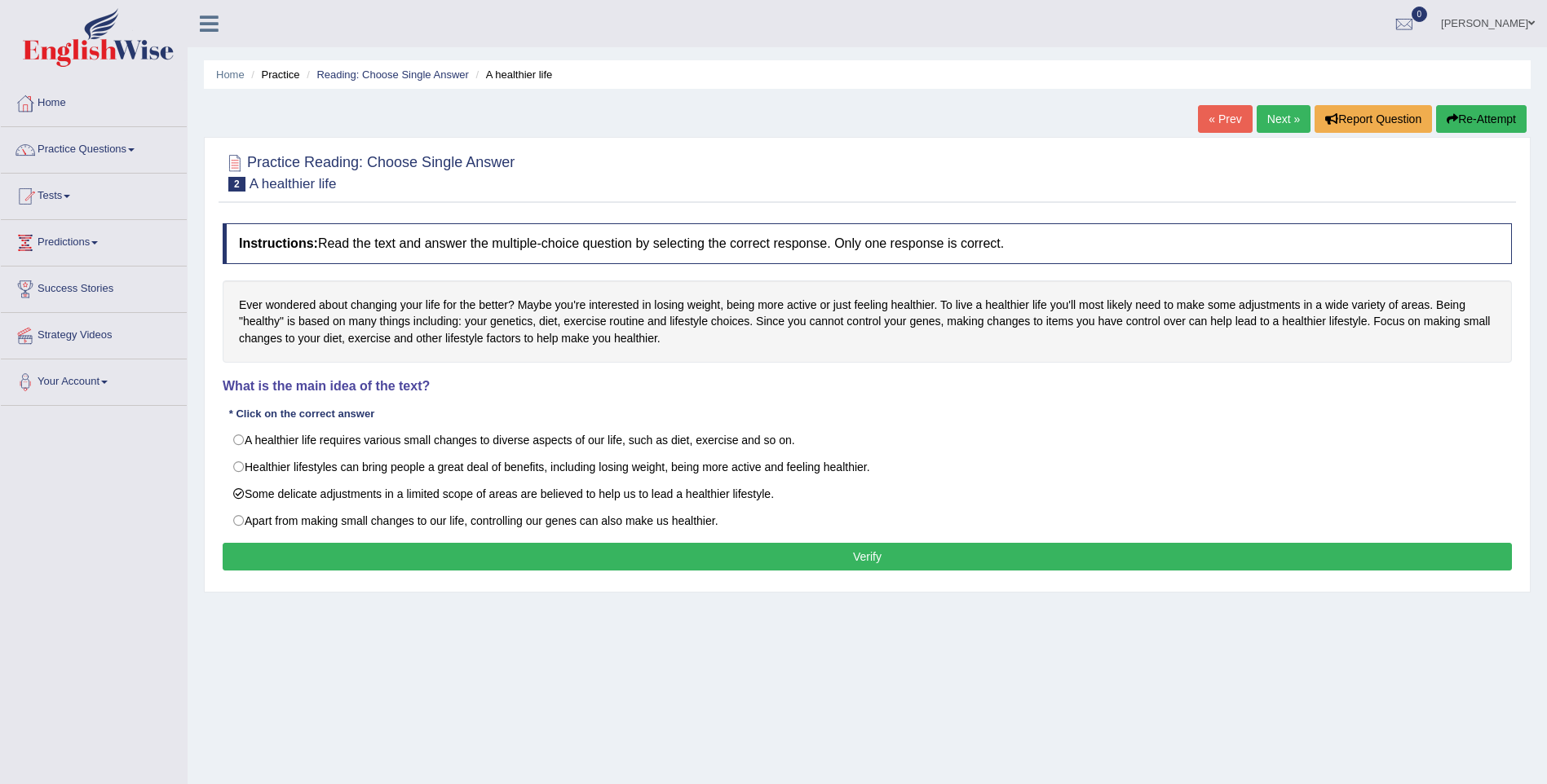
click at [310, 575] on div "Instructions: Read the text and answer the multiple-choice question by selectin…" at bounding box center [867, 399] width 1298 height 368
click at [310, 571] on button "Verify" at bounding box center [867, 557] width 1289 height 28
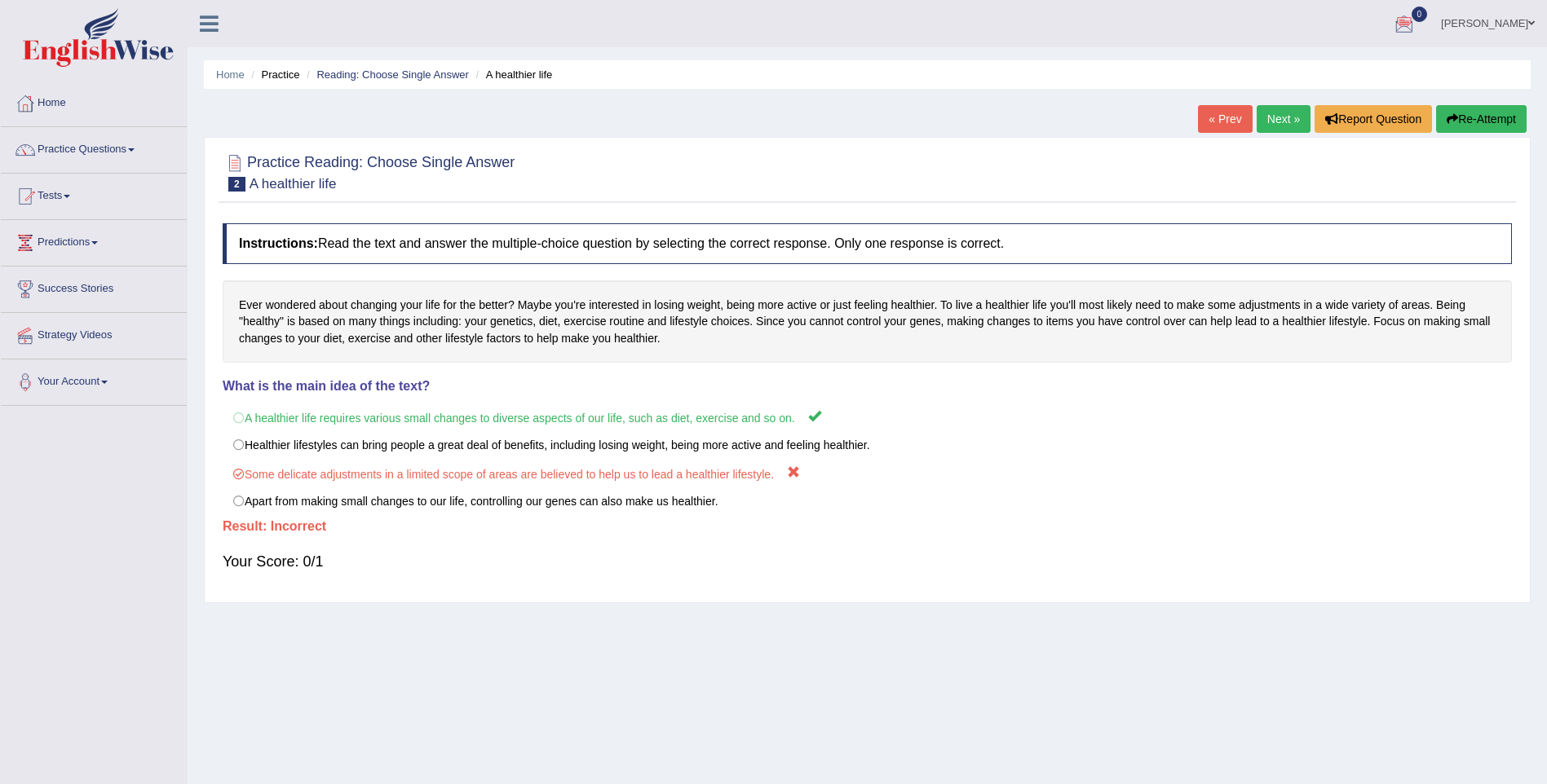
click at [1295, 126] on link "Next »" at bounding box center [1283, 118] width 54 height 28
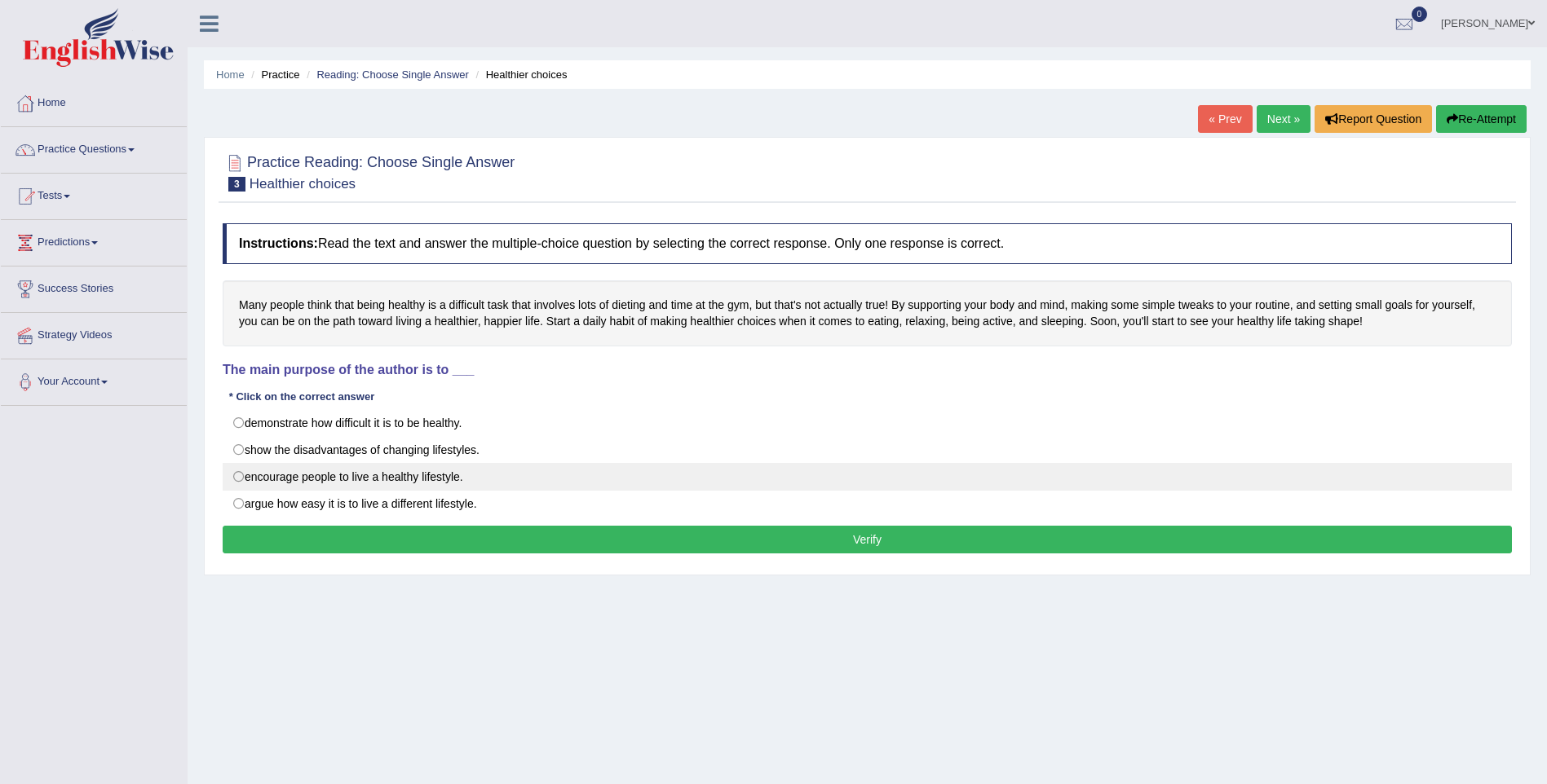
click at [240, 484] on label "encourage people to live a healthy lifestyle." at bounding box center [867, 477] width 1289 height 28
radio input "true"
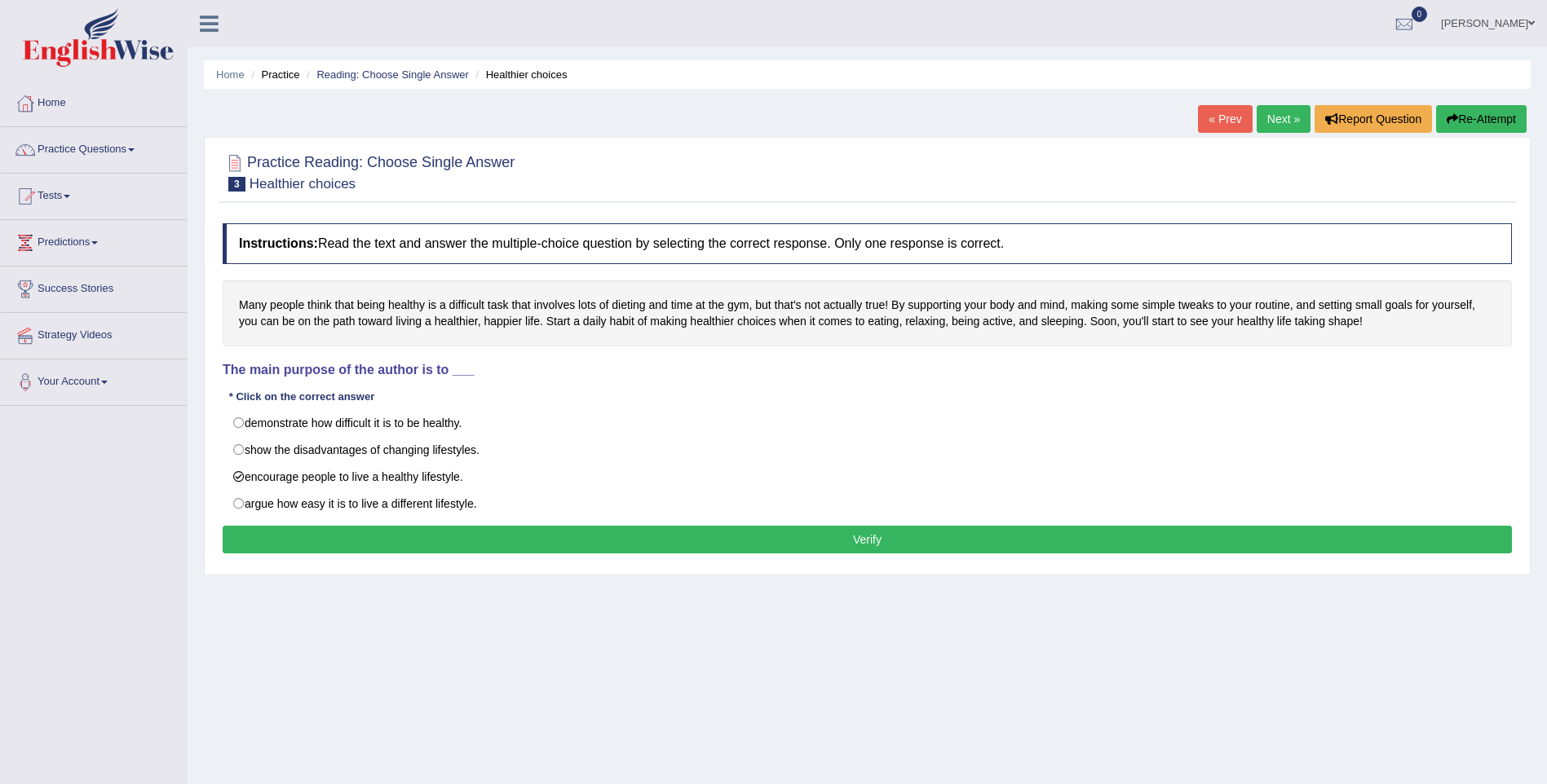
click at [279, 537] on button "Verify" at bounding box center [867, 539] width 1289 height 28
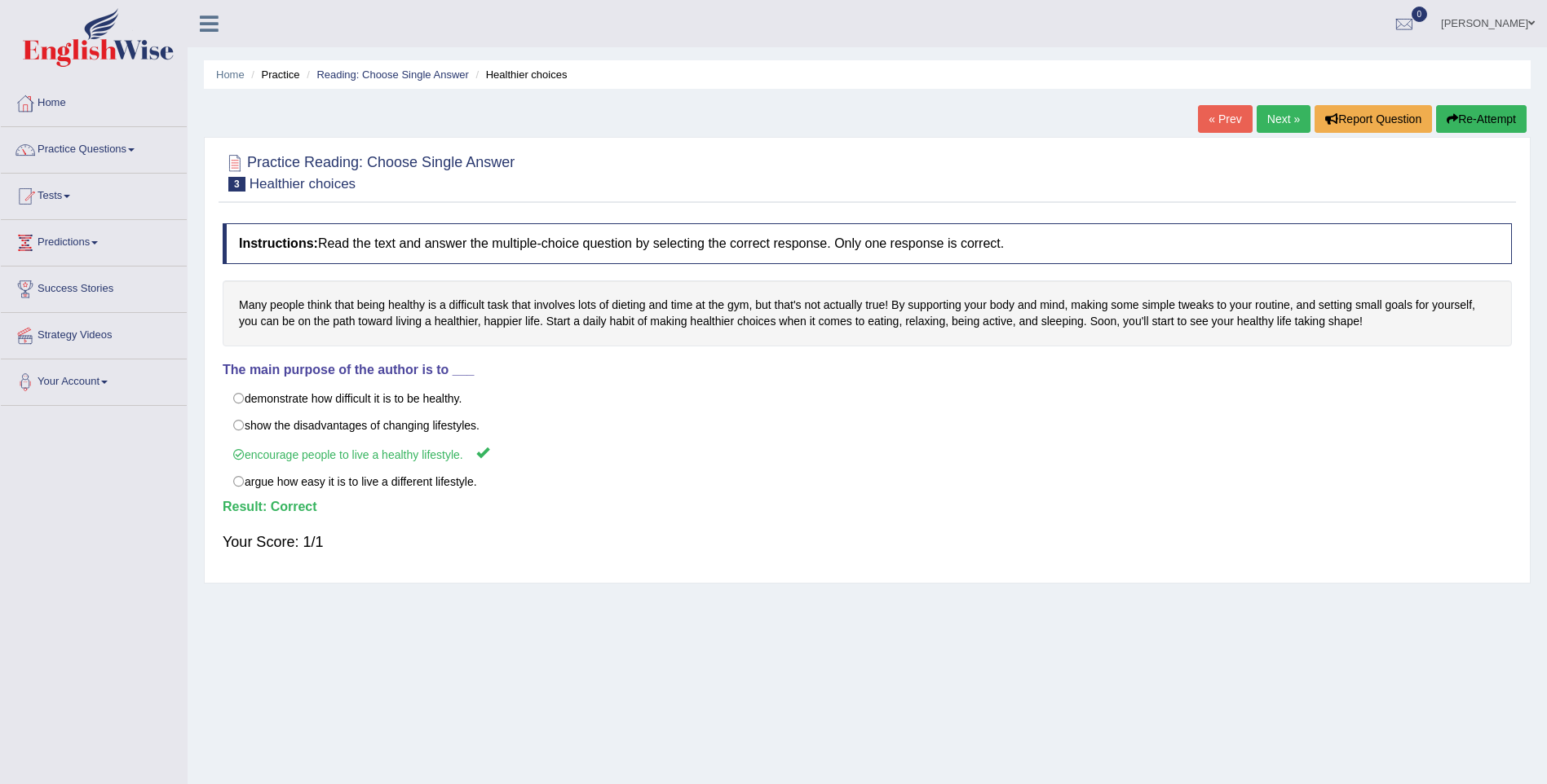
click at [1270, 107] on link "Next »" at bounding box center [1283, 118] width 54 height 28
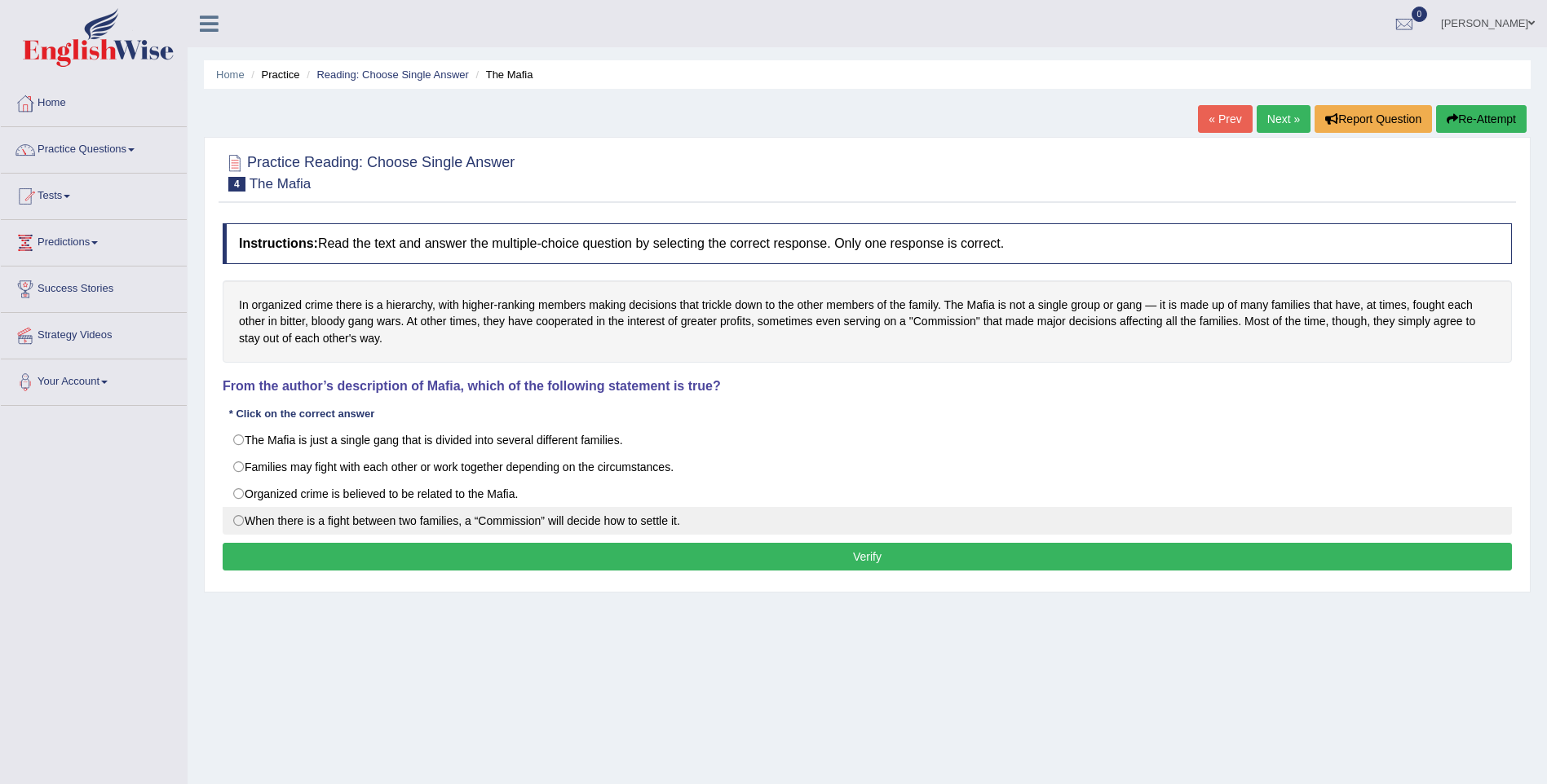
click at [239, 521] on label "When there is a fight between two families, a “Commission” will decide how to s…" at bounding box center [867, 520] width 1289 height 28
radio input "true"
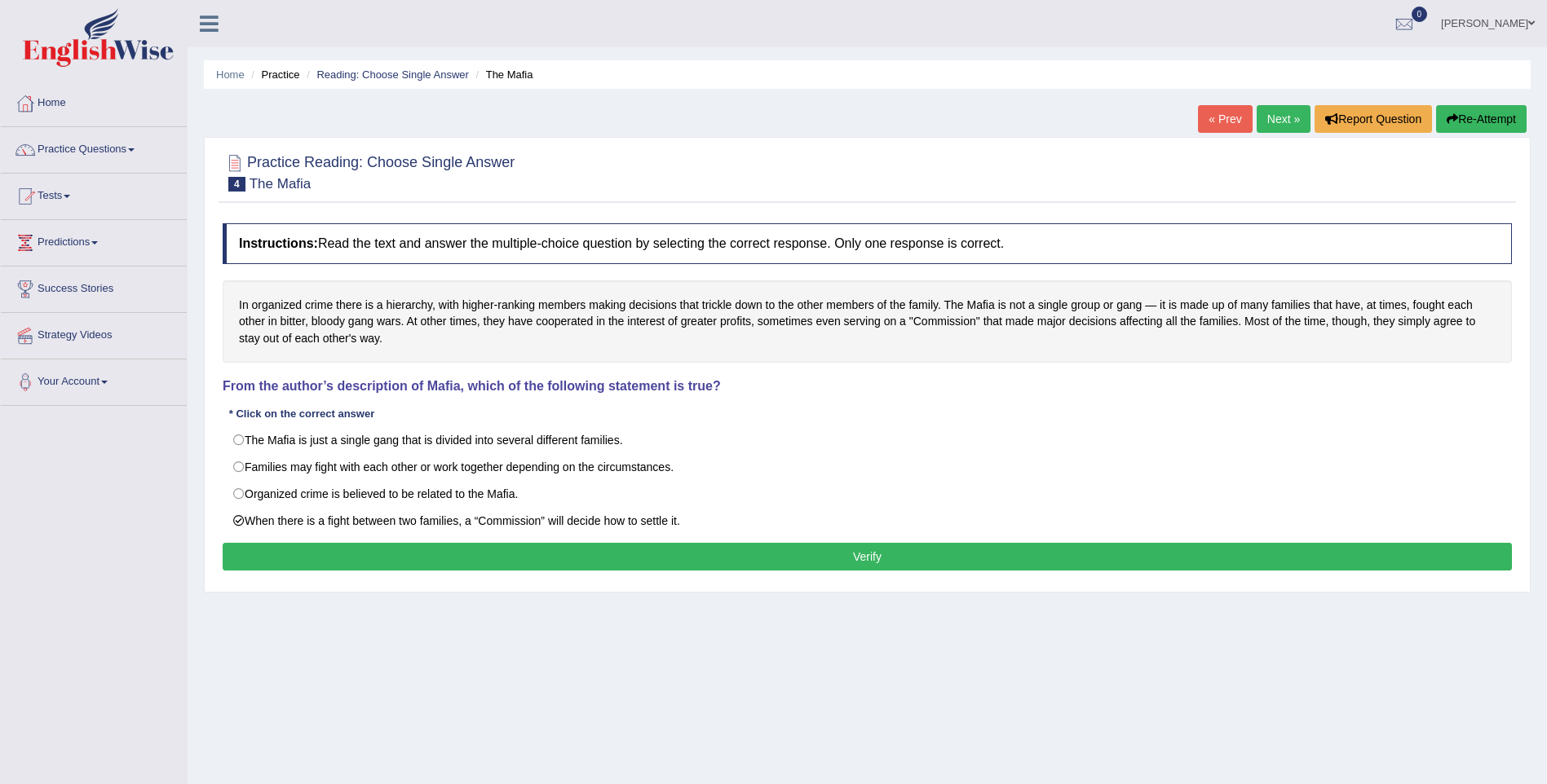
click at [278, 557] on button "Verify" at bounding box center [867, 557] width 1289 height 28
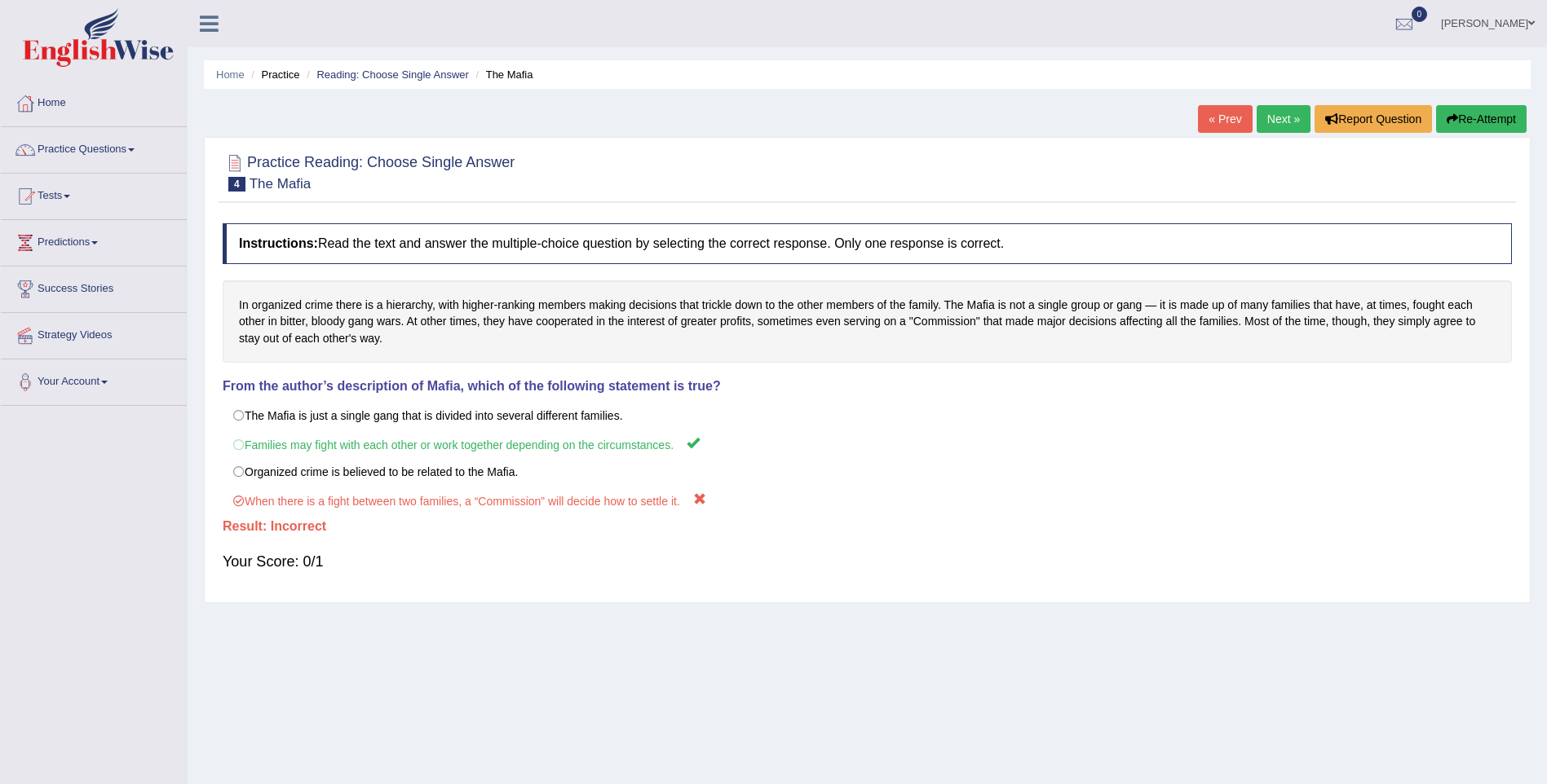
click at [1481, 24] on link "[PERSON_NAME]" at bounding box center [1487, 21] width 118 height 42
click at [1278, 123] on link "Next »" at bounding box center [1283, 118] width 54 height 28
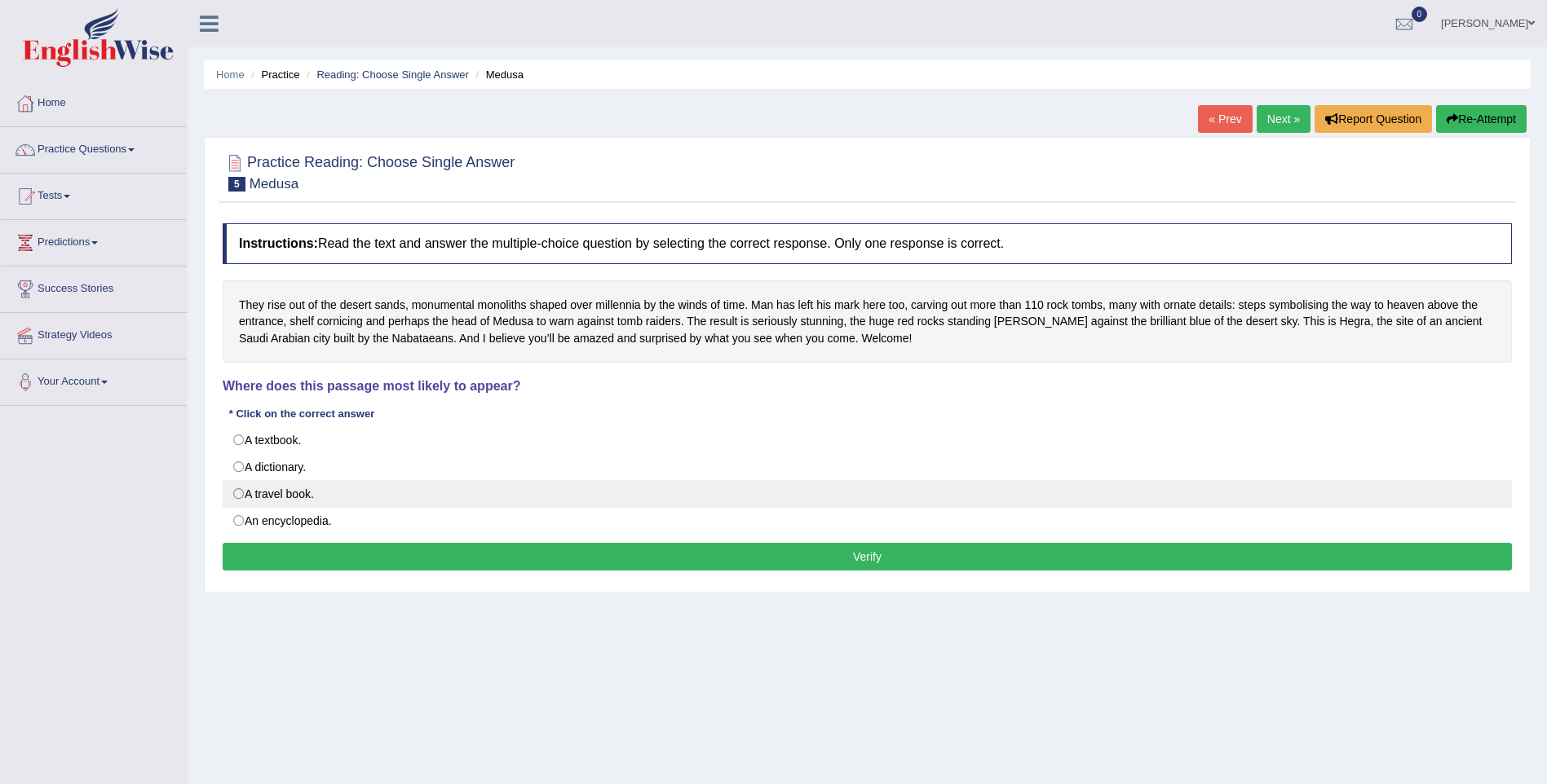
click at [272, 495] on label "A travel book." at bounding box center [867, 494] width 1289 height 28
radio input "true"
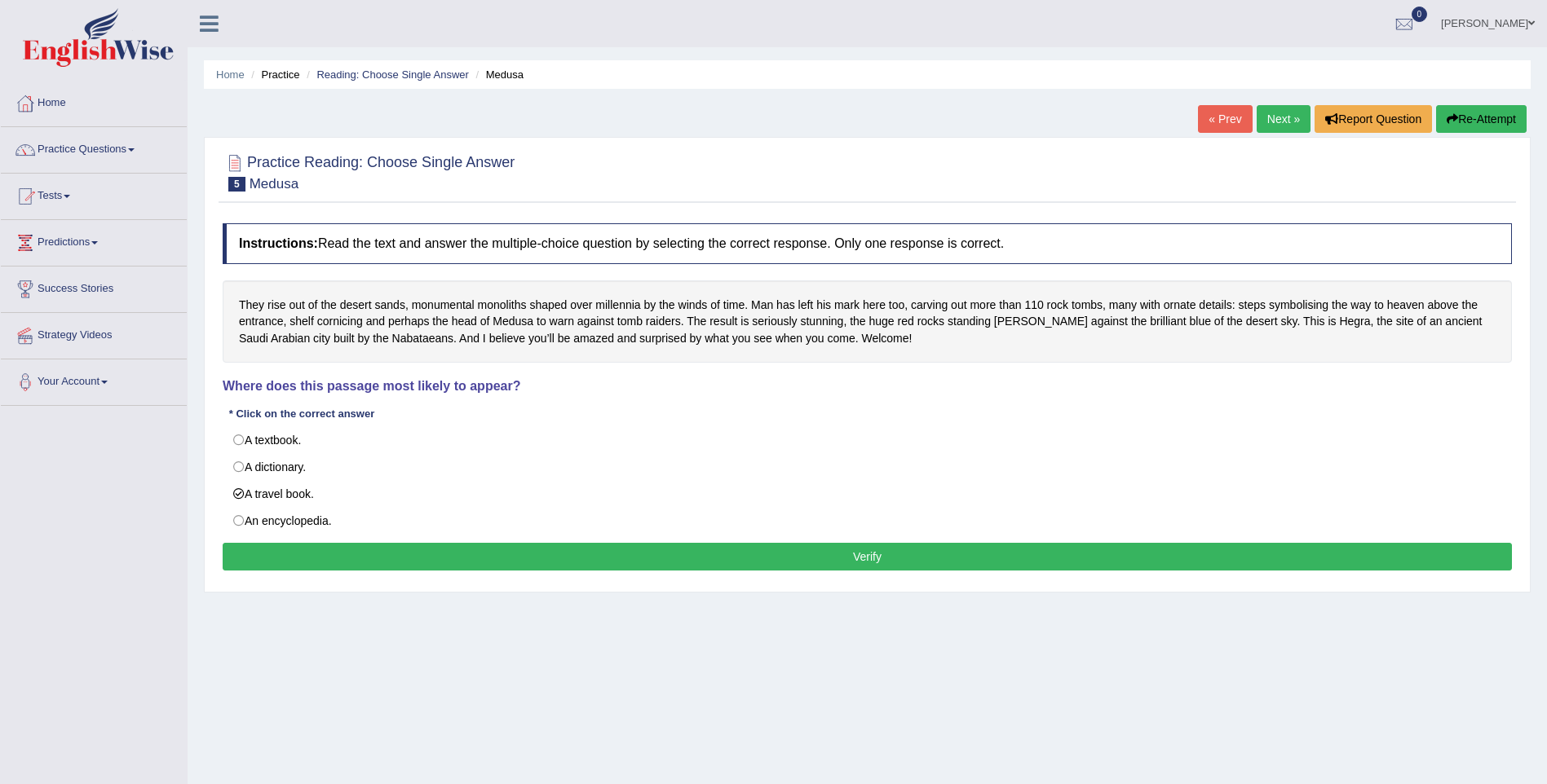
click at [317, 558] on button "Verify" at bounding box center [867, 557] width 1289 height 28
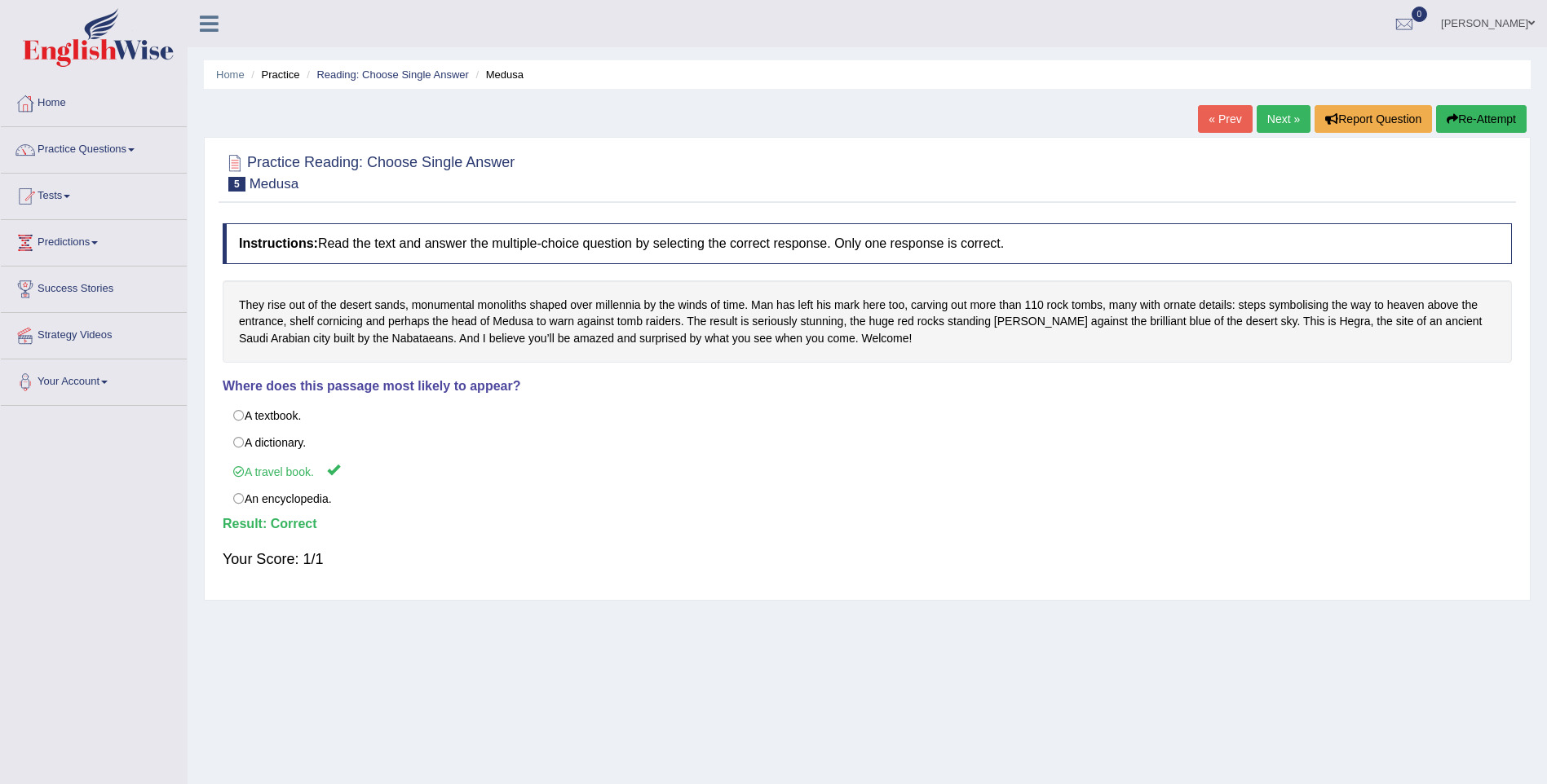
click at [1278, 118] on link "Next »" at bounding box center [1283, 118] width 54 height 28
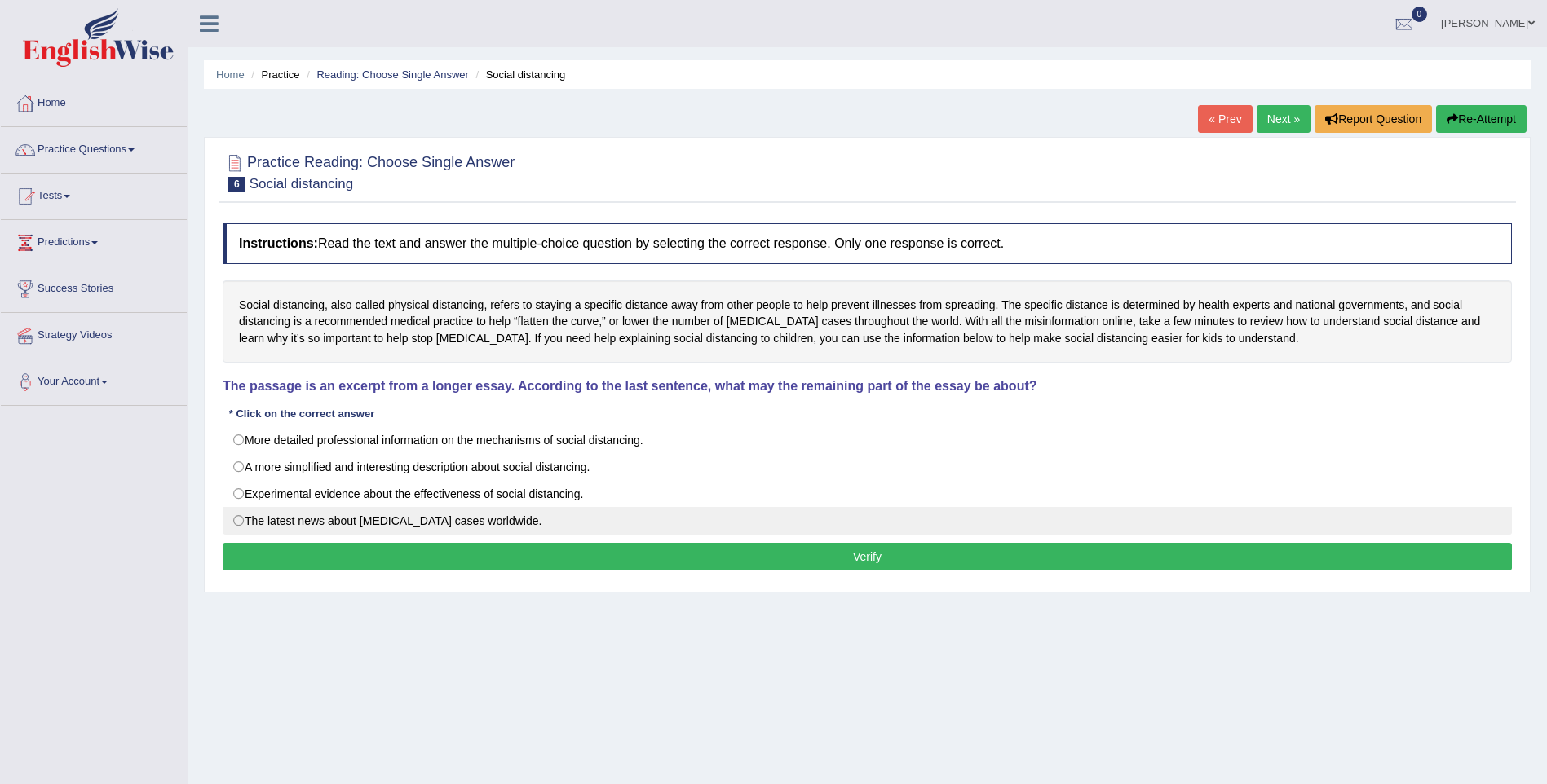
click at [460, 527] on label "The latest news about COVID-19 cases worldwide." at bounding box center [867, 520] width 1289 height 28
radio input "true"
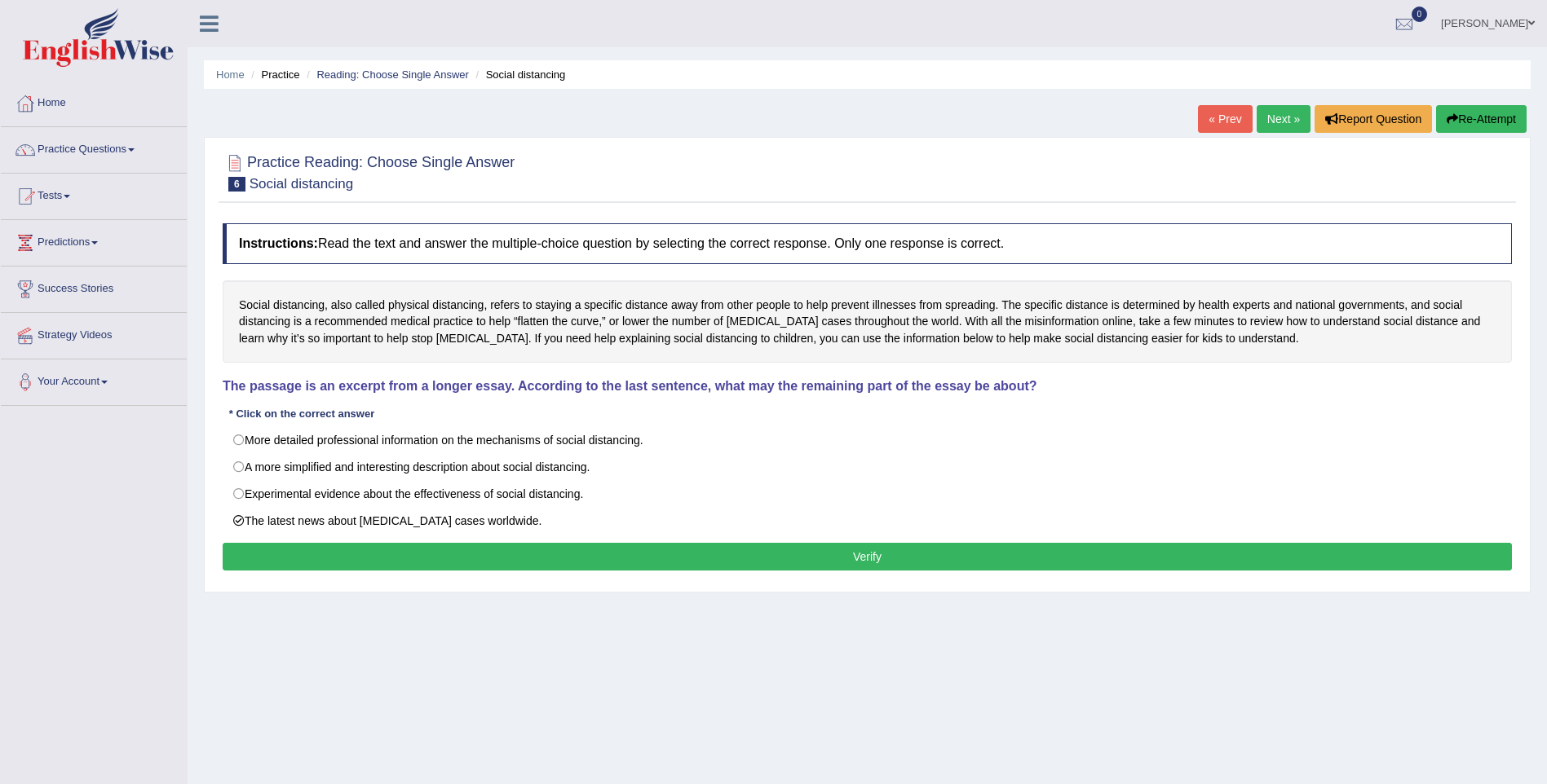
click at [467, 557] on button "Verify" at bounding box center [867, 557] width 1289 height 28
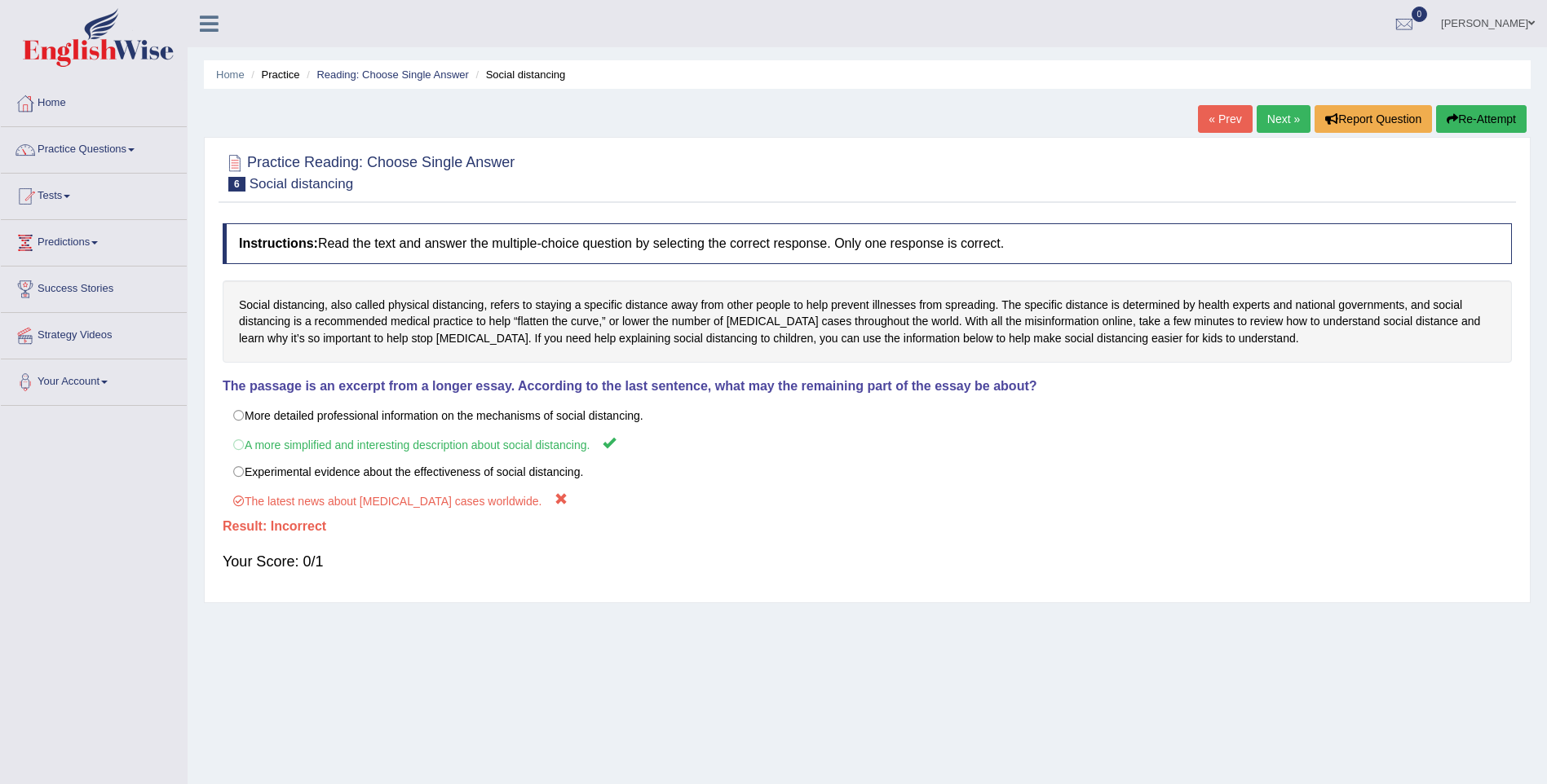
click at [1272, 118] on link "Next »" at bounding box center [1283, 118] width 54 height 28
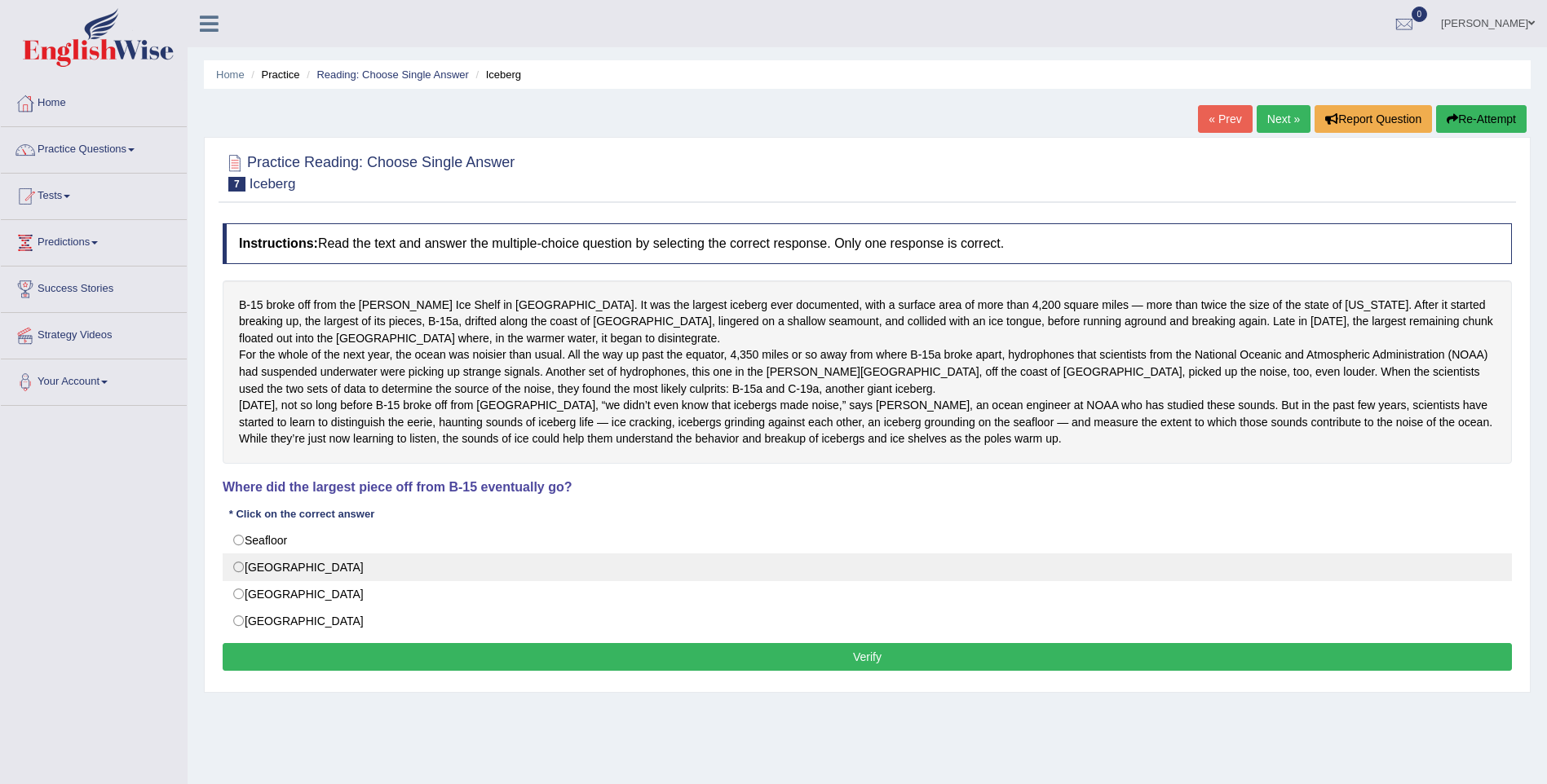
click at [229, 581] on label "[GEOGRAPHIC_DATA]" at bounding box center [867, 567] width 1289 height 28
radio input "true"
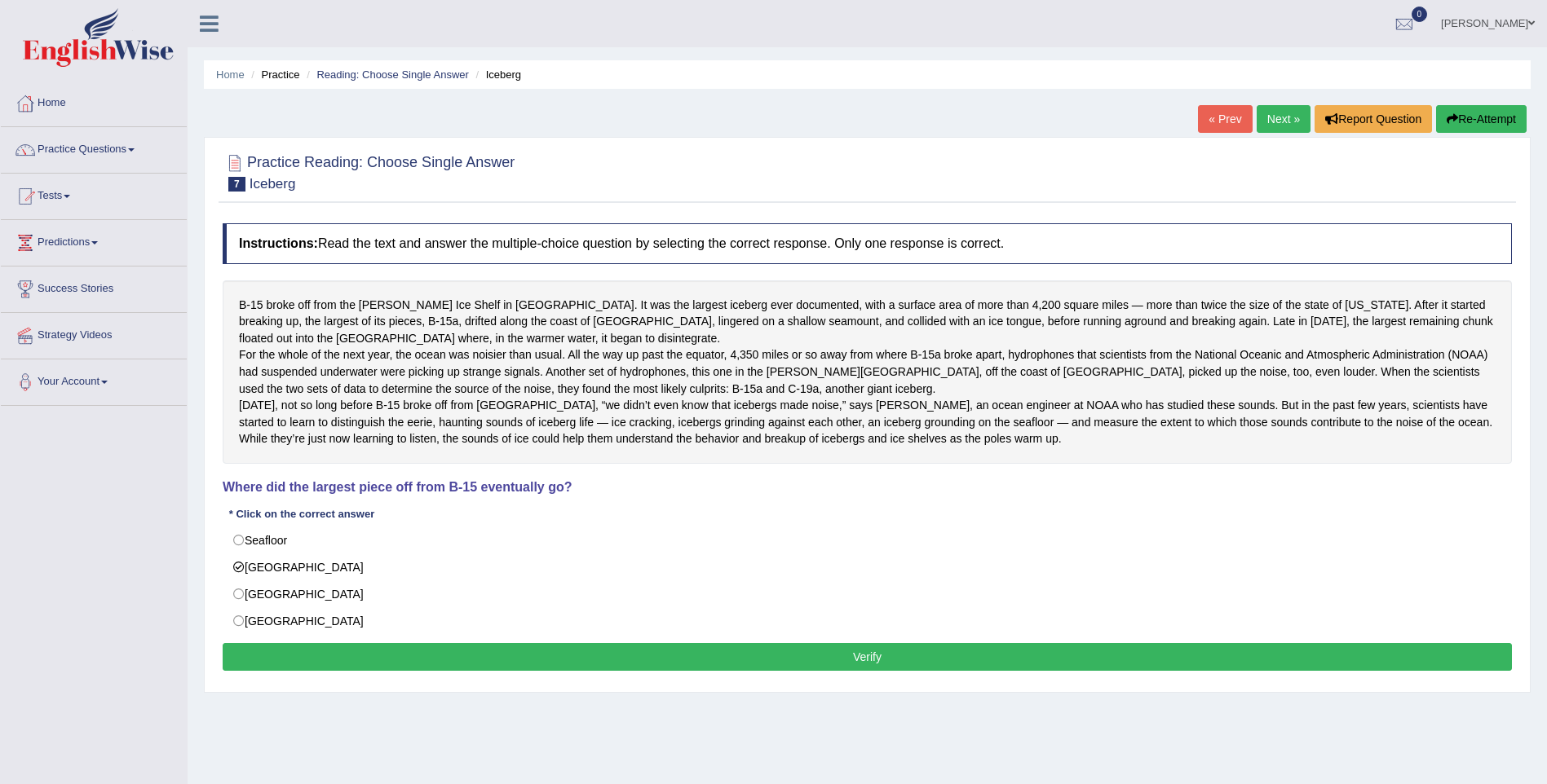
click at [284, 671] on button "Verify" at bounding box center [867, 656] width 1289 height 28
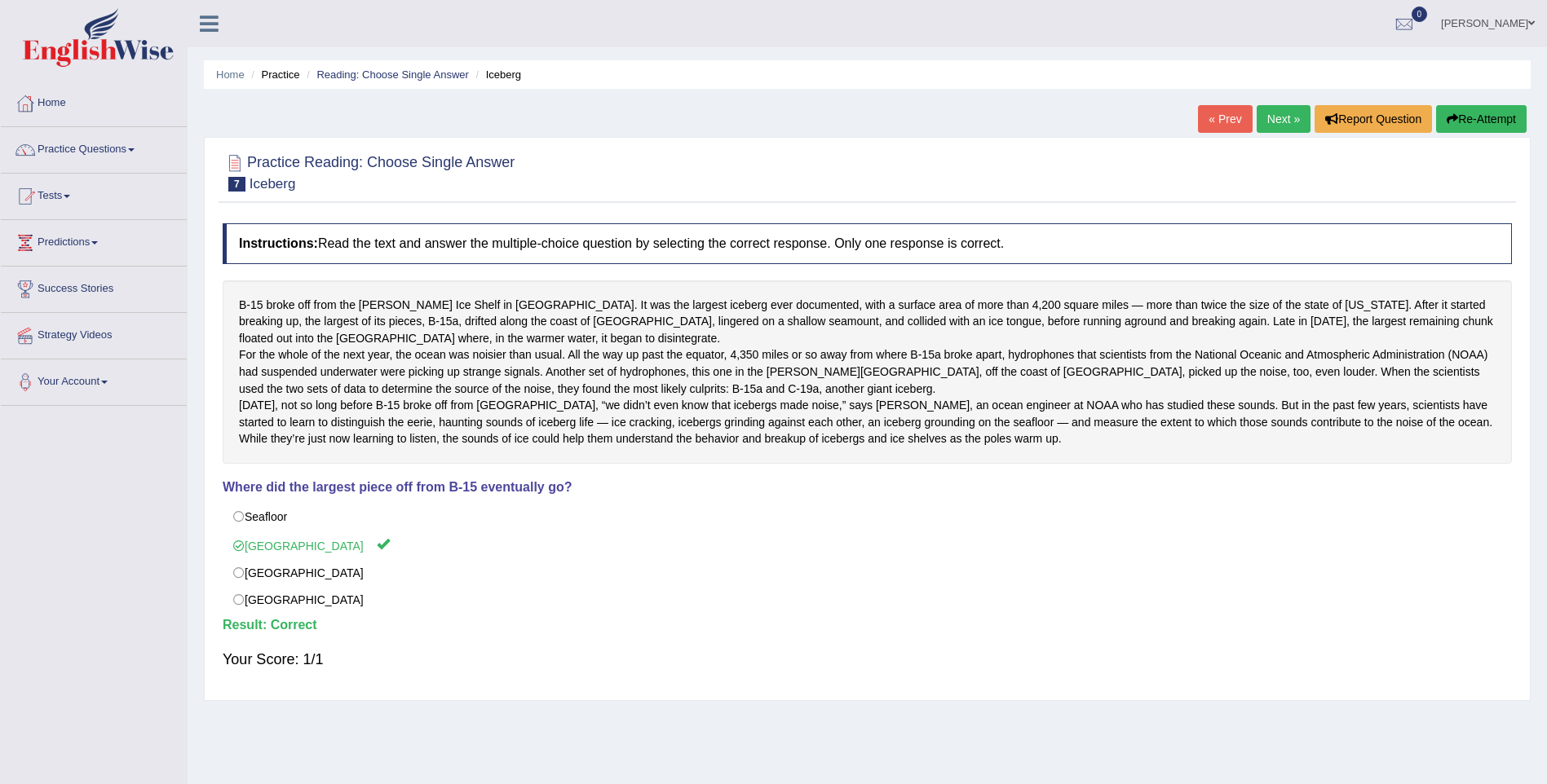
click at [1277, 121] on link "Next »" at bounding box center [1283, 118] width 54 height 28
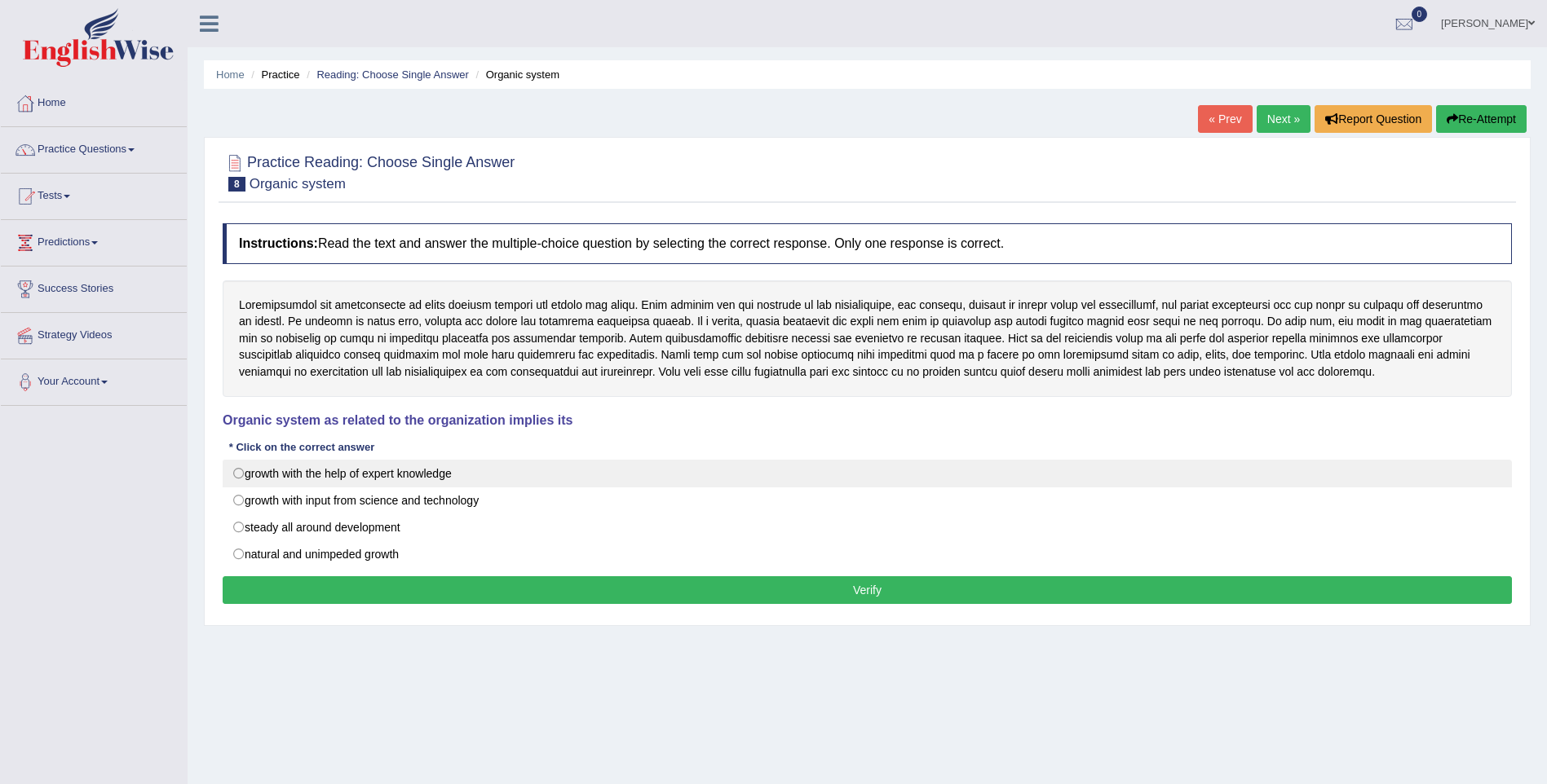
click at [239, 471] on label "growth with the help of expert knowledge" at bounding box center [867, 473] width 1289 height 28
radio input "true"
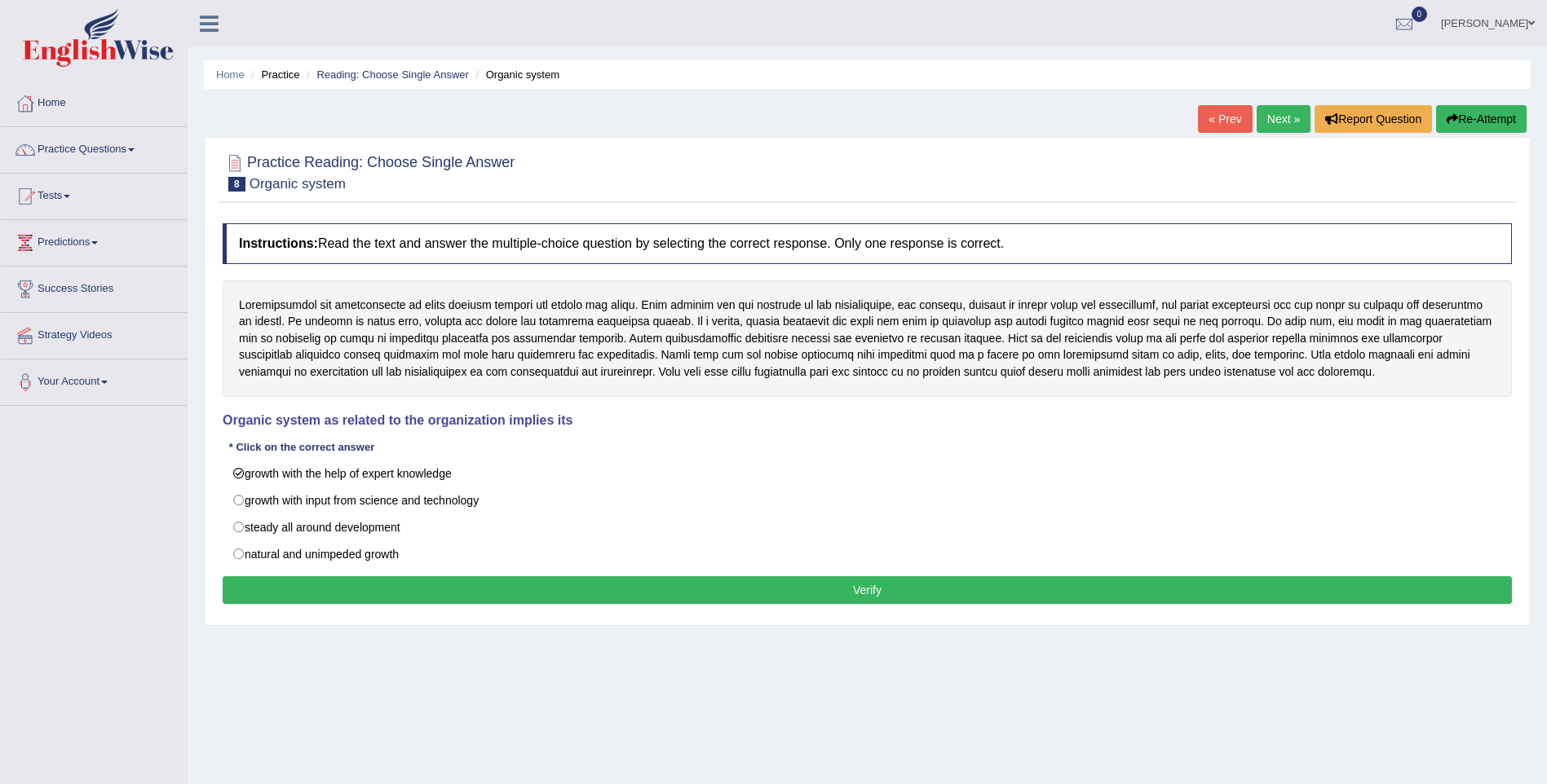
click at [369, 593] on button "Verify" at bounding box center [867, 589] width 1289 height 28
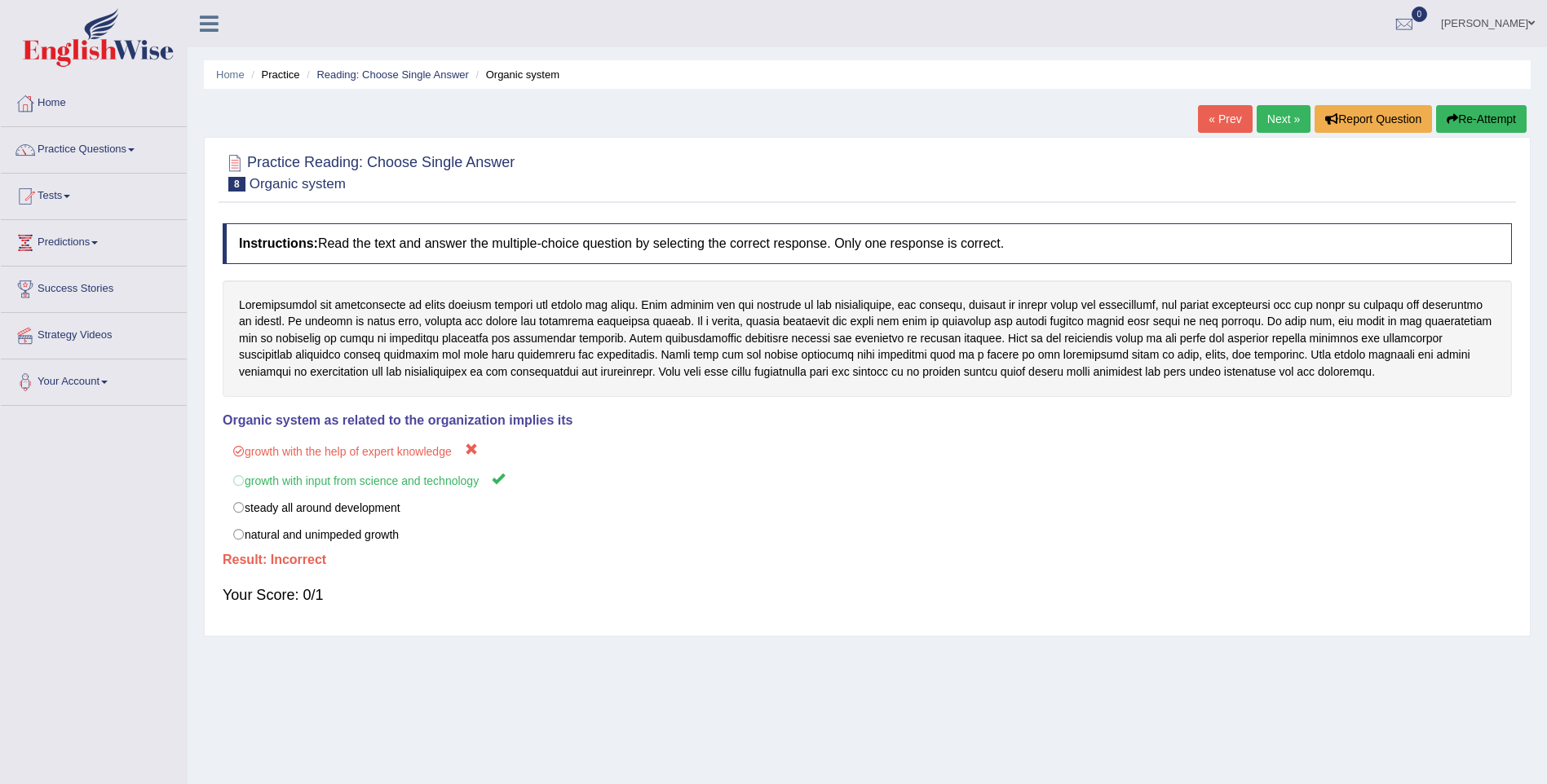
click at [1487, 21] on link "sonam yangchen" at bounding box center [1487, 21] width 118 height 42
click at [1439, 212] on link "Log out" at bounding box center [1457, 212] width 176 height 38
